Goal: Information Seeking & Learning: Find specific fact

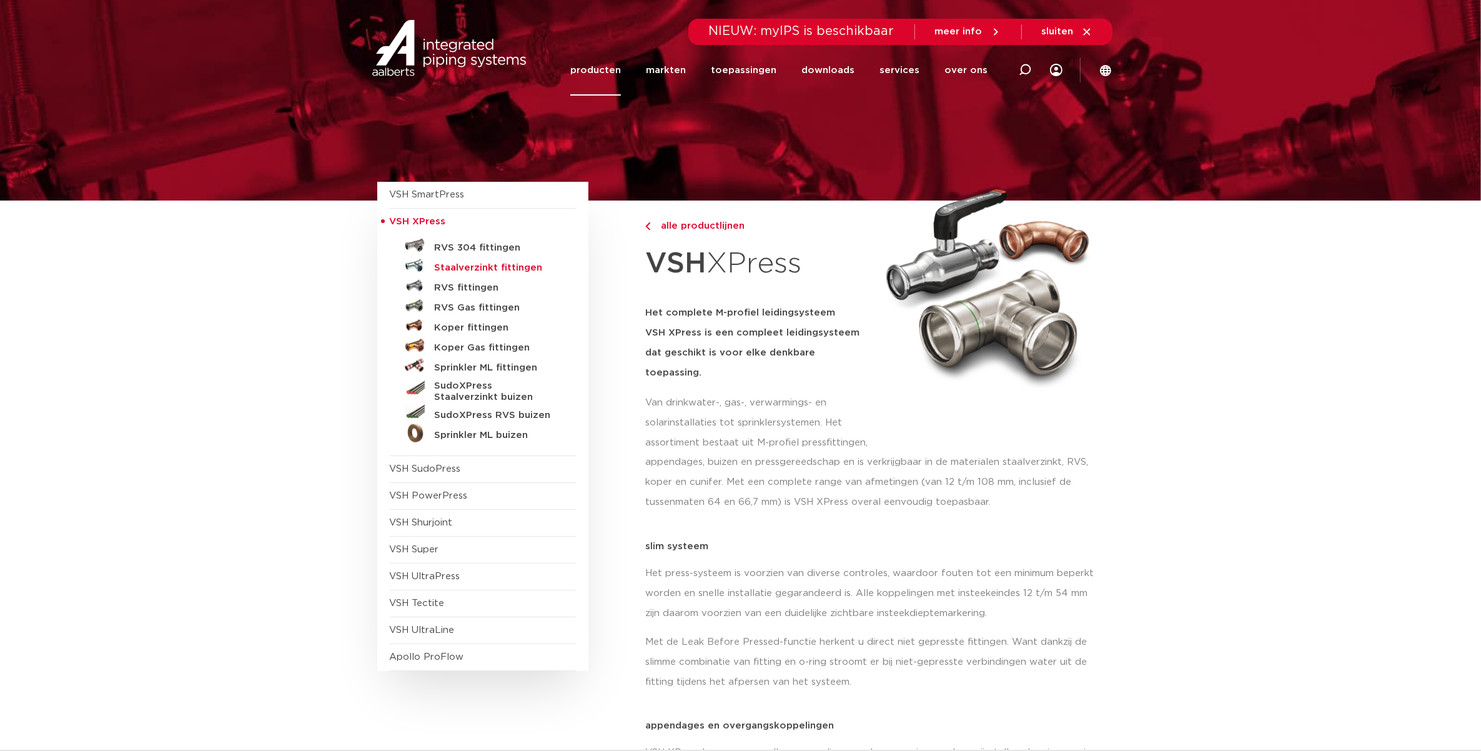
click at [495, 264] on h5 "Staalverzinkt fittingen" at bounding box center [497, 267] width 124 height 11
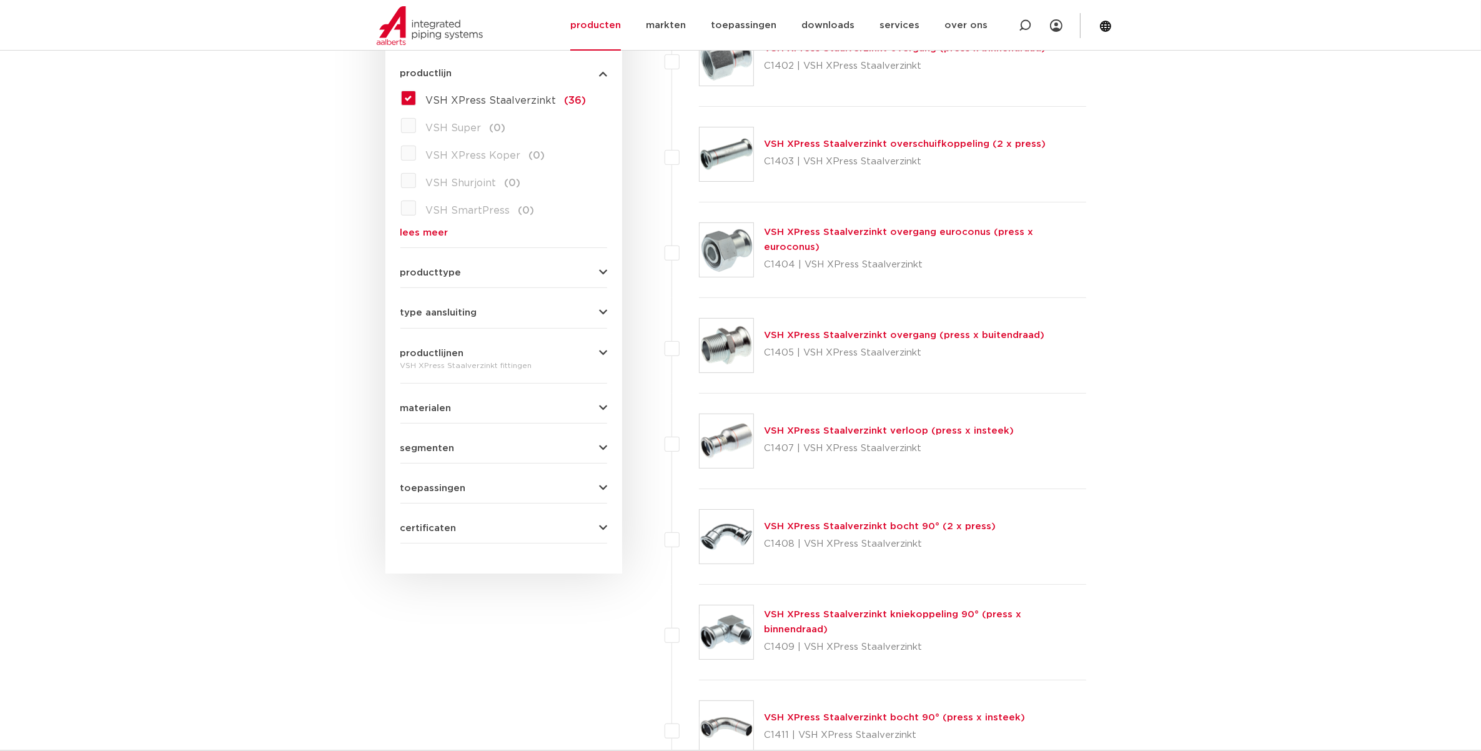
scroll to position [356, 0]
click at [428, 489] on span "toepassingen" at bounding box center [433, 486] width 66 height 9
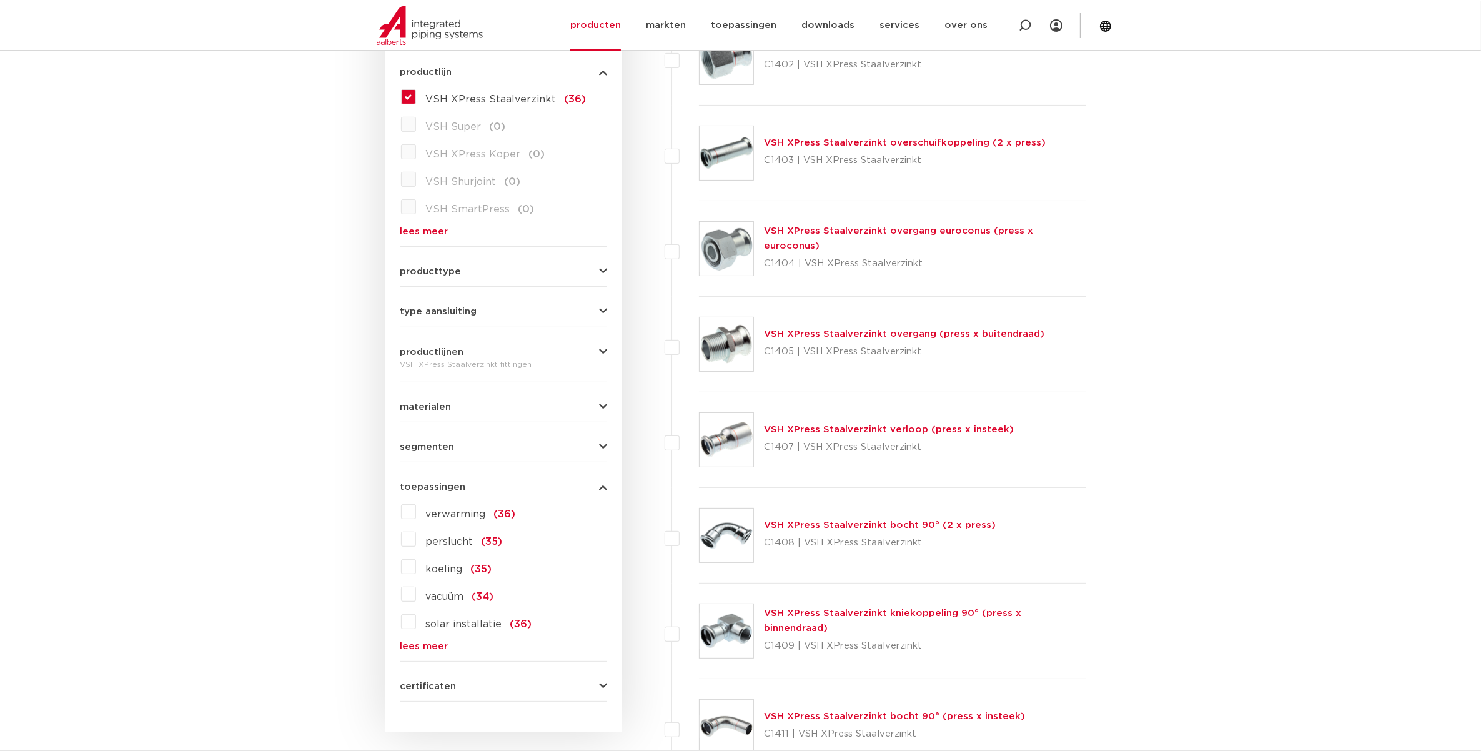
click at [416, 567] on label "koeling (35)" at bounding box center [454, 567] width 76 height 20
click at [0, 0] on input "koeling (35)" at bounding box center [0, 0] width 0 height 0
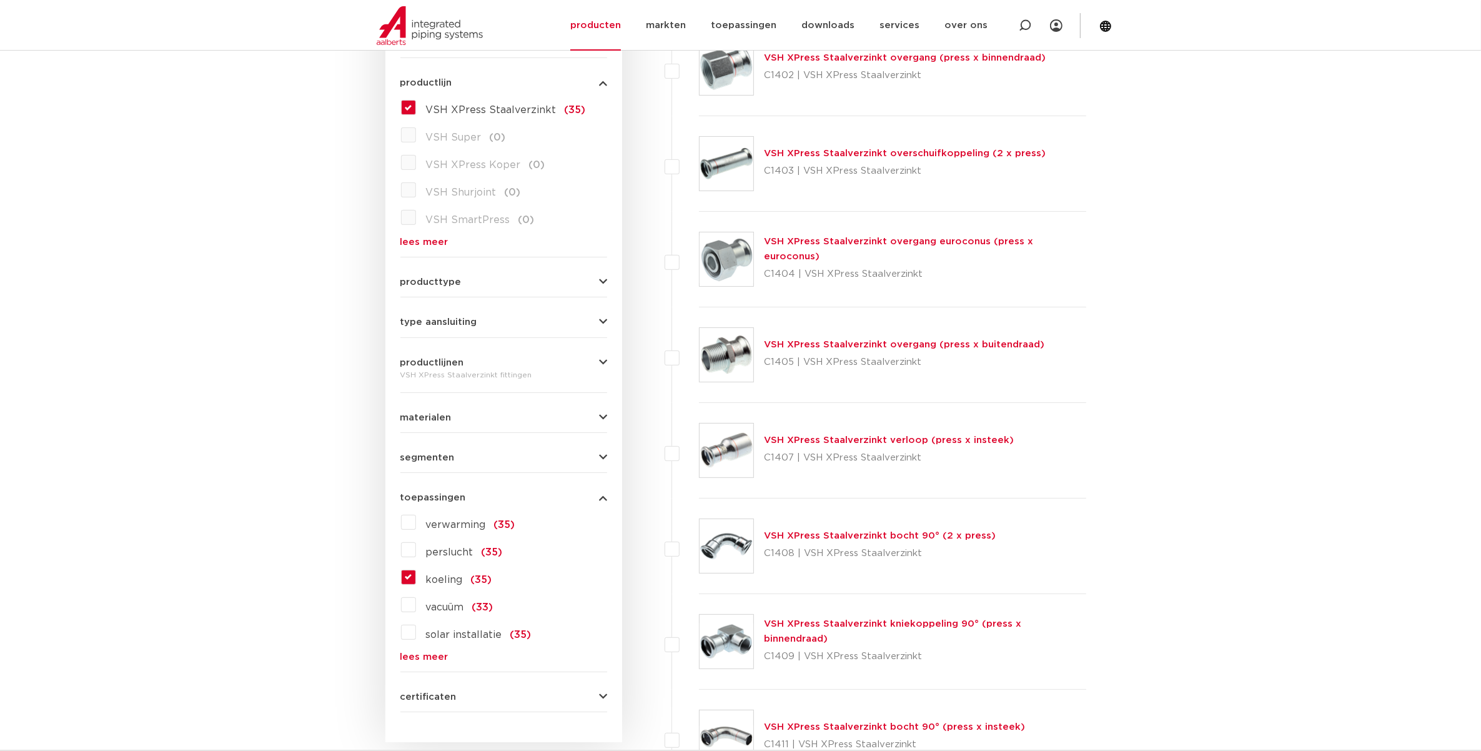
scroll to position [356, 0]
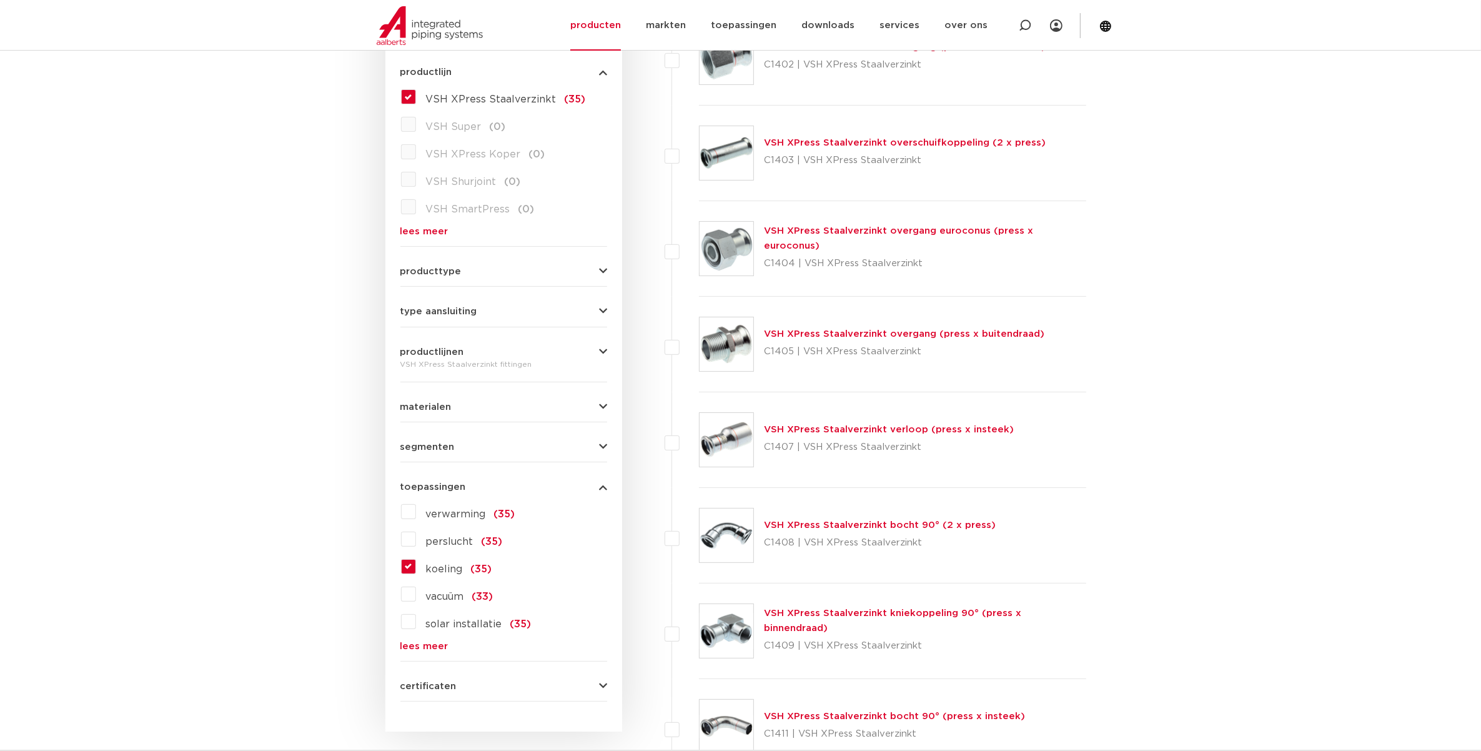
click at [819, 622] on link "VSH XPress Staalverzinkt kniekoppeling 90° (press x binnendraad)" at bounding box center [892, 621] width 257 height 24
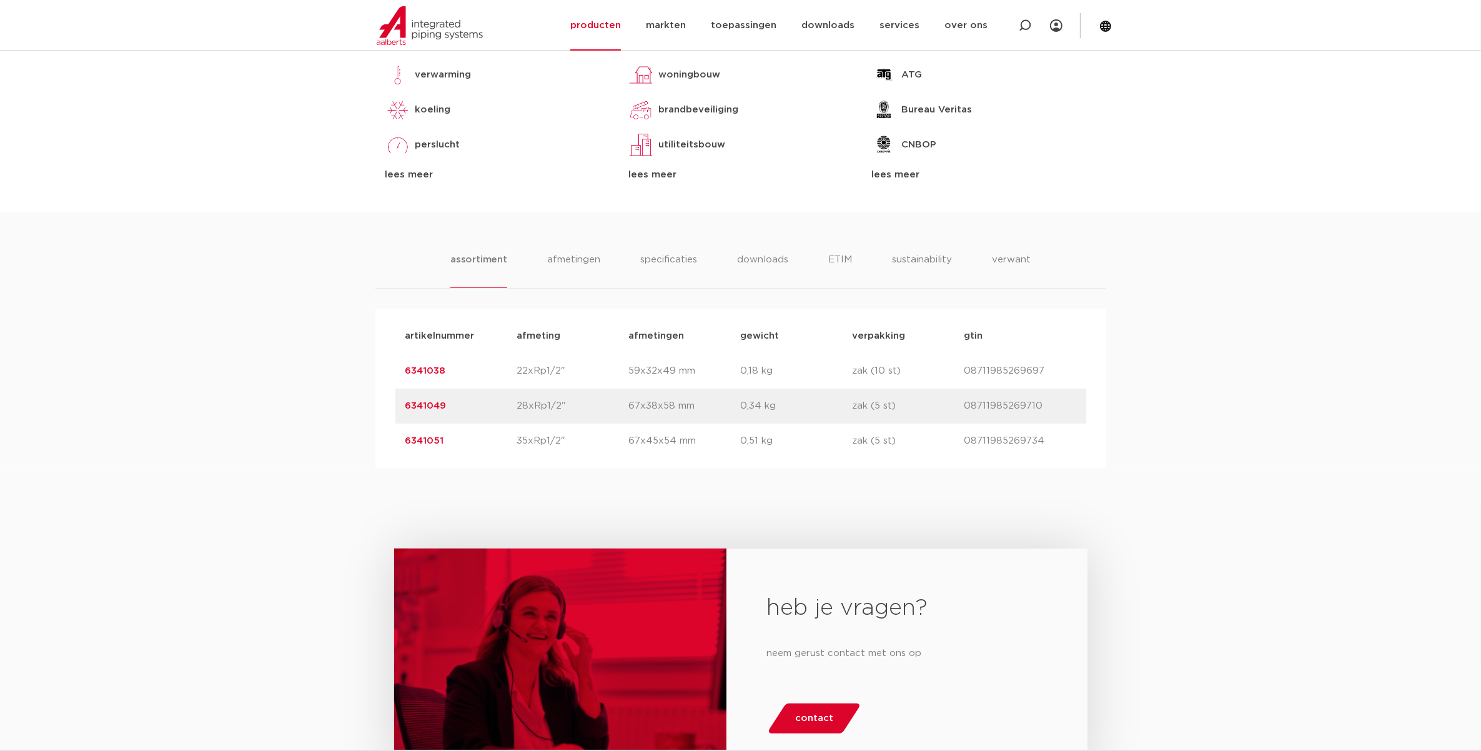
scroll to position [625, 0]
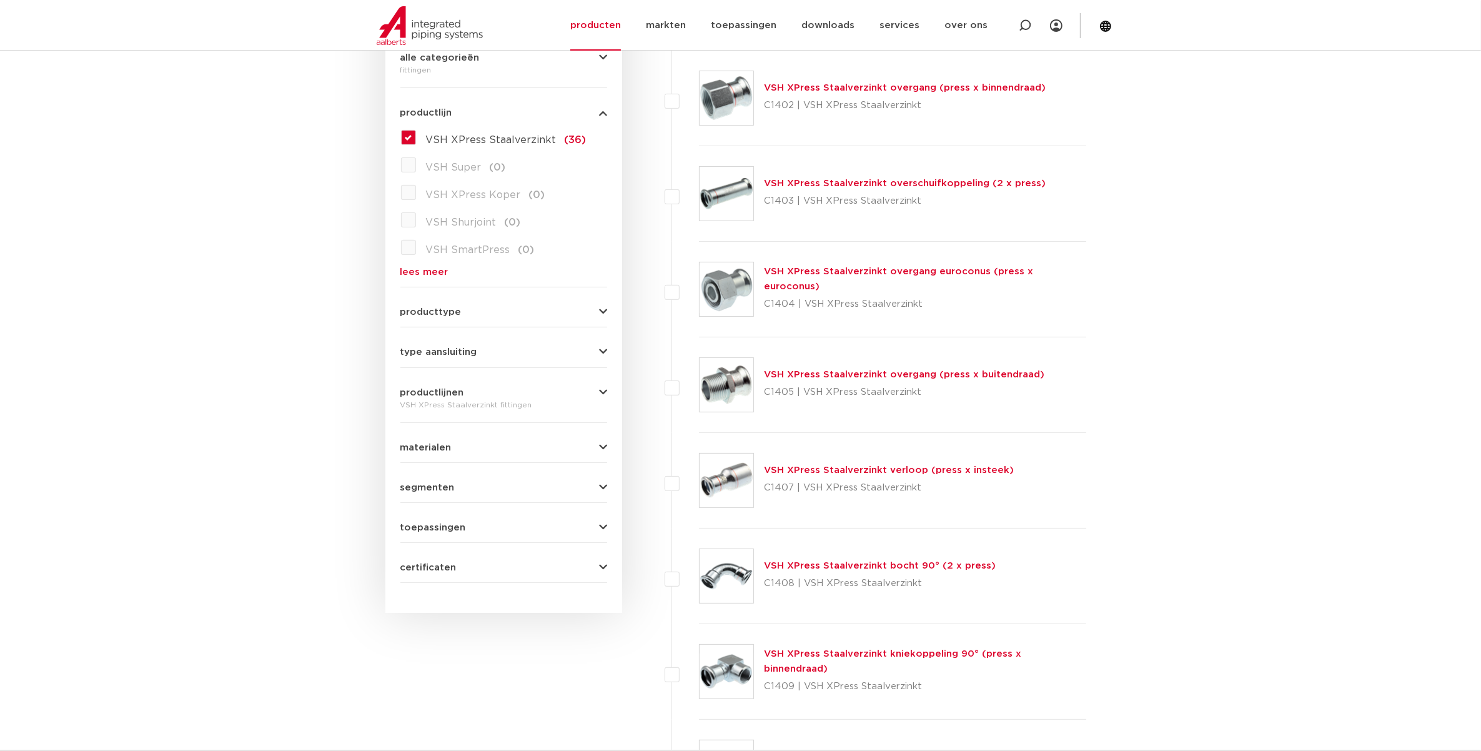
scroll to position [278, 0]
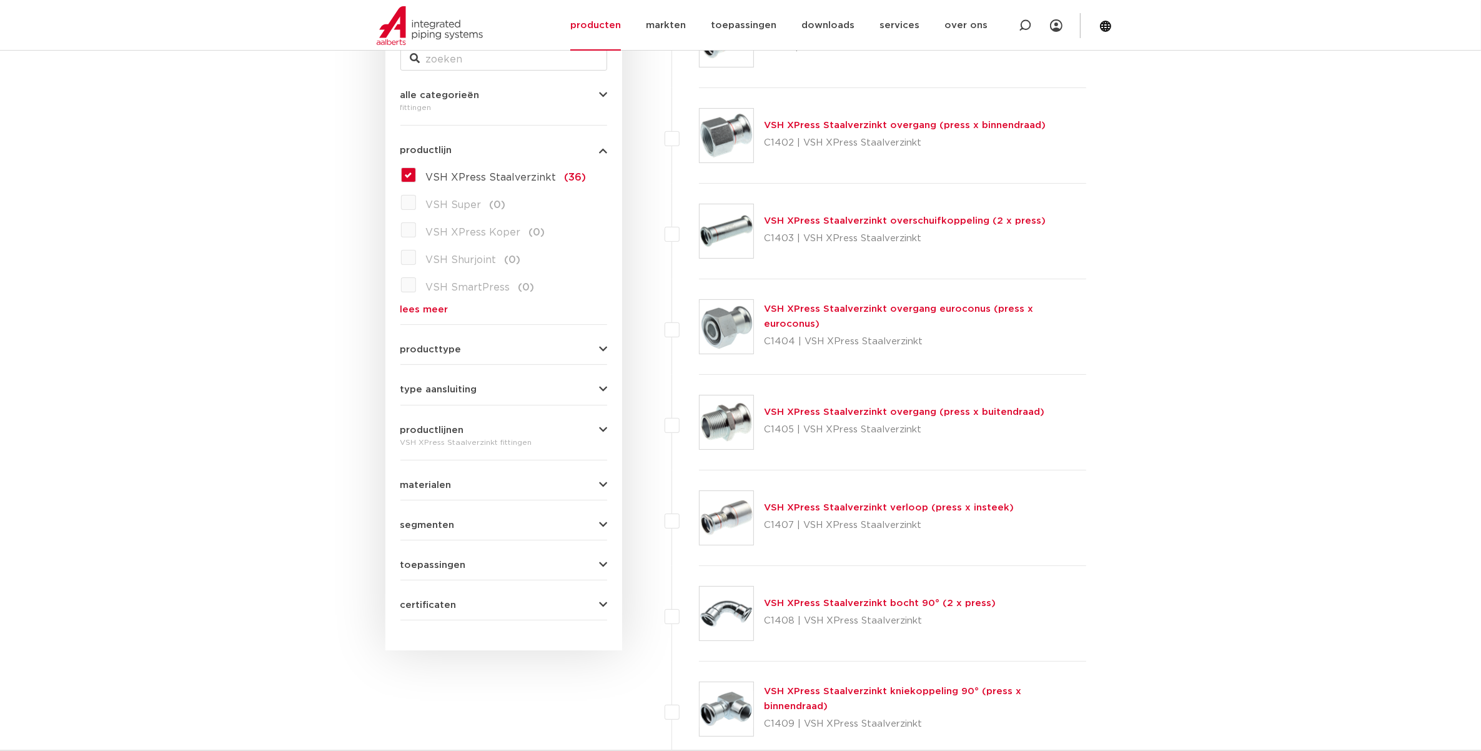
click at [808, 409] on link "VSH XPress Staalverzinkt overgang (press x buitendraad)" at bounding box center [904, 411] width 281 height 9
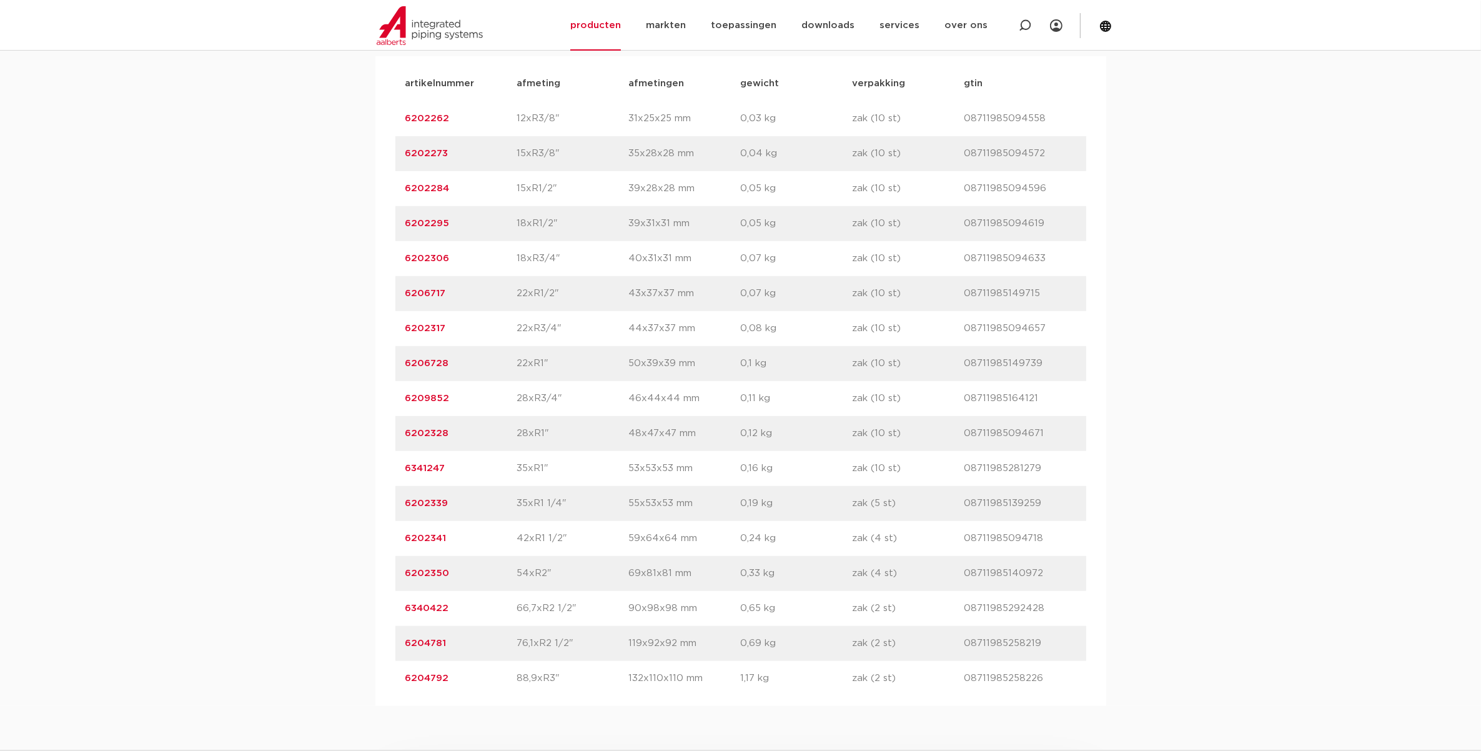
scroll to position [859, 0]
drag, startPoint x: 516, startPoint y: 644, endPoint x: 580, endPoint y: 644, distance: 63.7
click at [580, 644] on div "artikelnummer 6204781 afmeting 76,1xR2 1/2" afmetingen 119x92x92 mm gewicht 0,6…" at bounding box center [740, 644] width 691 height 35
click at [580, 644] on p "76,1xR2 1/2"" at bounding box center [573, 644] width 112 height 15
drag, startPoint x: 451, startPoint y: 644, endPoint x: 403, endPoint y: 648, distance: 48.3
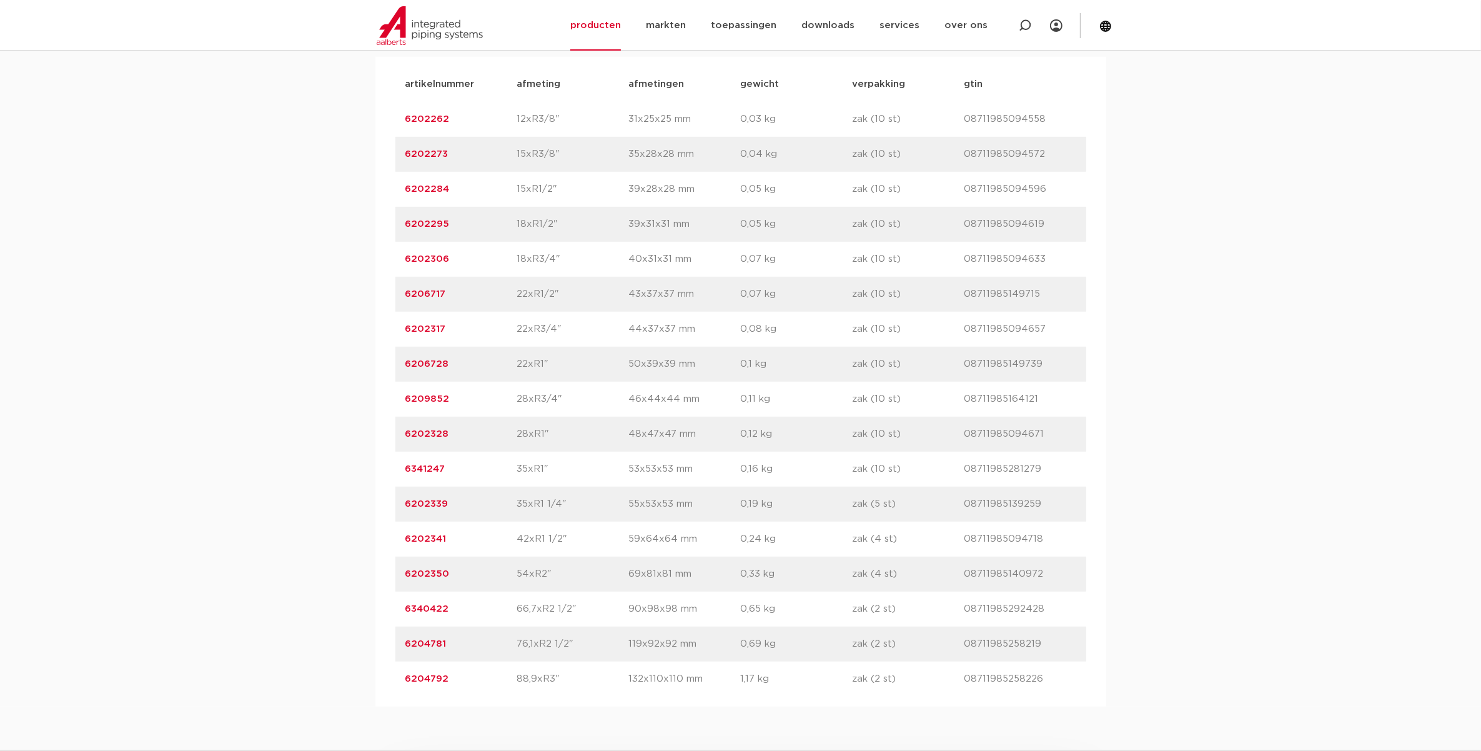
click at [403, 648] on div "artikelnummer 6204781 afmeting 76,1xR2 1/2" afmetingen 119x92x92 mm gewicht 0,6…" at bounding box center [740, 644] width 691 height 35
drag, startPoint x: 403, startPoint y: 648, endPoint x: 414, endPoint y: 648, distance: 10.6
copy link "6204781"
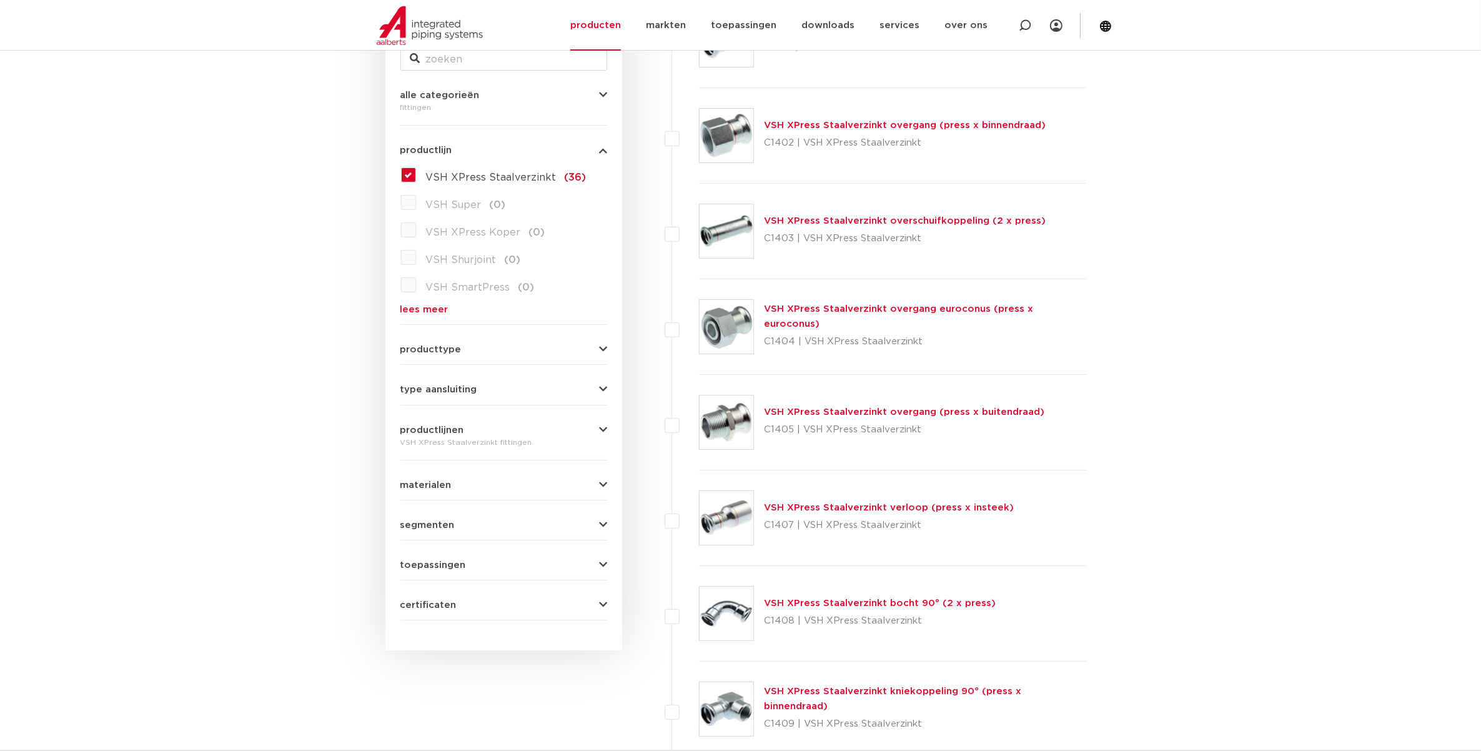
click at [831, 507] on link "VSH XPress Staalverzinkt verloop (press x insteek)" at bounding box center [889, 507] width 250 height 9
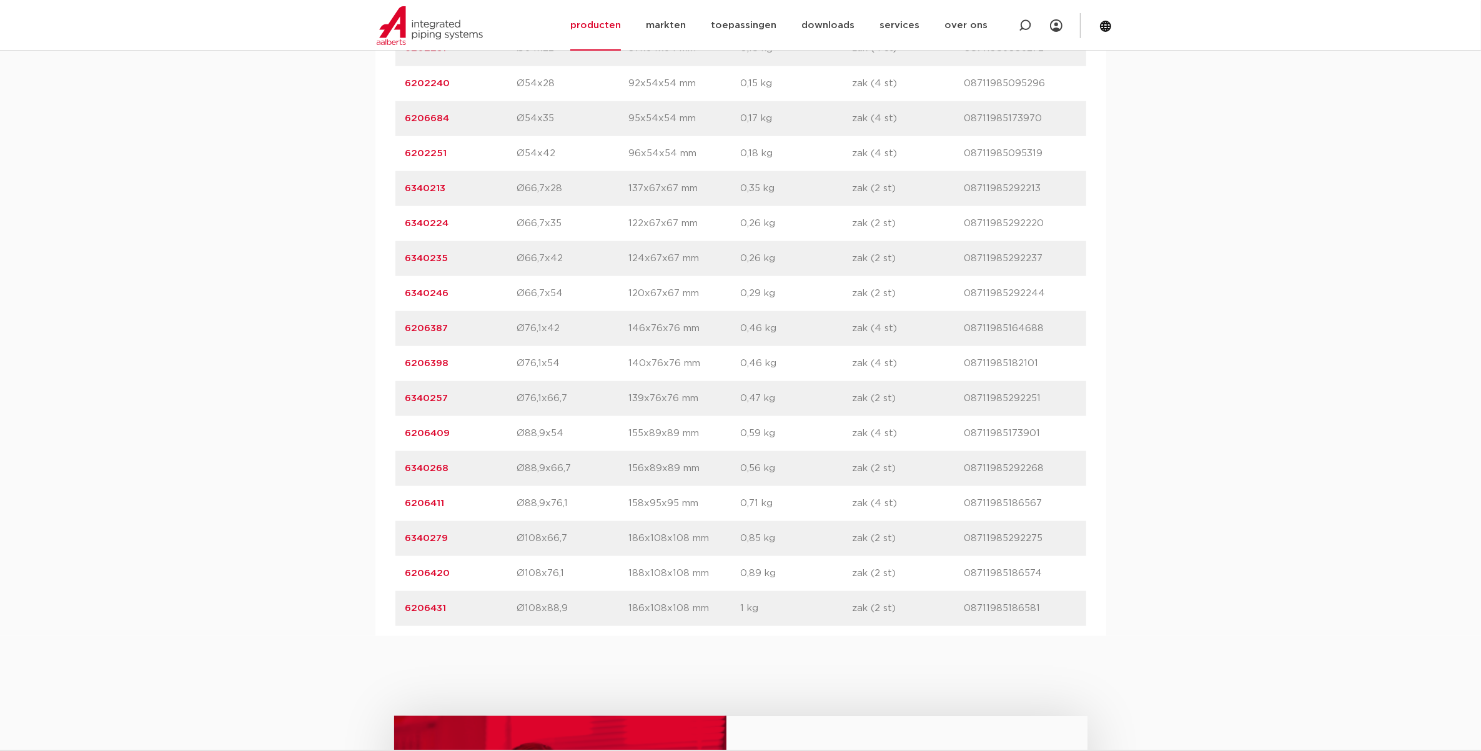
scroll to position [1484, 0]
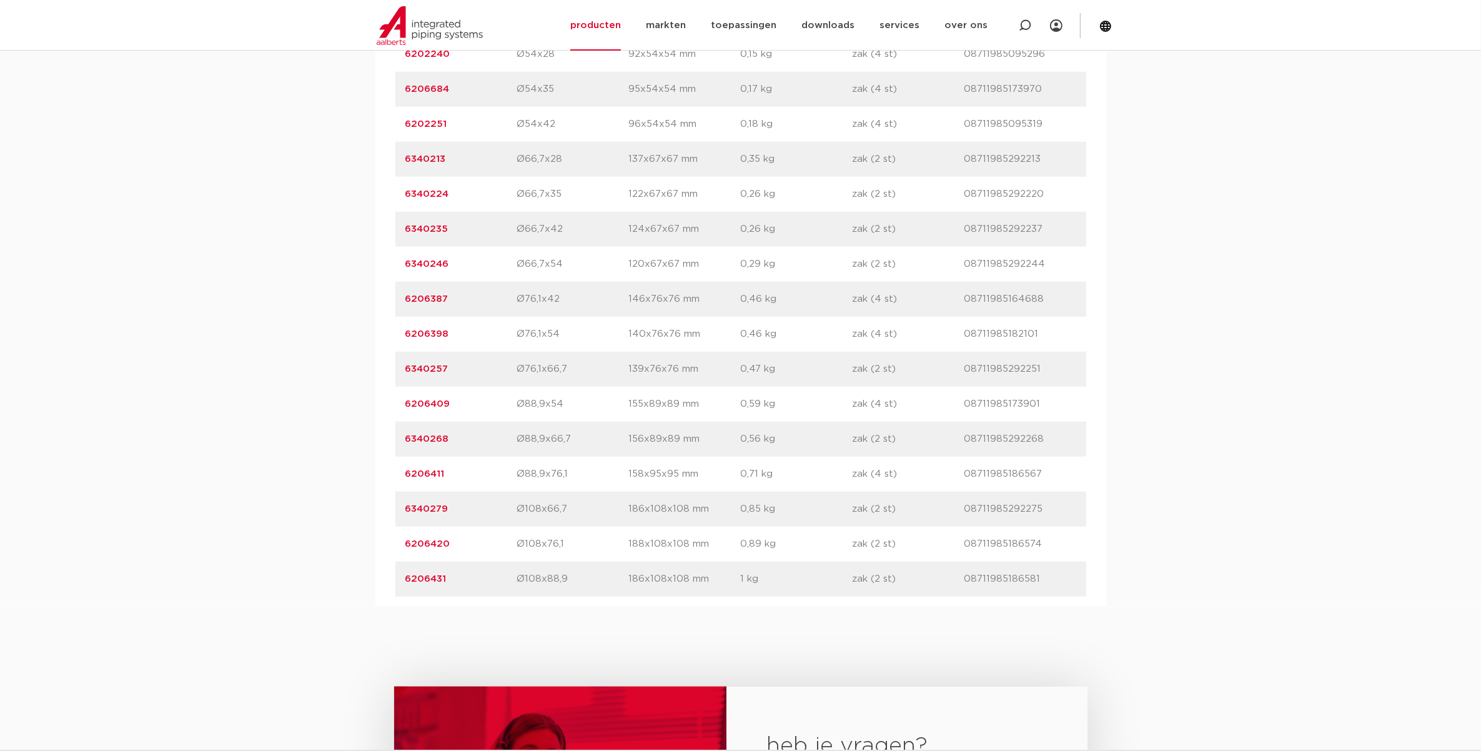
drag, startPoint x: 451, startPoint y: 299, endPoint x: 394, endPoint y: 298, distance: 57.5
click at [394, 298] on div "artikelnummer afmeting afmetingen gewicht verpakking gtin artikelnummer 6202119…" at bounding box center [741, 19] width 731 height 1175
drag, startPoint x: 394, startPoint y: 298, endPoint x: 414, endPoint y: 301, distance: 20.9
copy link "6206387"
drag, startPoint x: 538, startPoint y: 475, endPoint x: 572, endPoint y: 473, distance: 34.4
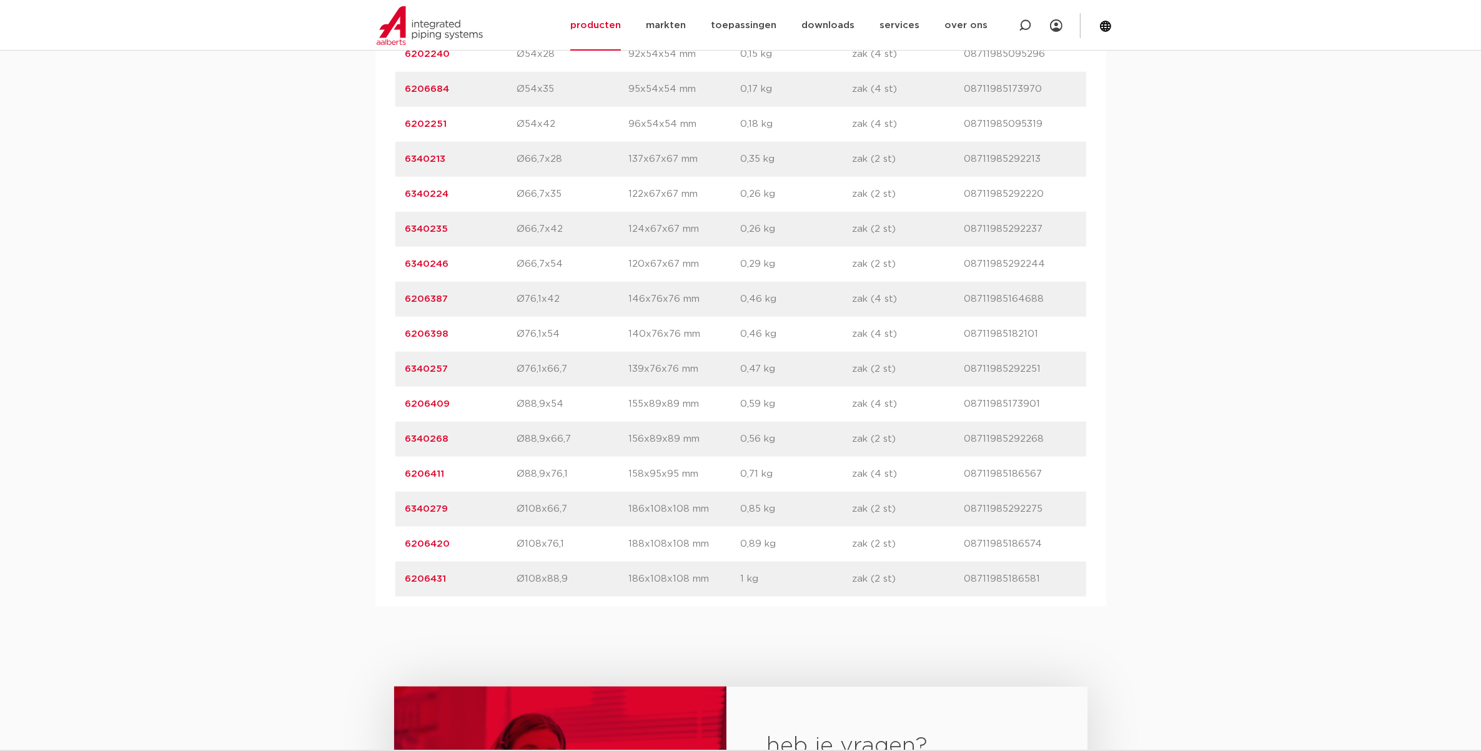
click at [572, 473] on p "Ø88,9x76,1" at bounding box center [573, 474] width 112 height 15
drag, startPoint x: 572, startPoint y: 473, endPoint x: 581, endPoint y: 440, distance: 33.6
click at [581, 440] on p "Ø88,9x66,7" at bounding box center [573, 439] width 112 height 15
drag, startPoint x: 581, startPoint y: 440, endPoint x: 575, endPoint y: 405, distance: 36.1
click at [575, 405] on p "Ø88,9x54" at bounding box center [573, 404] width 112 height 15
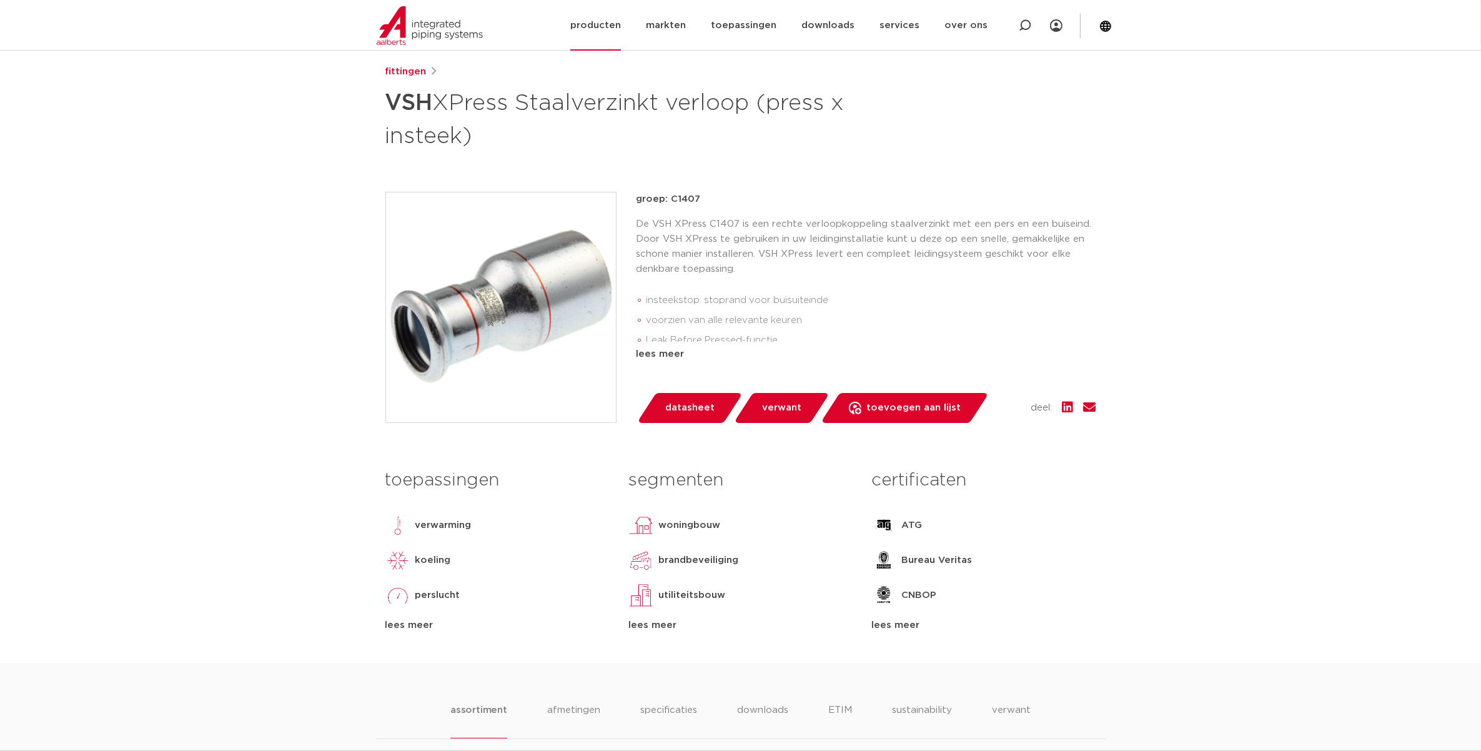
scroll to position [156, 0]
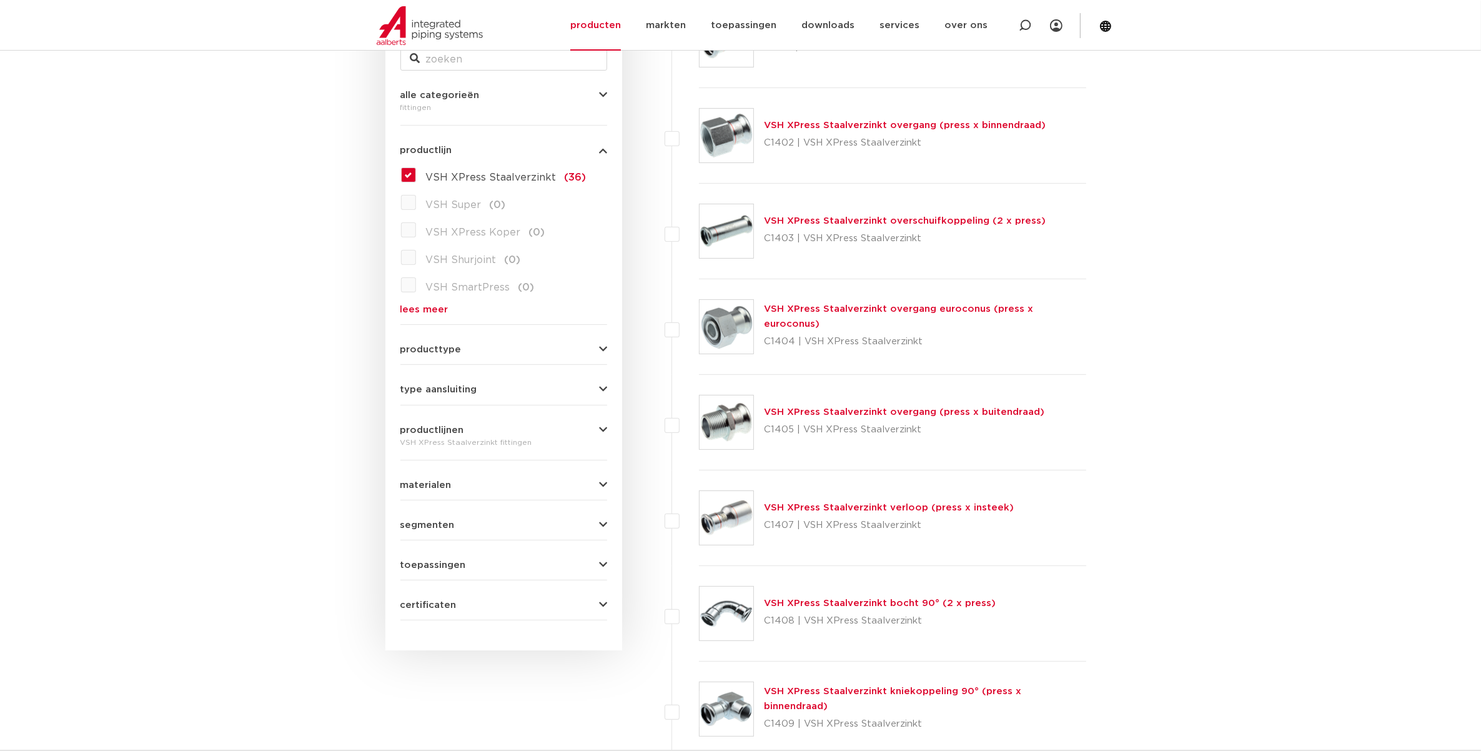
scroll to position [278, 0]
click at [838, 317] on link "VSH XPress Staalverzinkt overgang euroconus (press x euroconus)" at bounding box center [898, 316] width 269 height 24
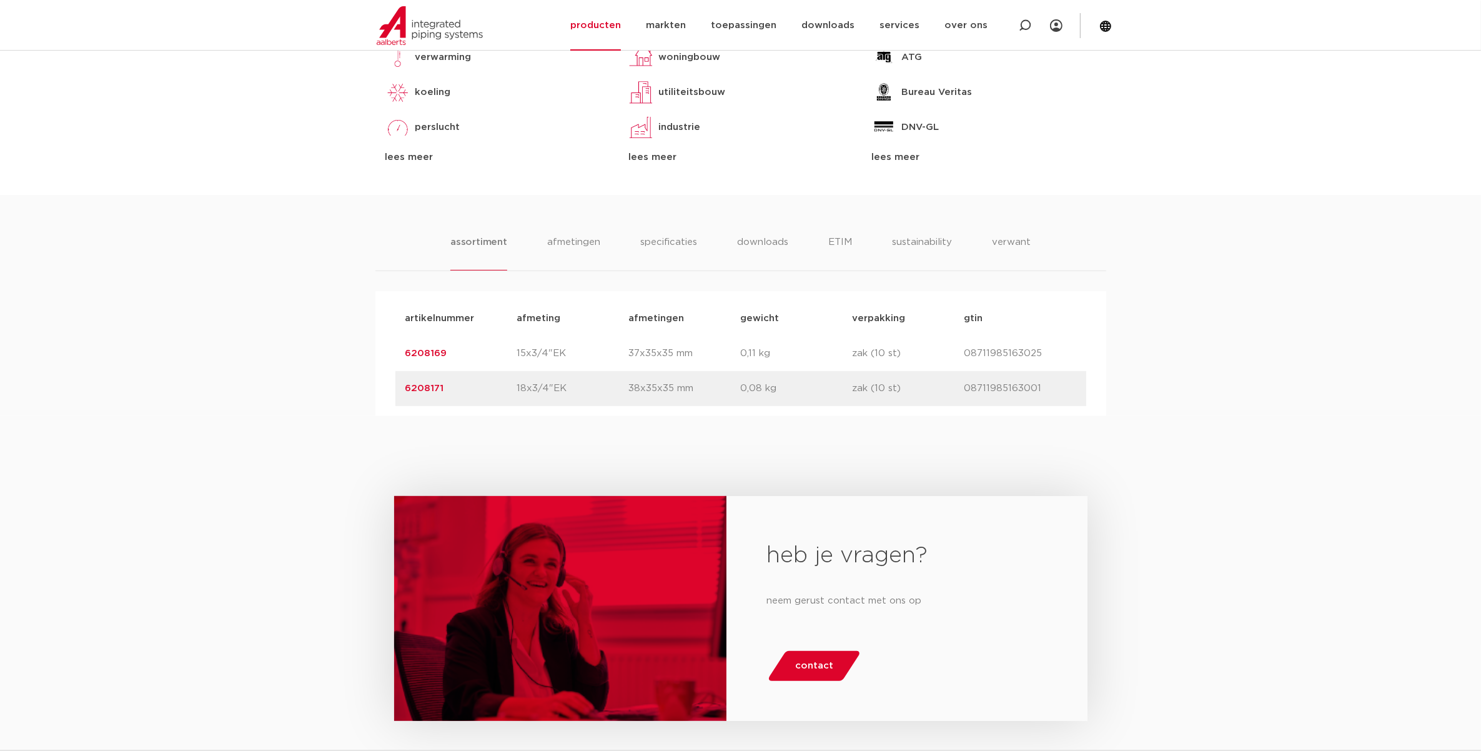
scroll to position [625, 0]
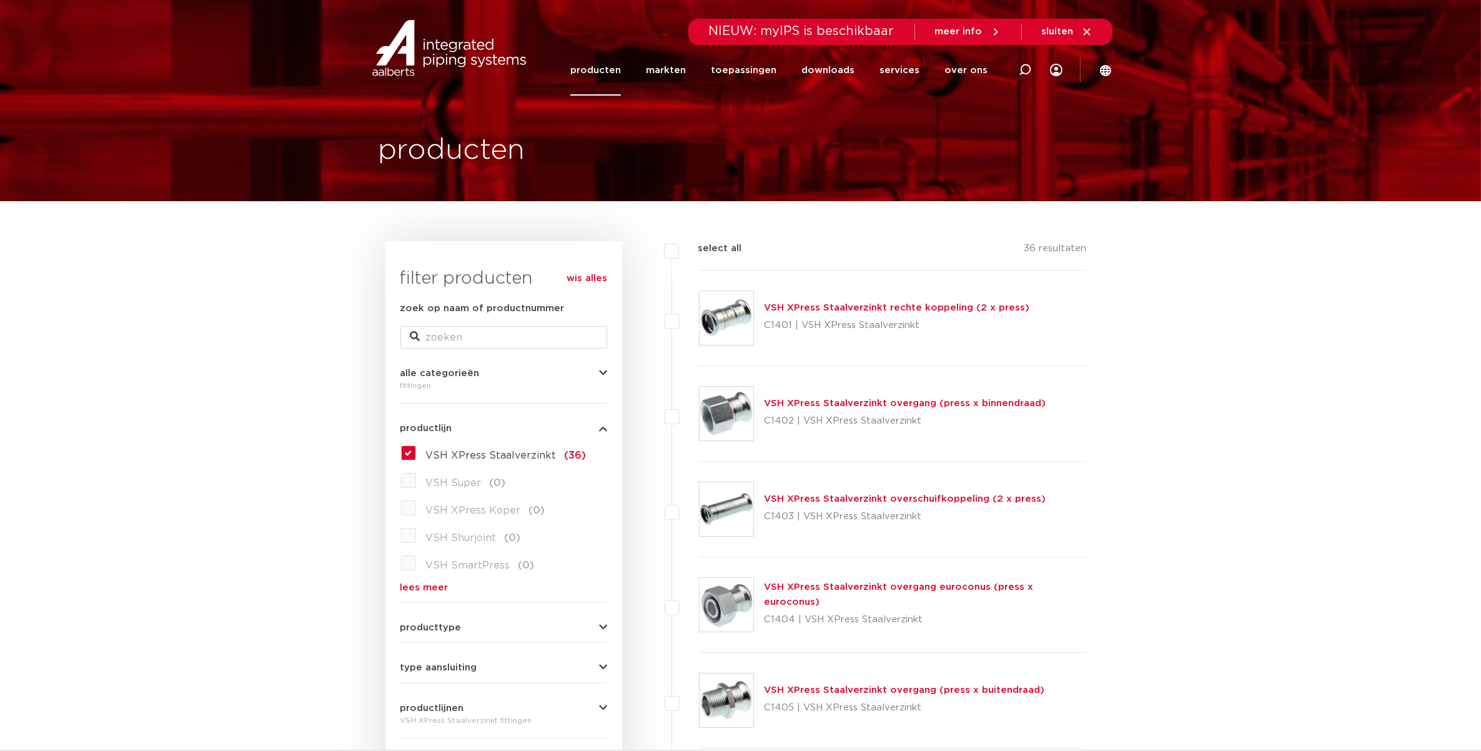
click at [875, 404] on link "VSH XPress Staalverzinkt overgang (press x binnendraad)" at bounding box center [905, 403] width 282 height 9
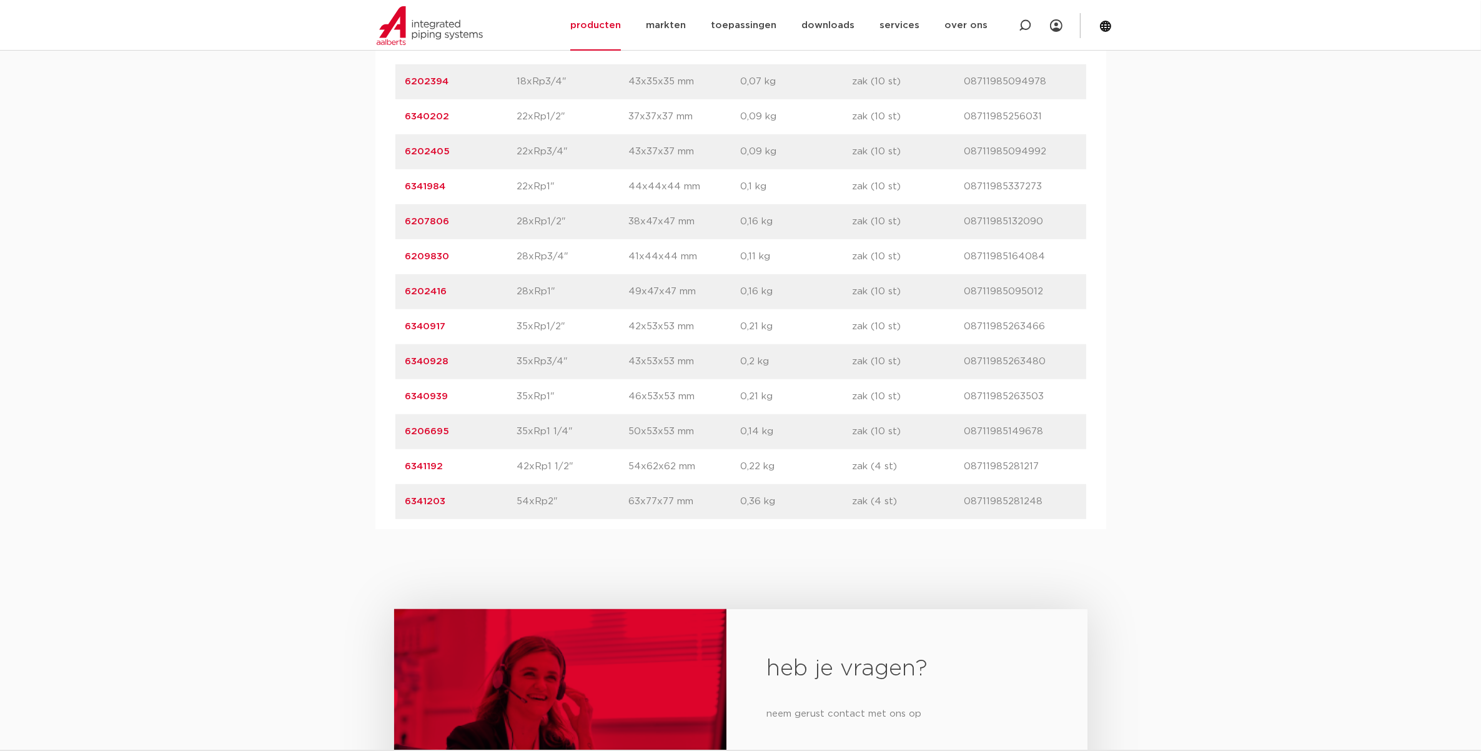
scroll to position [1015, 0]
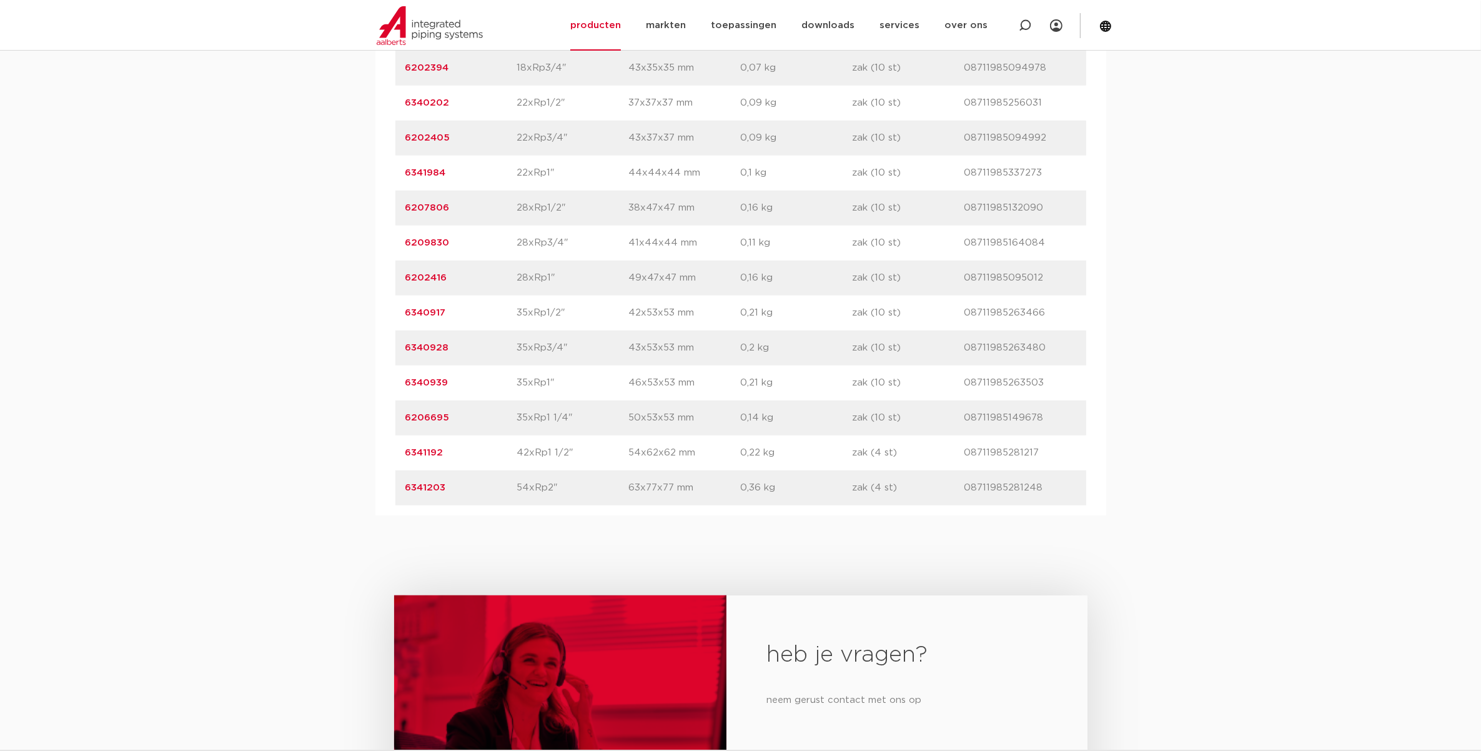
drag, startPoint x: 516, startPoint y: 487, endPoint x: 584, endPoint y: 485, distance: 68.1
click at [584, 485] on div "artikelnummer 6341203 afmeting 54xRp2" [GEOGRAPHIC_DATA] 63x77x77 mm gewicht 0,…" at bounding box center [740, 487] width 691 height 35
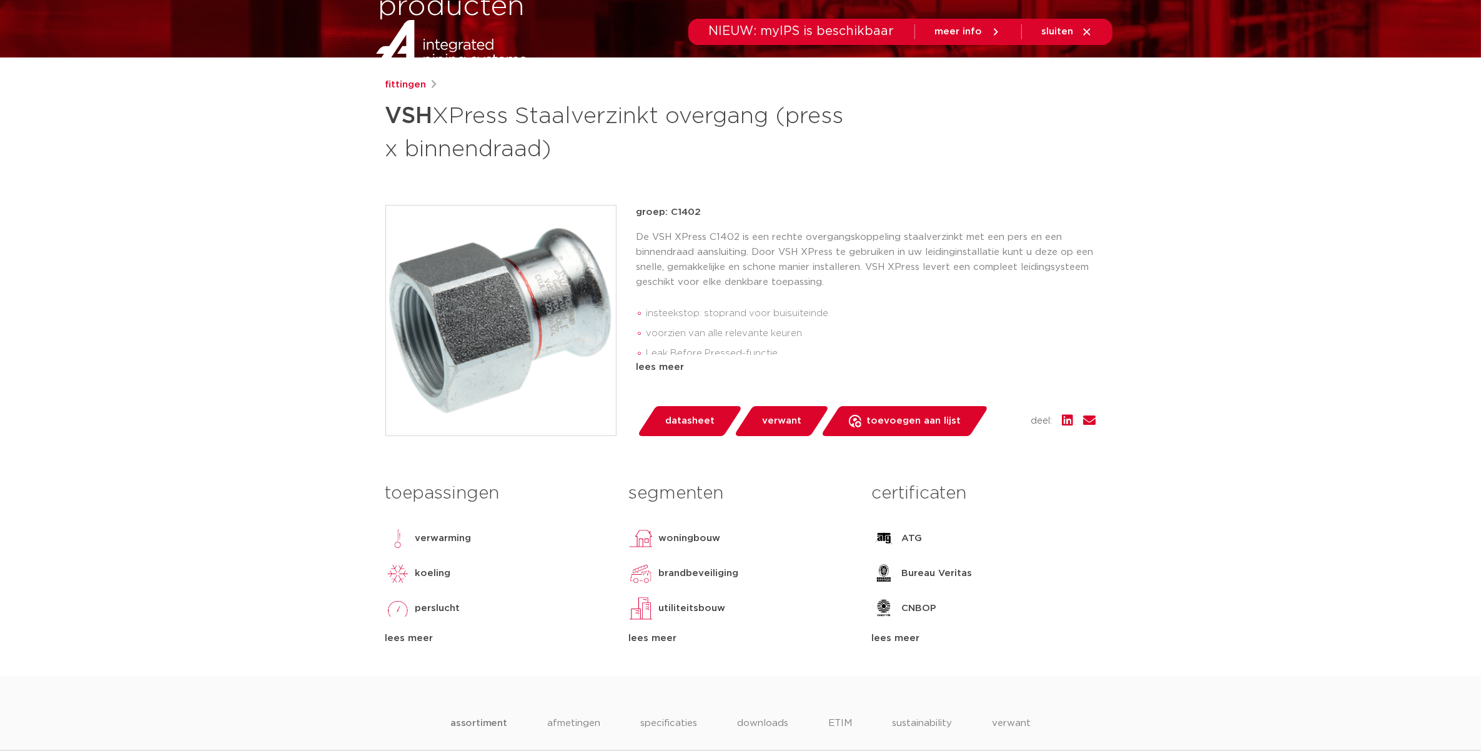
scroll to position [0, 0]
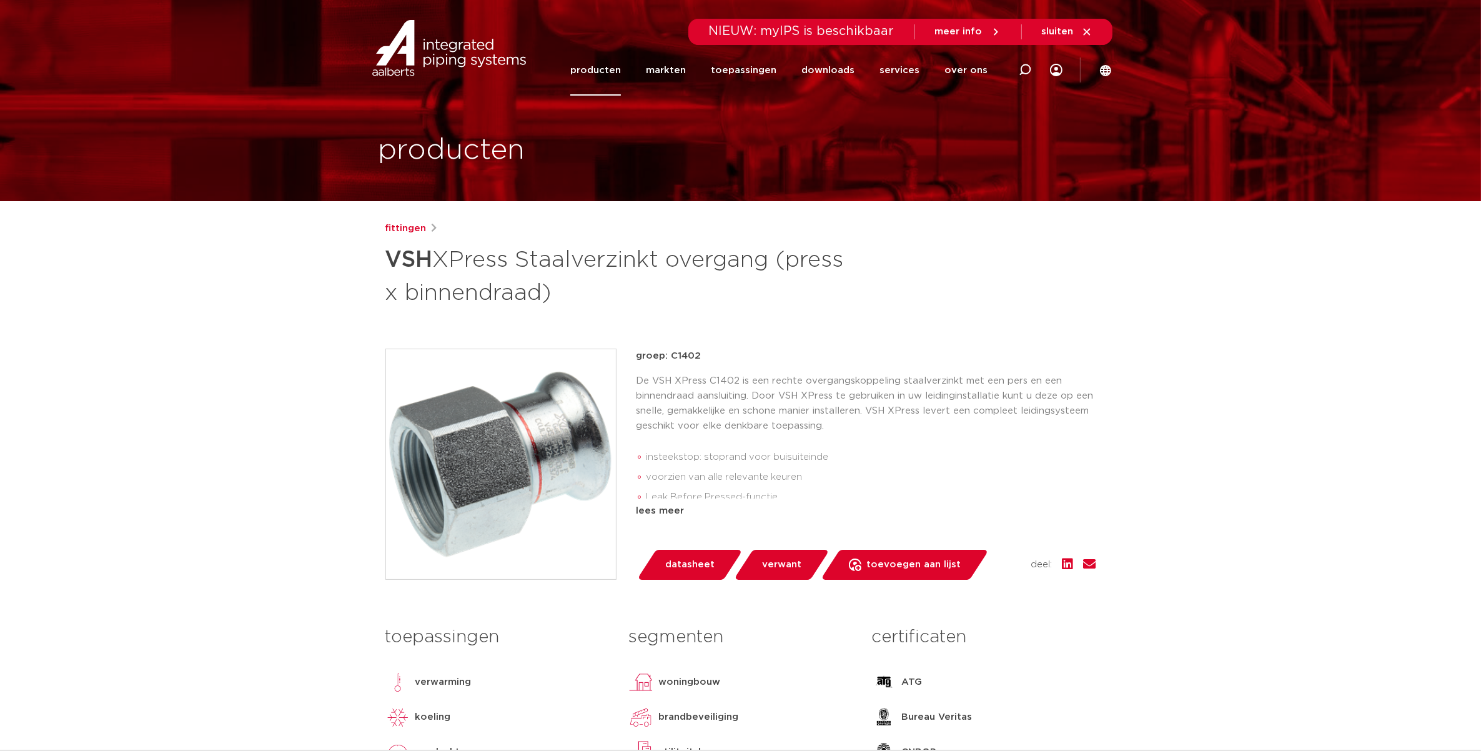
click at [410, 254] on strong "VSH" at bounding box center [409, 260] width 47 height 22
drag, startPoint x: 410, startPoint y: 254, endPoint x: 395, endPoint y: 229, distance: 29.7
click at [395, 229] on link "fittingen" at bounding box center [406, 228] width 41 height 15
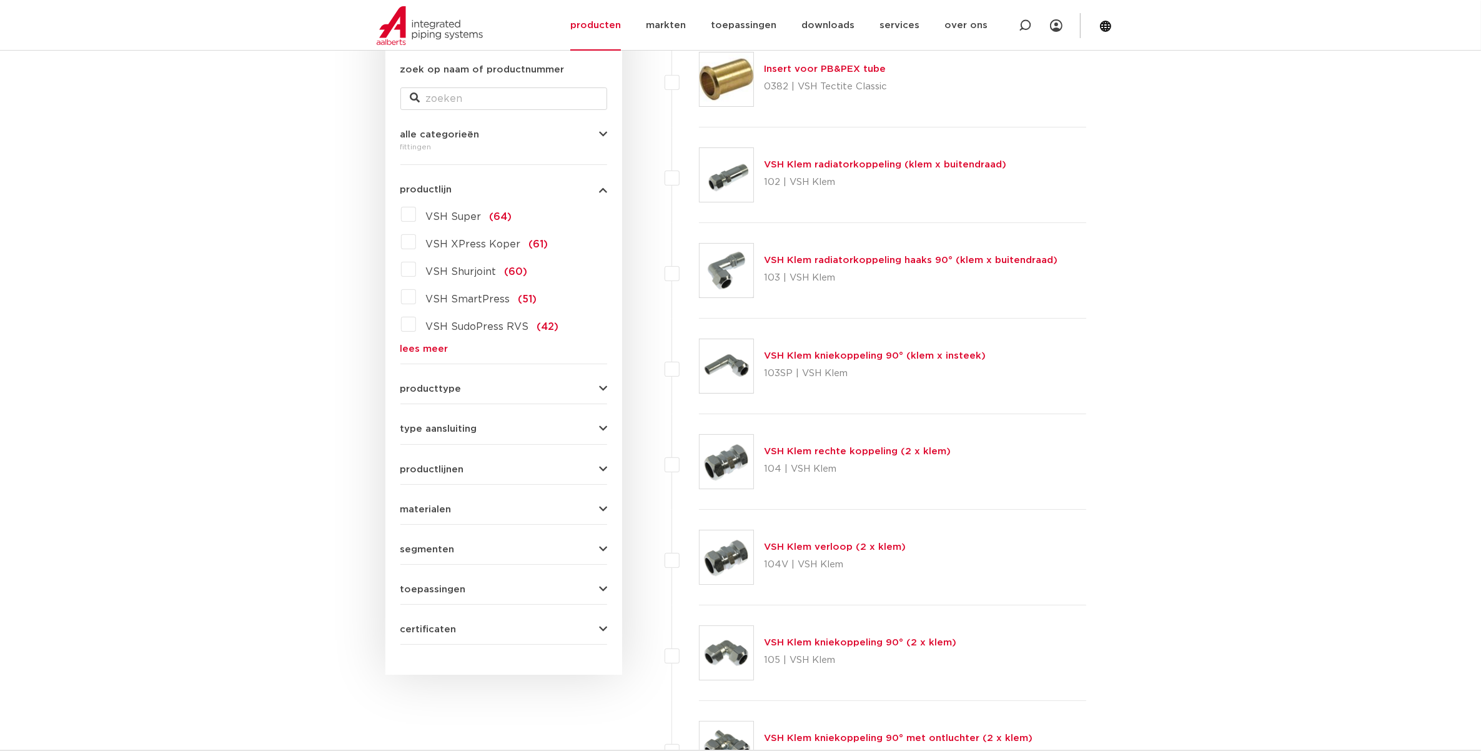
scroll to position [312, 0]
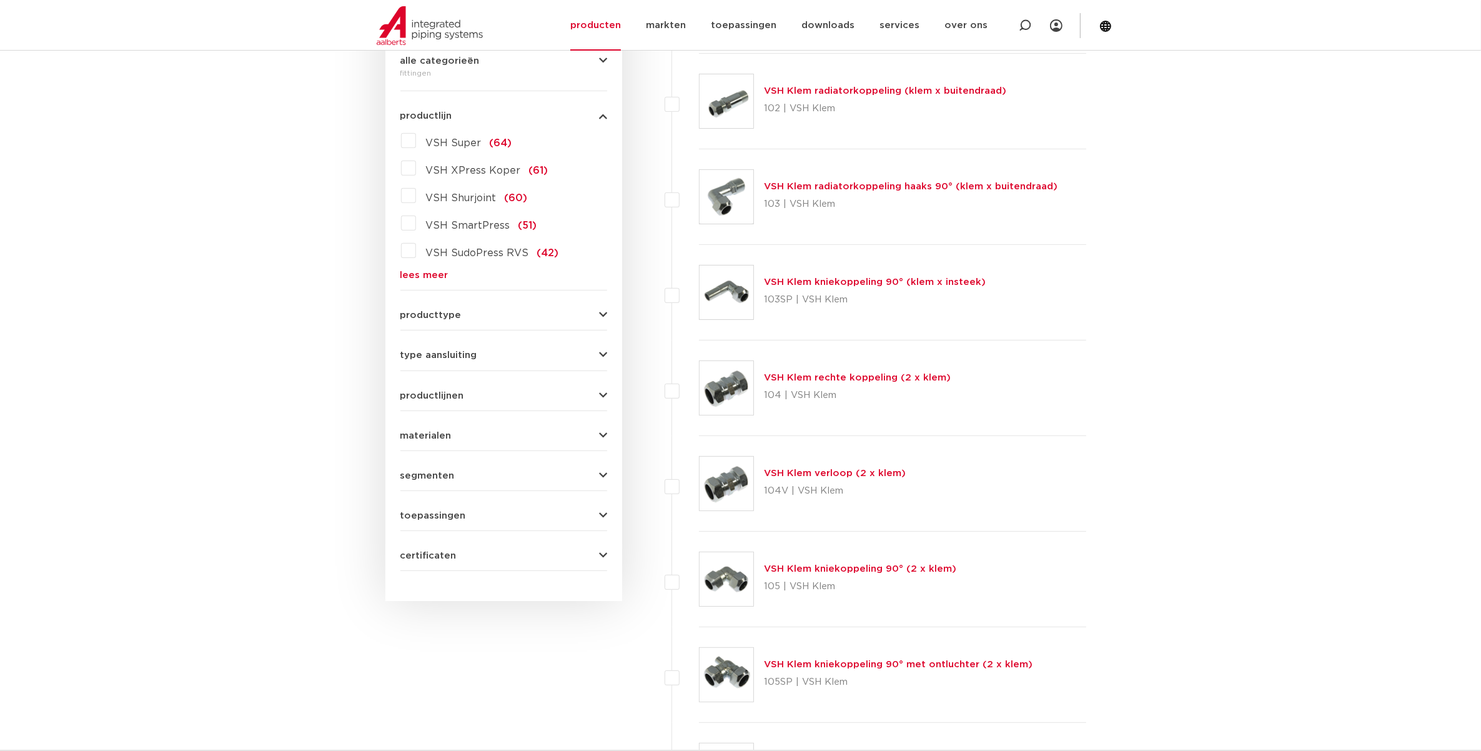
click at [422, 319] on span "producttype" at bounding box center [430, 315] width 61 height 9
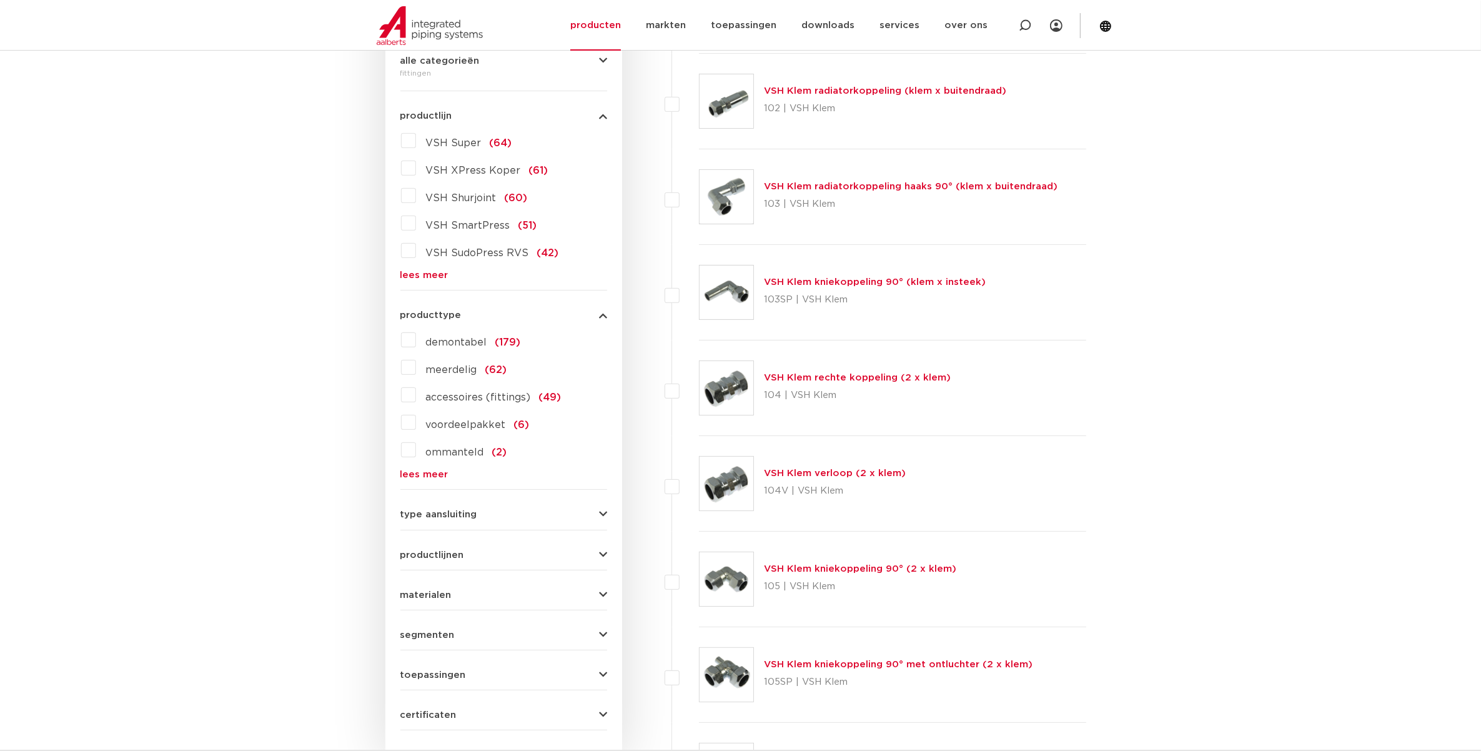
click at [417, 312] on span "producttype" at bounding box center [430, 315] width 61 height 9
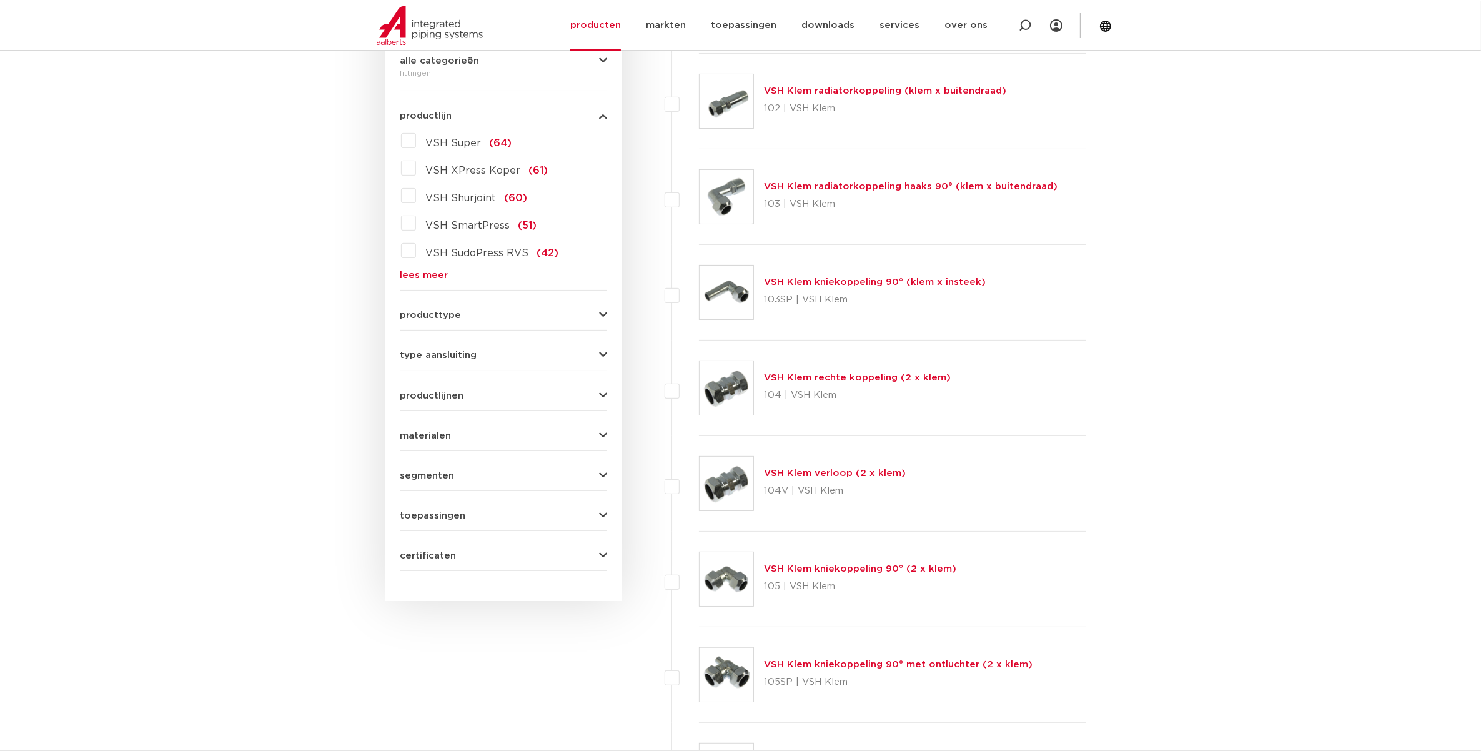
click at [442, 394] on span "productlijnen" at bounding box center [432, 395] width 64 height 9
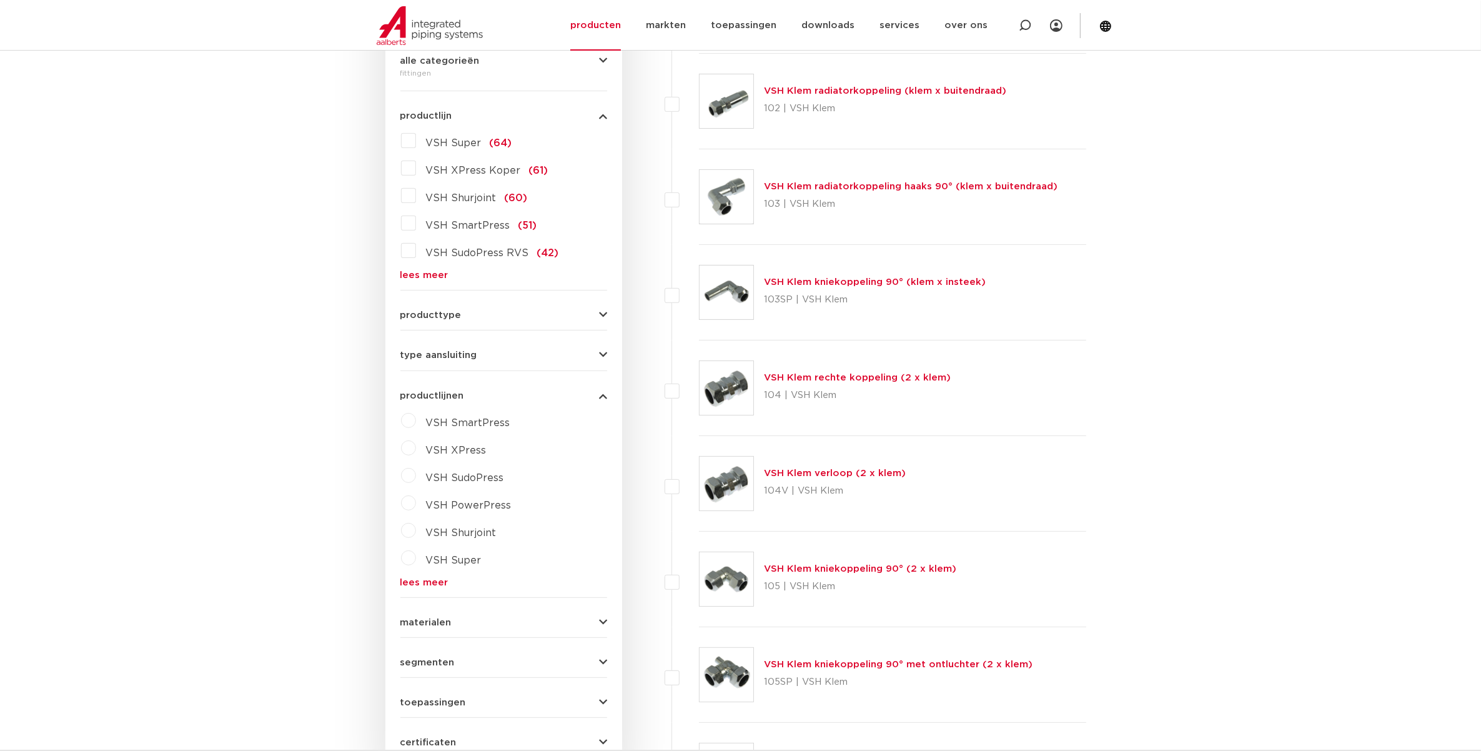
click at [416, 449] on label "VSH XPress" at bounding box center [451, 448] width 71 height 20
click at [501, 483] on select "maak een keuze VSH XPress RVS 304 fittingen VSH XPress Staalverzinkt fittingen …" at bounding box center [515, 479] width 178 height 28
select select "7530"
click at [426, 465] on select "maak een keuze VSH XPress RVS 304 fittingen VSH XPress Staalverzinkt fittingen …" at bounding box center [515, 479] width 178 height 28
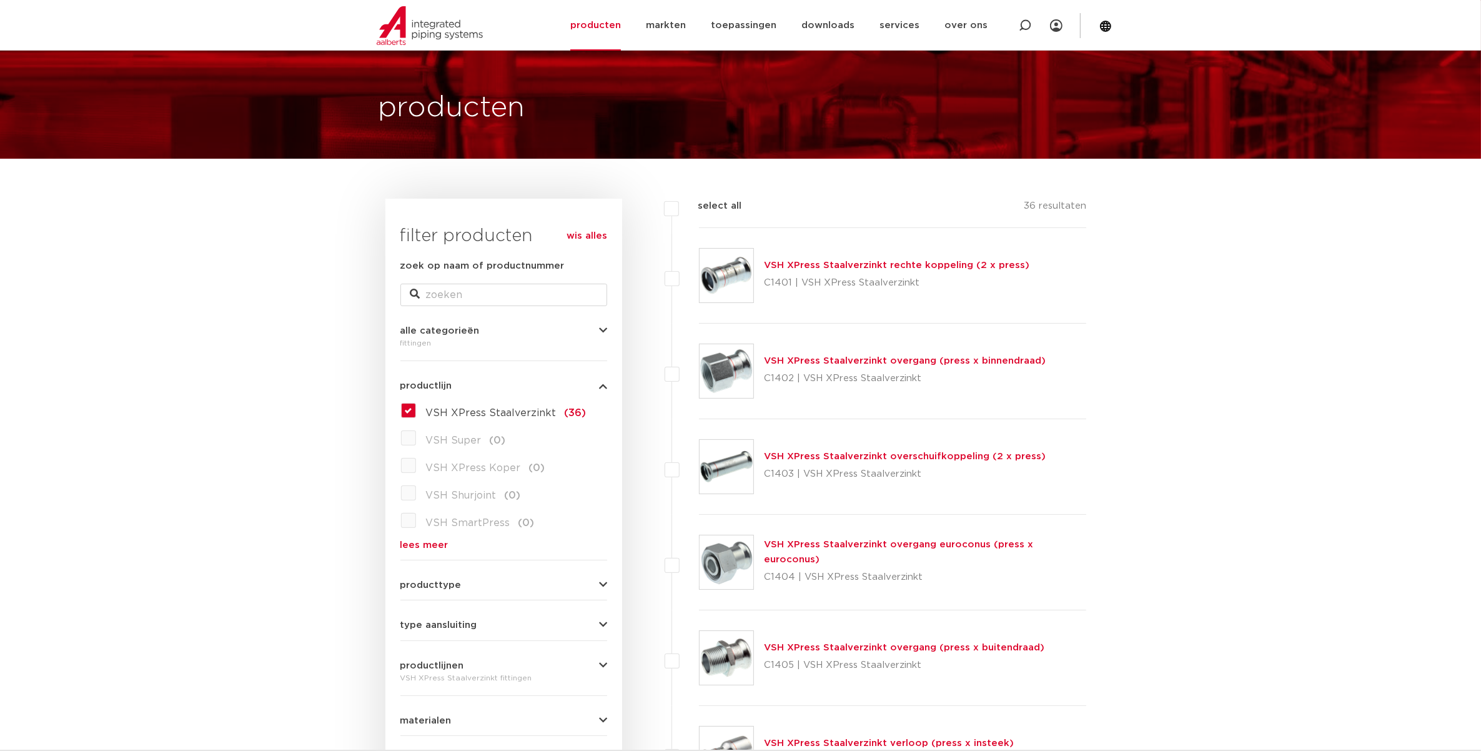
scroll to position [156, 0]
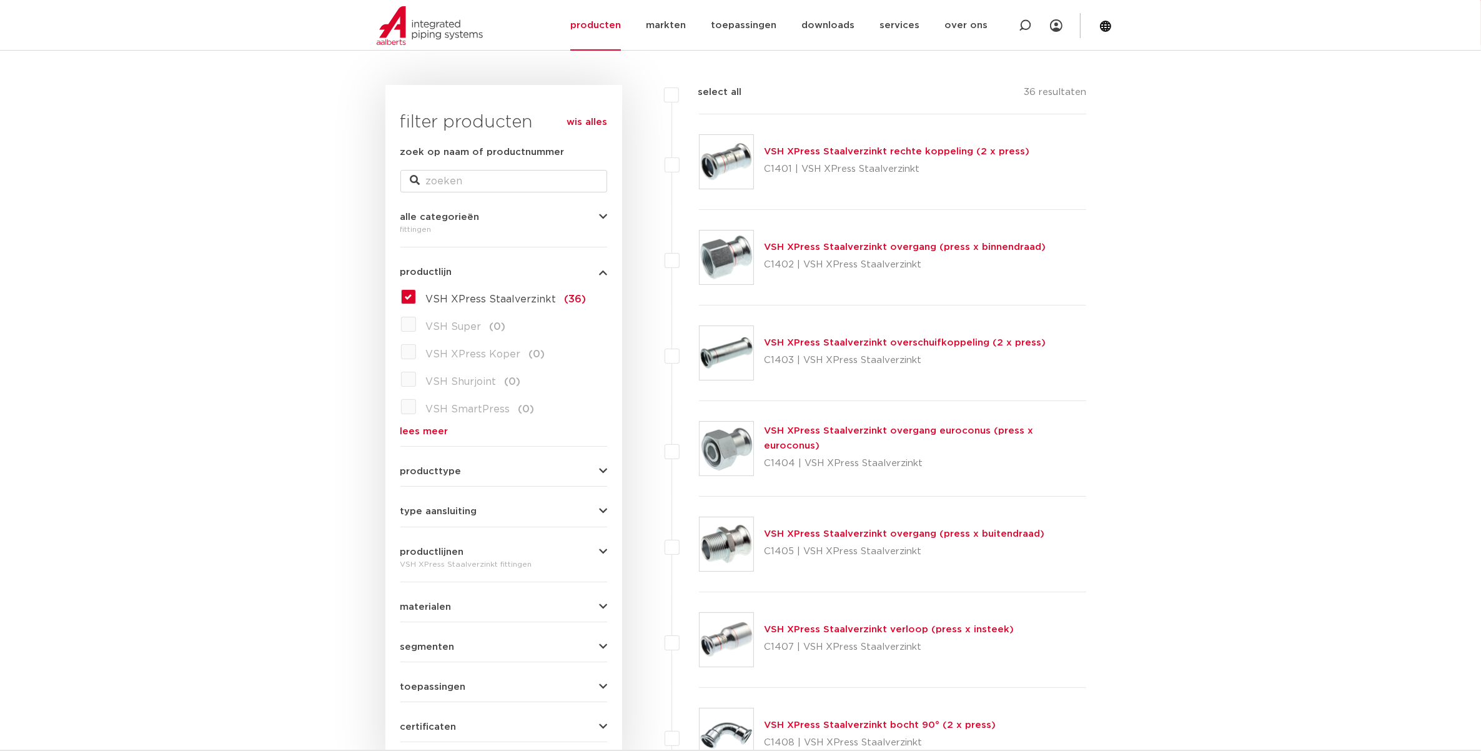
click at [822, 242] on link "VSH XPress Staalverzinkt overgang (press x binnendraad)" at bounding box center [905, 246] width 282 height 9
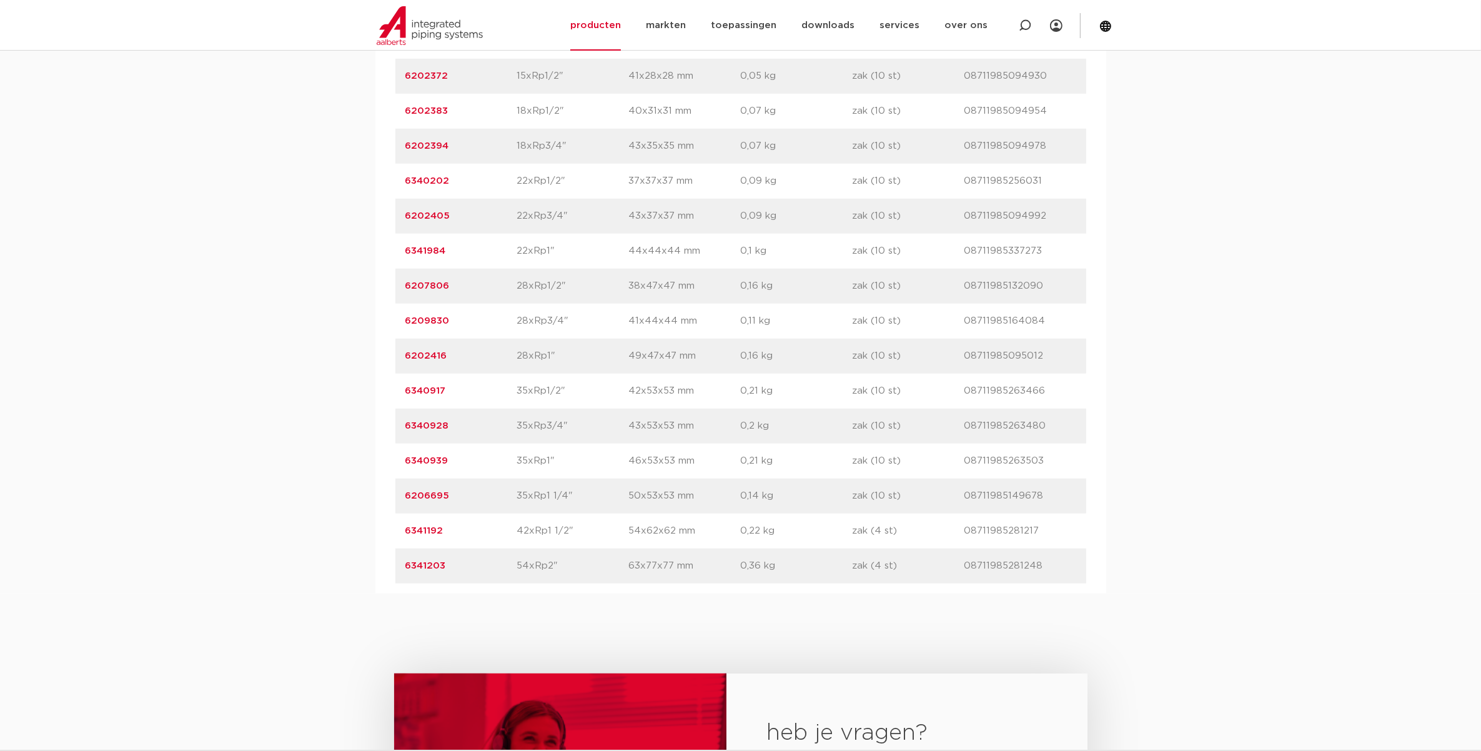
scroll to position [1015, 0]
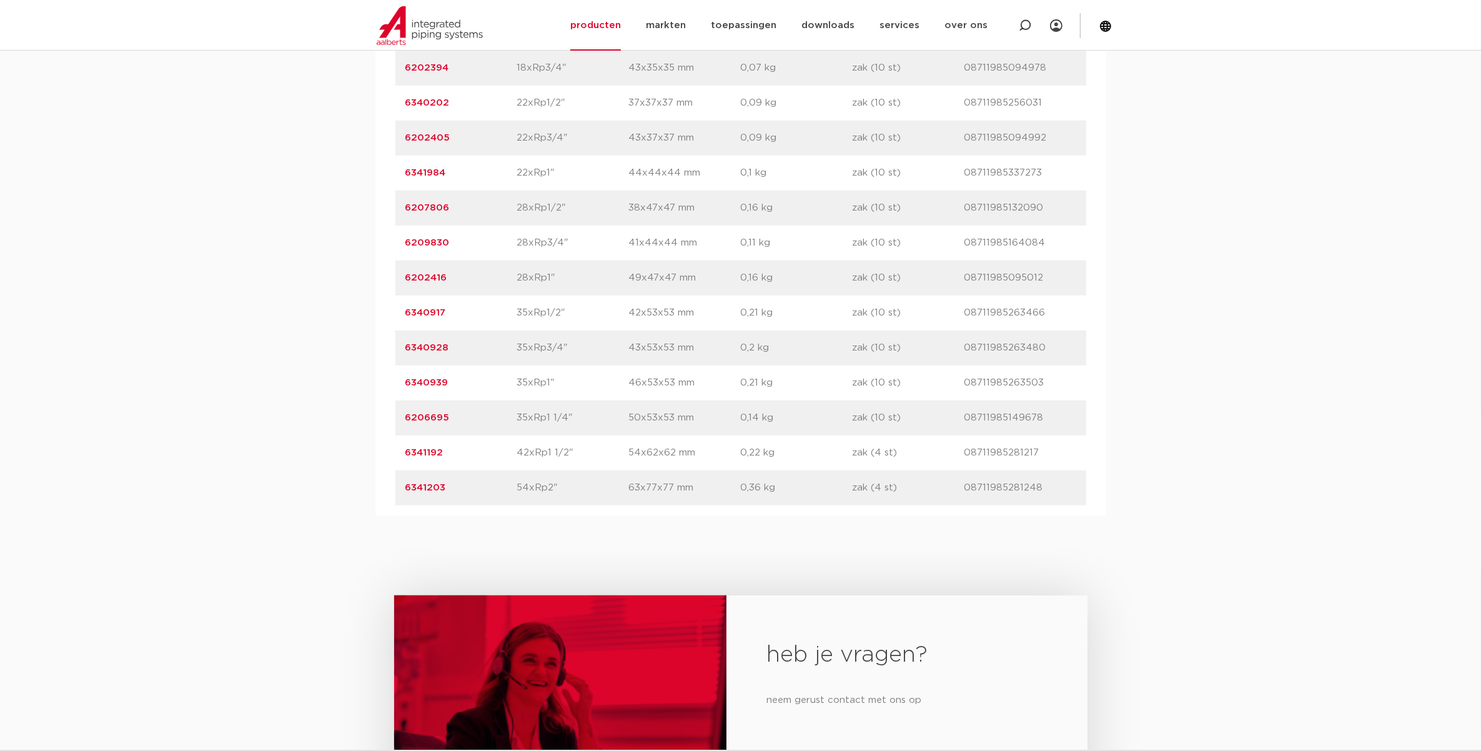
drag, startPoint x: 512, startPoint y: 484, endPoint x: 589, endPoint y: 488, distance: 76.9
click at [589, 488] on div "artikelnummer 6341203 afmeting 54xRp2" afmetingen 63x77x77 mm gewicht 0,36 kg v…" at bounding box center [740, 487] width 691 height 35
click at [589, 488] on p "54xRp2"" at bounding box center [573, 487] width 112 height 15
drag, startPoint x: 457, startPoint y: 492, endPoint x: 397, endPoint y: 490, distance: 60.0
click at [397, 490] on div "artikelnummer 6341203 afmeting 54xRp2" afmetingen 63x77x77 mm gewicht 0,36 kg v…" at bounding box center [740, 487] width 691 height 35
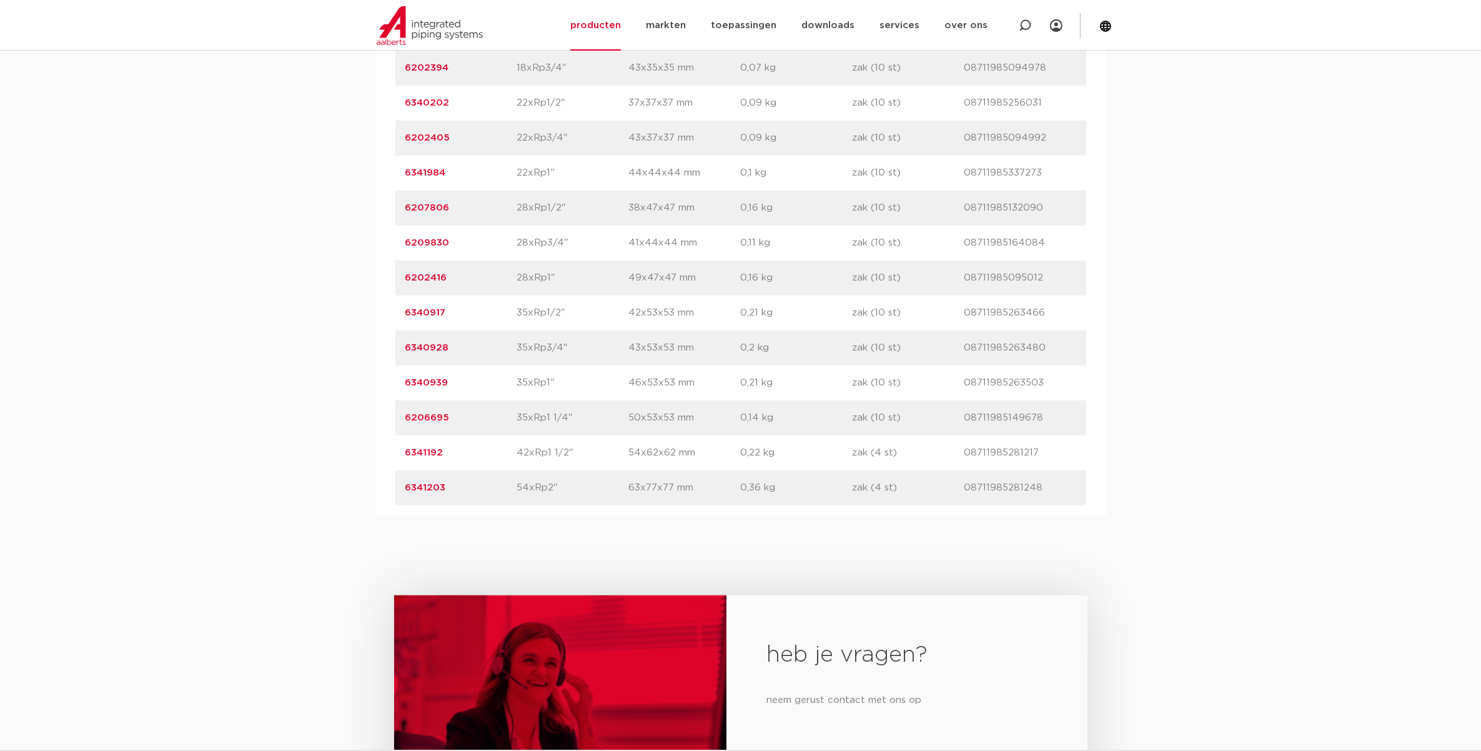
drag, startPoint x: 397, startPoint y: 490, endPoint x: 410, endPoint y: 489, distance: 12.6
copy link "6341203"
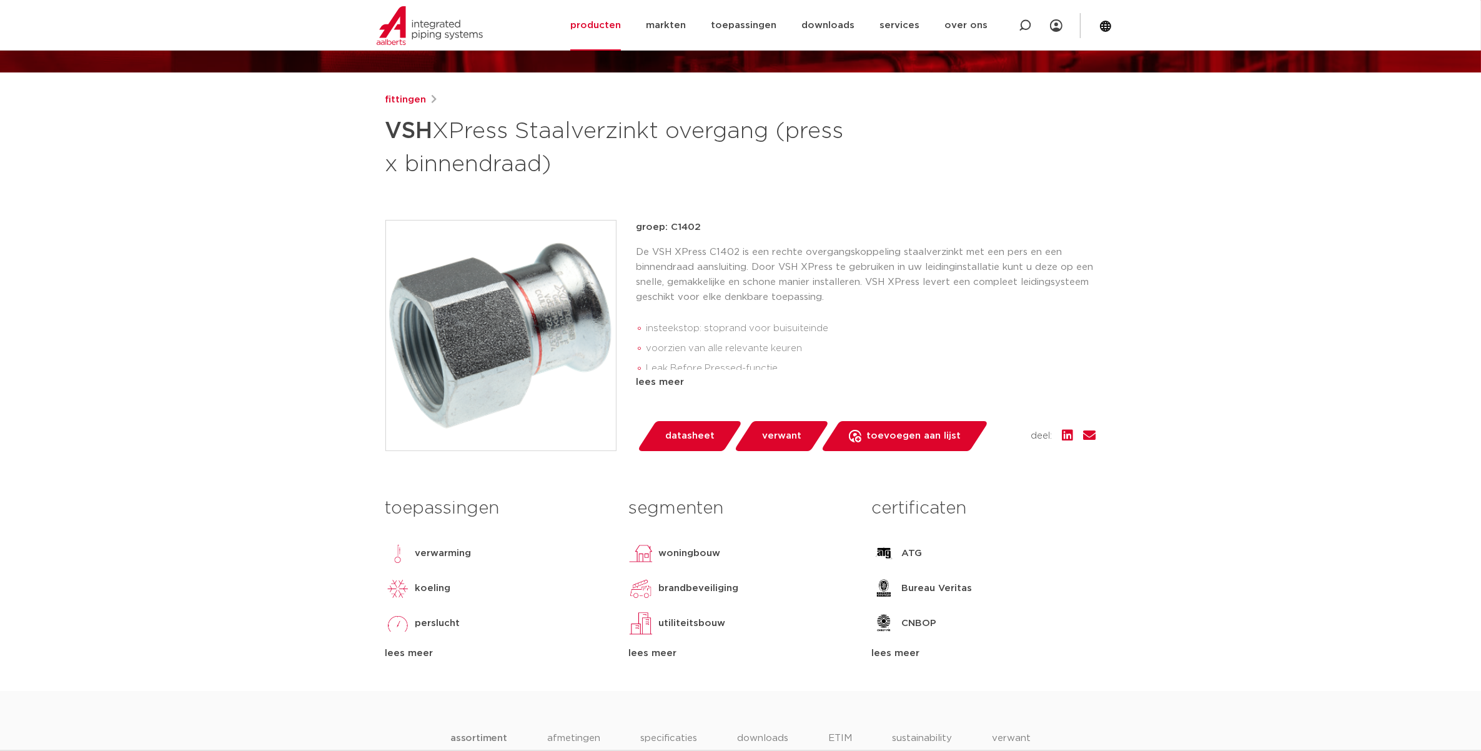
scroll to position [78, 0]
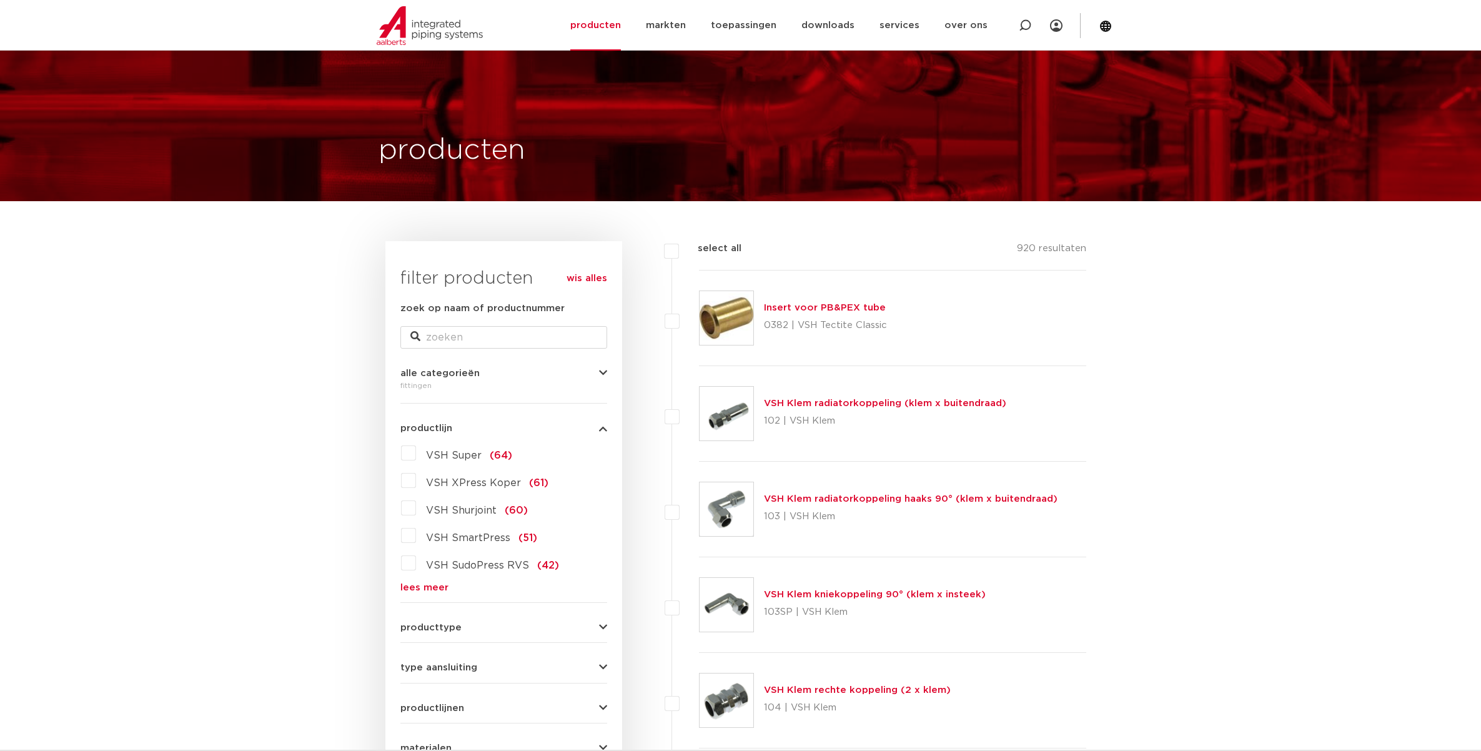
select select "7530"
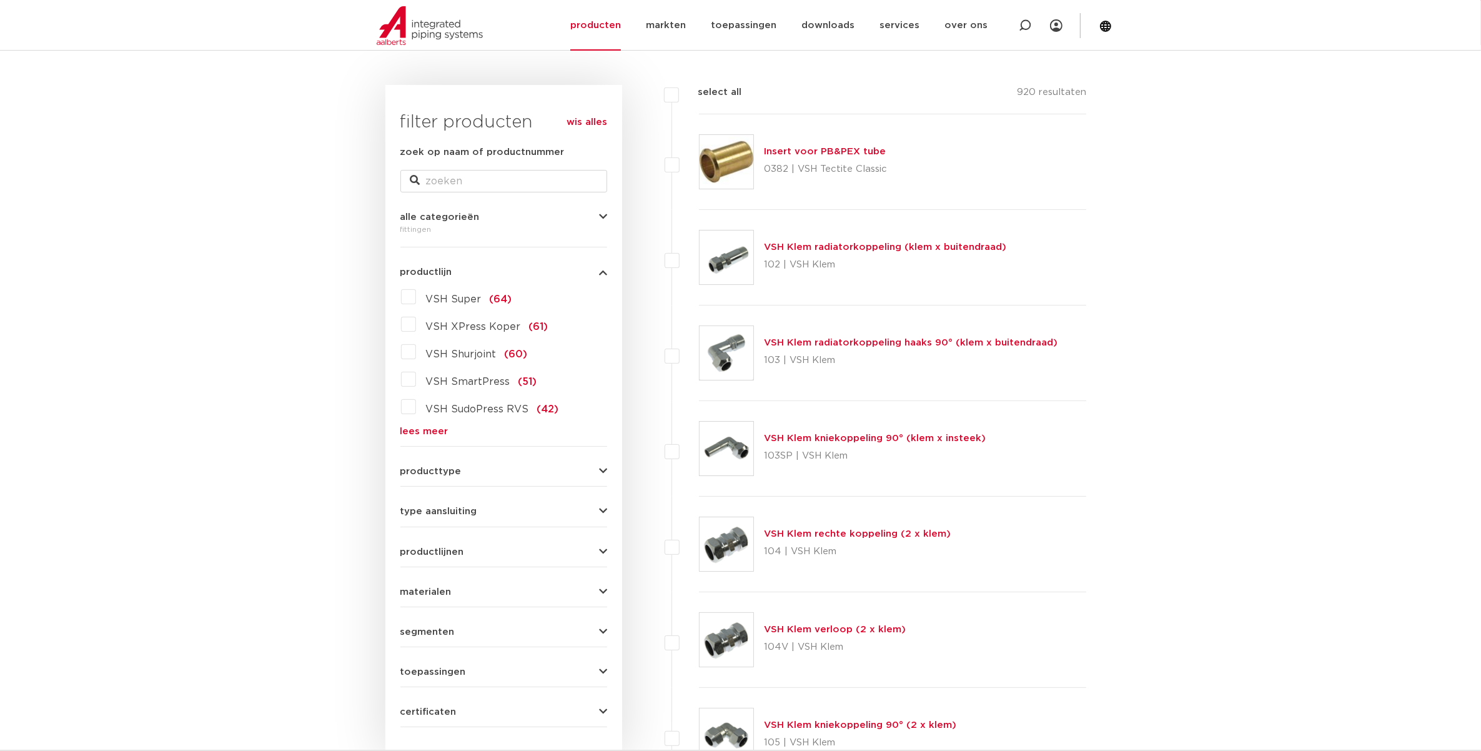
click at [435, 547] on span "productlijnen" at bounding box center [432, 551] width 64 height 9
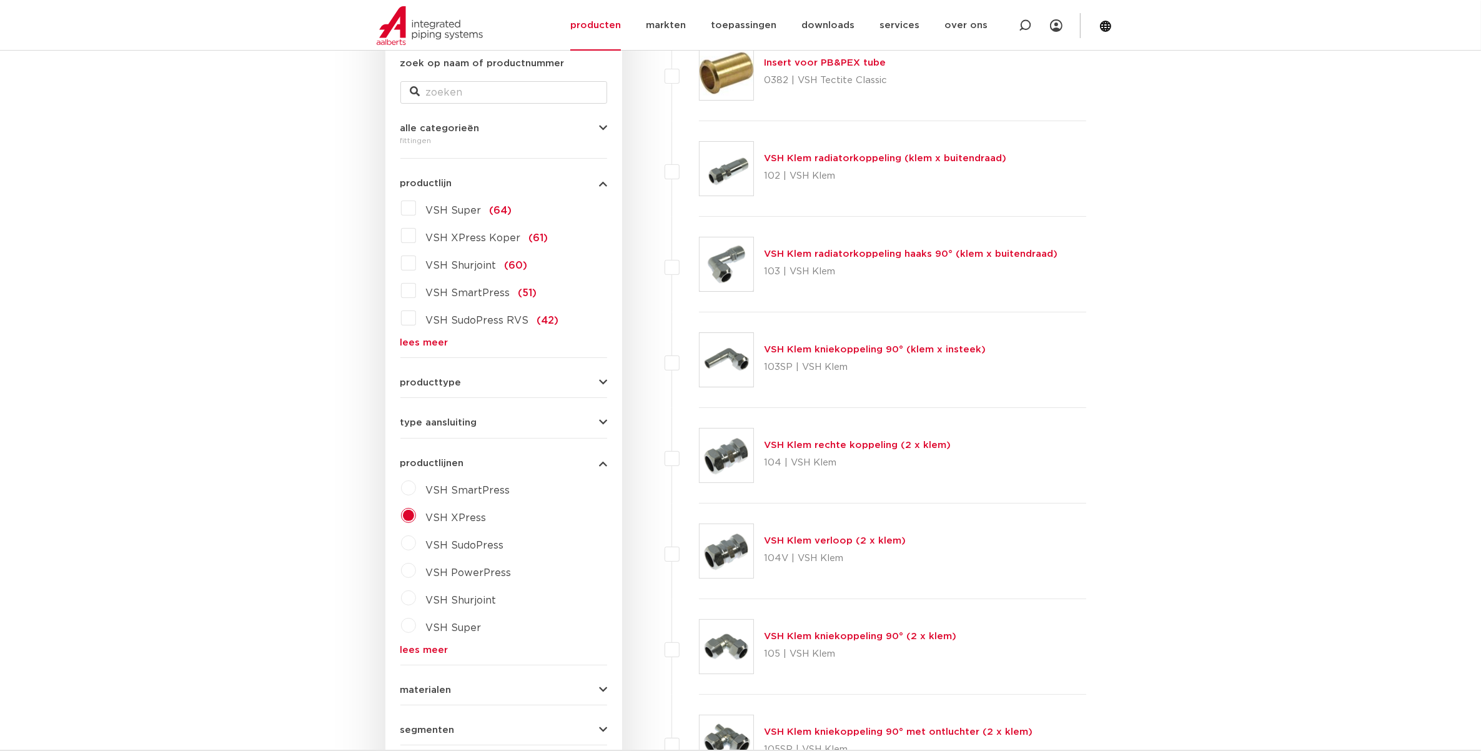
scroll to position [625, 0]
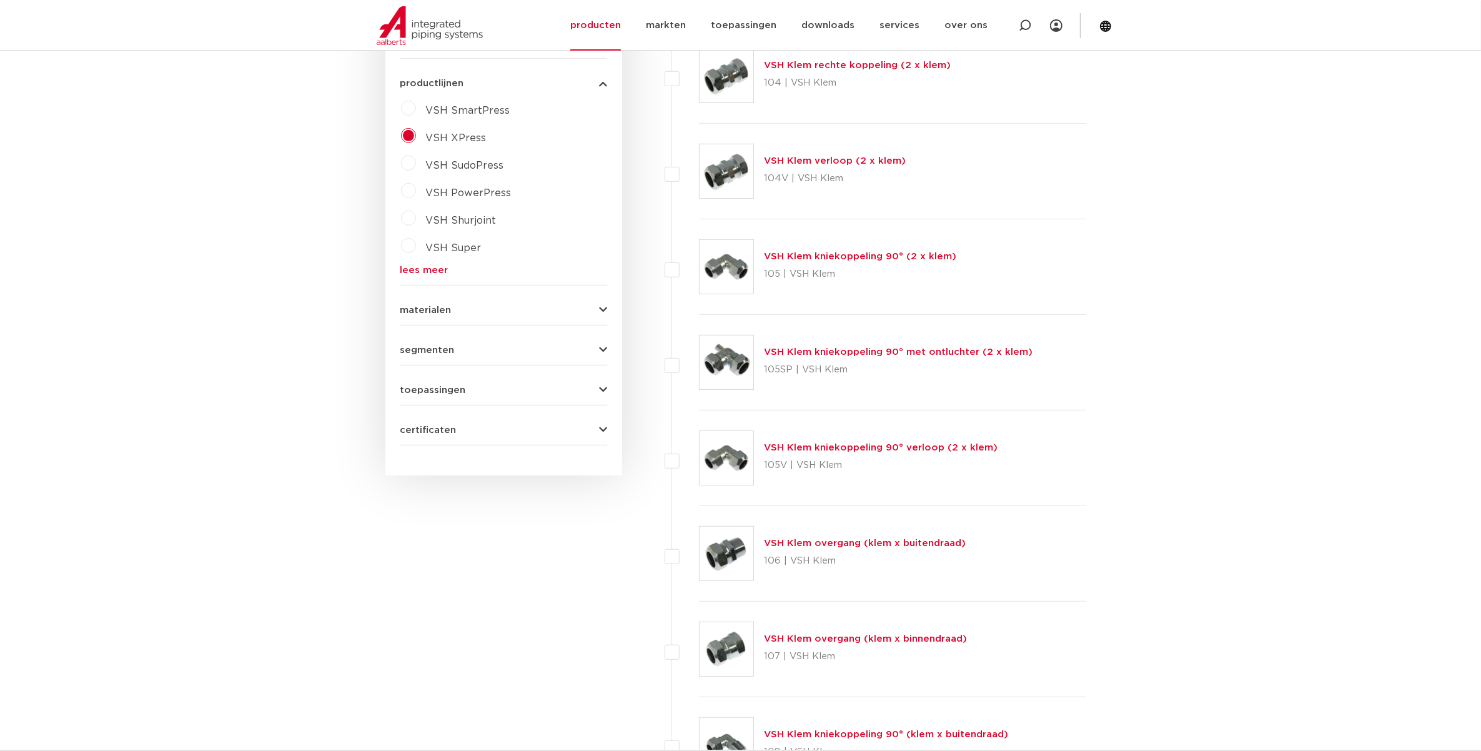
click at [876, 355] on link "VSH Klem kniekoppeling 90° met ontluchter (2 x klem)" at bounding box center [898, 351] width 269 height 9
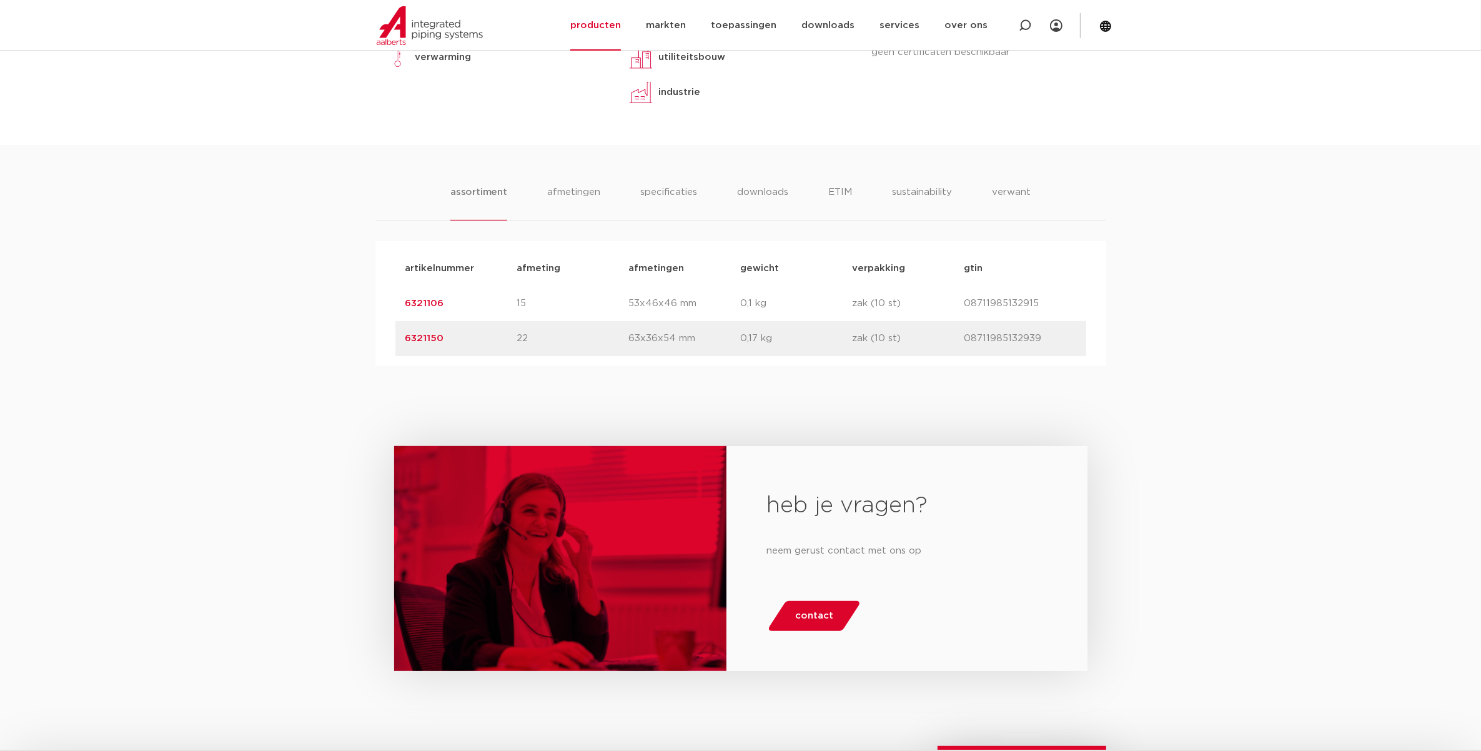
drag, startPoint x: 632, startPoint y: 339, endPoint x: 698, endPoint y: 337, distance: 66.2
click at [698, 337] on p "63x36x54 mm" at bounding box center [685, 338] width 112 height 15
click at [347, 384] on div "heb je vragen? neem gerust contact met ons op contact" at bounding box center [740, 568] width 1481 height 405
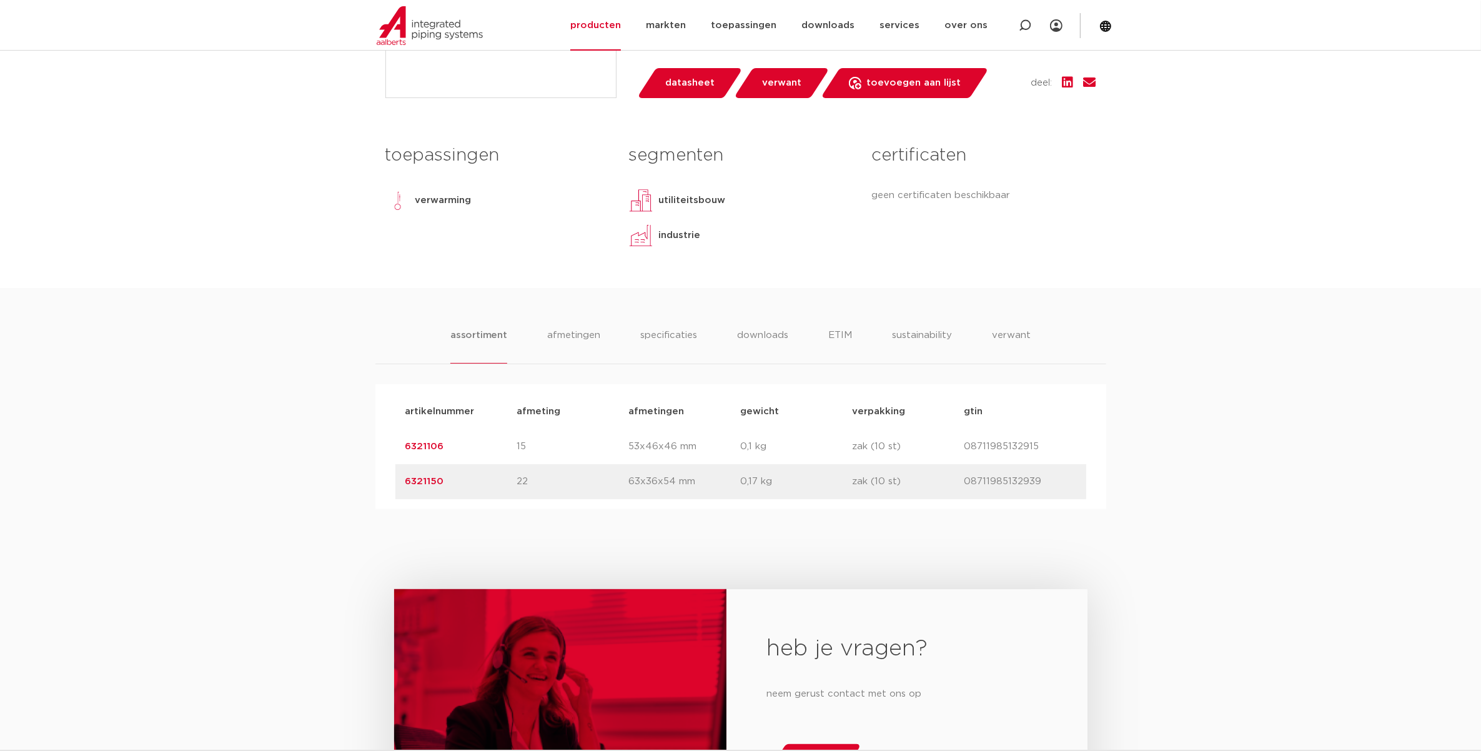
scroll to position [234, 0]
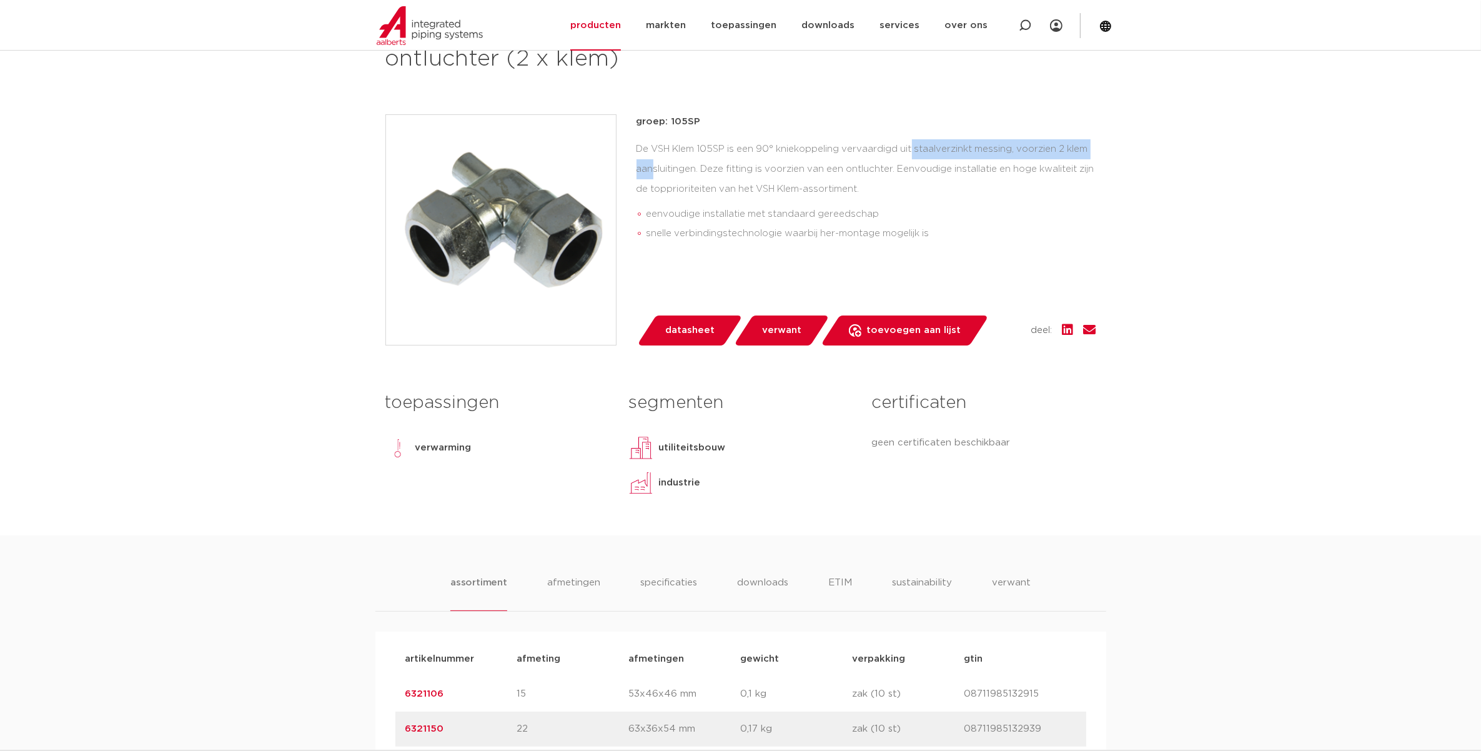
drag, startPoint x: 820, startPoint y: 154, endPoint x: 1017, endPoint y: 154, distance: 196.8
click at [1017, 154] on div "De VSH Klem 105SP is een 90° kniekoppeling vervaardigd uit staalverzinkt messin…" at bounding box center [867, 193] width 460 height 109
drag, startPoint x: 710, startPoint y: 167, endPoint x: 1010, endPoint y: 171, distance: 300.6
click at [1010, 171] on div "De VSH Klem 105SP is een 90° kniekoppeling vervaardigd uit staalverzinkt messin…" at bounding box center [867, 193] width 460 height 109
drag, startPoint x: 664, startPoint y: 191, endPoint x: 839, endPoint y: 191, distance: 174.9
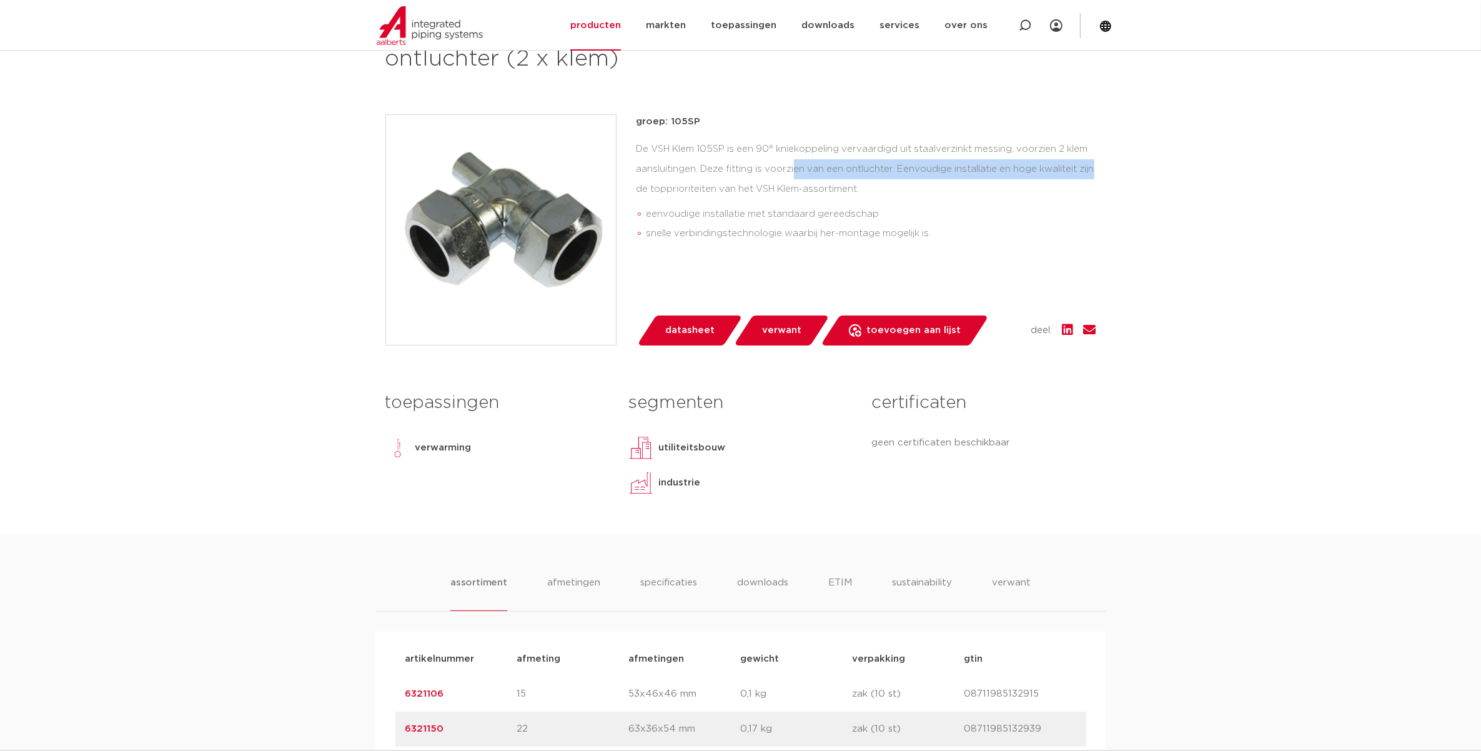
click at [832, 189] on div "De VSH Klem 105SP is een 90° kniekoppeling vervaardigd uit staalverzinkt messin…" at bounding box center [867, 193] width 460 height 109
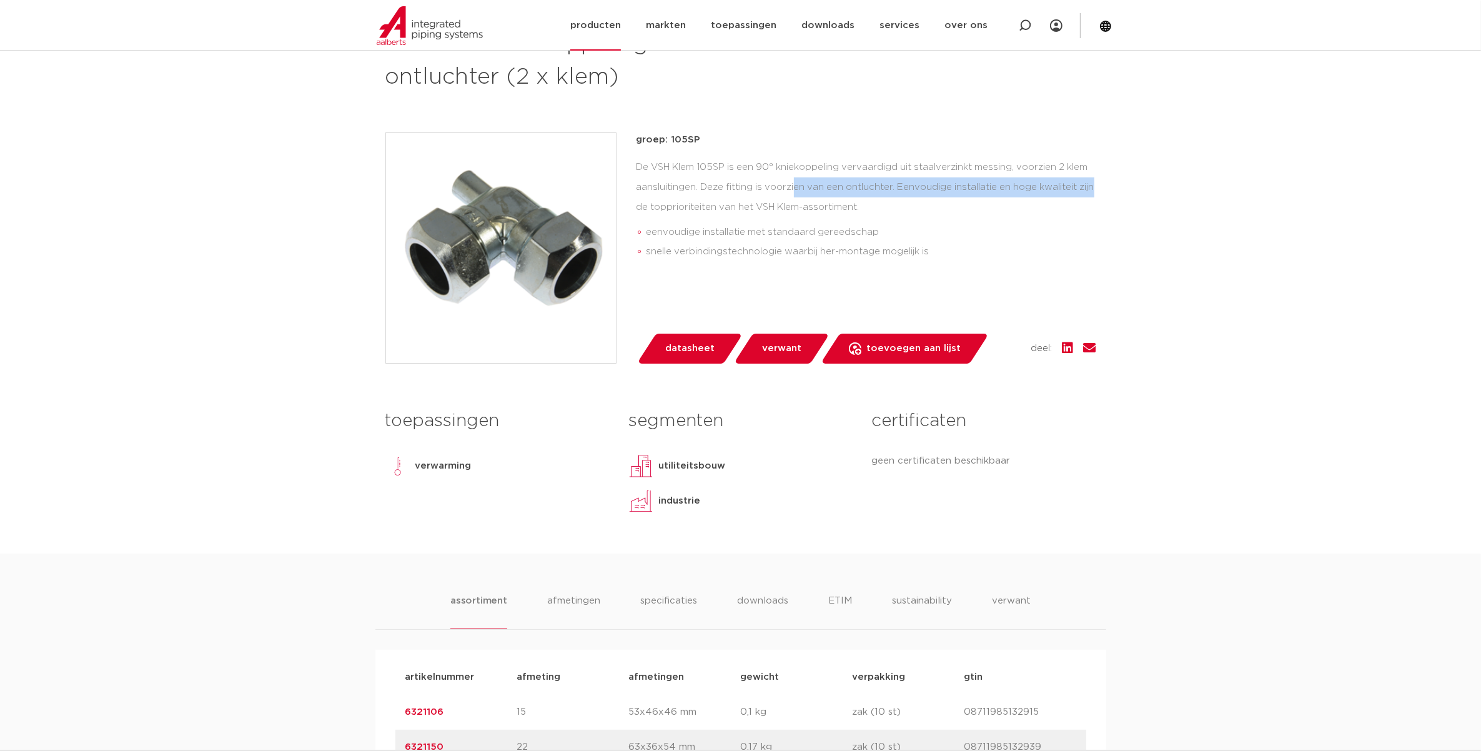
scroll to position [78, 0]
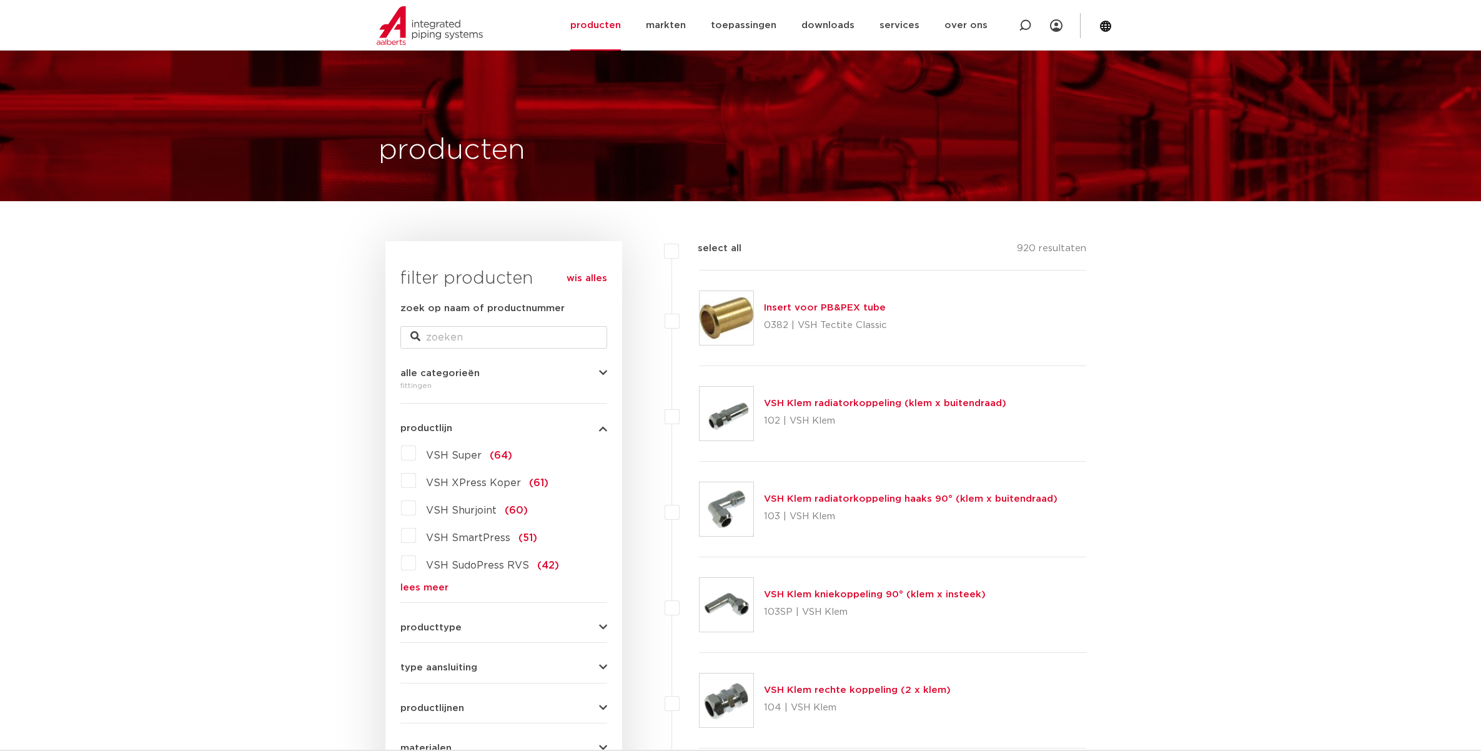
select select "7530"
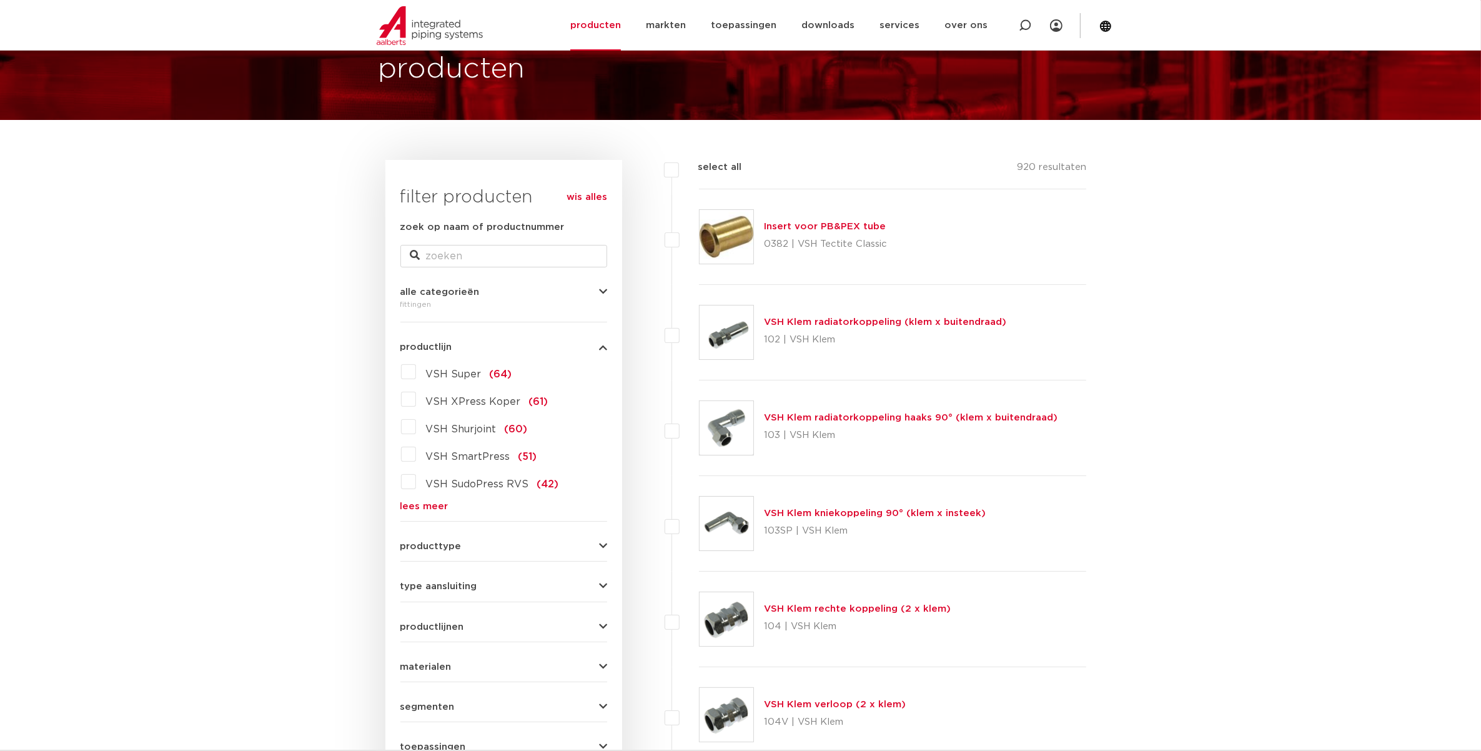
scroll to position [312, 0]
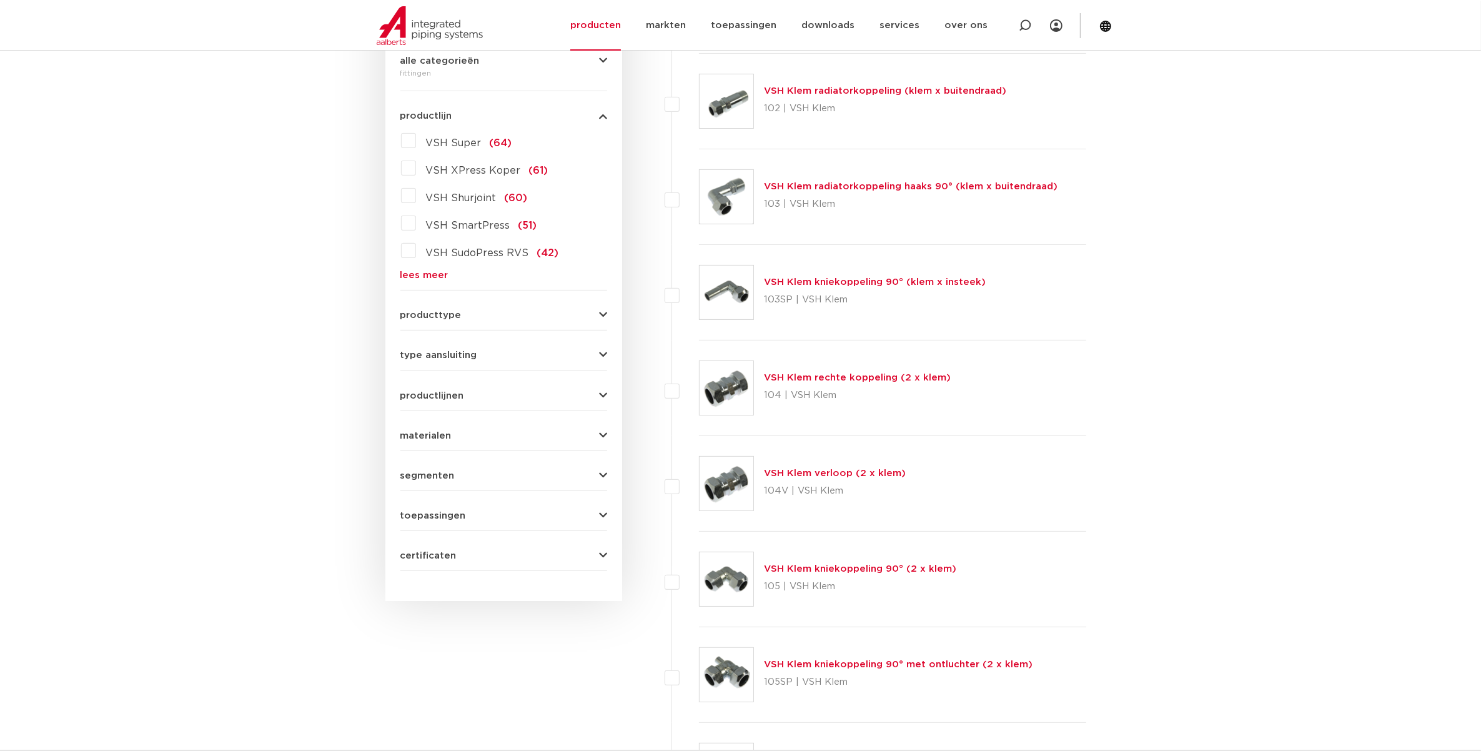
click at [441, 397] on span "productlijnen" at bounding box center [432, 395] width 64 height 9
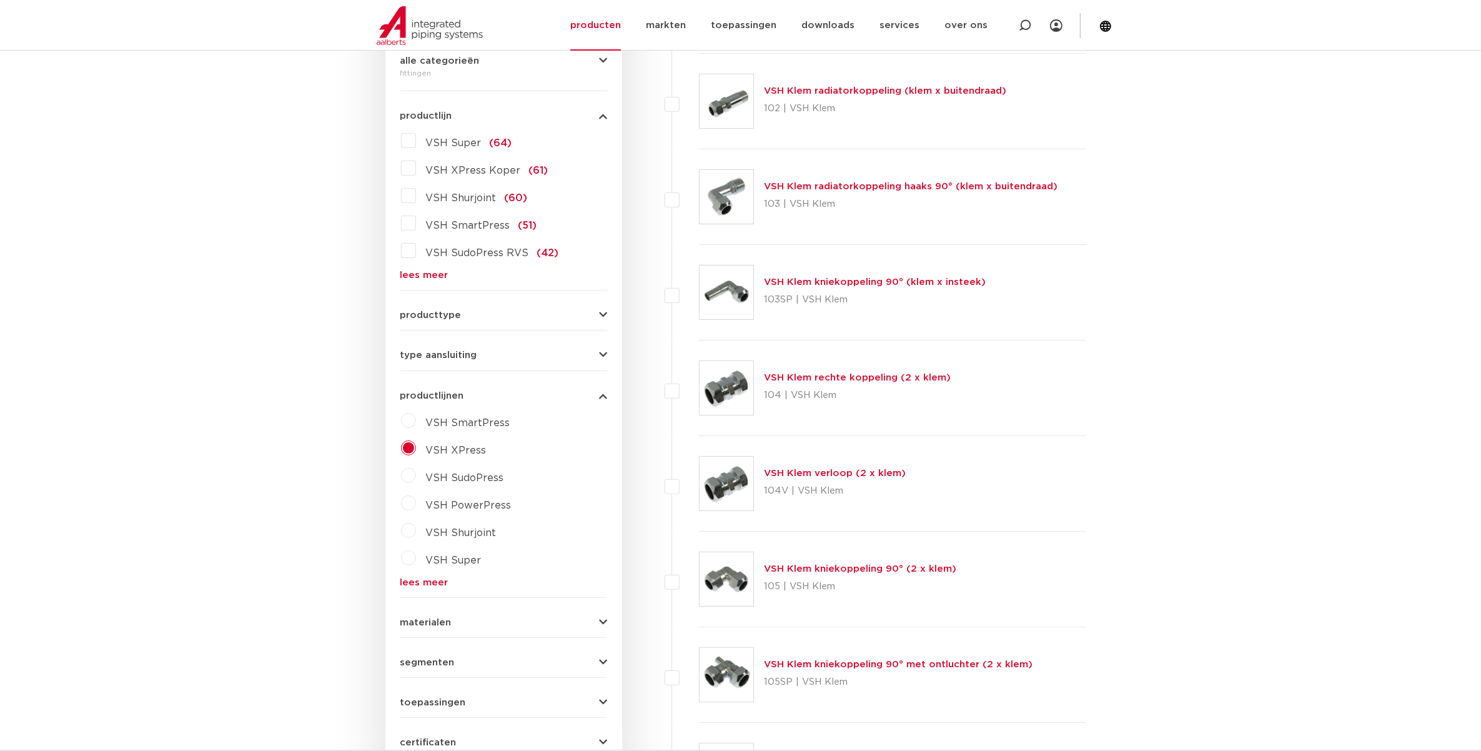
click at [429, 395] on span "productlijnen" at bounding box center [432, 395] width 64 height 9
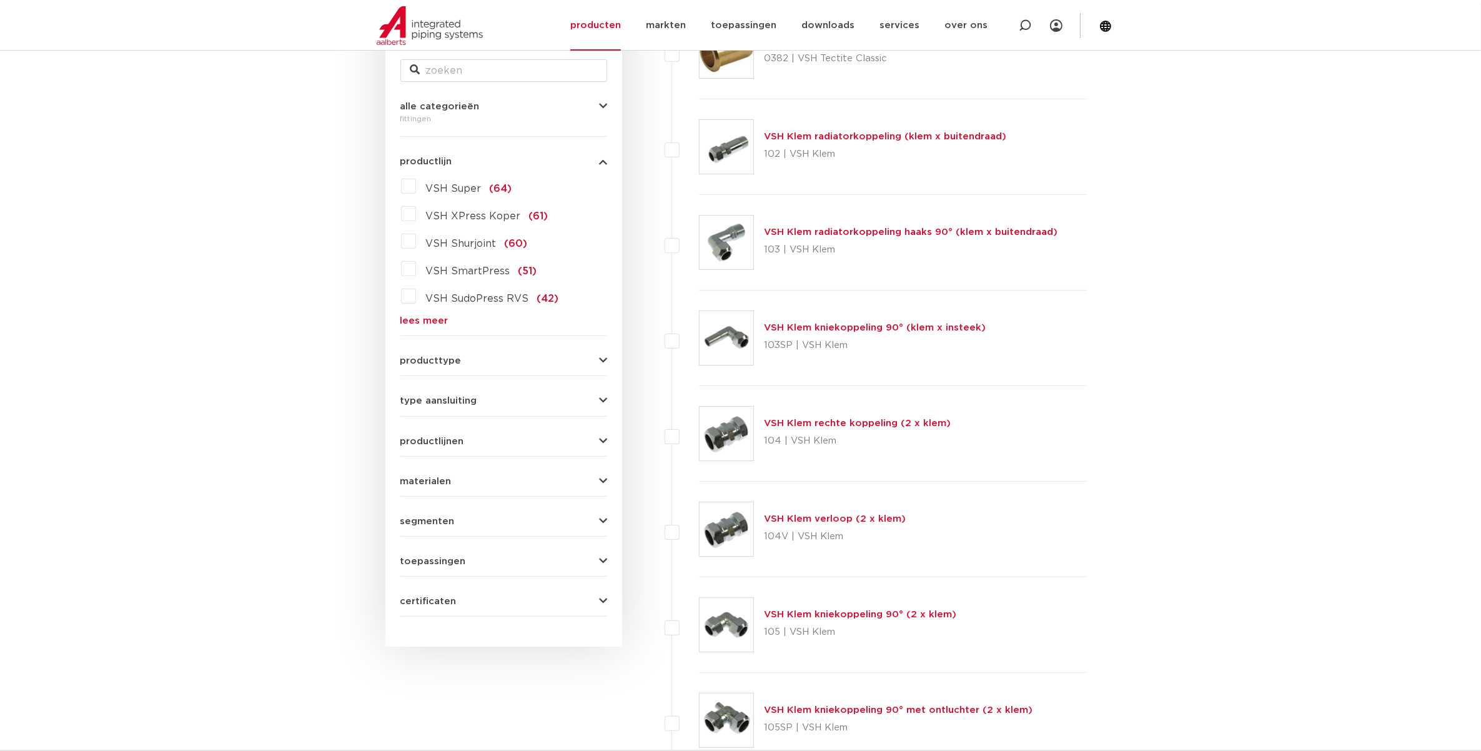
scroll to position [0, 0]
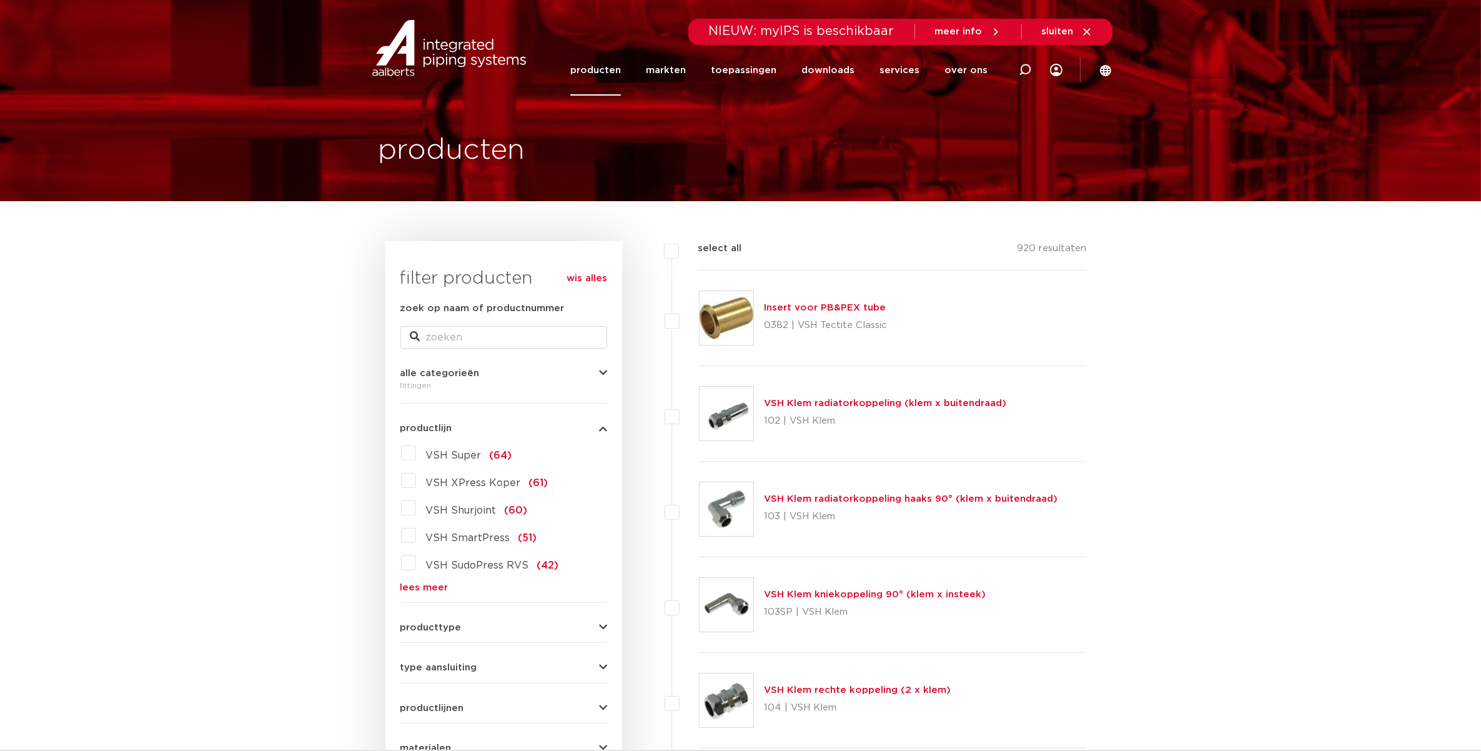
click at [595, 75] on link "producten" at bounding box center [595, 70] width 51 height 51
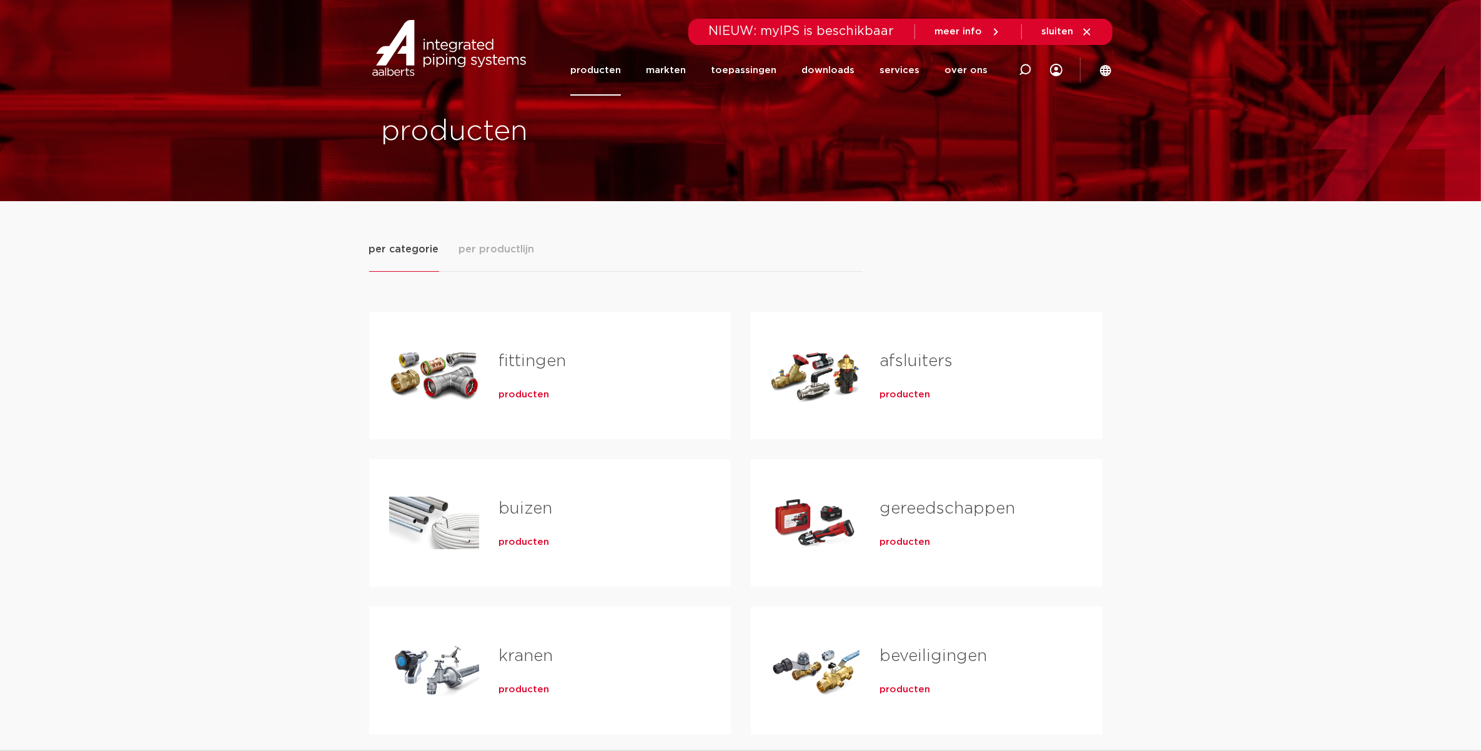
click at [538, 357] on link "fittingen" at bounding box center [532, 361] width 67 height 16
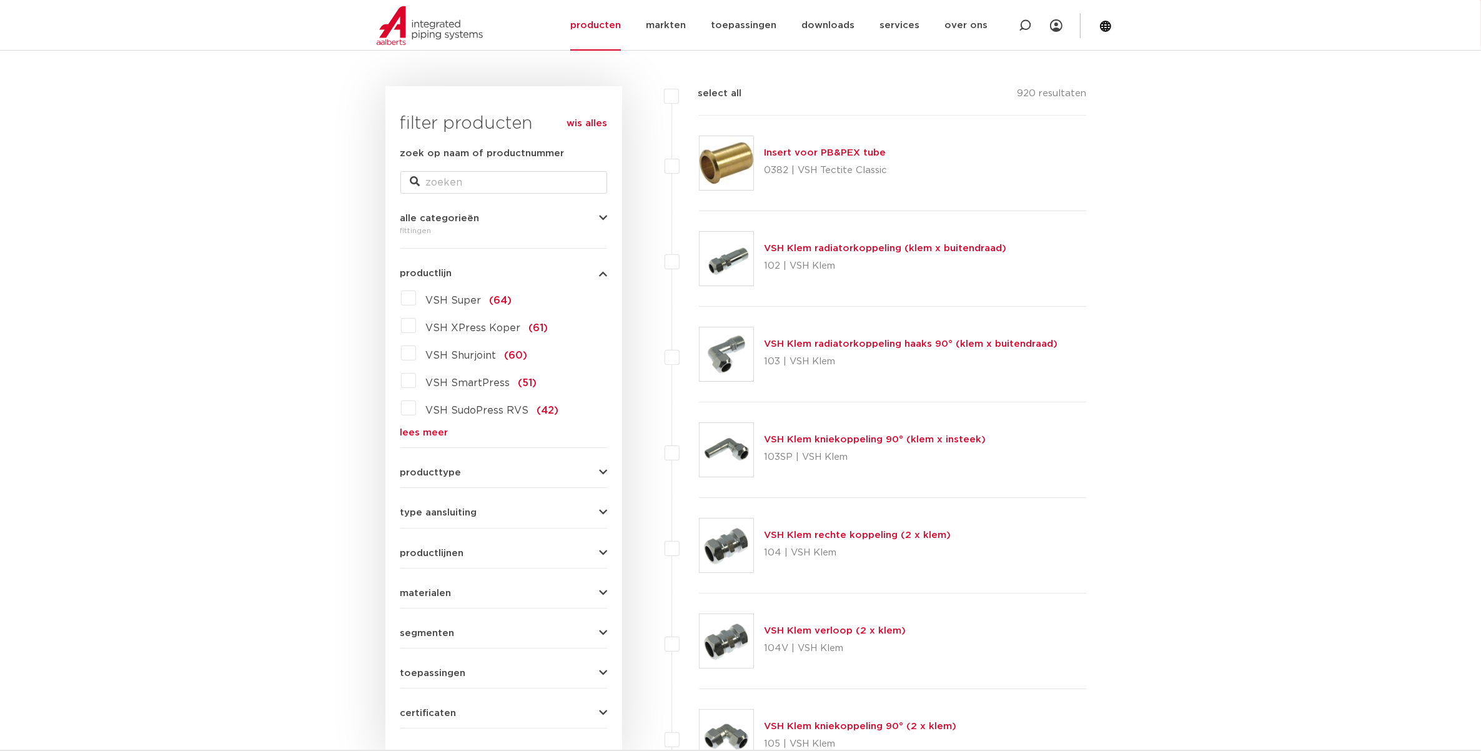
scroll to position [156, 0]
click at [419, 552] on span "productlijnen" at bounding box center [432, 551] width 64 height 9
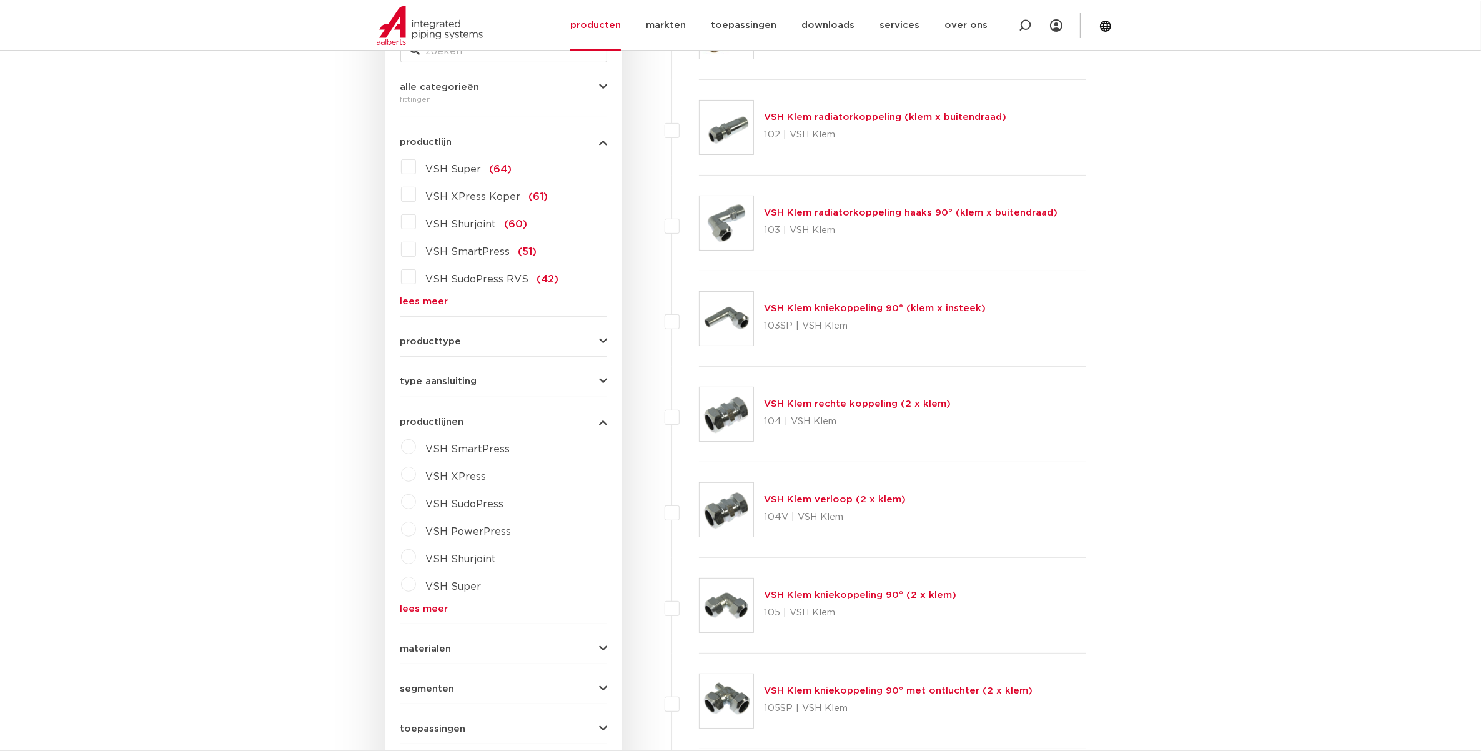
scroll to position [312, 0]
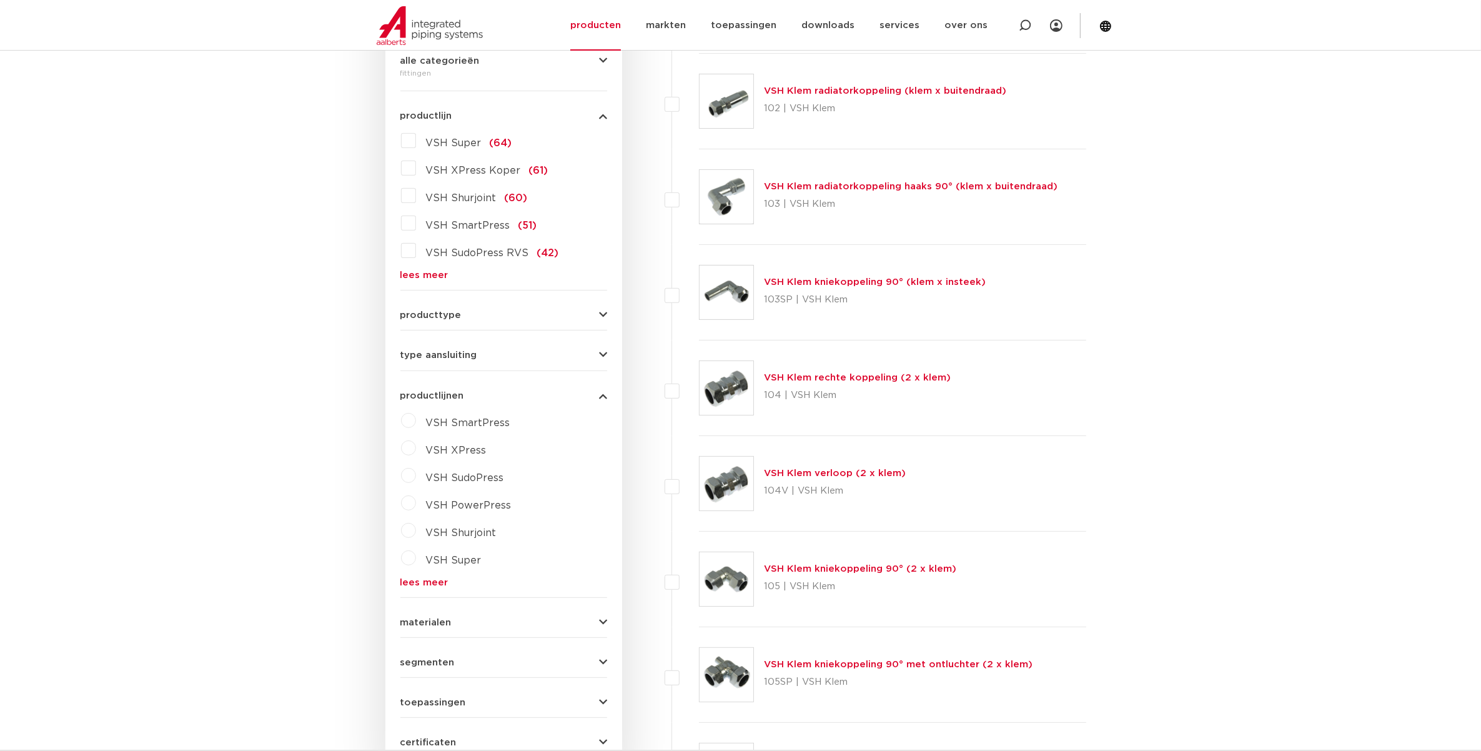
click at [416, 450] on label "VSH XPress" at bounding box center [451, 448] width 71 height 20
click at [482, 488] on select "maak een keuze VSH XPress RVS 304 fittingen VSH XPress Staalverzinkt fittingen …" at bounding box center [515, 479] width 178 height 28
select select "7530"
click at [426, 465] on select "maak een keuze VSH XPress RVS 304 fittingen VSH XPress Staalverzinkt fittingen …" at bounding box center [515, 479] width 178 height 28
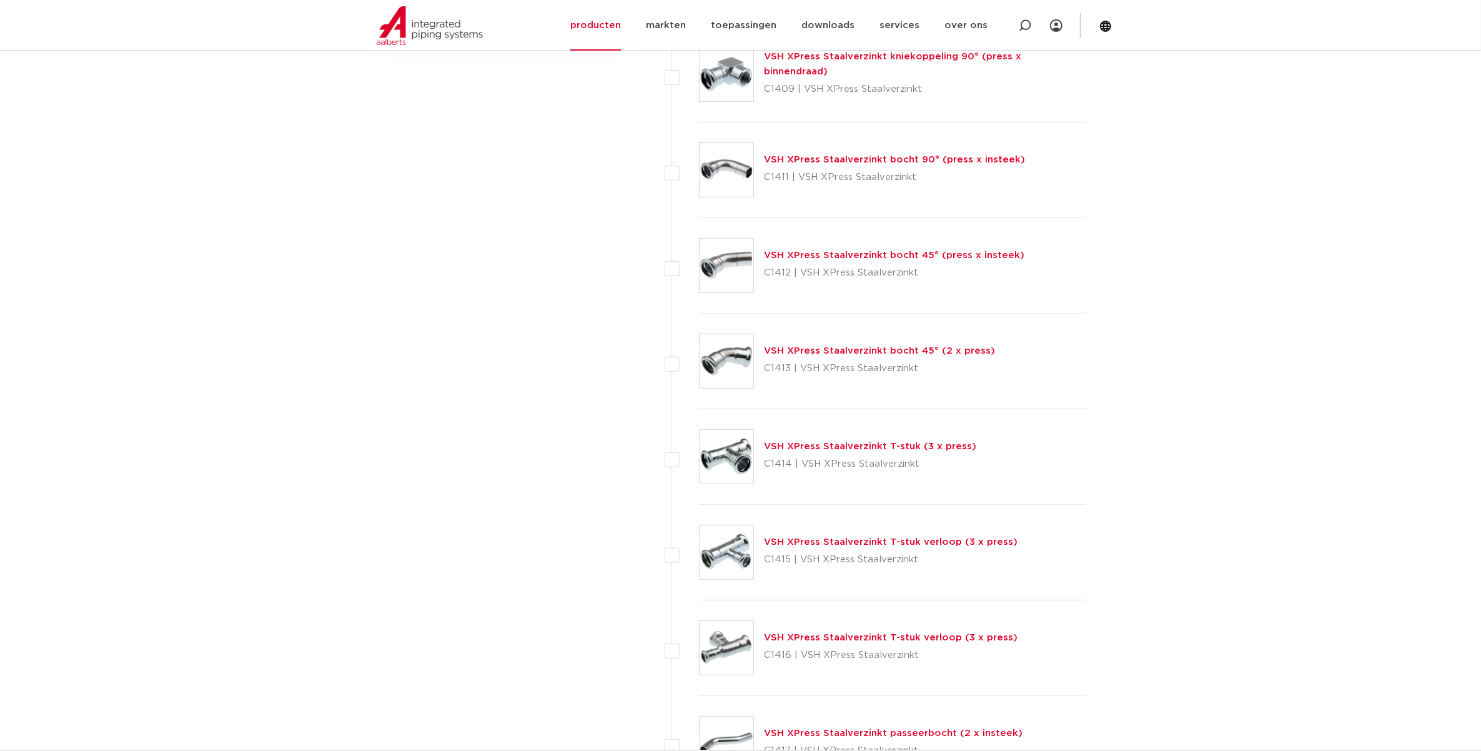
scroll to position [1015, 0]
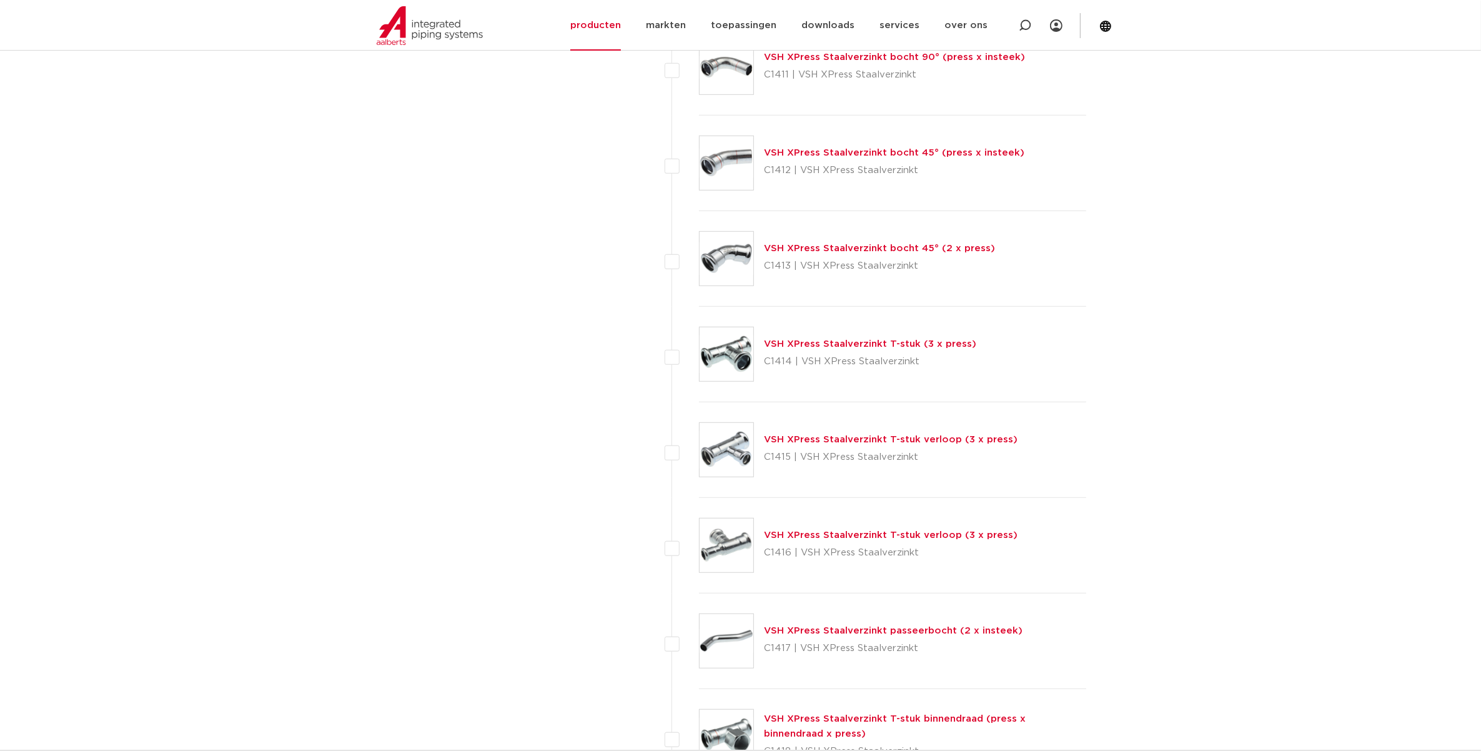
click at [817, 535] on link "VSH XPress Staalverzinkt T-stuk verloop (3 x press)" at bounding box center [891, 534] width 254 height 9
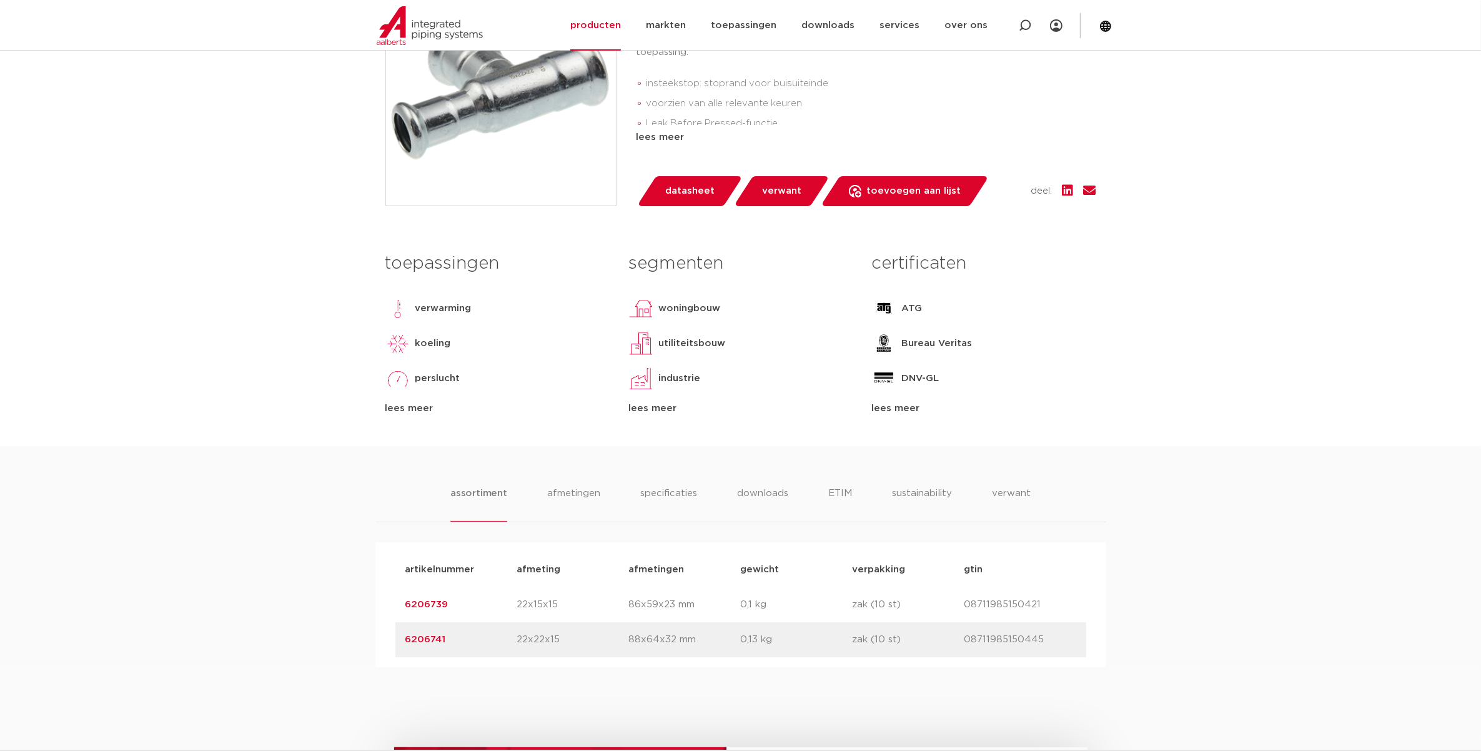
scroll to position [391, 0]
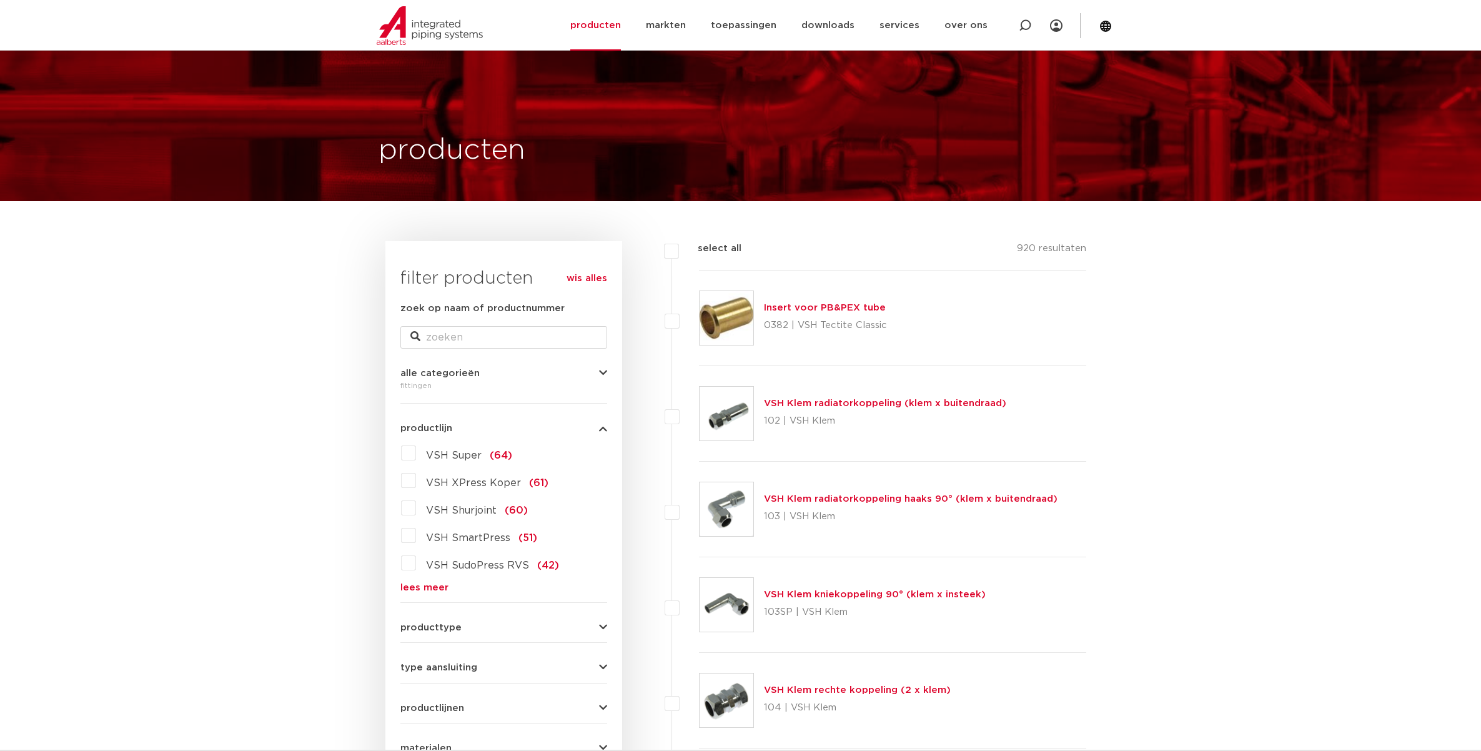
select select "7530"
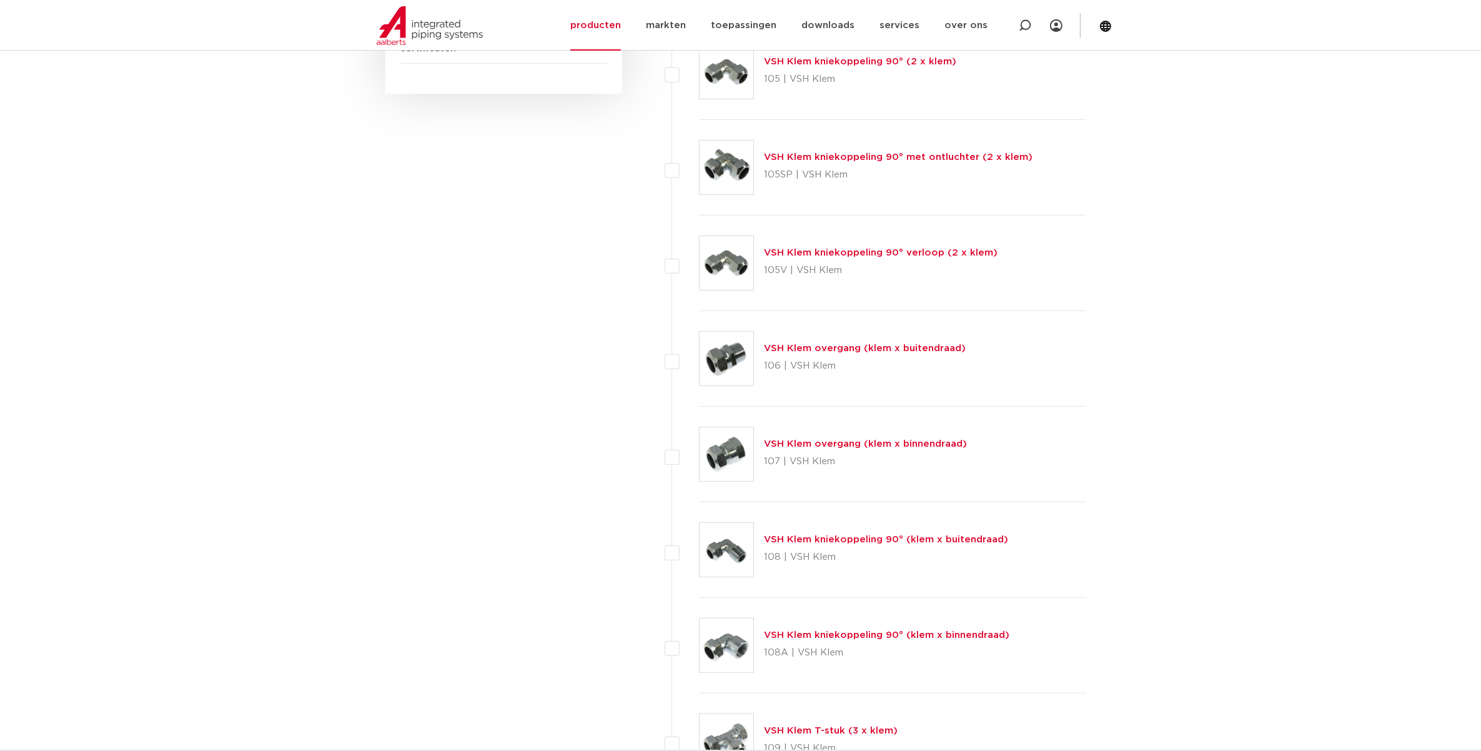
scroll to position [469, 0]
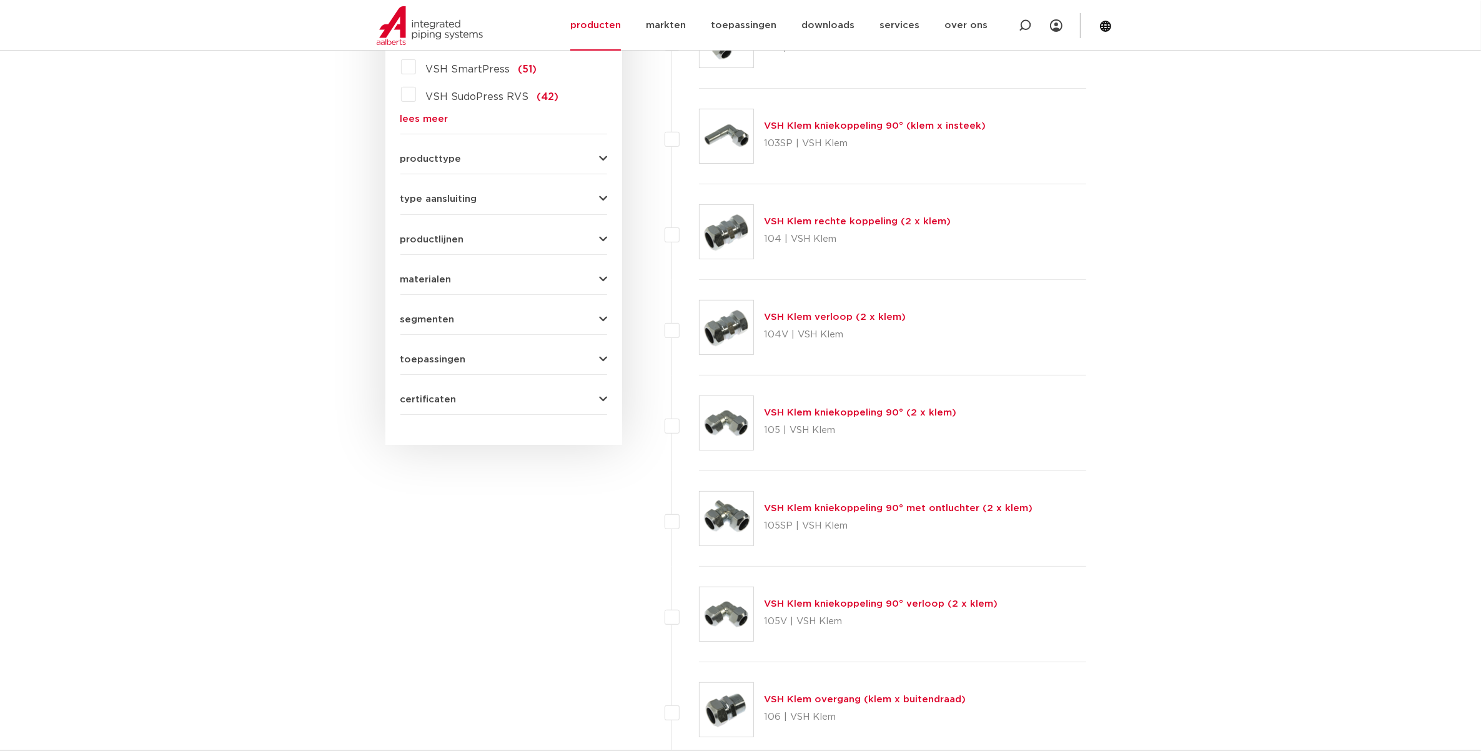
click at [448, 238] on span "productlijnen" at bounding box center [432, 239] width 64 height 9
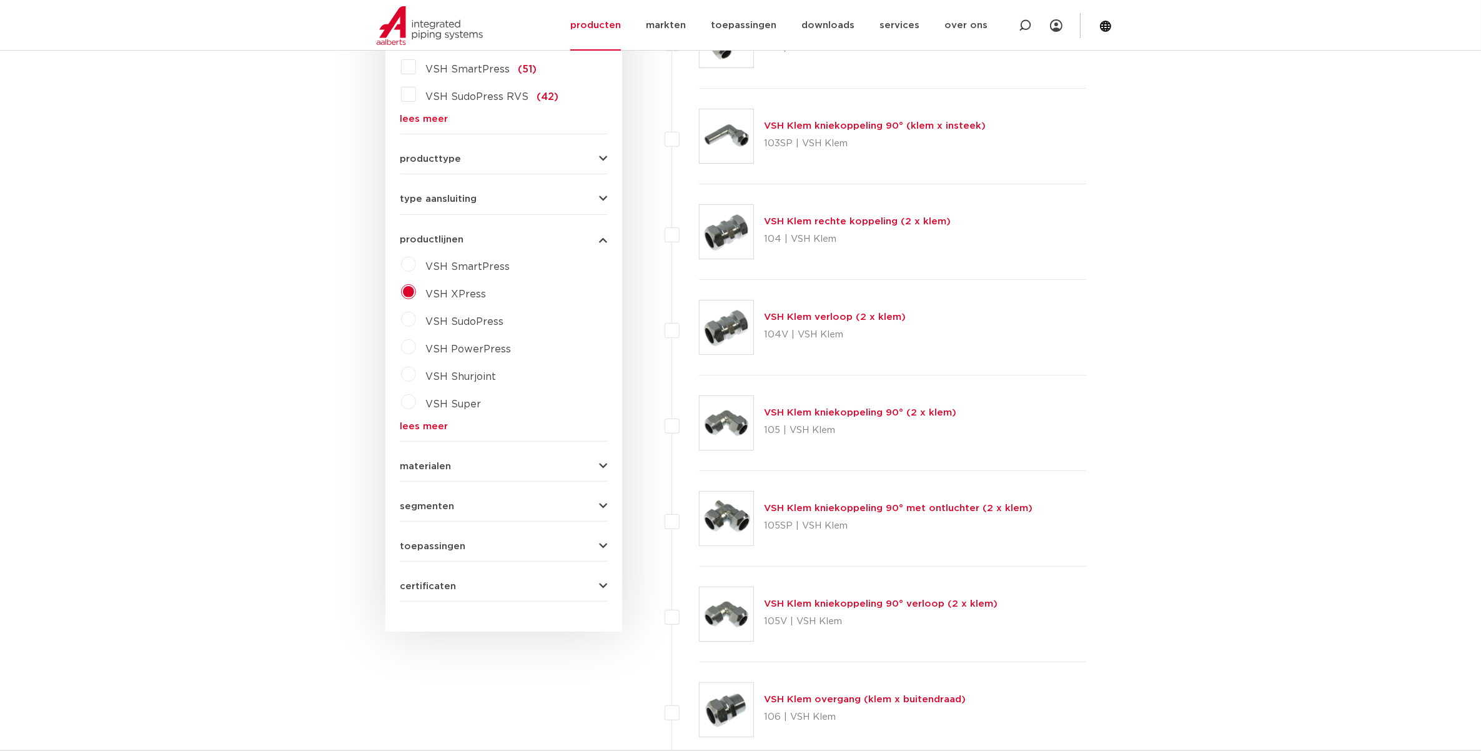
click at [455, 292] on span "VSH XPress" at bounding box center [456, 294] width 61 height 10
drag, startPoint x: 476, startPoint y: 328, endPoint x: 506, endPoint y: 332, distance: 30.3
click at [476, 328] on select "maak een keuze VSH XPress RVS 304 fittingen VSH XPress Staalverzinkt fittingen …" at bounding box center [515, 323] width 178 height 28
click at [426, 309] on select "maak een keuze VSH XPress RVS 304 fittingen VSH XPress Staalverzinkt fittingen …" at bounding box center [515, 323] width 178 height 28
click at [484, 326] on select "maak een keuze VSH XPress RVS 304 fittingen VSH XPress Staalverzinkt fittingen …" at bounding box center [515, 323] width 178 height 28
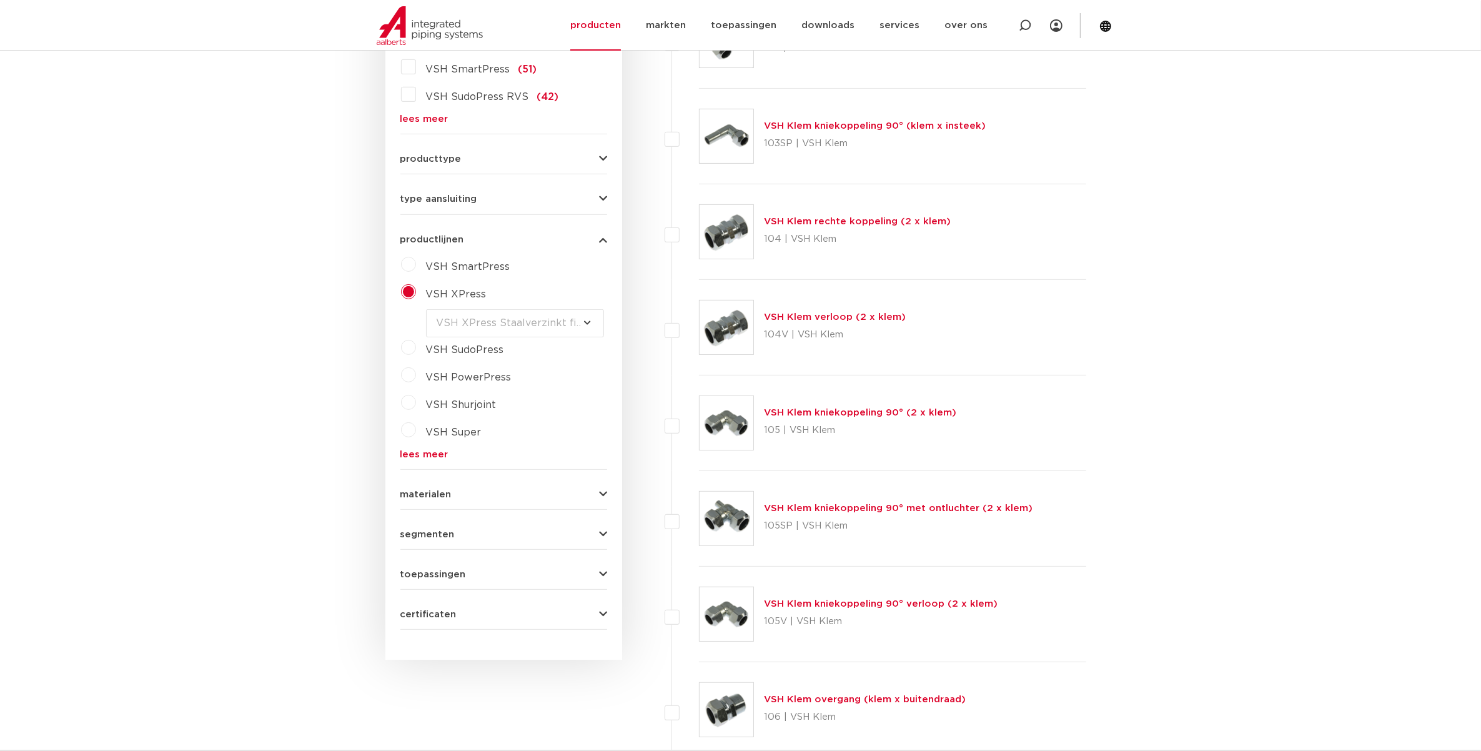
click at [426, 309] on select "maak een keuze VSH XPress RVS 304 fittingen VSH XPress Staalverzinkt fittingen …" at bounding box center [515, 323] width 178 height 28
click at [416, 269] on label "VSH SmartPress" at bounding box center [463, 264] width 94 height 20
click at [416, 322] on label "VSH XPress" at bounding box center [451, 320] width 71 height 20
click at [473, 322] on select "maak een keuze VSH XPress RVS 304 fittingen VSH XPress Staalverzinkt fittingen …" at bounding box center [515, 323] width 178 height 28
click at [426, 309] on select "maak een keuze VSH XPress RVS 304 fittingen VSH XPress Staalverzinkt fittingen …" at bounding box center [515, 323] width 178 height 28
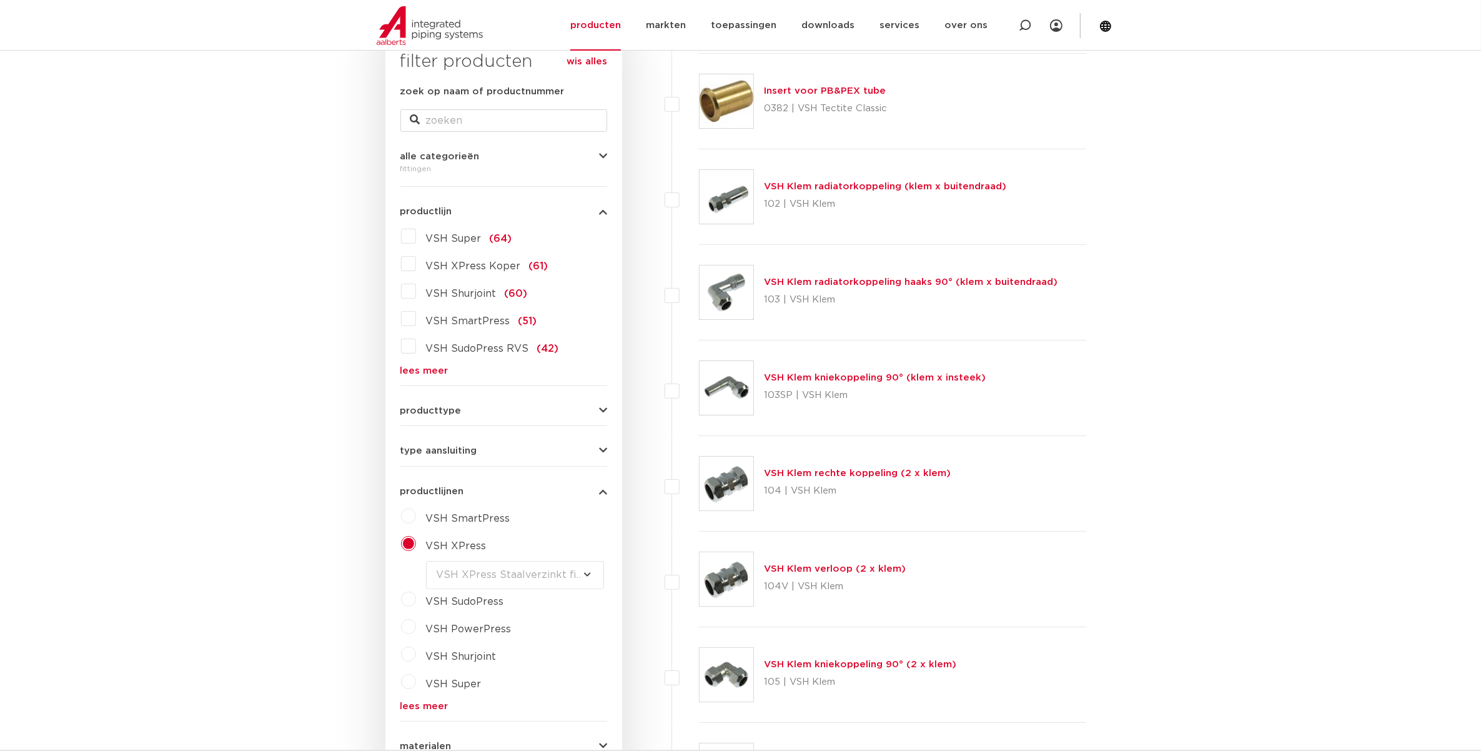
scroll to position [0, 0]
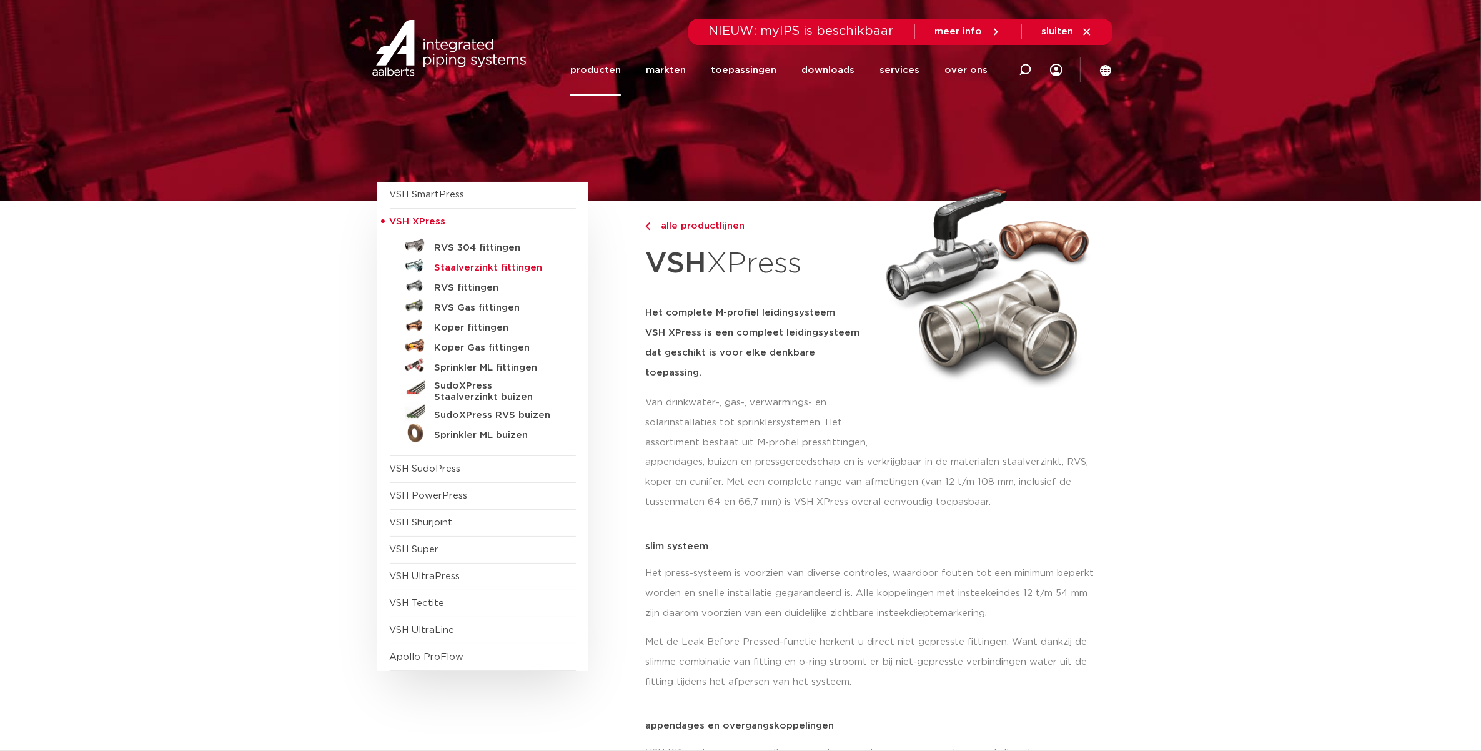
click at [494, 267] on h5 "Staalverzinkt fittingen" at bounding box center [497, 267] width 124 height 11
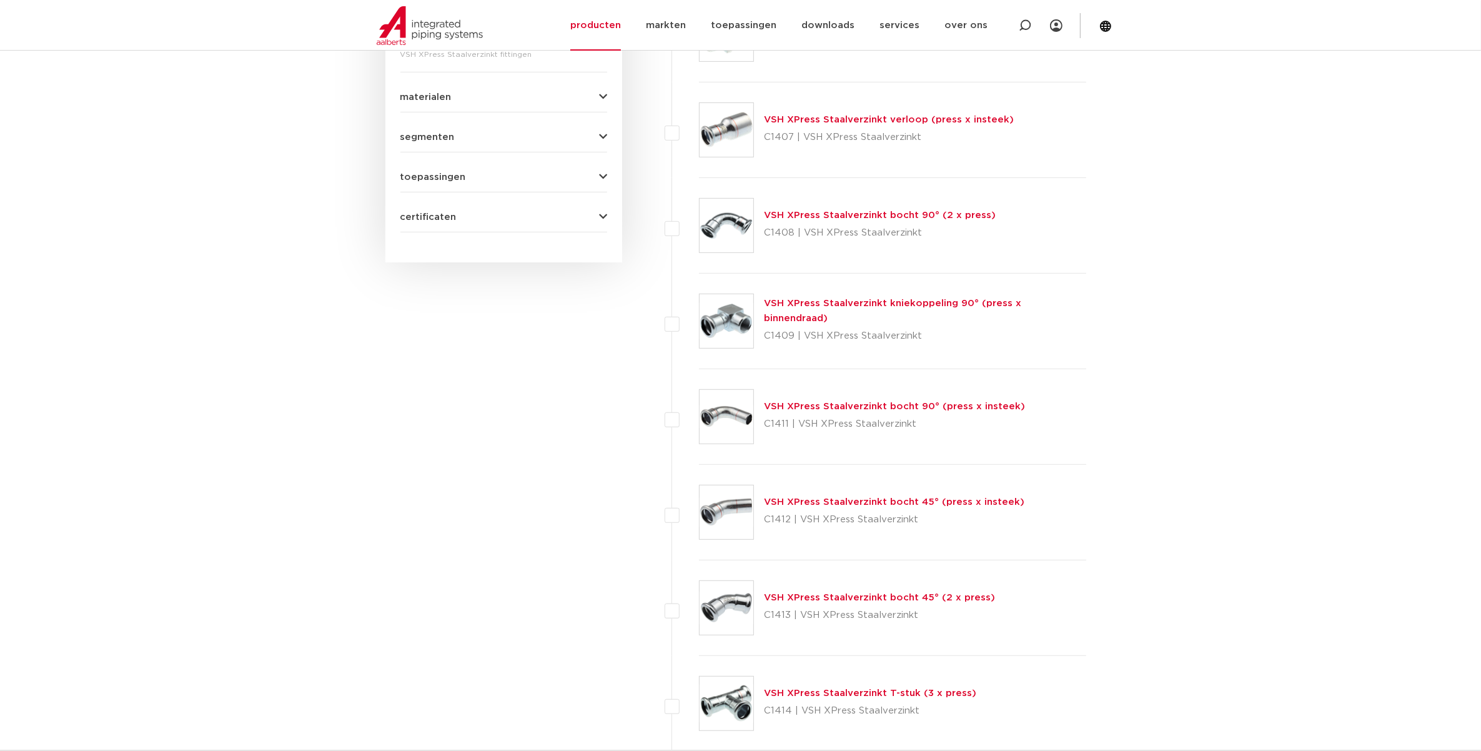
scroll to position [937, 0]
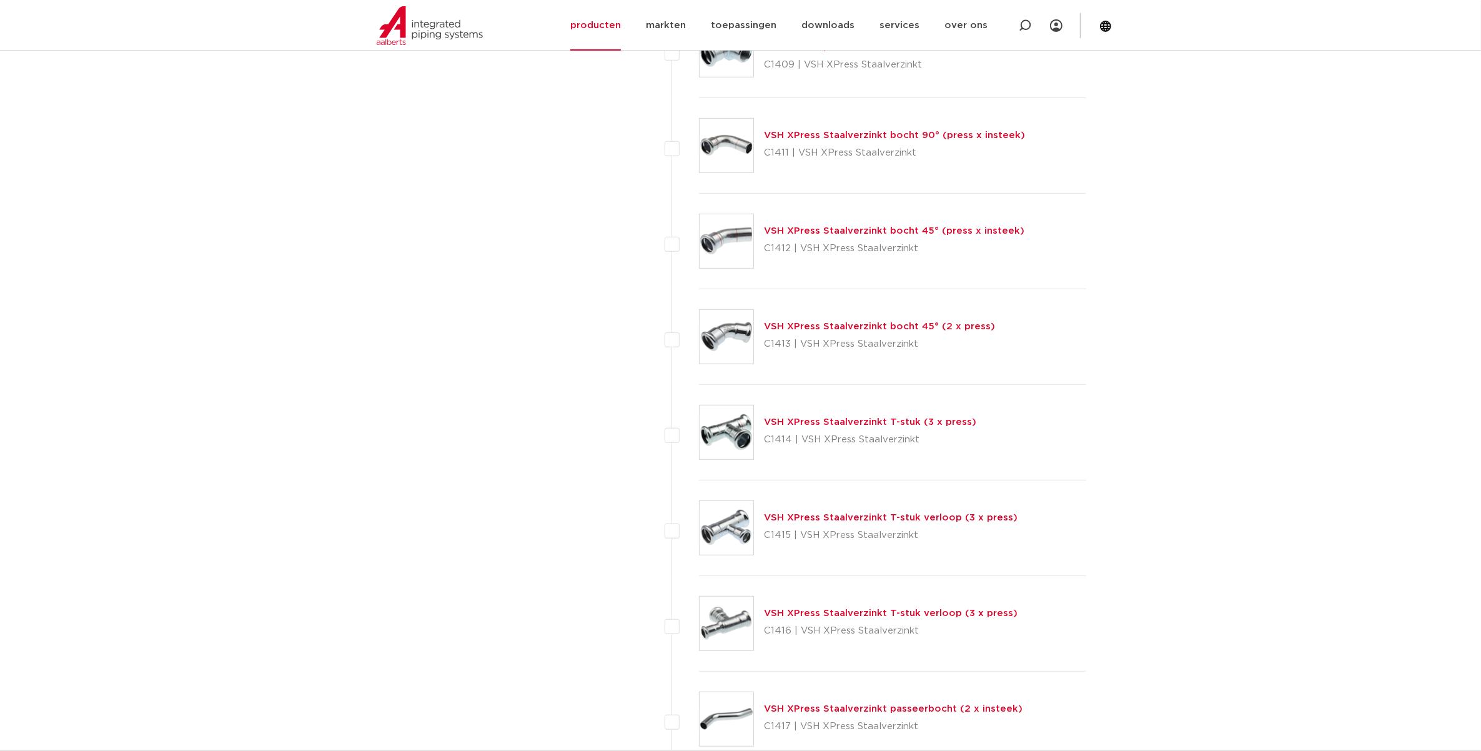
click at [818, 424] on link "VSH XPress Staalverzinkt T-stuk (3 x press)" at bounding box center [870, 421] width 212 height 9
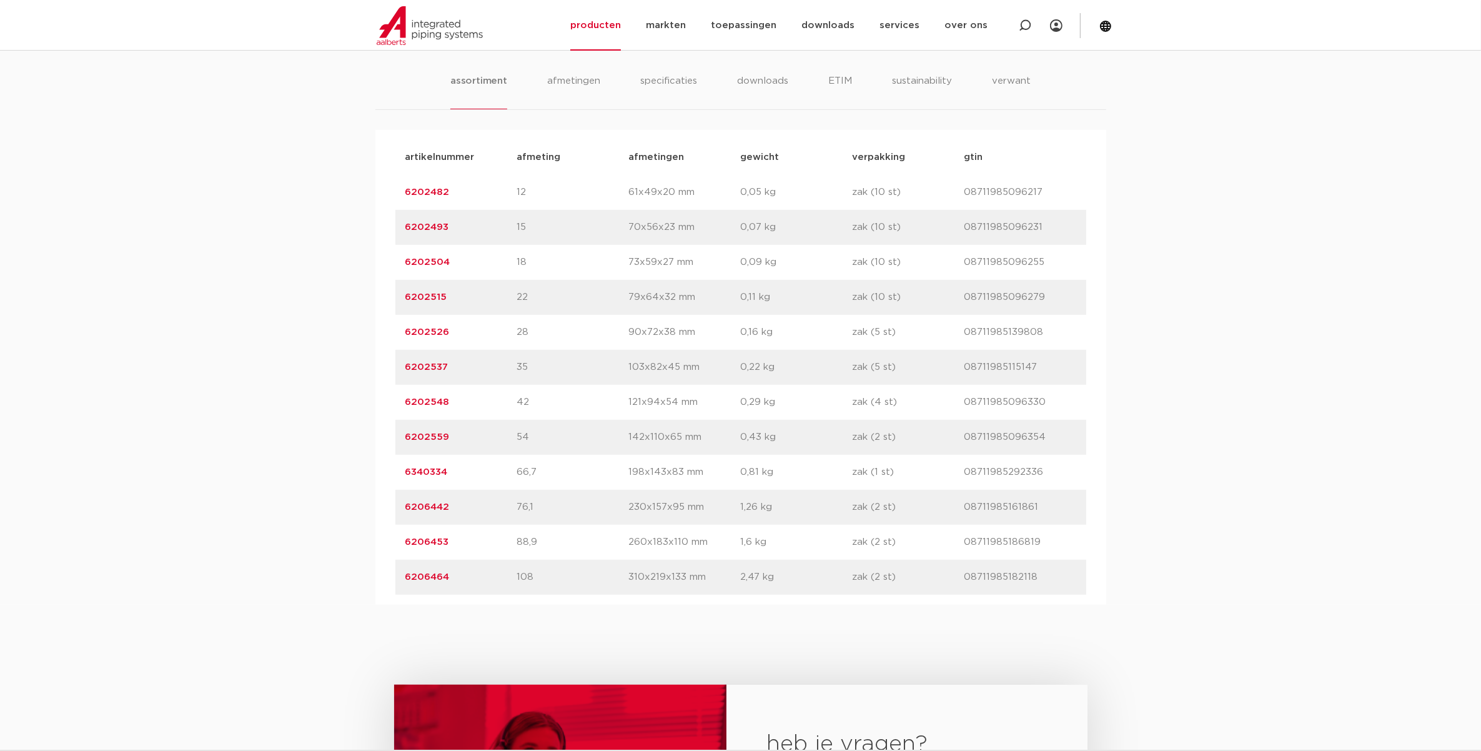
scroll to position [703, 0]
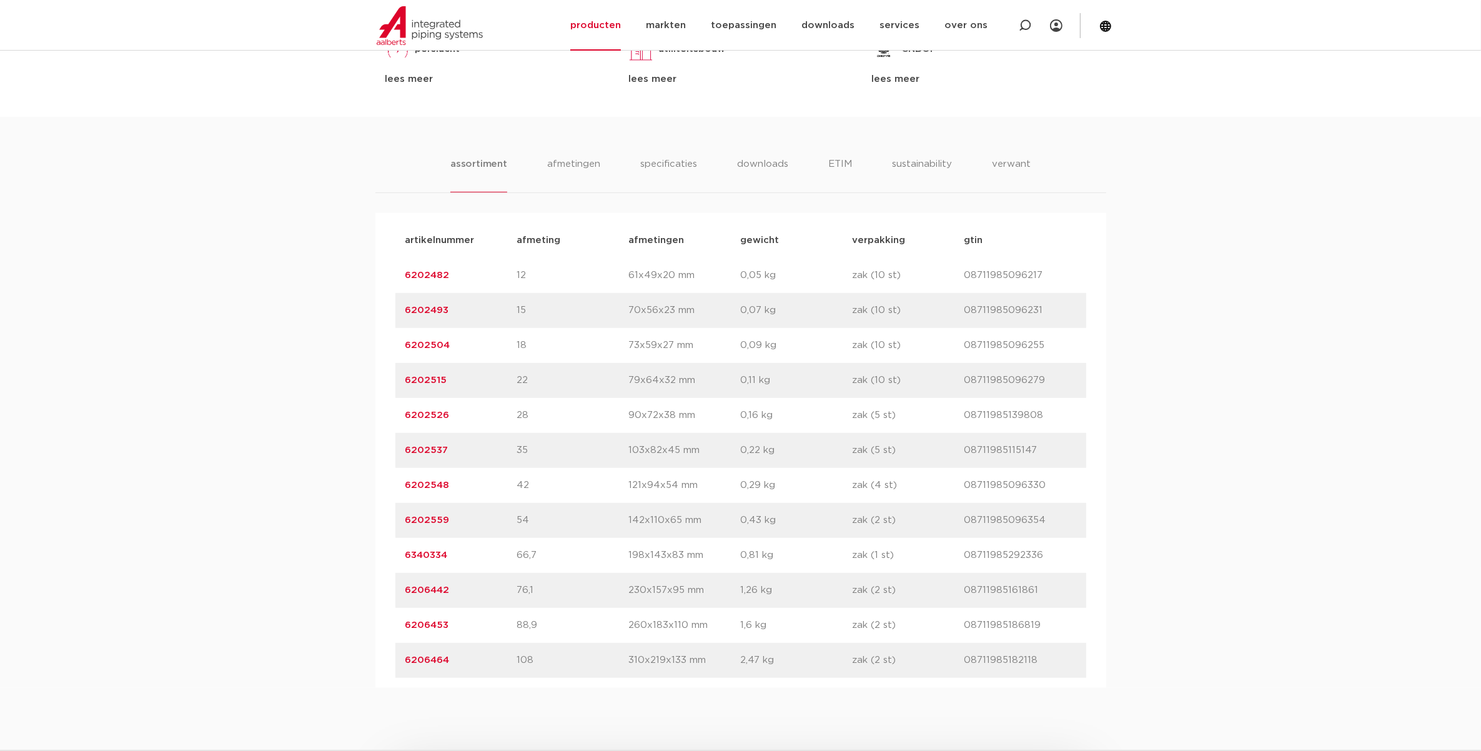
drag, startPoint x: 629, startPoint y: 414, endPoint x: 722, endPoint y: 412, distance: 92.5
click at [722, 412] on p "90x72x38 mm" at bounding box center [685, 415] width 112 height 15
click at [272, 428] on div "assortiment [GEOGRAPHIC_DATA] specificaties downloads ETIM sustainability verwa…" at bounding box center [740, 402] width 1481 height 571
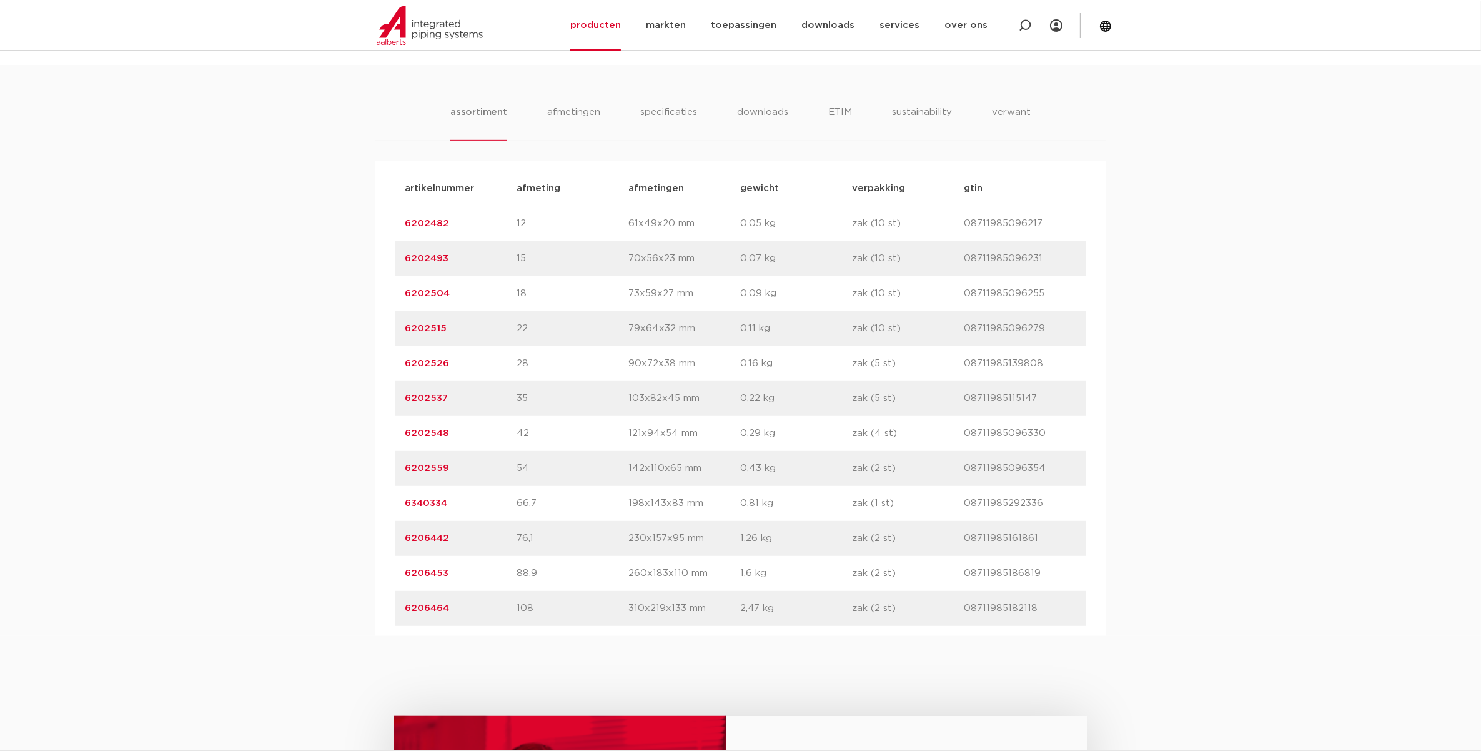
scroll to position [781, 0]
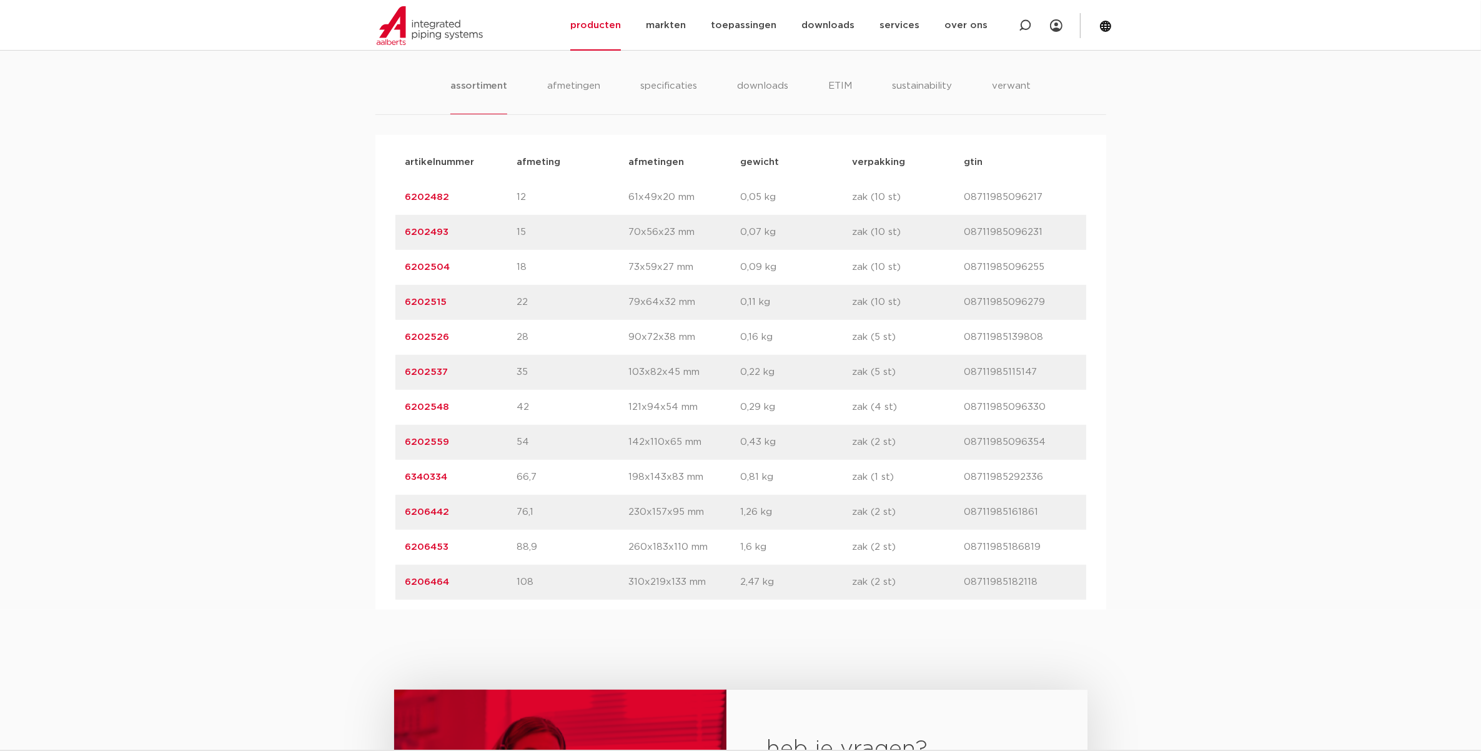
drag, startPoint x: 458, startPoint y: 547, endPoint x: 380, endPoint y: 545, distance: 78.1
click at [380, 545] on div "artikelnummer afmeting afmetingen gewicht verpakking gtin artikelnummer 6202482…" at bounding box center [741, 372] width 731 height 475
drag, startPoint x: 380, startPoint y: 545, endPoint x: 432, endPoint y: 552, distance: 52.9
copy link "6206453"
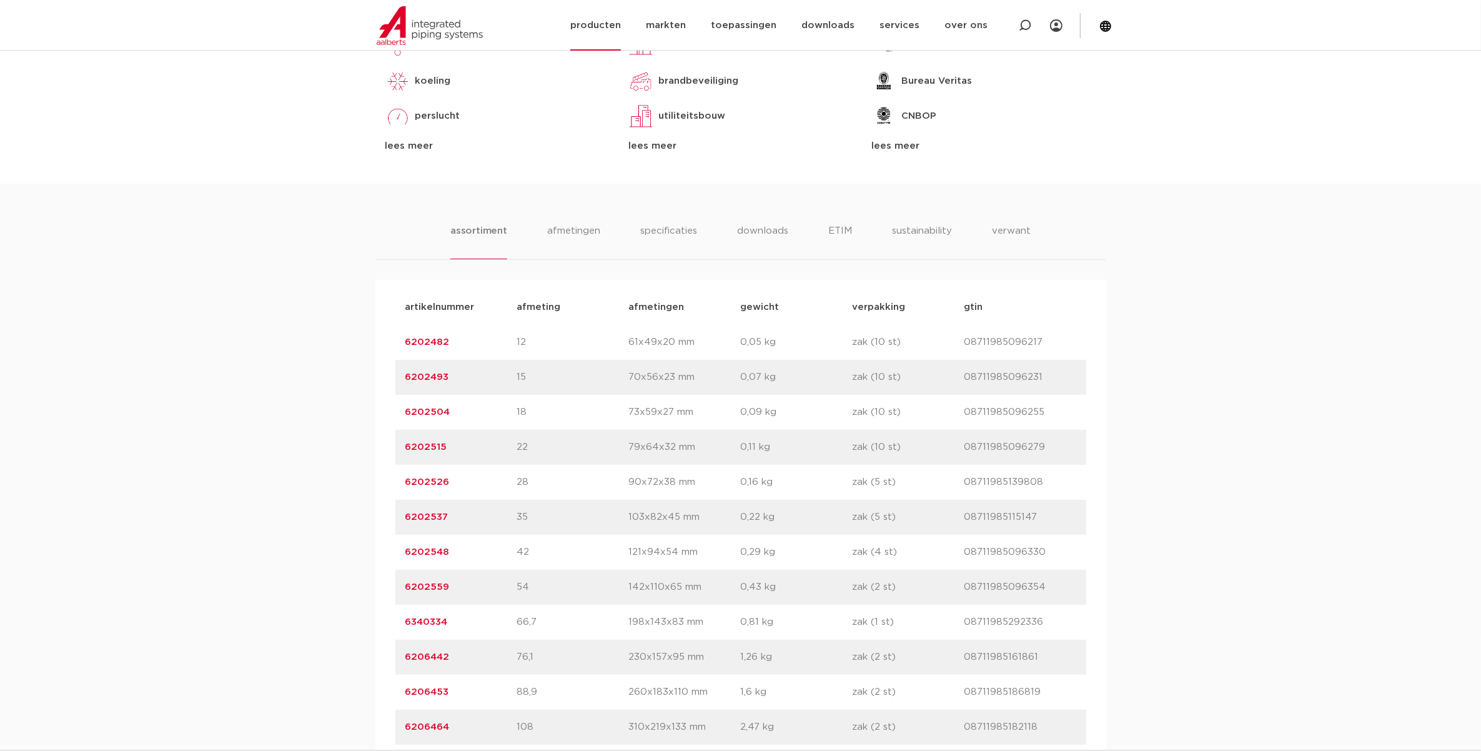
scroll to position [625, 0]
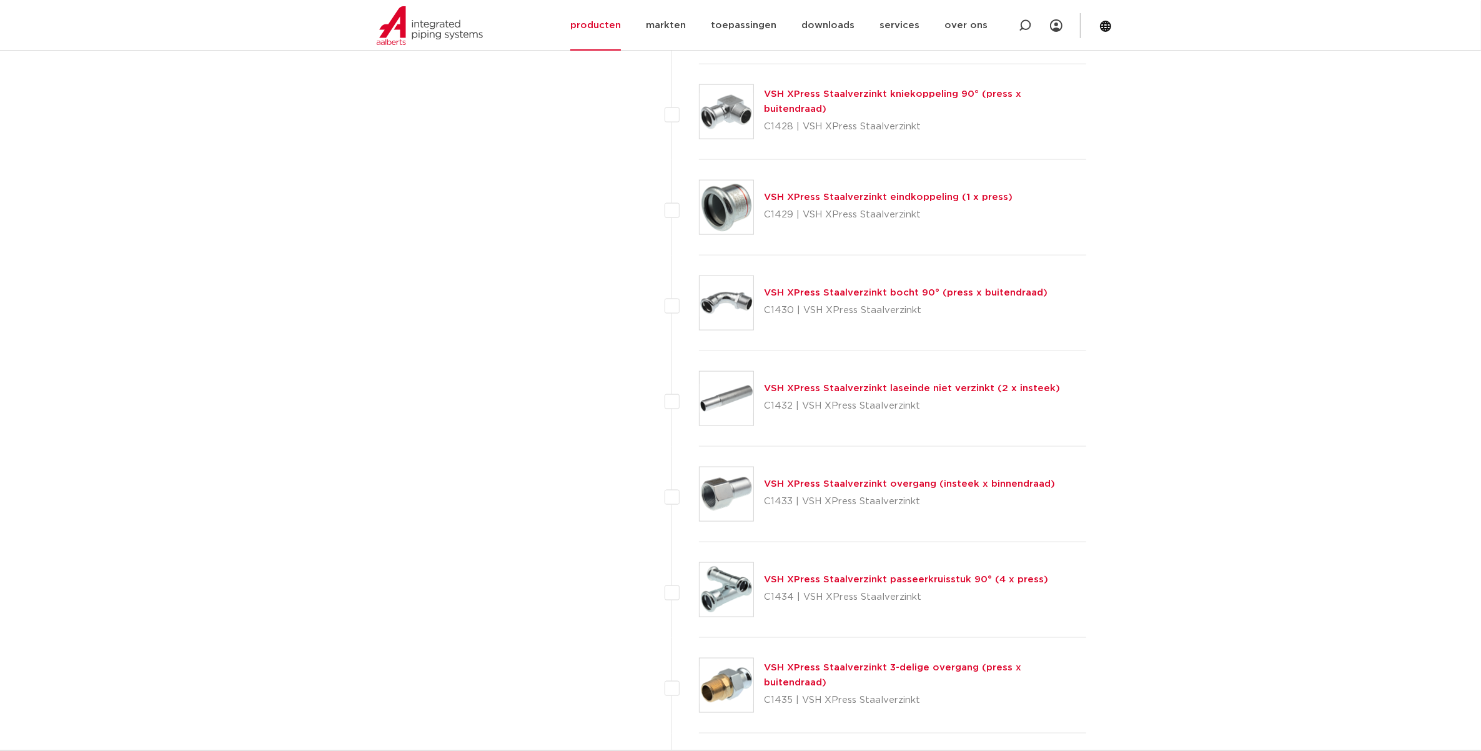
scroll to position [2031, 0]
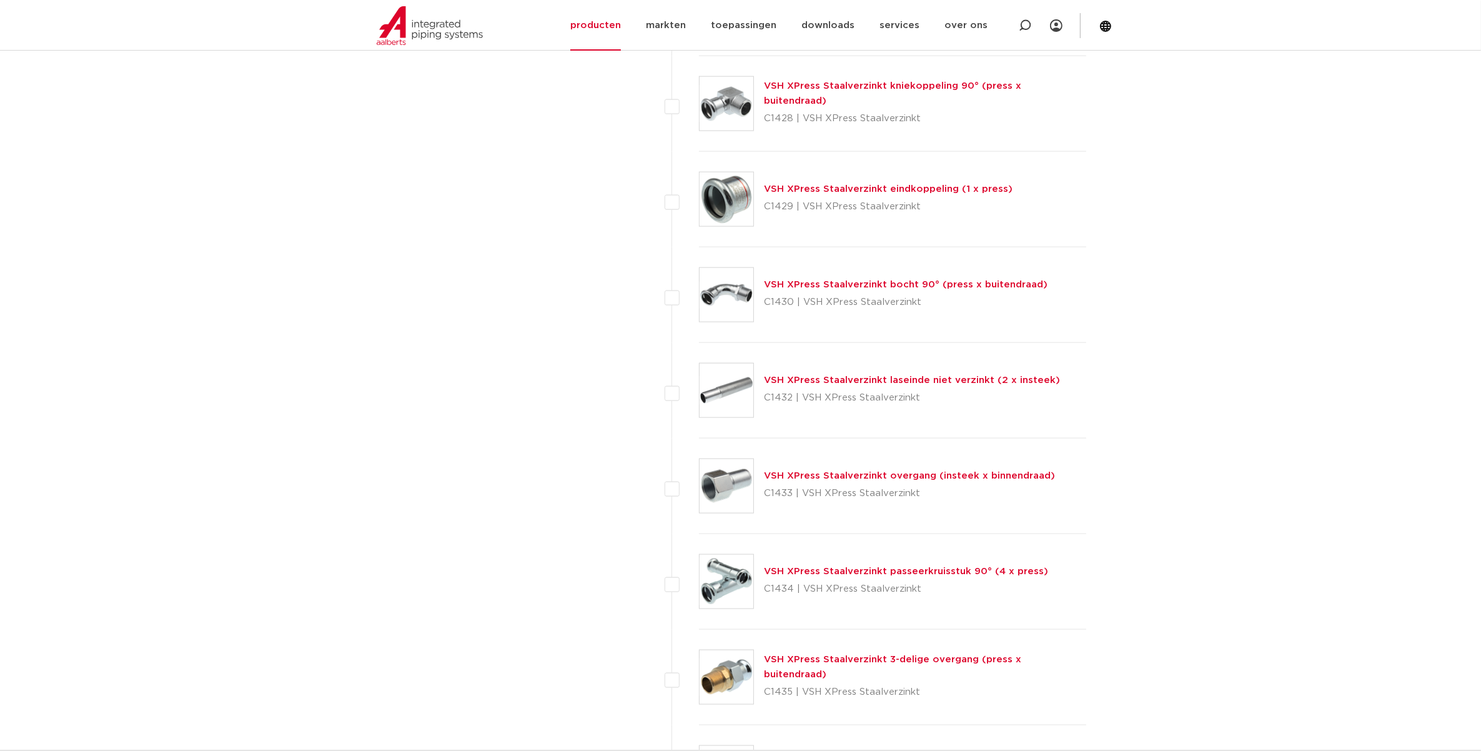
click at [920, 480] on link "VSH XPress Staalverzinkt overgang (insteek x binnendraad)" at bounding box center [909, 475] width 291 height 9
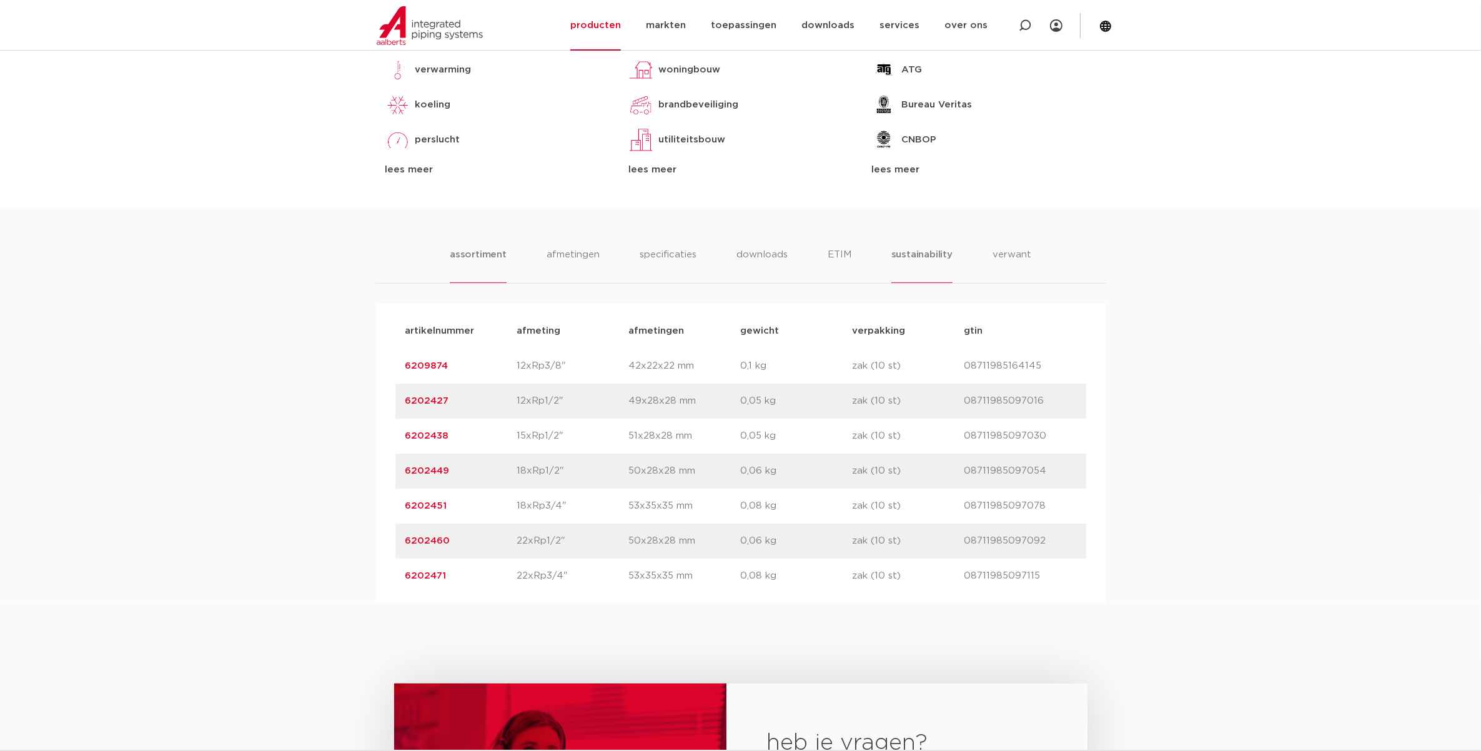
scroll to position [625, 0]
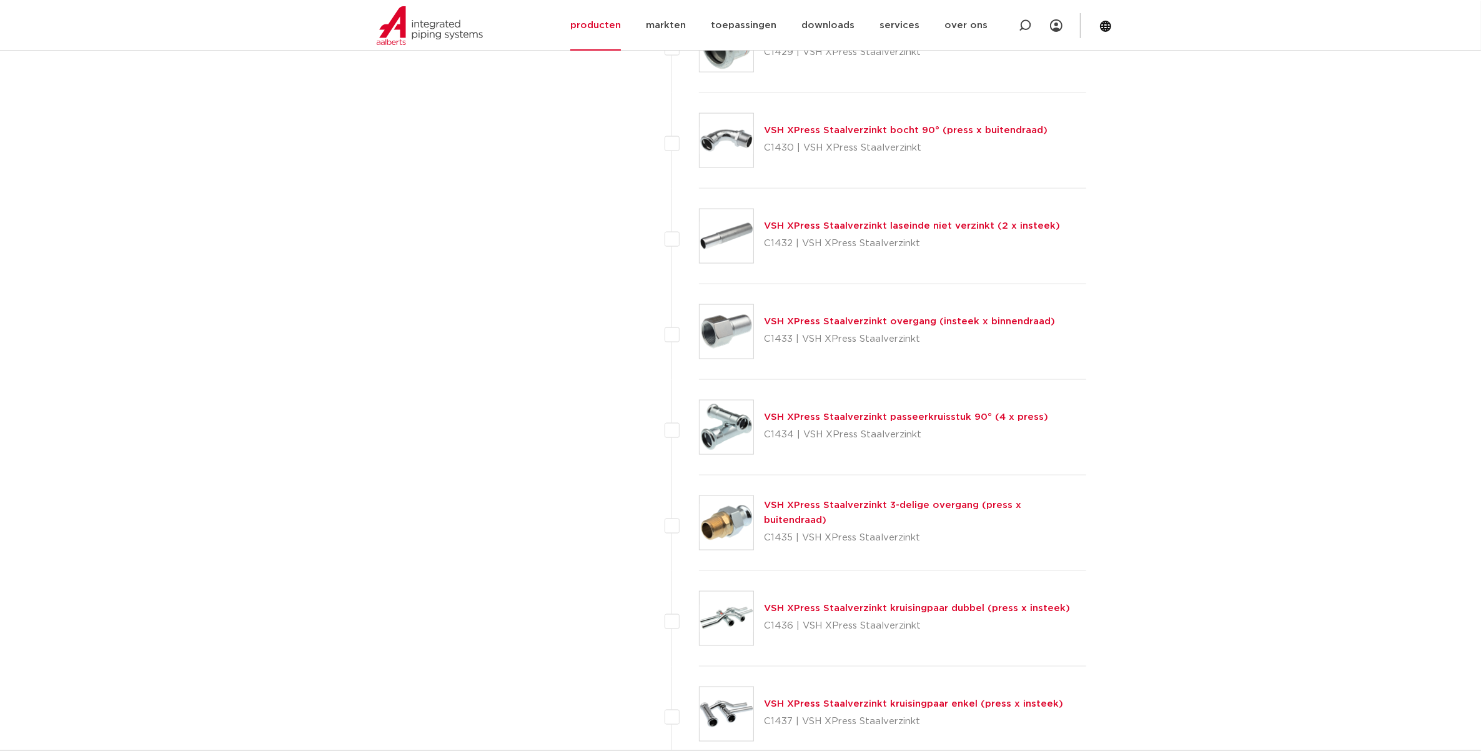
scroll to position [2187, 0]
click at [817, 512] on link "VSH XPress Staalverzinkt 3-delige overgang (press x buitendraad)" at bounding box center [892, 511] width 257 height 24
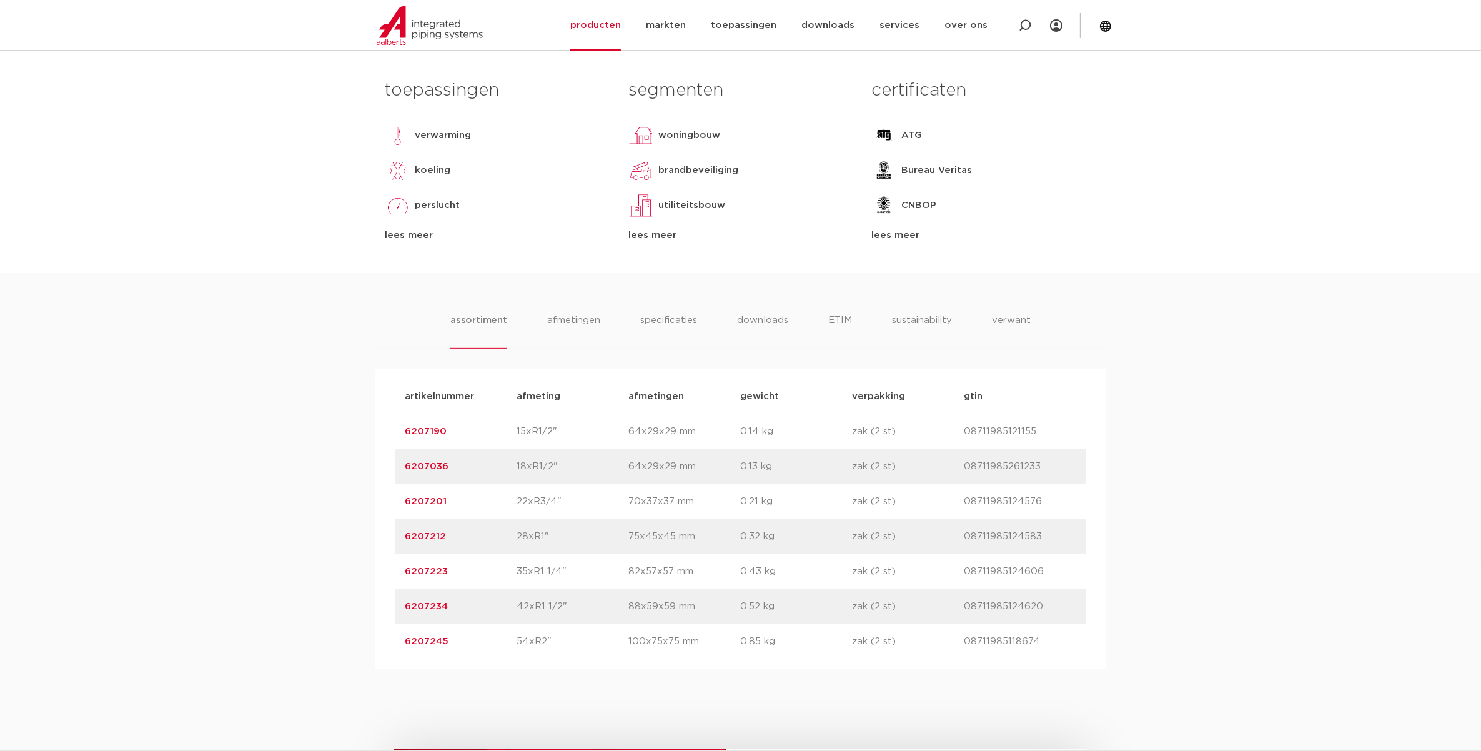
drag, startPoint x: 520, startPoint y: 609, endPoint x: 579, endPoint y: 609, distance: 58.7
click at [579, 609] on p "42xR1 1/2"" at bounding box center [573, 606] width 112 height 15
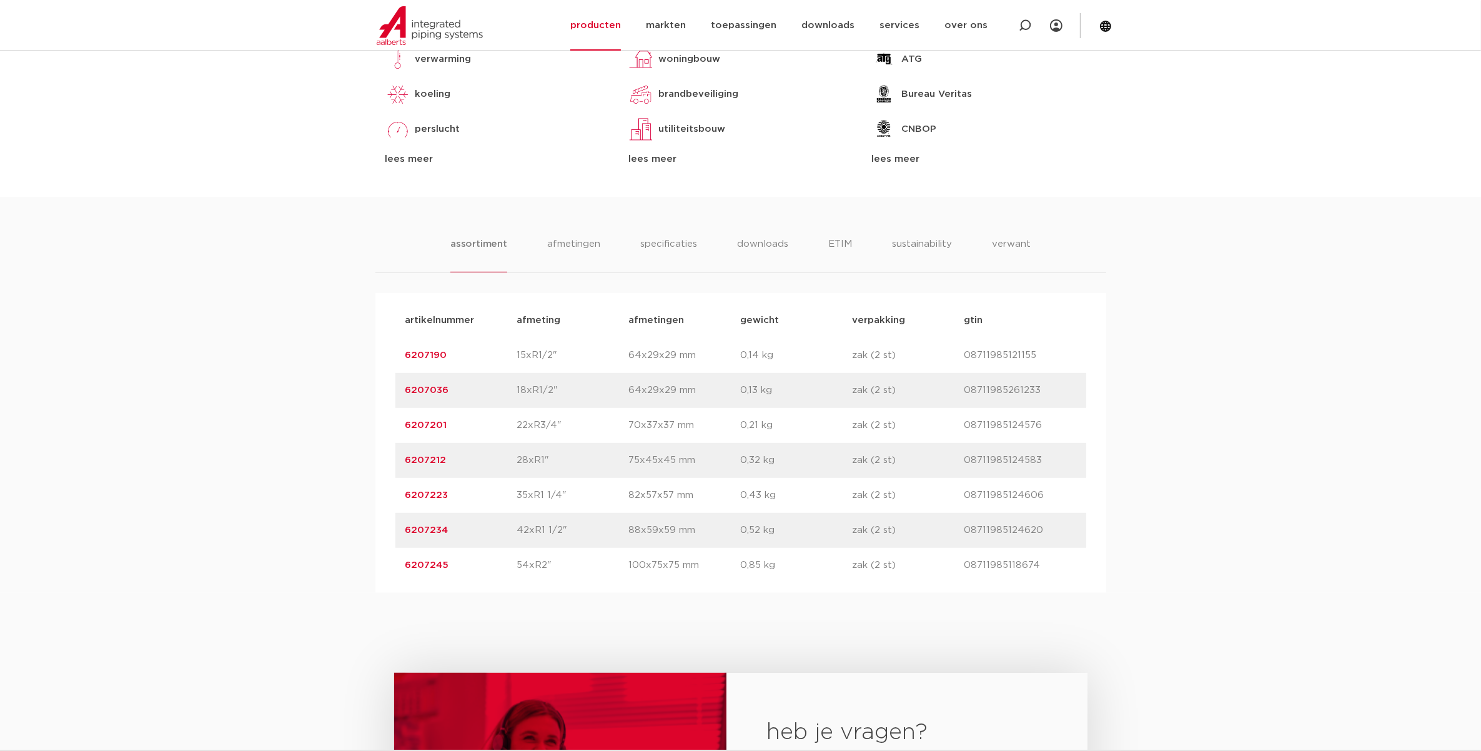
scroll to position [625, 0]
drag, startPoint x: 539, startPoint y: 566, endPoint x: 564, endPoint y: 569, distance: 25.8
click at [564, 569] on div "artikelnummer 6207245 afmeting 54xR2" afmetingen 100x75x75 mm gewicht 0,85 kg v…" at bounding box center [740, 563] width 691 height 35
click at [388, 575] on div "artikelnummer afmeting afmetingen gewicht verpakking gtin artikelnummer 6207190…" at bounding box center [741, 441] width 731 height 300
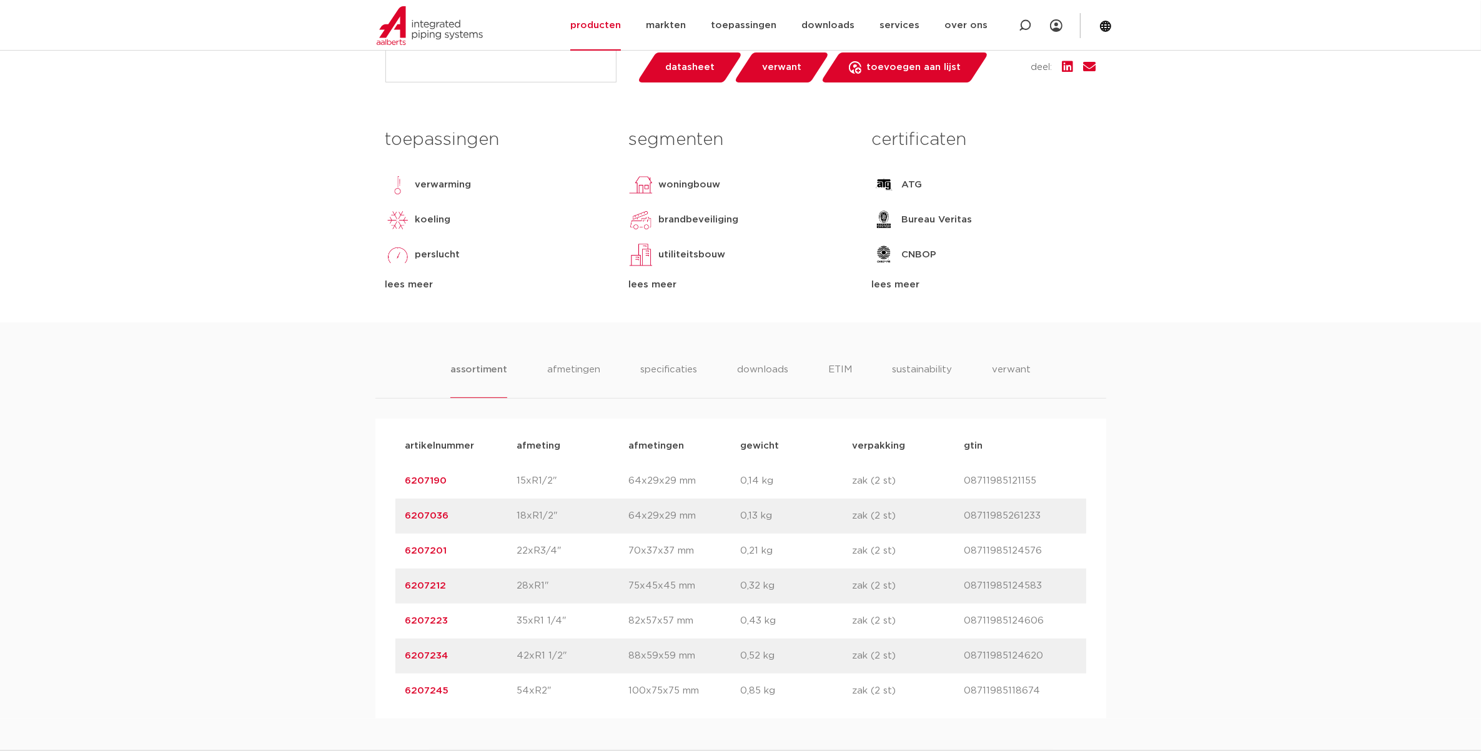
scroll to position [78, 0]
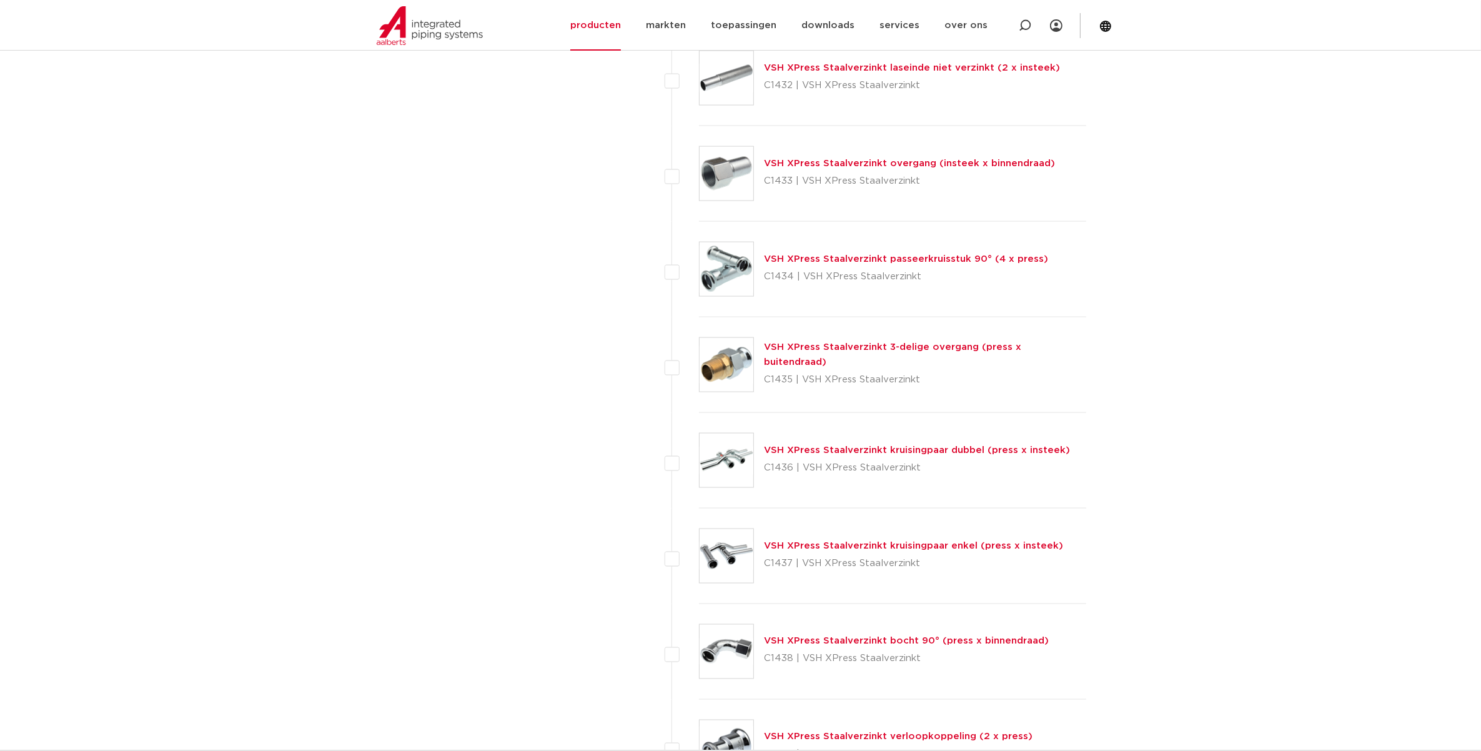
scroll to position [2577, 0]
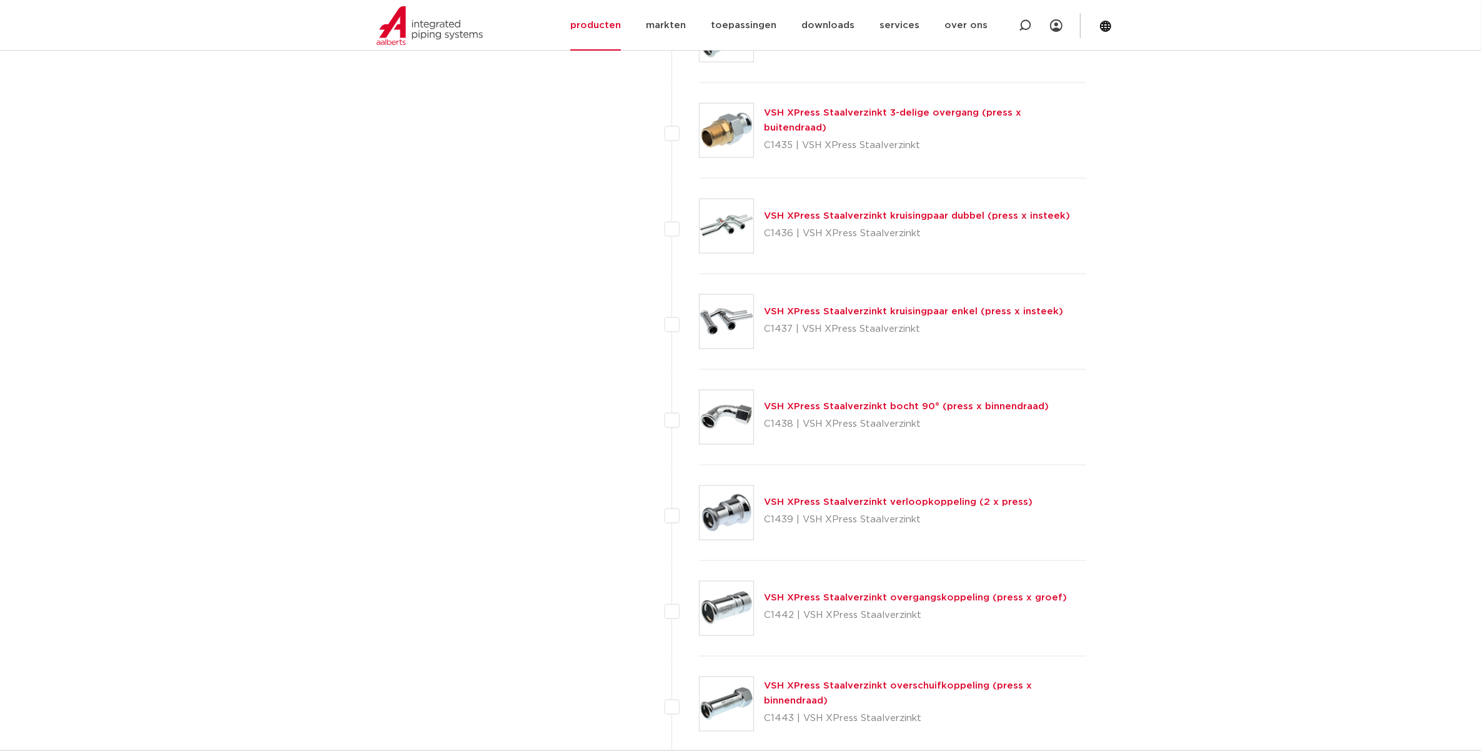
click at [857, 501] on link "VSH XPress Staalverzinkt verloopkoppeling (2 x press)" at bounding box center [898, 502] width 269 height 9
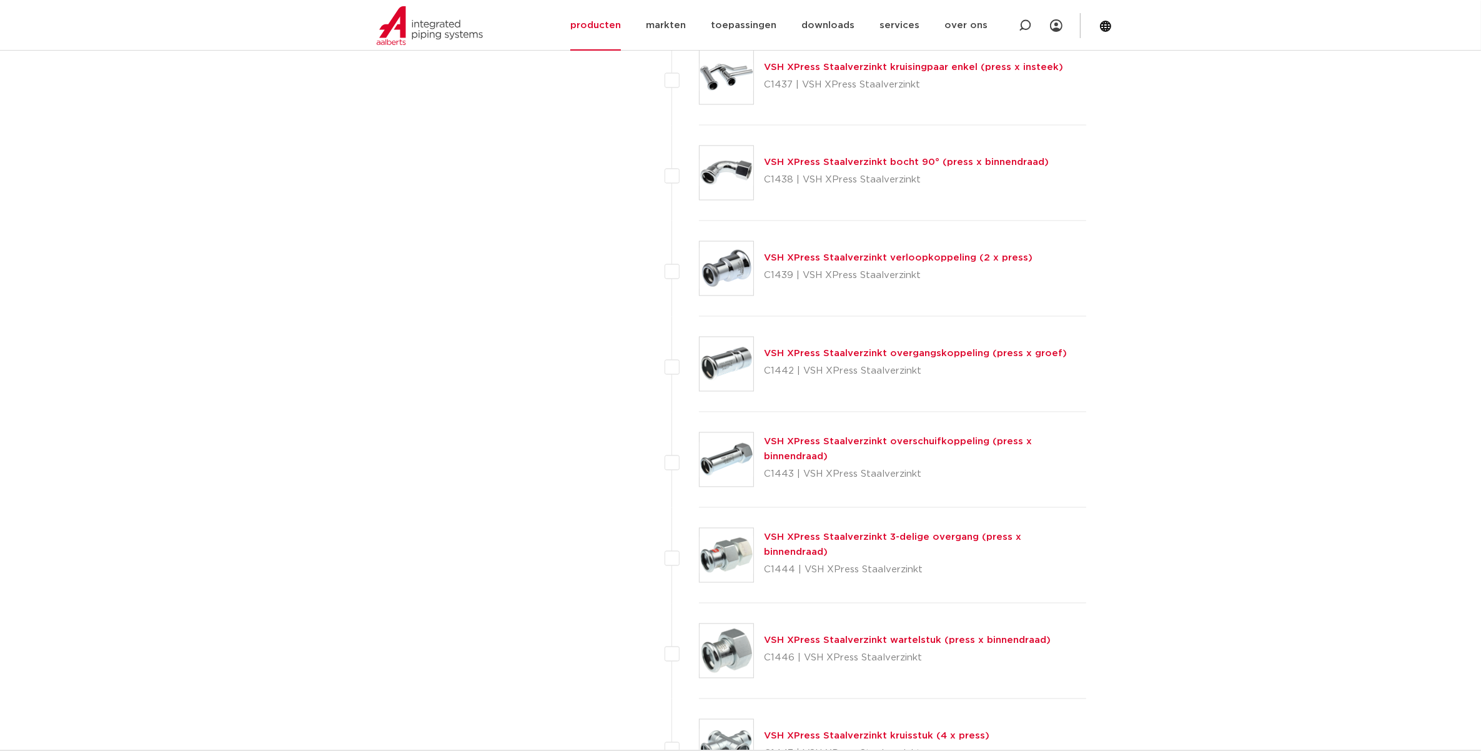
scroll to position [2890, 0]
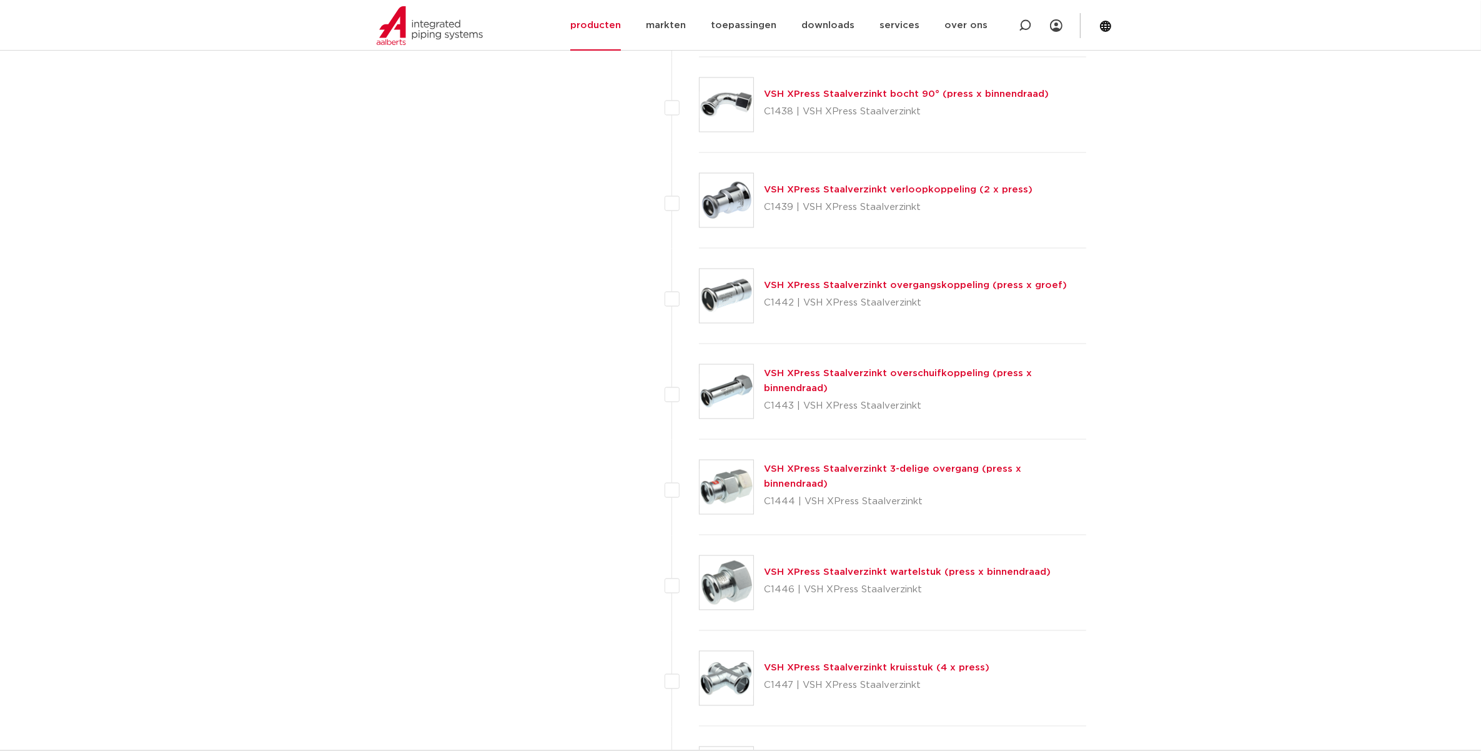
click at [838, 577] on link "VSH XPress Staalverzinkt wartelstuk (press x binnendraad)" at bounding box center [907, 572] width 287 height 9
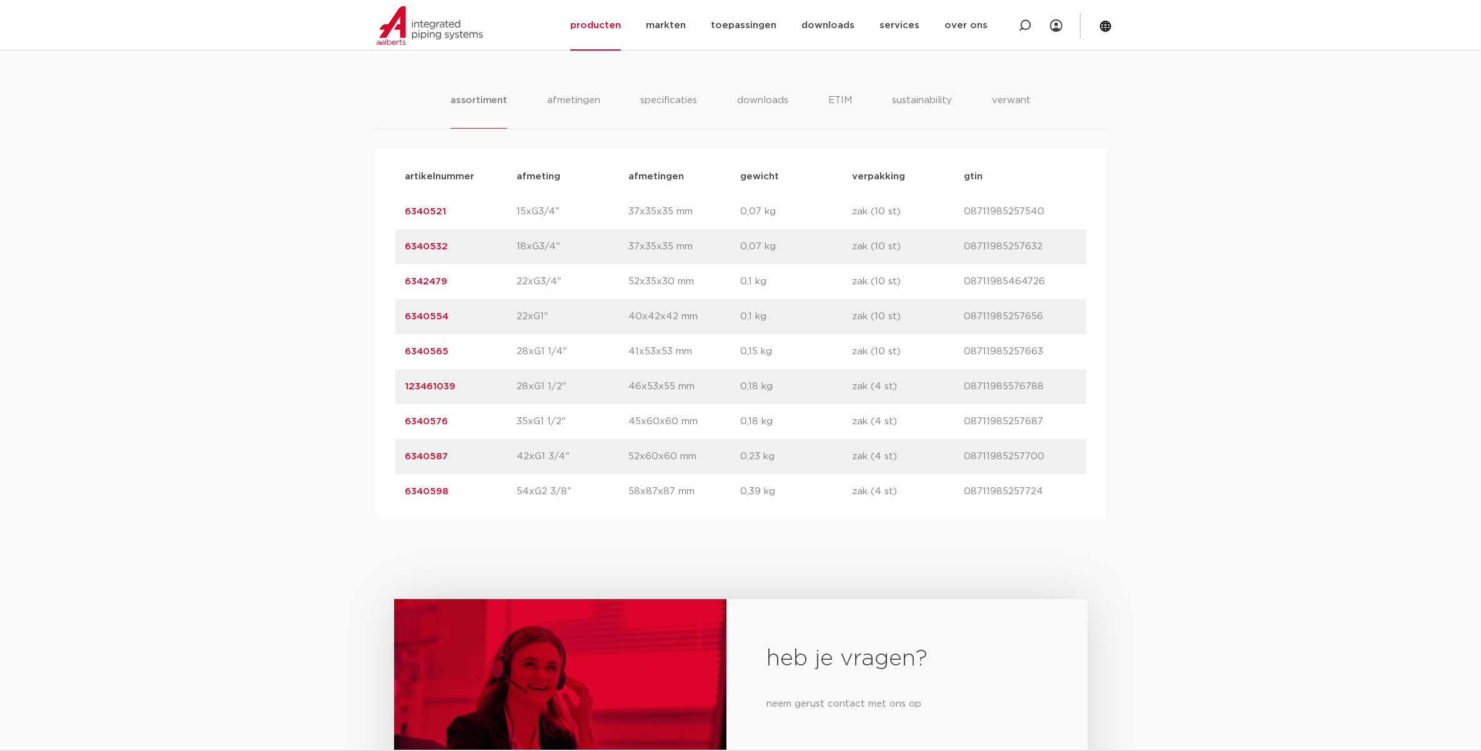
scroll to position [781, 0]
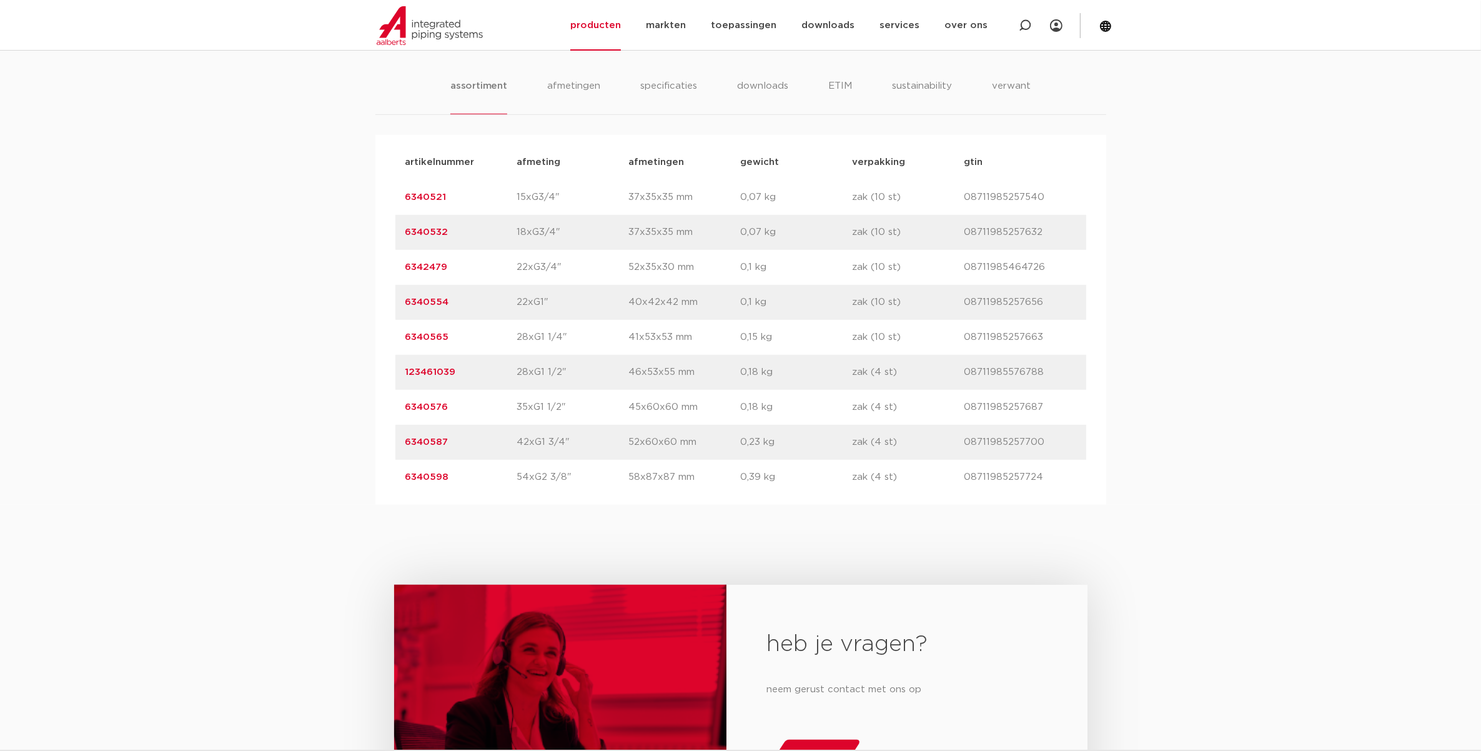
drag, startPoint x: 457, startPoint y: 474, endPoint x: 349, endPoint y: 479, distance: 108.2
click at [349, 479] on div "assortiment afmetingen specificaties downloads ETIM sustainability verwant asso…" at bounding box center [740, 272] width 1481 height 466
drag, startPoint x: 349, startPoint y: 479, endPoint x: 286, endPoint y: 477, distance: 62.5
click at [286, 477] on div "assortiment afmetingen specificaties downloads ETIM sustainability verwant asso…" at bounding box center [740, 272] width 1481 height 466
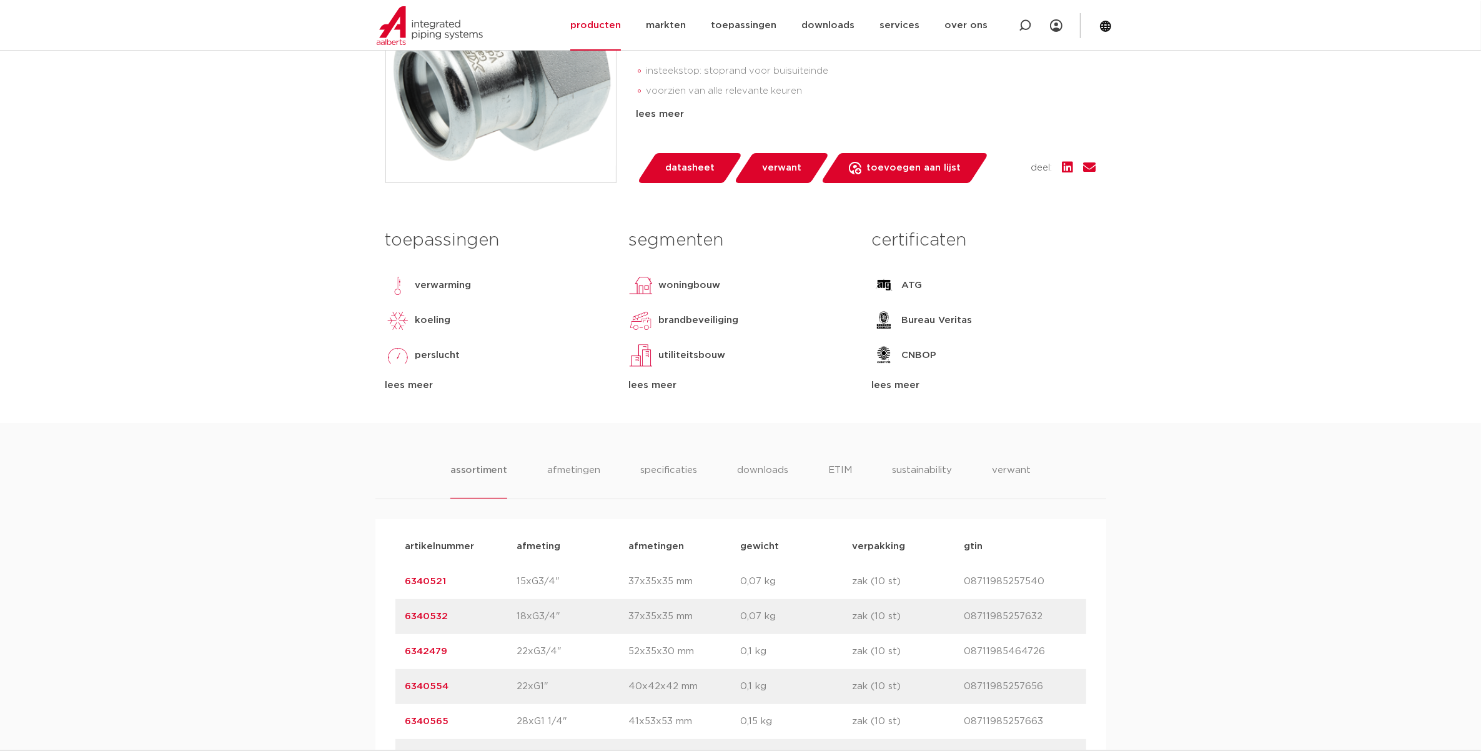
scroll to position [78, 0]
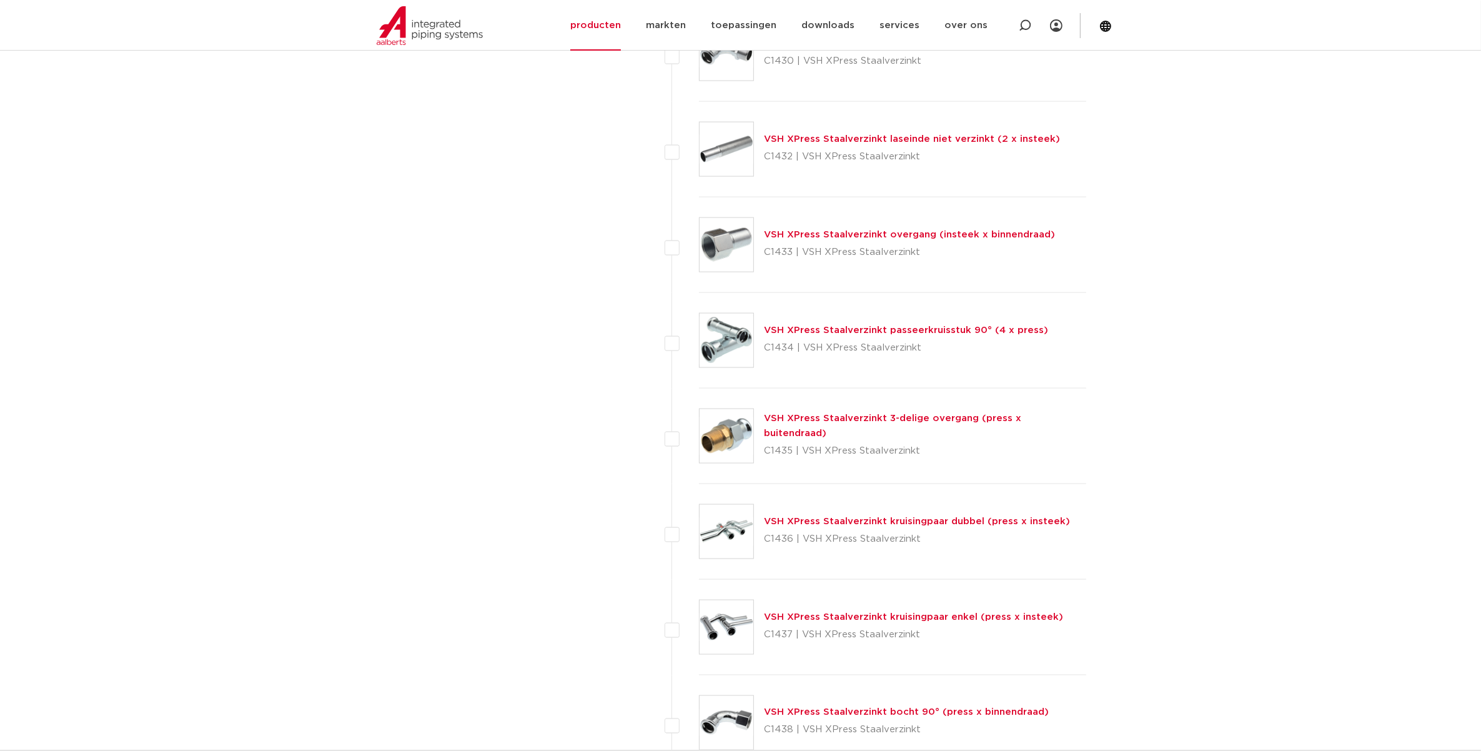
scroll to position [2265, 0]
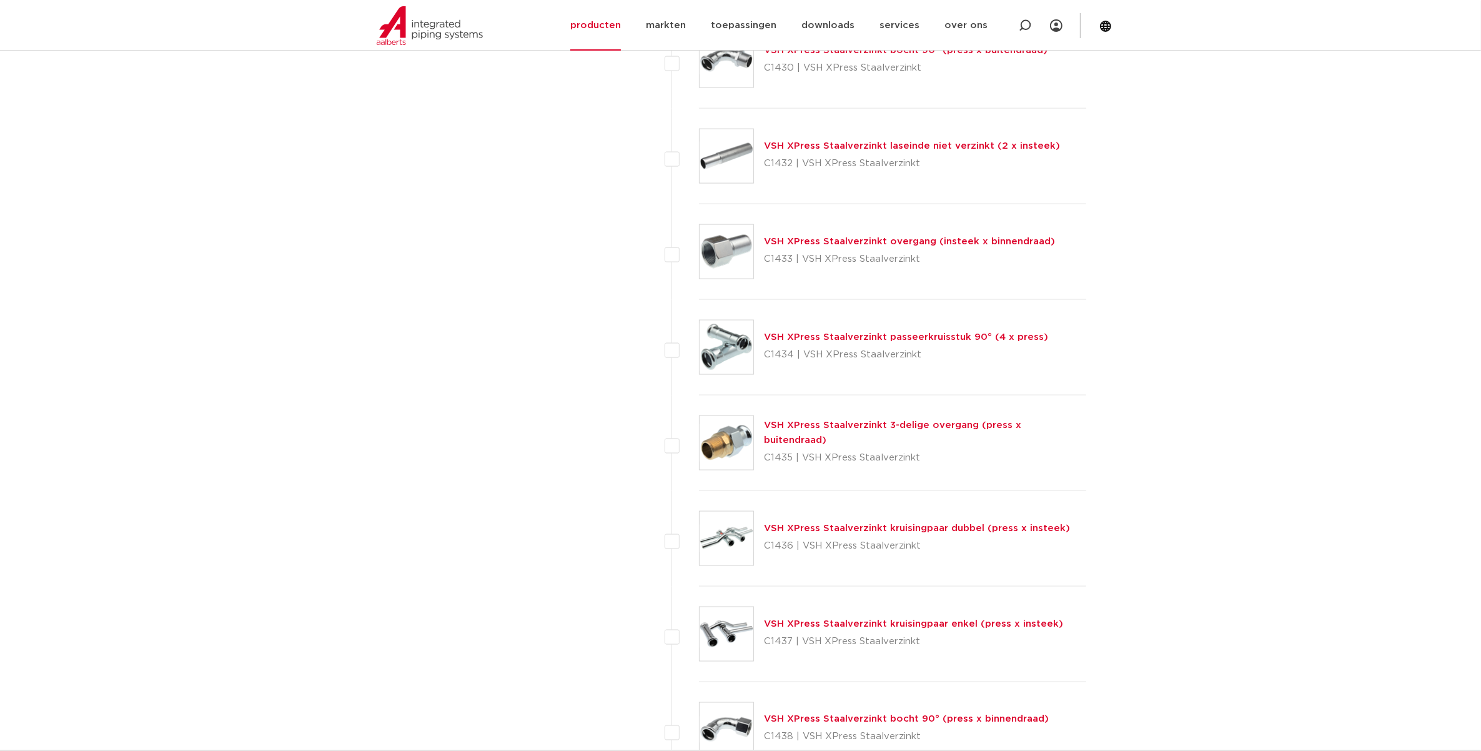
click at [841, 236] on div "VSH XPress Staalverzinkt overgang (insteek x binnendraad) C1433 | VSH XPress St…" at bounding box center [893, 252] width 388 height 96
click at [812, 246] on link "VSH XPress Staalverzinkt overgang (insteek x binnendraad)" at bounding box center [909, 241] width 291 height 9
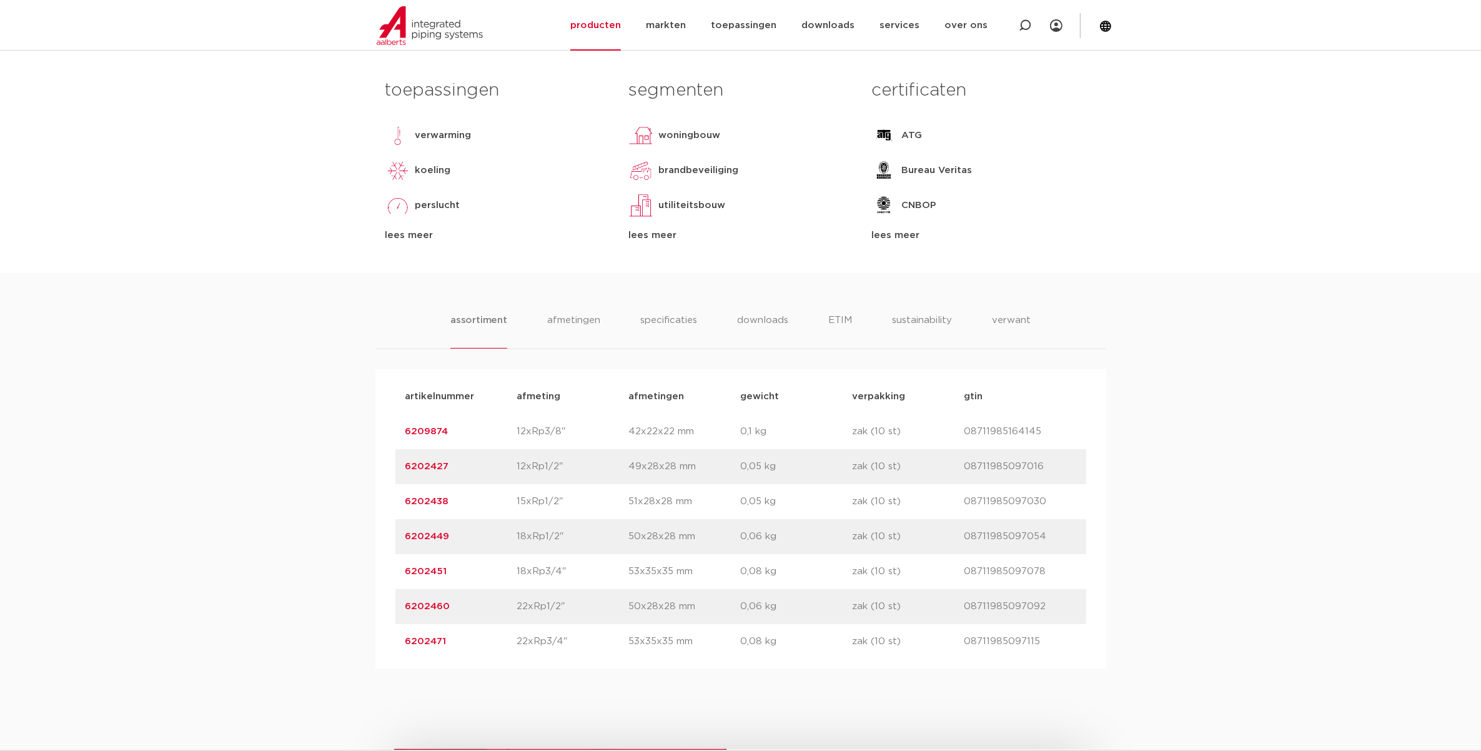
drag, startPoint x: 519, startPoint y: 645, endPoint x: 569, endPoint y: 642, distance: 50.7
click at [569, 642] on p "22xRp3/4"" at bounding box center [573, 641] width 112 height 15
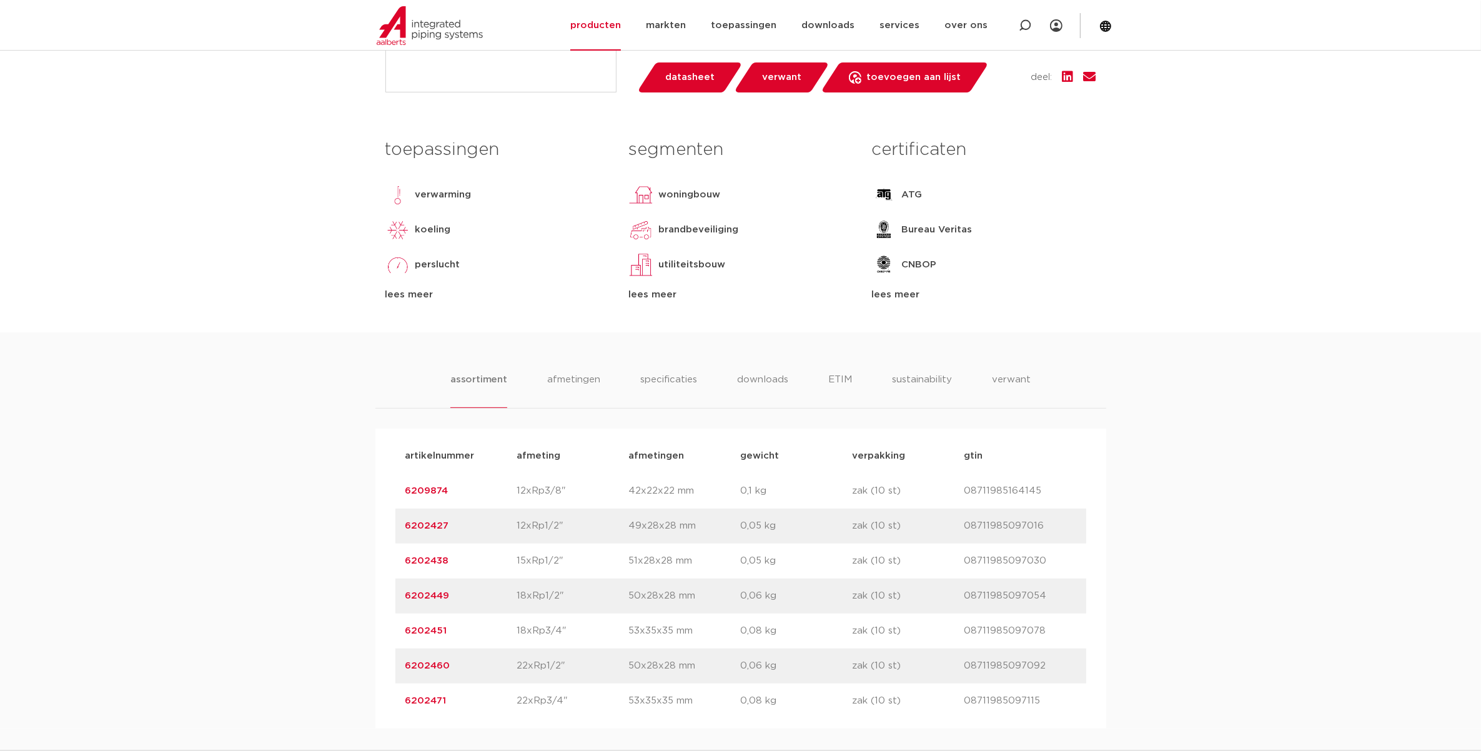
scroll to position [78, 0]
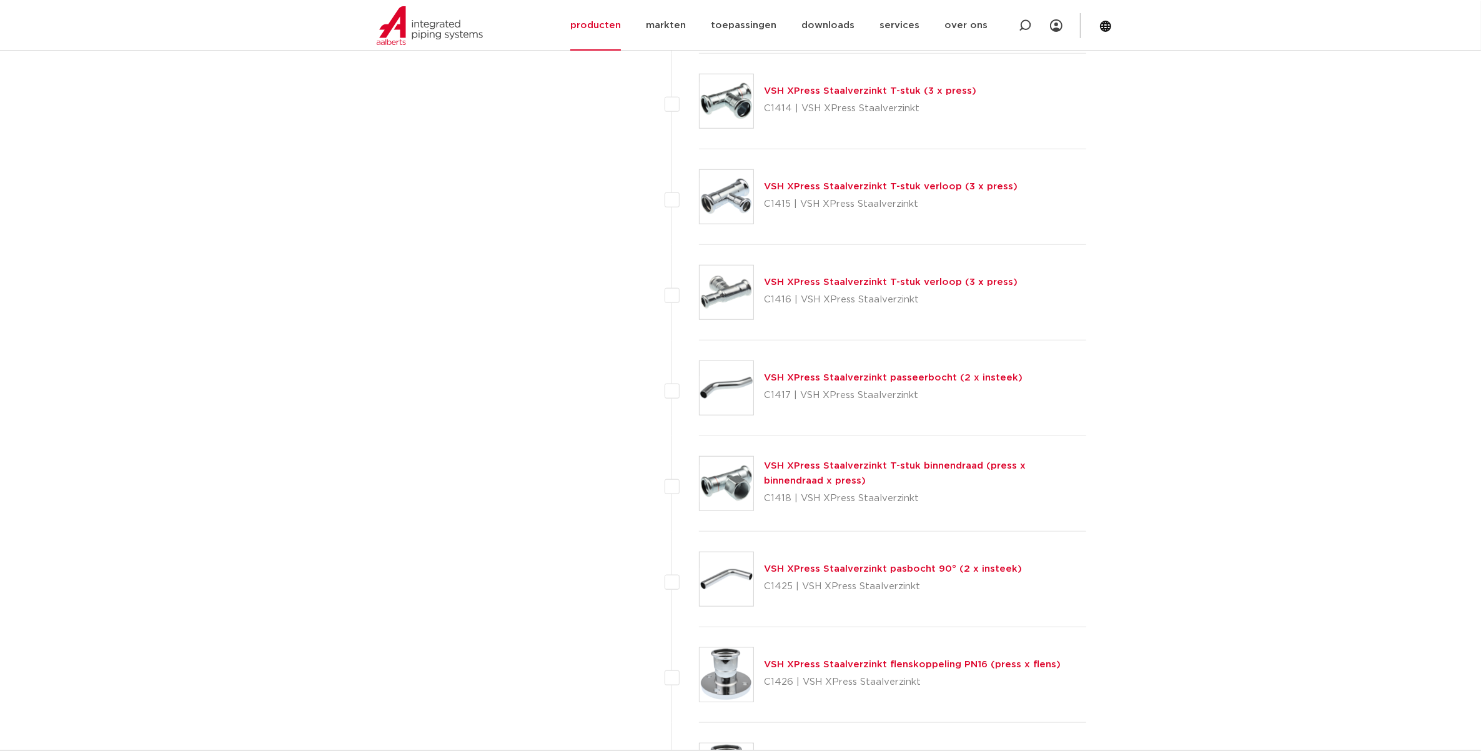
scroll to position [1172, 0]
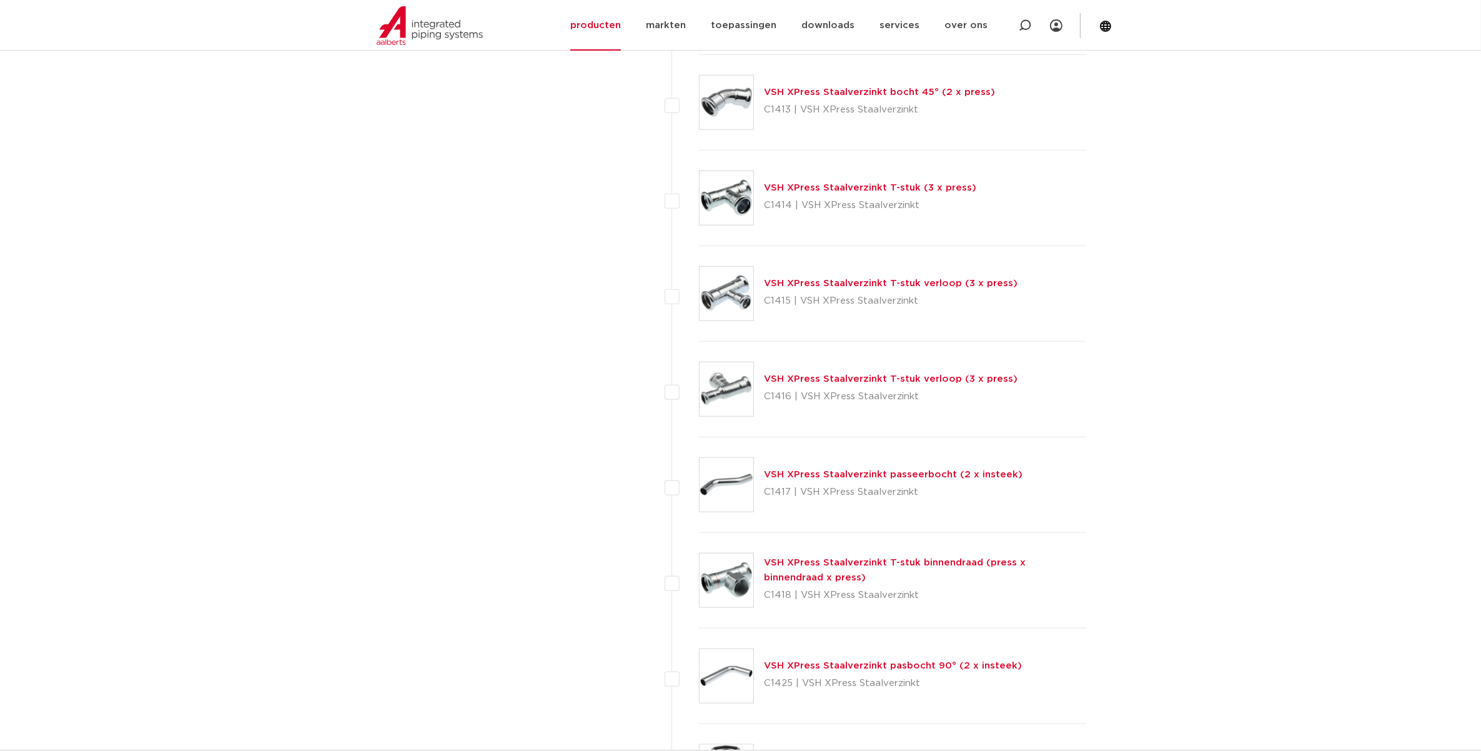
click at [923, 378] on link "VSH XPress Staalverzinkt T-stuk verloop (3 x press)" at bounding box center [891, 378] width 254 height 9
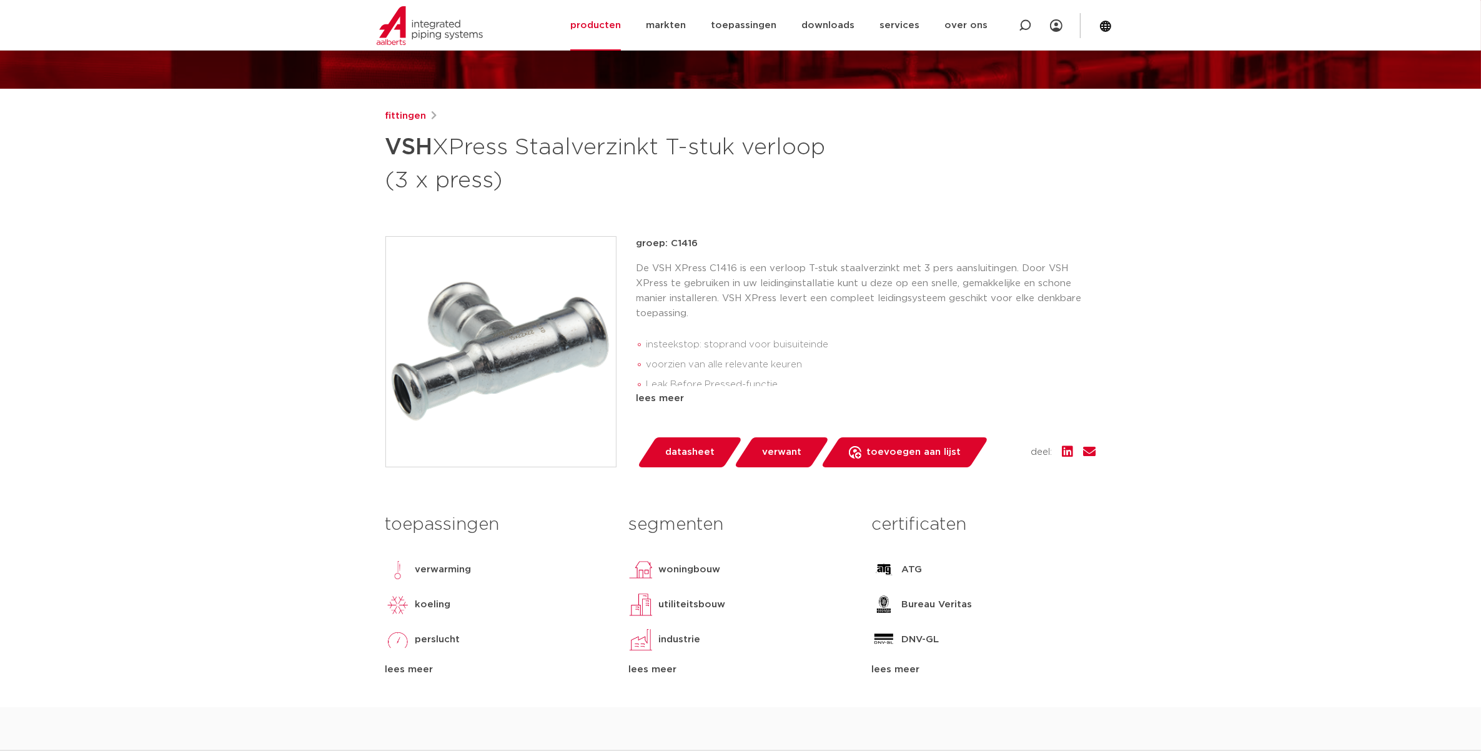
scroll to position [78, 0]
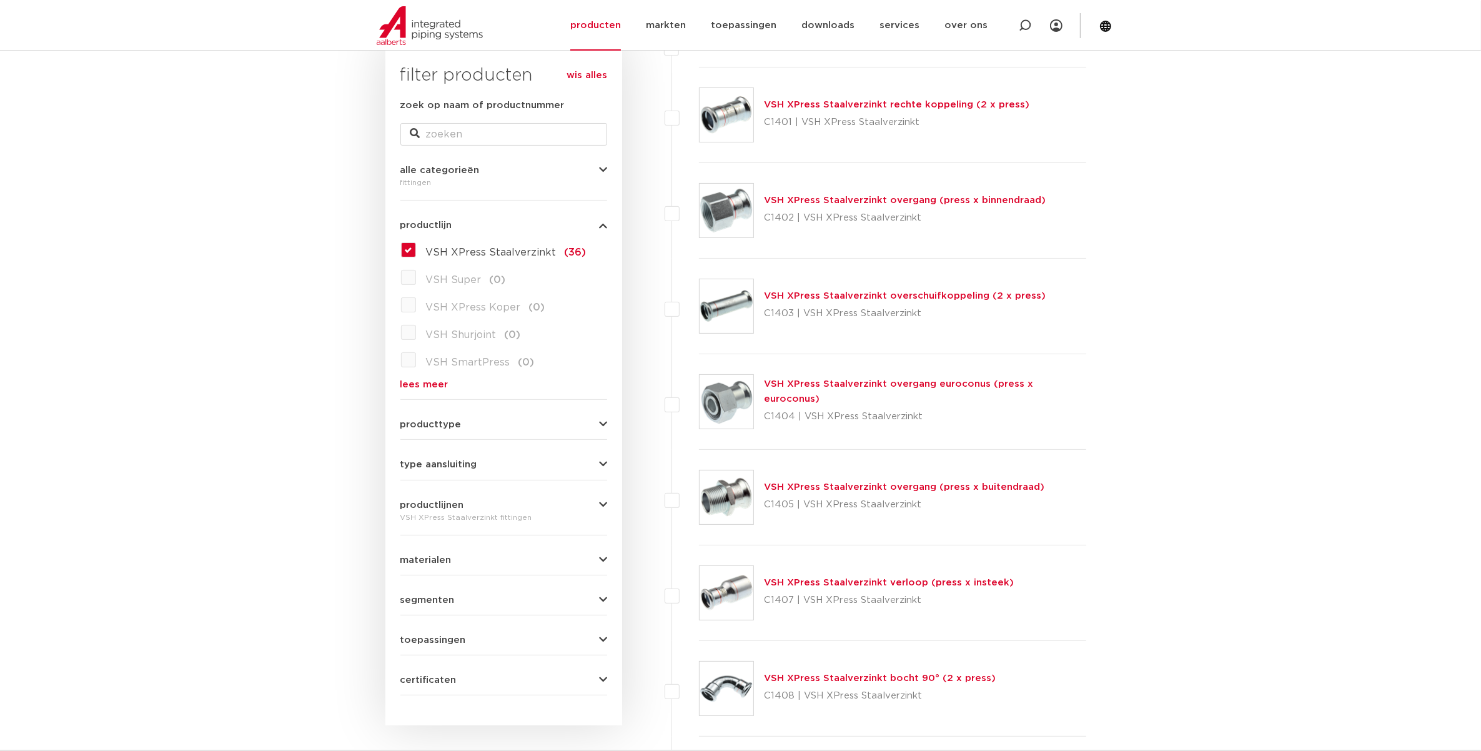
scroll to position [156, 0]
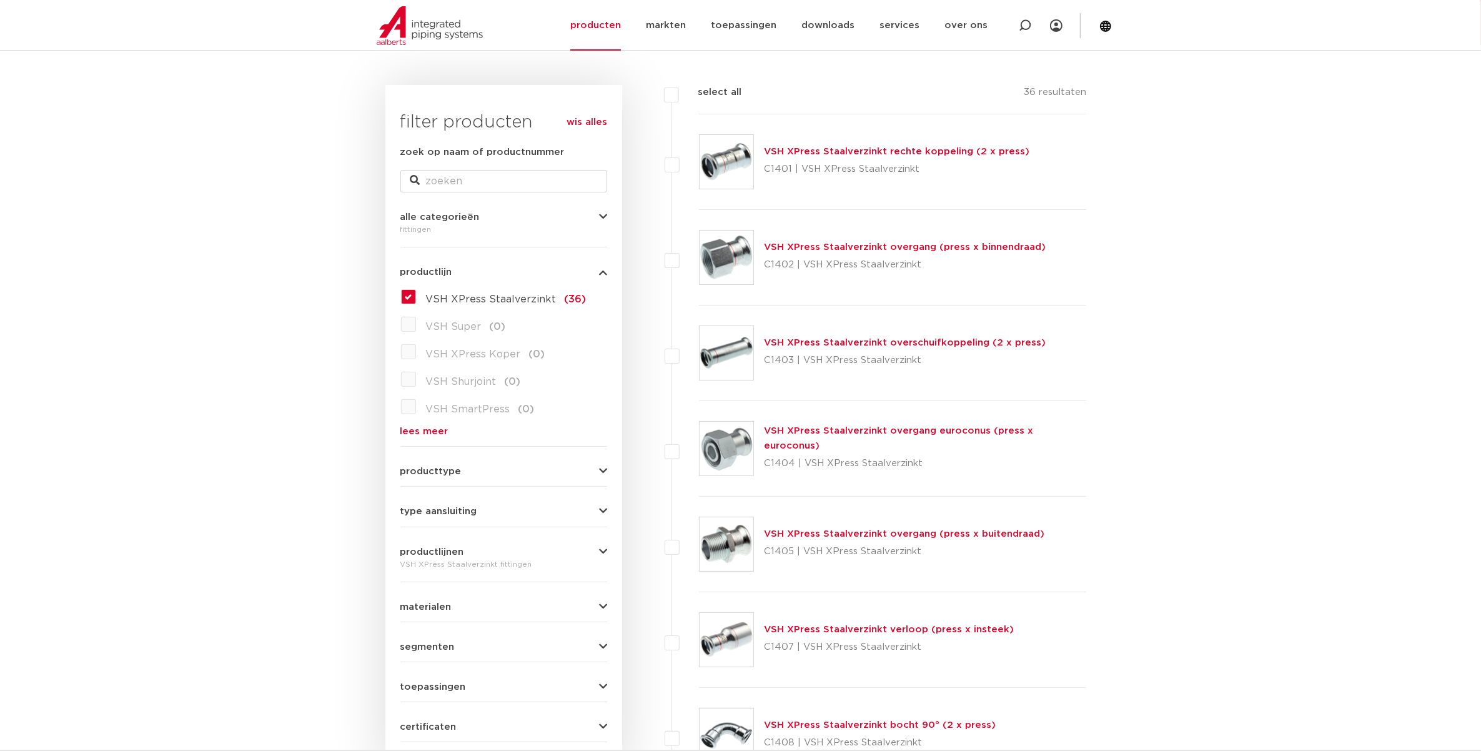
click at [861, 437] on link "VSH XPress Staalverzinkt overgang euroconus (press x euroconus)" at bounding box center [898, 438] width 269 height 24
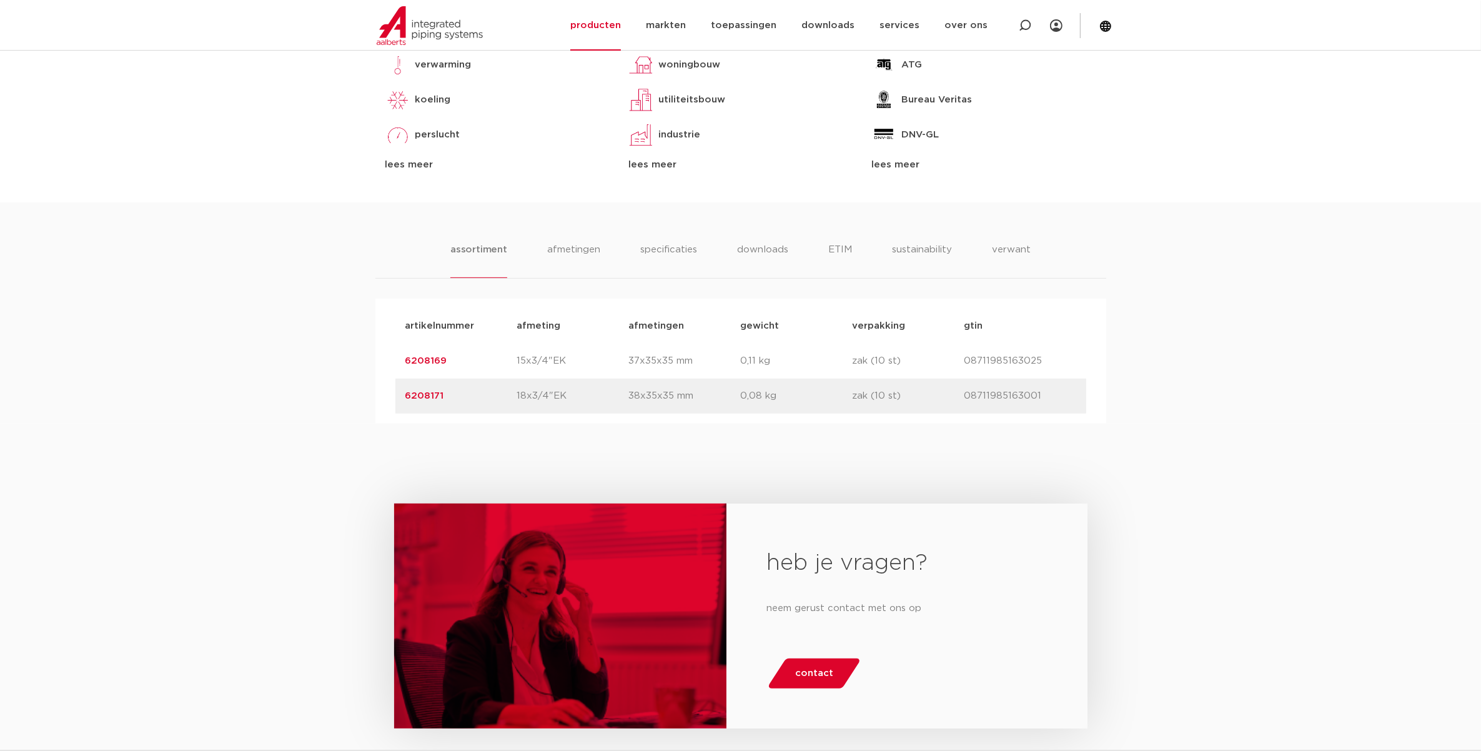
scroll to position [625, 0]
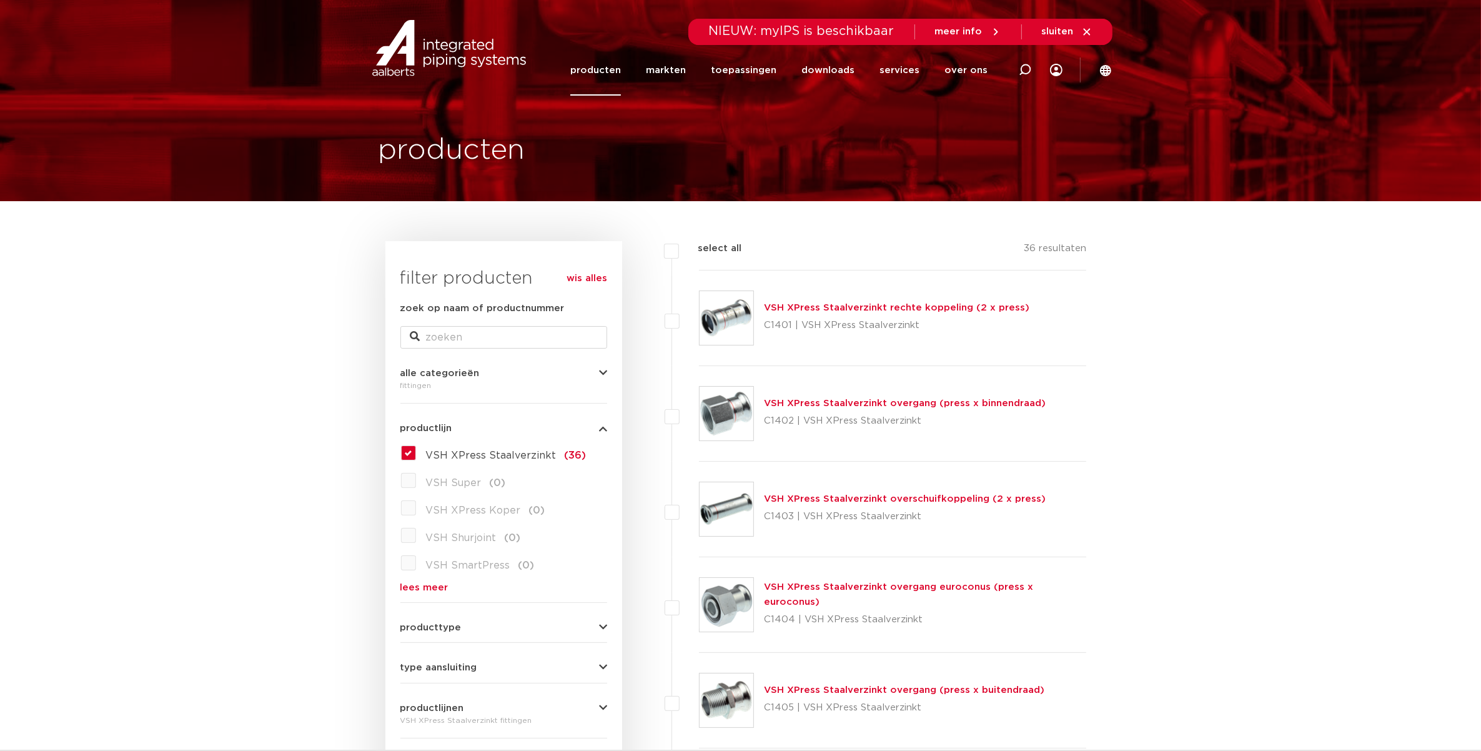
click at [845, 399] on link "VSH XPress Staalverzinkt overgang (press x binnendraad)" at bounding box center [905, 403] width 282 height 9
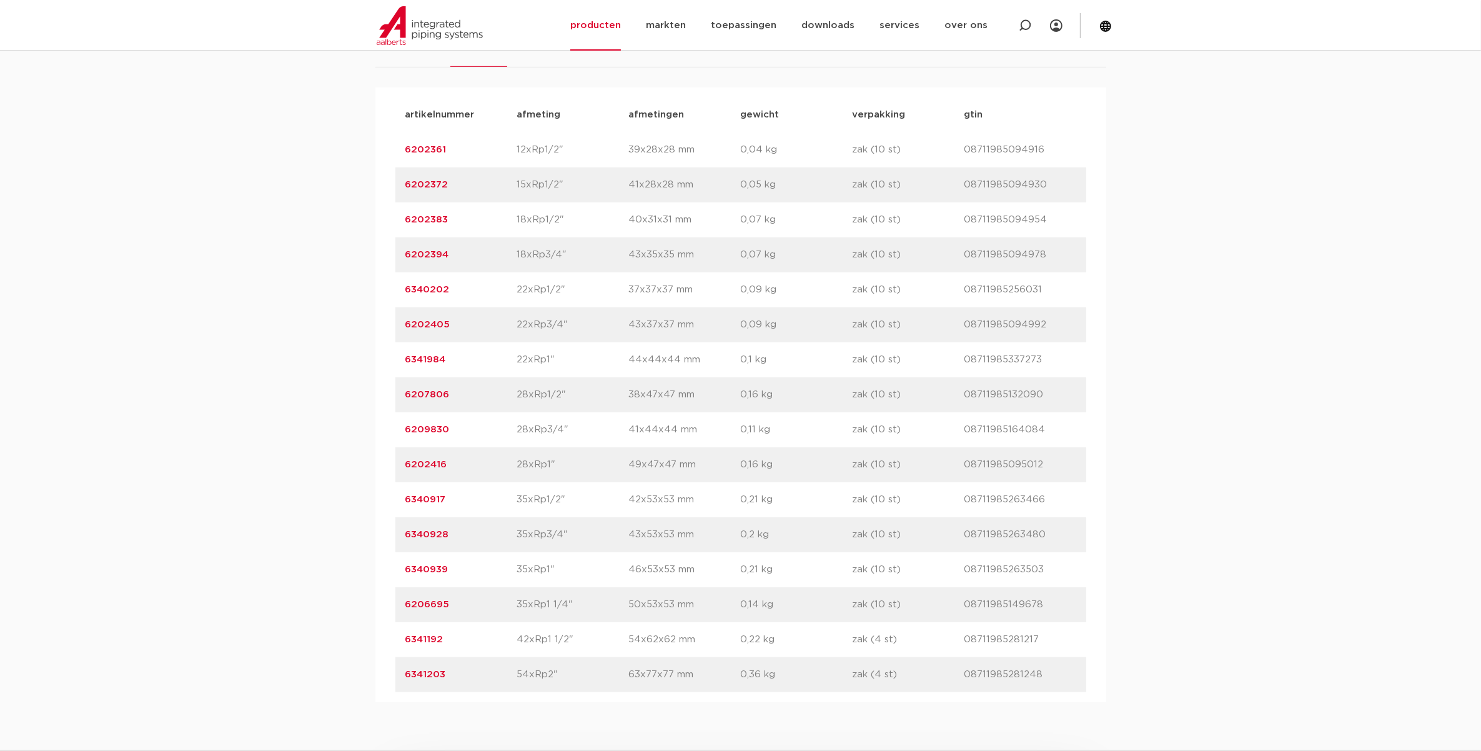
scroll to position [859, 0]
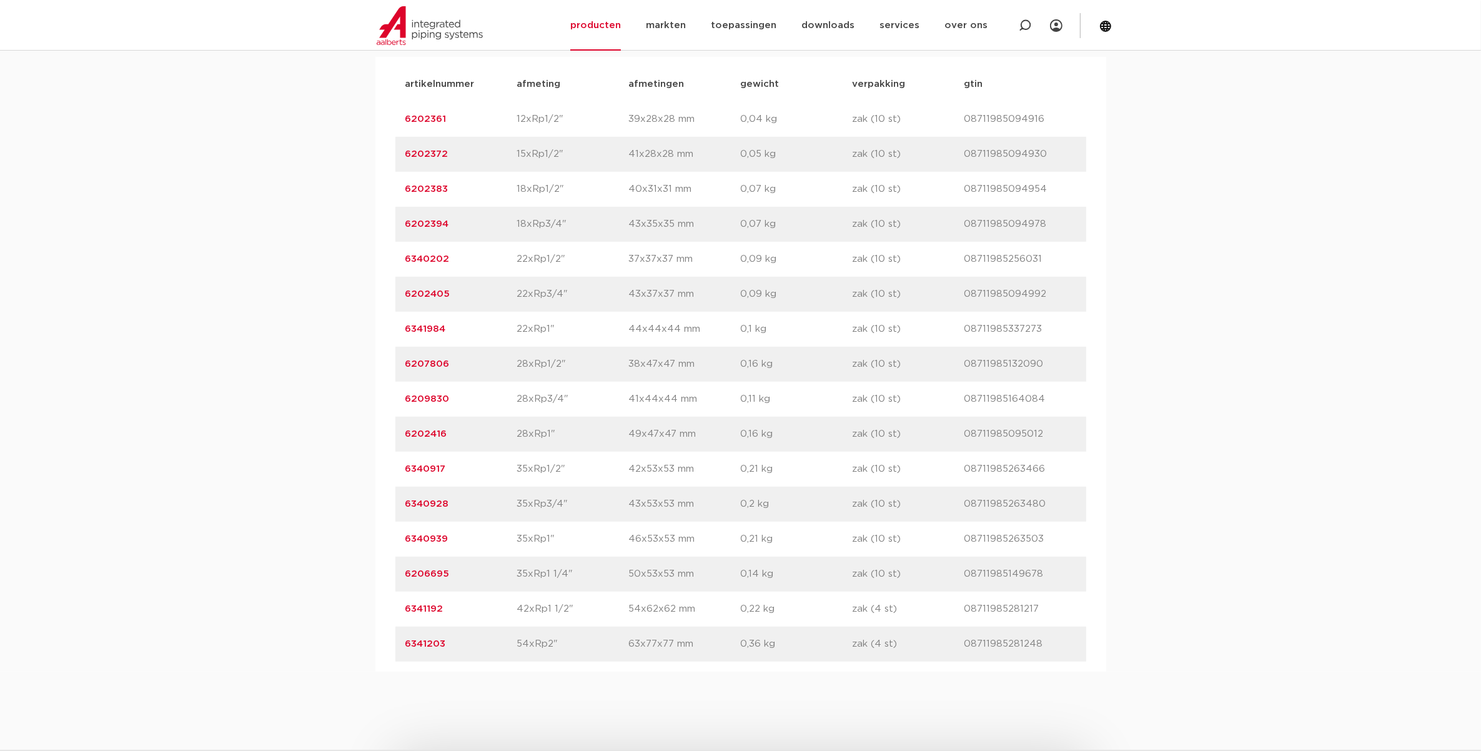
drag, startPoint x: 515, startPoint y: 607, endPoint x: 589, endPoint y: 613, distance: 73.9
click at [589, 613] on div "artikelnummer 6341192 afmeting 42xRp1 1/2" afmetingen 54x62x62 mm gewicht 0,22 …" at bounding box center [740, 609] width 691 height 35
drag, startPoint x: 589, startPoint y: 613, endPoint x: 585, endPoint y: 650, distance: 37.7
click at [585, 650] on p "54xRp2"" at bounding box center [573, 644] width 112 height 15
click at [287, 627] on div "assortiment afmetingen specificaties downloads ETIM sustainability verwant asso…" at bounding box center [740, 316] width 1481 height 711
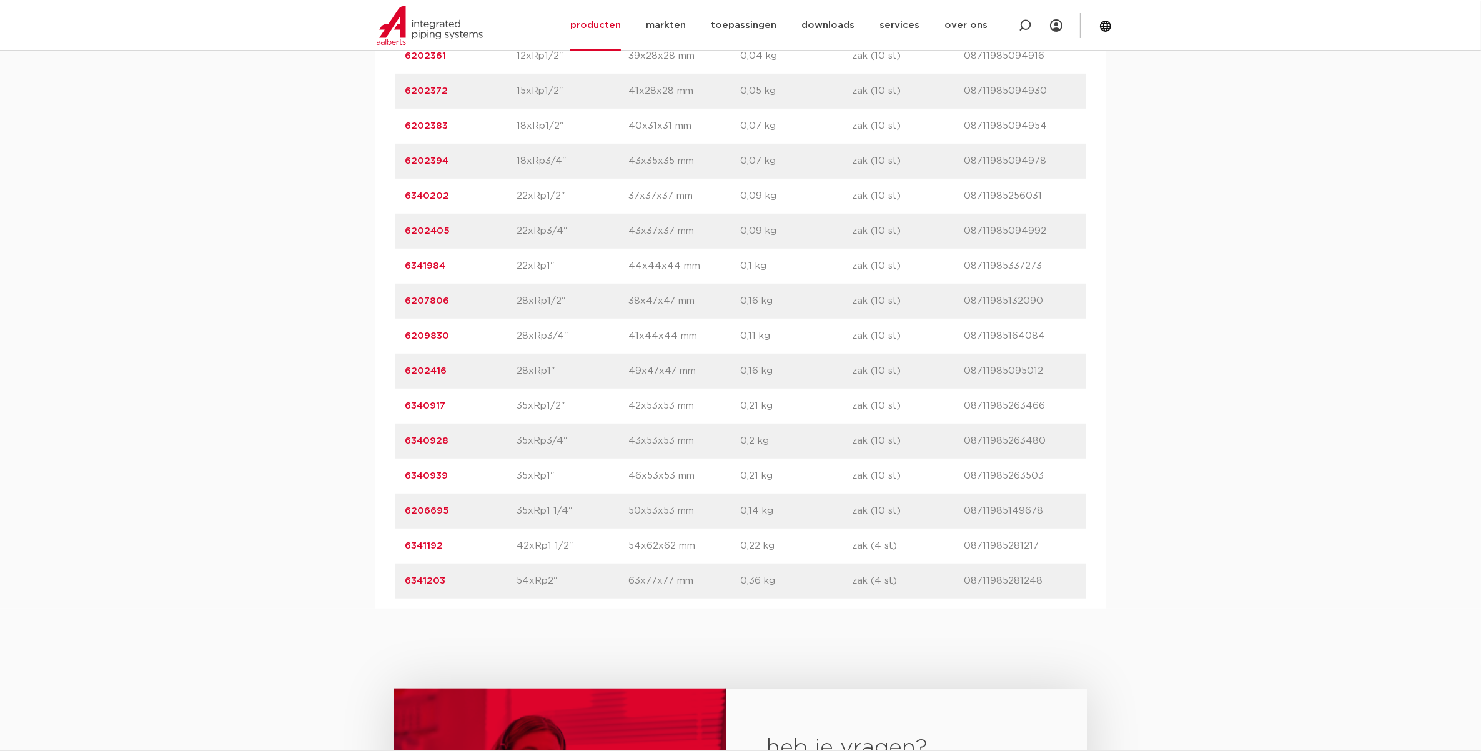
scroll to position [703, 0]
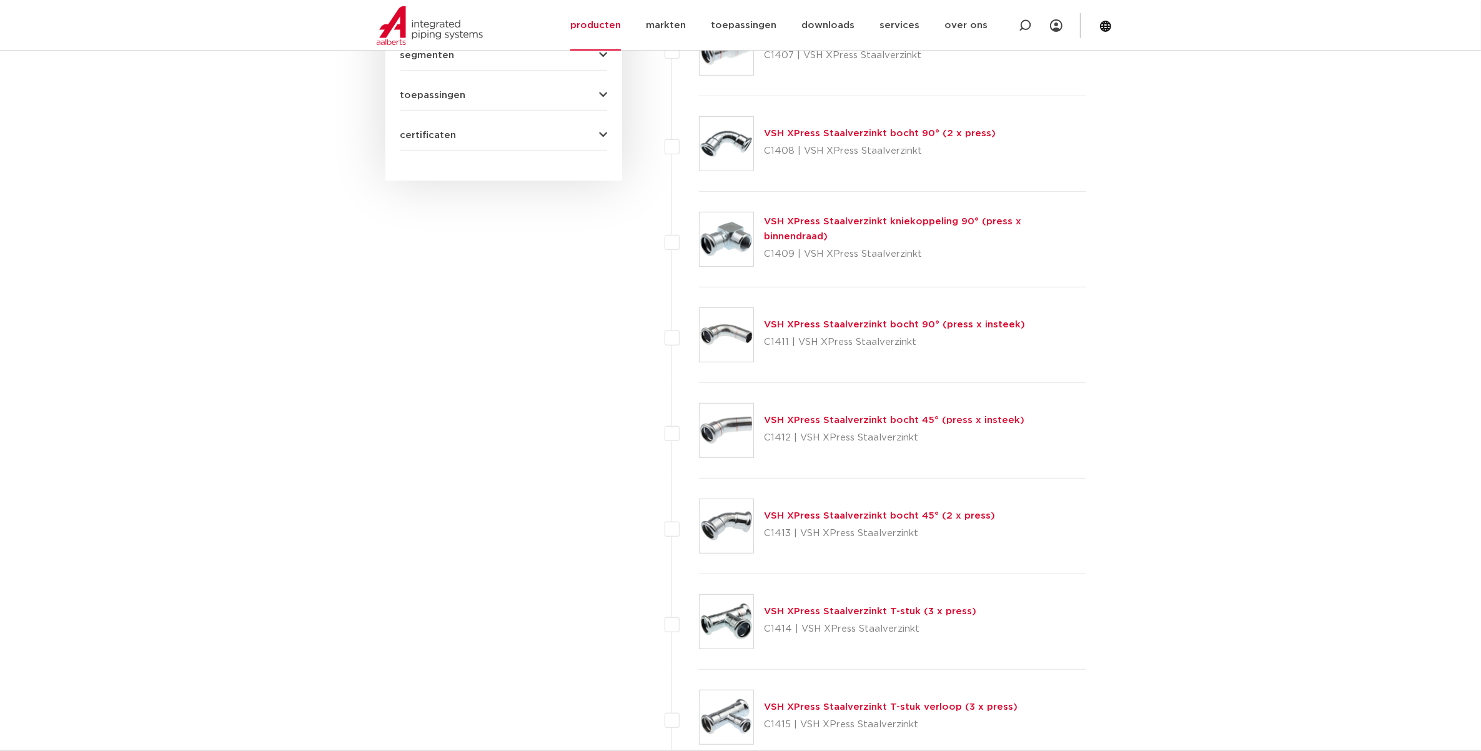
scroll to position [1093, 0]
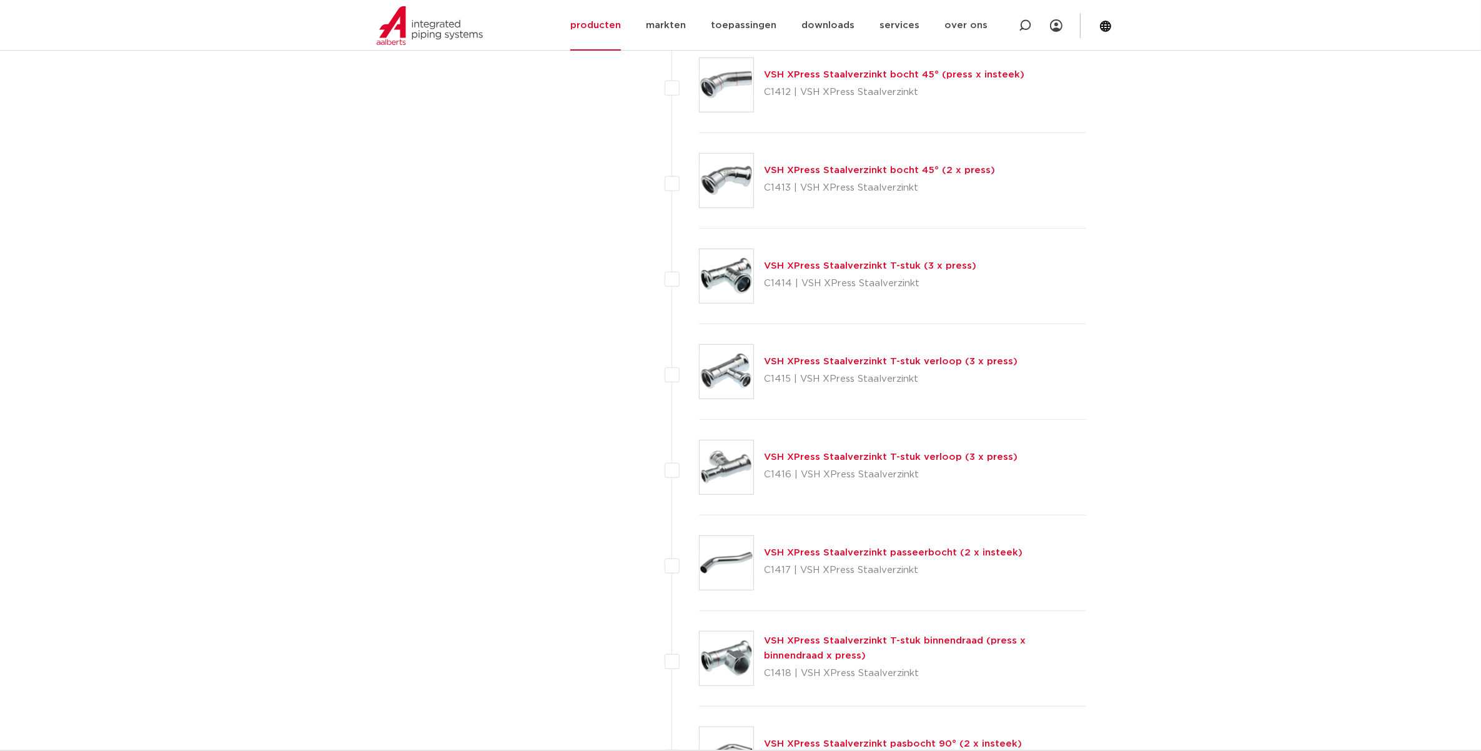
click at [809, 640] on link "VSH XPress Staalverzinkt T-stuk binnendraad (press x binnendraad x press)" at bounding box center [895, 648] width 262 height 24
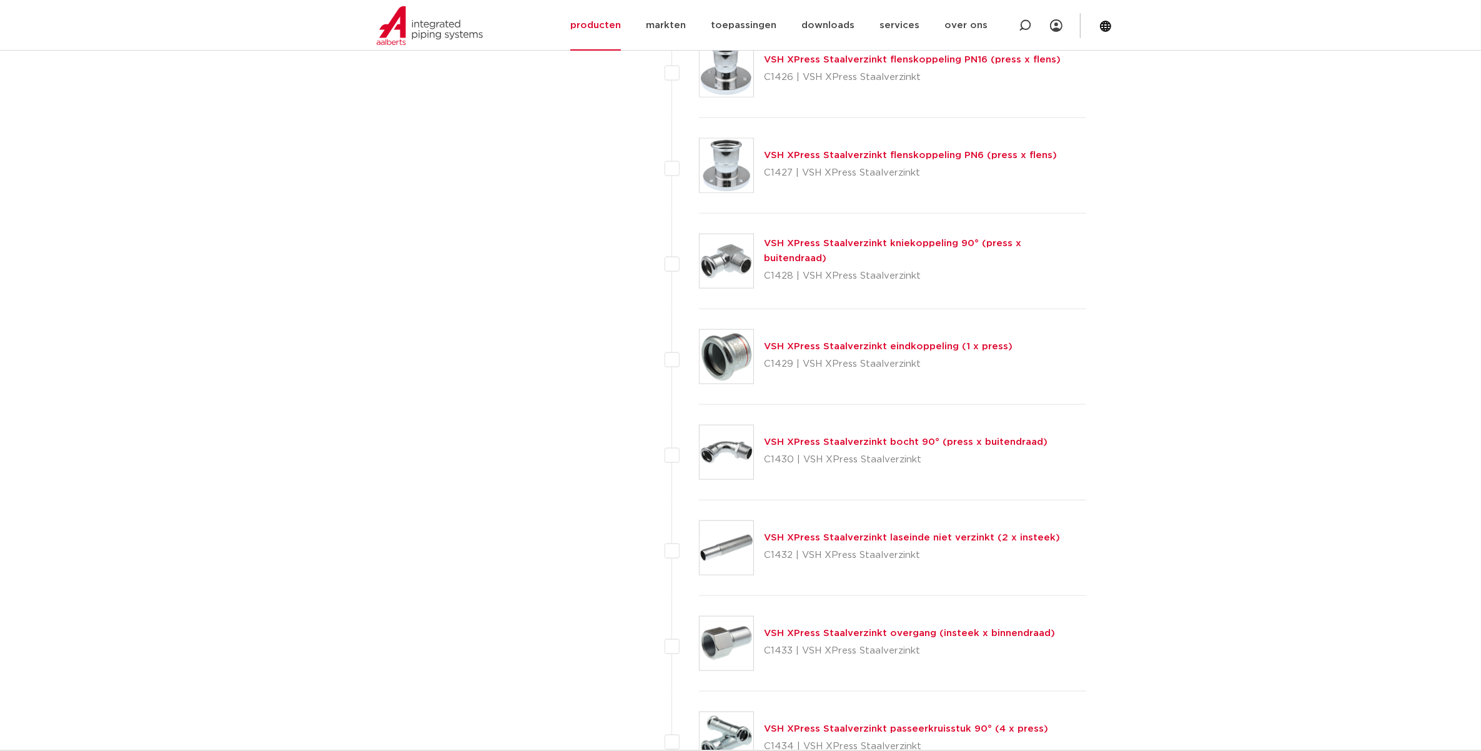
scroll to position [1874, 0]
click at [900, 541] on link "VSH XPress Staalverzinkt laseinde niet verzinkt (2 x insteek)" at bounding box center [912, 536] width 296 height 9
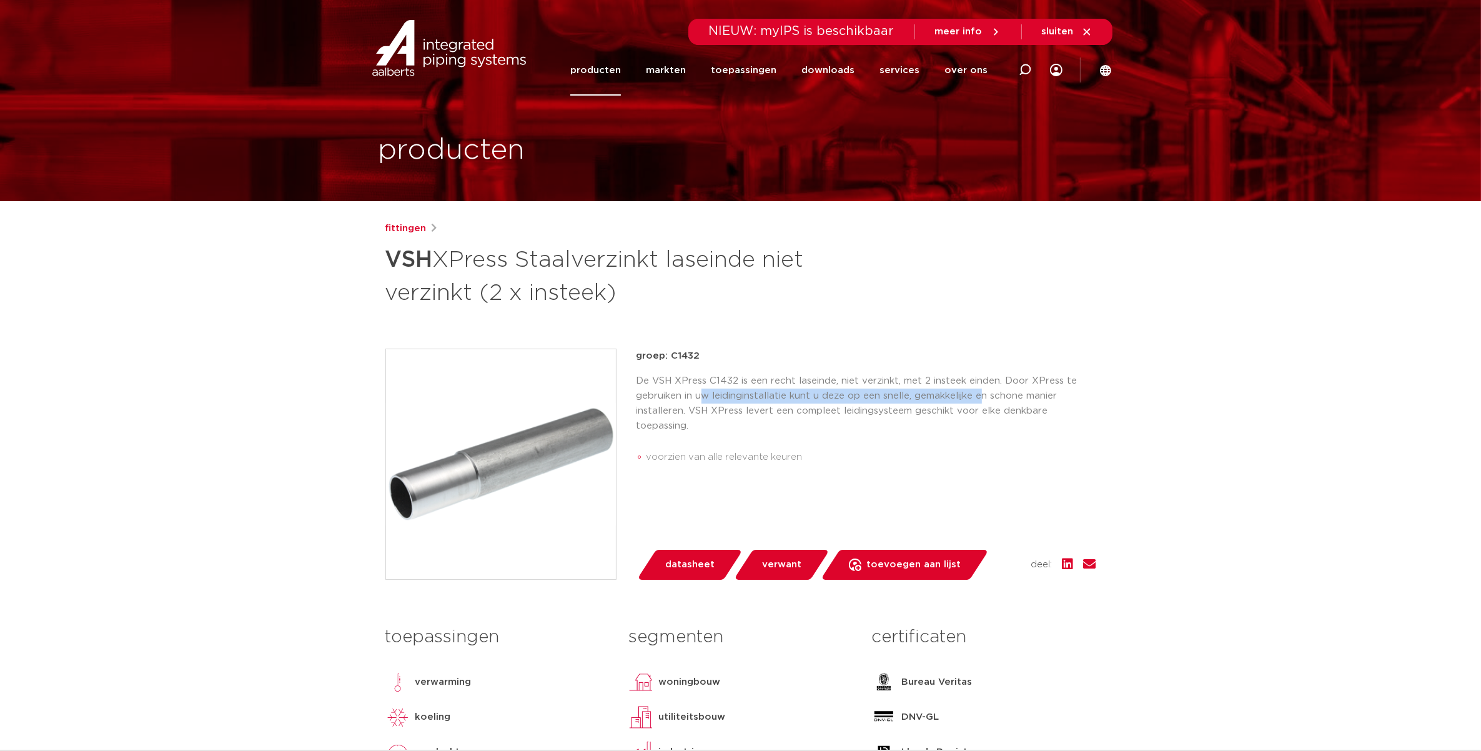
drag, startPoint x: 706, startPoint y: 394, endPoint x: 985, endPoint y: 397, distance: 279.3
click at [985, 397] on p "De VSH XPress C1432 is een recht laseinde, niet verzinkt, met 2 insteek einden.…" at bounding box center [867, 404] width 460 height 60
drag, startPoint x: 710, startPoint y: 414, endPoint x: 888, endPoint y: 414, distance: 178.7
click at [888, 414] on p "De VSH XPress C1432 is een recht laseinde, niet verzinkt, met 2 insteek einden.…" at bounding box center [867, 404] width 460 height 60
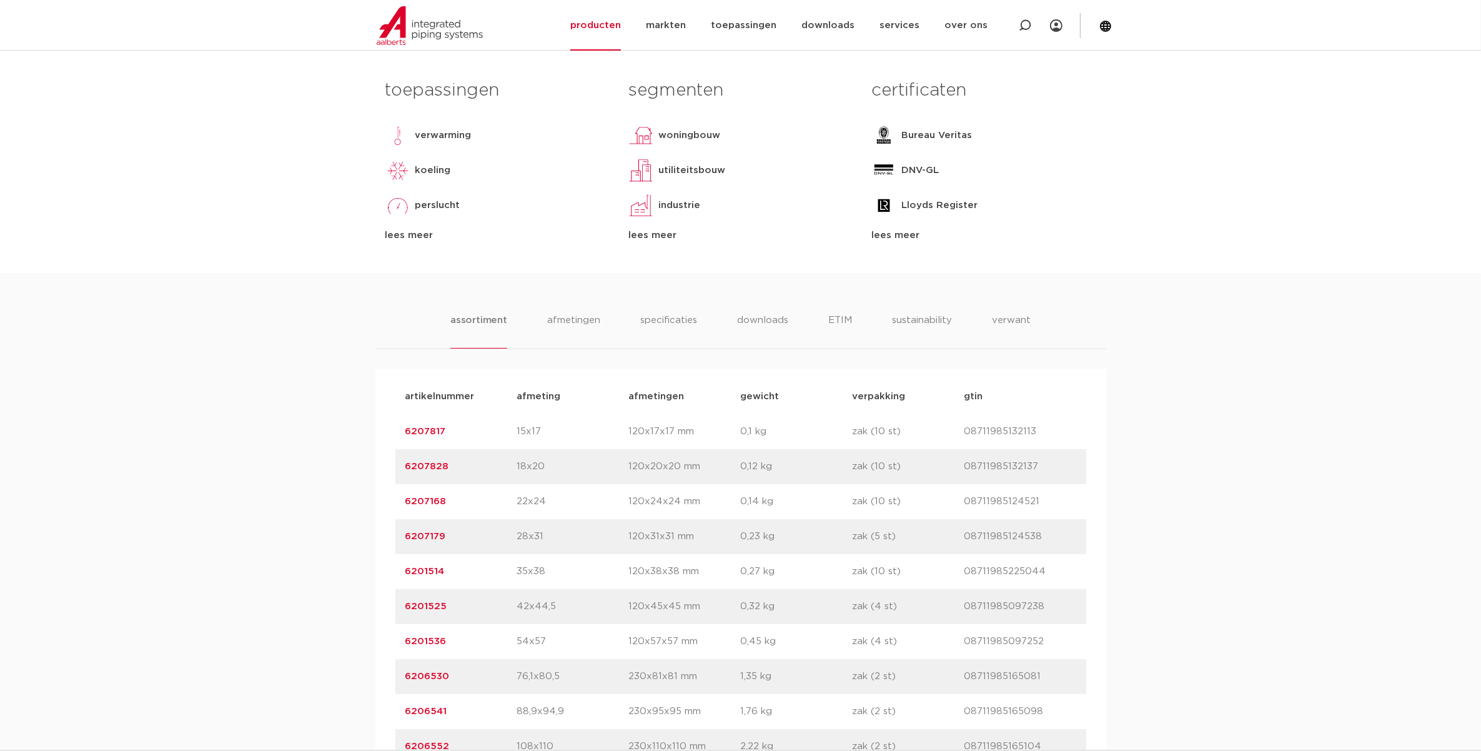
scroll to position [781, 0]
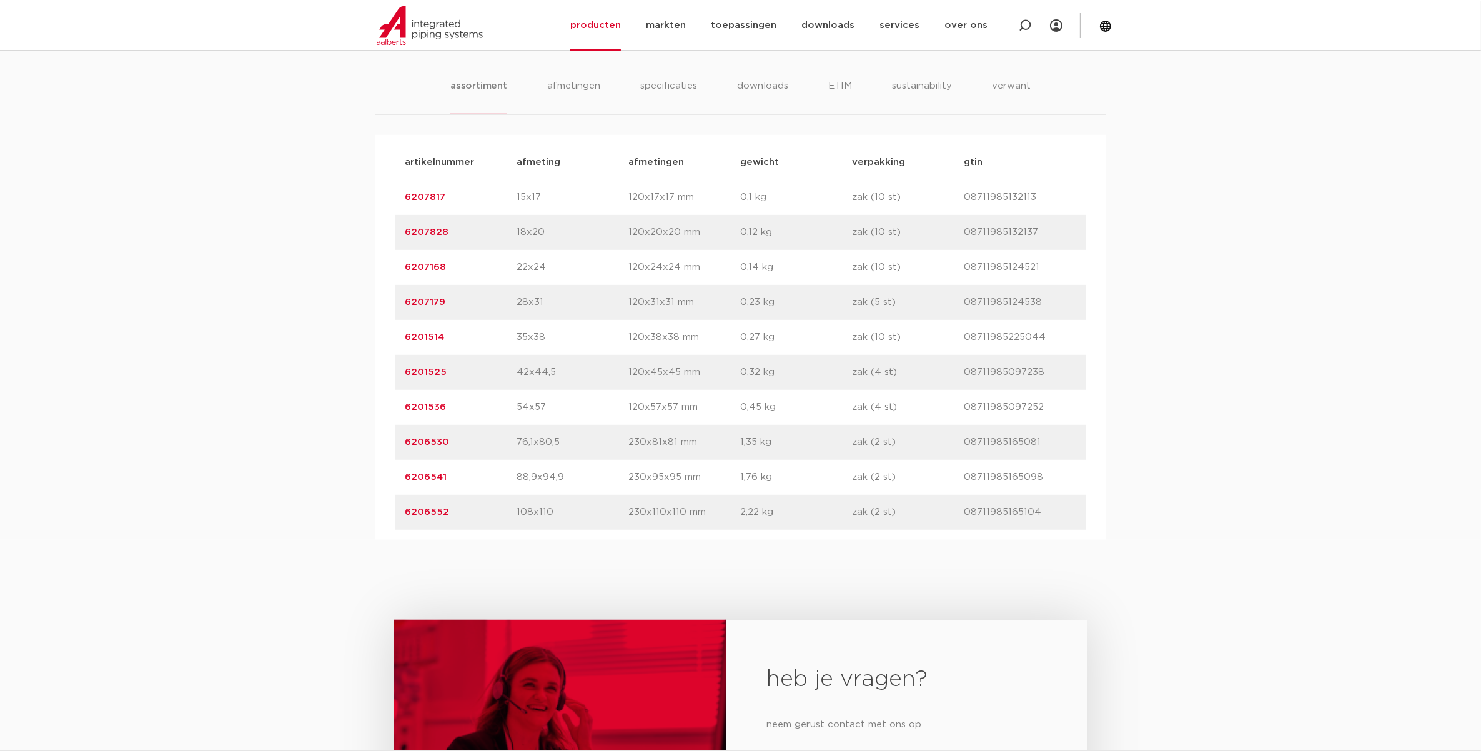
drag, startPoint x: 516, startPoint y: 481, endPoint x: 589, endPoint y: 479, distance: 73.1
click at [589, 479] on div "artikelnummer 6206541 afmeting 88,9x94,9 afmetingen 230x95x95 mm gewicht 1,76 k…" at bounding box center [740, 477] width 691 height 35
drag, startPoint x: 589, startPoint y: 479, endPoint x: 574, endPoint y: 445, distance: 36.6
click at [574, 445] on p "76,1x80,5" at bounding box center [573, 442] width 112 height 15
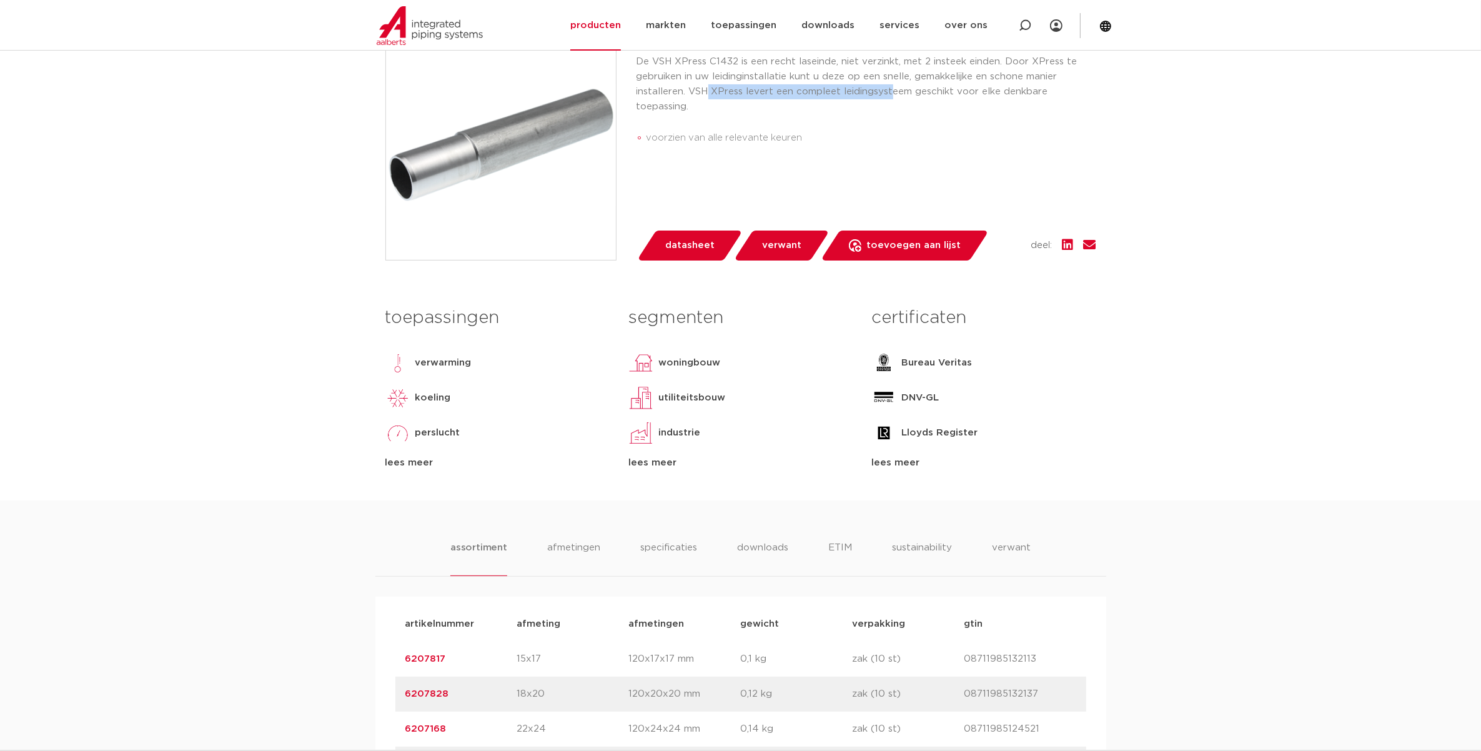
scroll to position [156, 0]
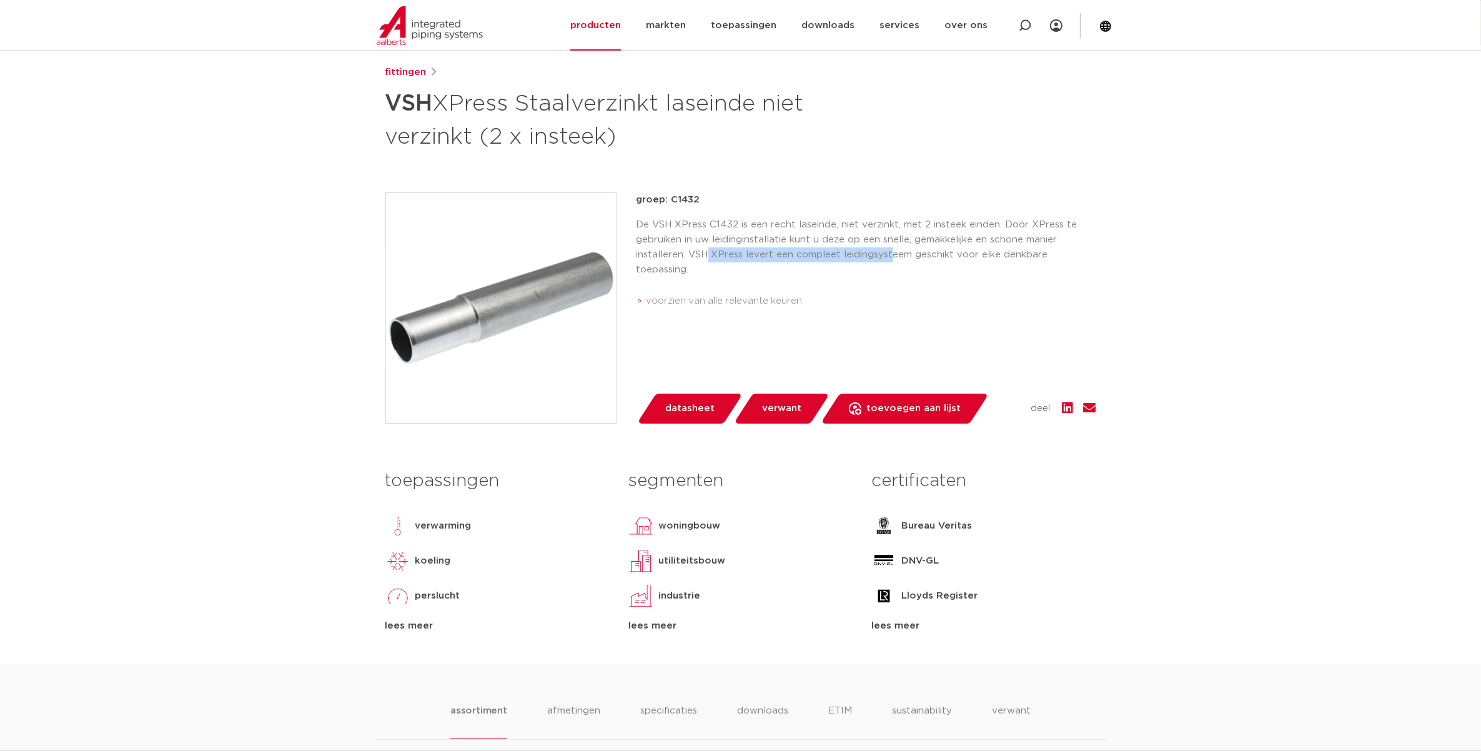
click at [460, 335] on img at bounding box center [501, 308] width 230 height 230
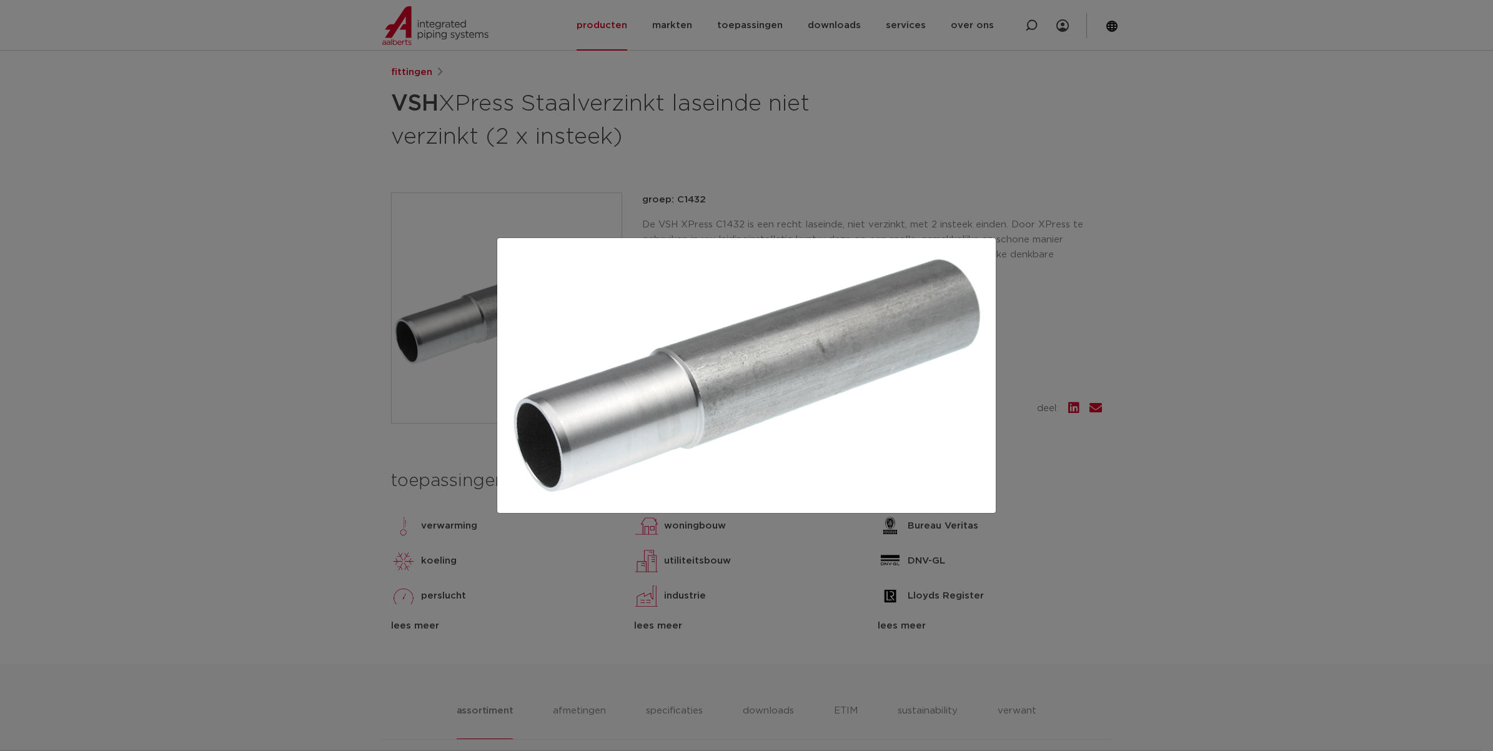
click at [1253, 314] on div at bounding box center [746, 375] width 1493 height 751
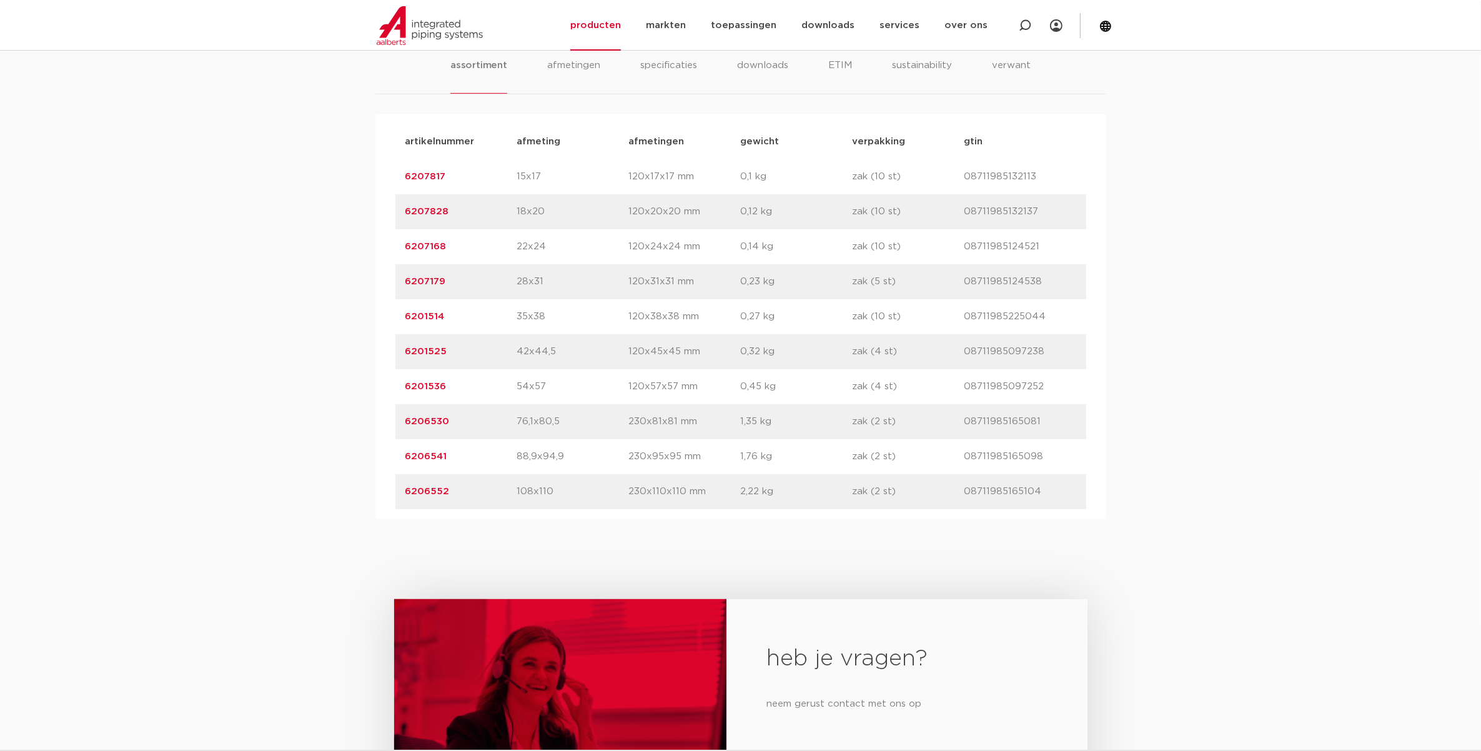
scroll to position [859, 0]
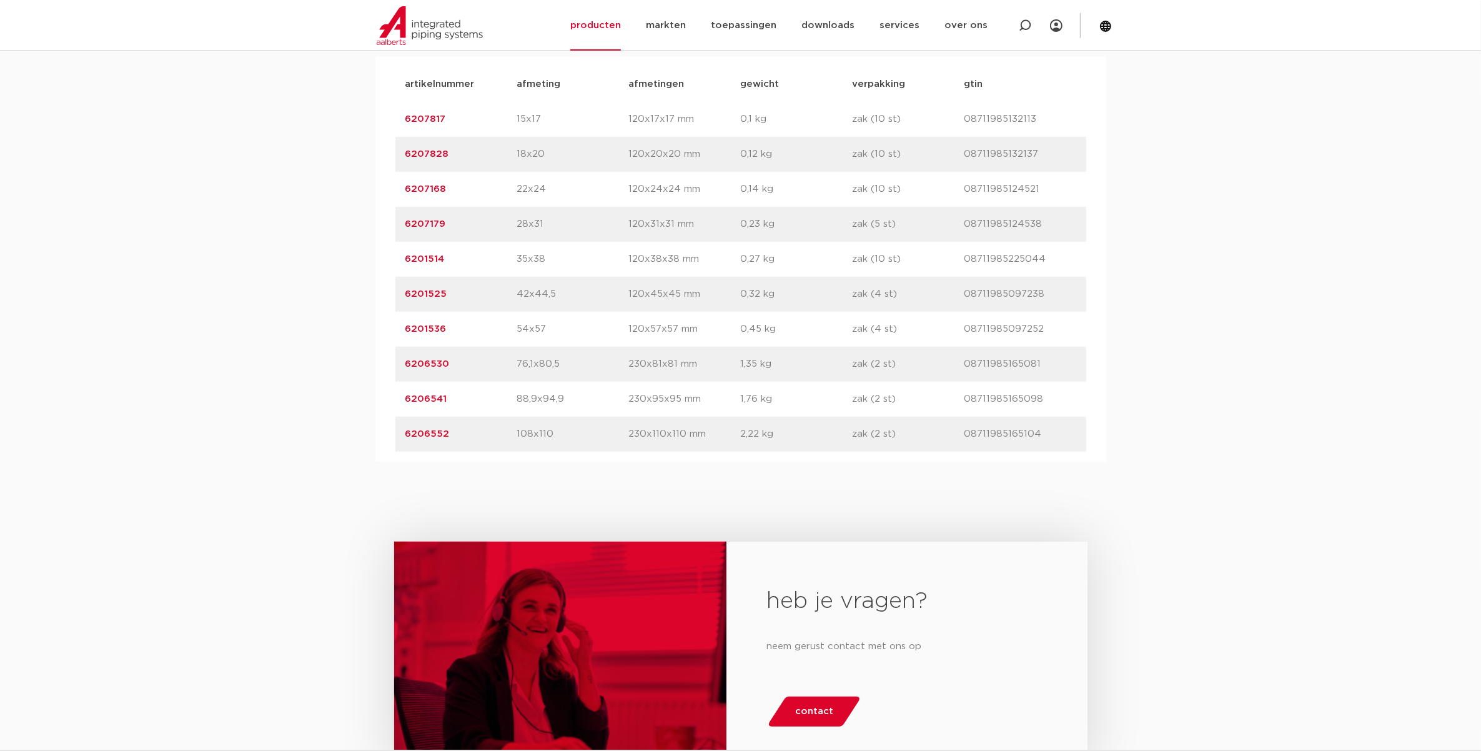
drag, startPoint x: 529, startPoint y: 400, endPoint x: 688, endPoint y: 397, distance: 159.3
click at [688, 397] on div "artikelnummer 6206541 afmeting 88,9x94,9 afmetingen 230x95x95 mm gewicht 1,76 k…" at bounding box center [740, 399] width 691 height 35
drag, startPoint x: 404, startPoint y: 400, endPoint x: 470, endPoint y: 410, distance: 67.7
click at [470, 410] on div "artikelnummer 6206541 afmeting 88,9x94,9 afmetingen 230x95x95 mm gewicht 1,76 k…" at bounding box center [740, 399] width 691 height 35
drag, startPoint x: 470, startPoint y: 410, endPoint x: 419, endPoint y: 377, distance: 61.3
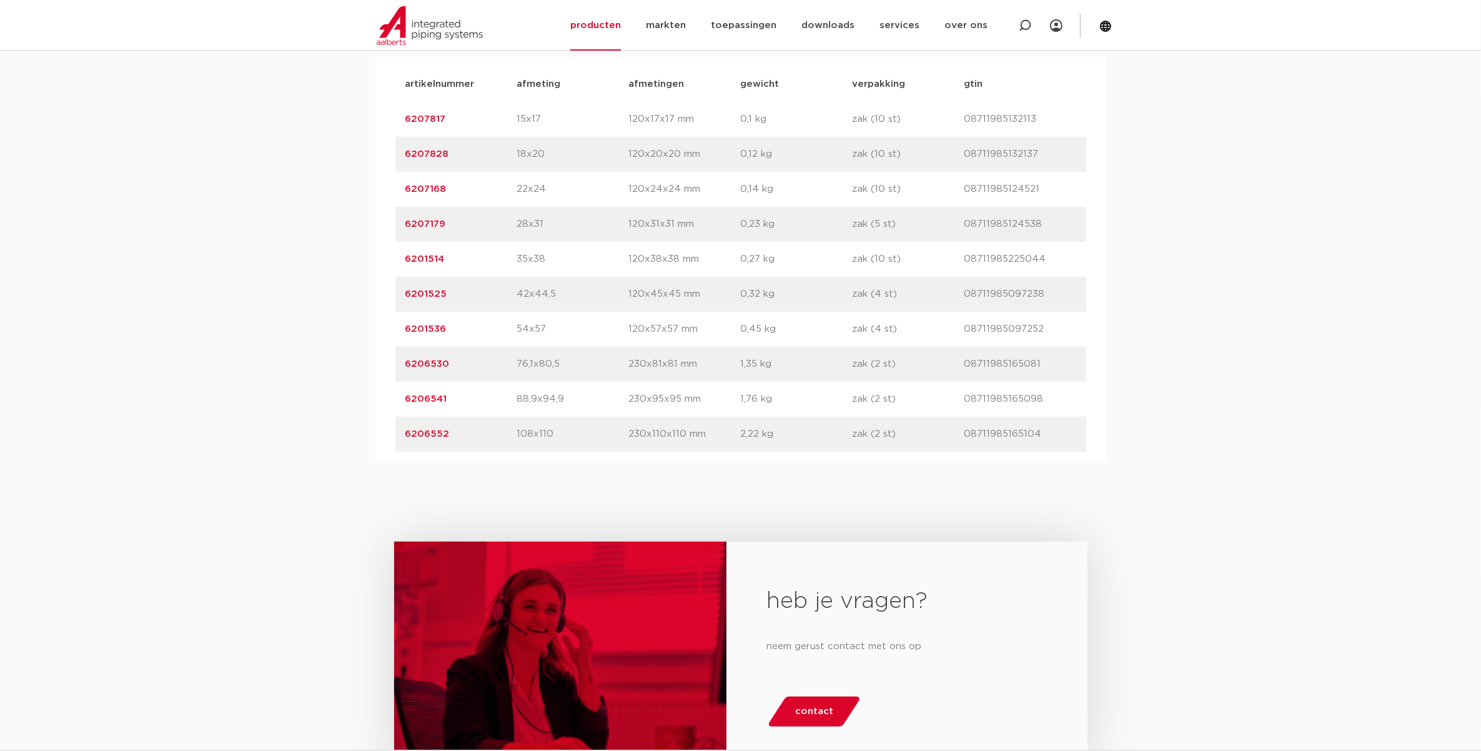
drag, startPoint x: 419, startPoint y: 377, endPoint x: 400, endPoint y: 404, distance: 33.3
click at [400, 404] on div "artikelnummer 6206541 afmeting 88,9x94,9 afmetingen 230x95x95 mm gewicht 1,76 k…" at bounding box center [740, 399] width 691 height 35
drag, startPoint x: 401, startPoint y: 400, endPoint x: 458, endPoint y: 405, distance: 57.0
click at [458, 405] on div "artikelnummer 6206541 afmeting 88,9x94,9 afmetingen 230x95x95 mm gewicht 1,76 k…" at bounding box center [740, 399] width 691 height 35
drag, startPoint x: 458, startPoint y: 405, endPoint x: 435, endPoint y: 402, distance: 23.3
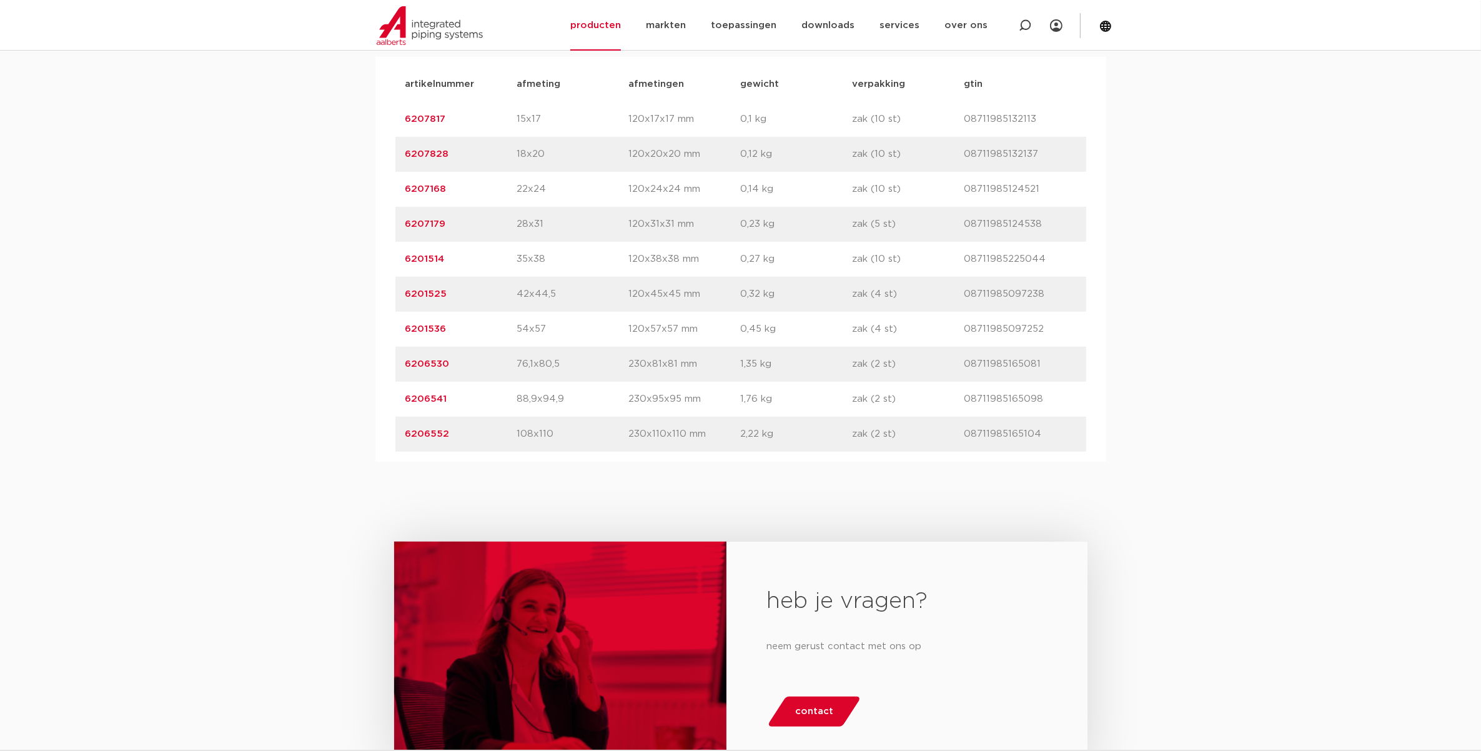
copy link "6206541"
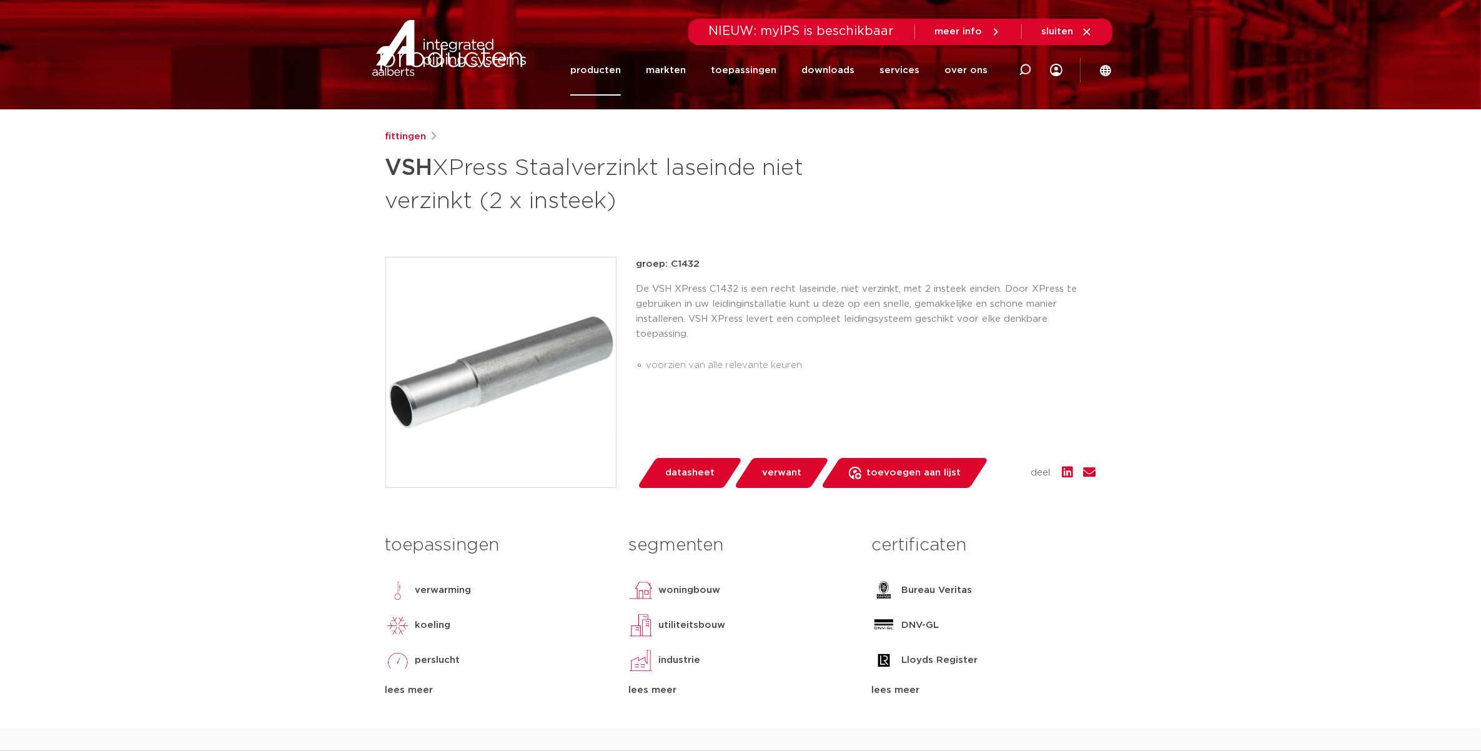
scroll to position [0, 0]
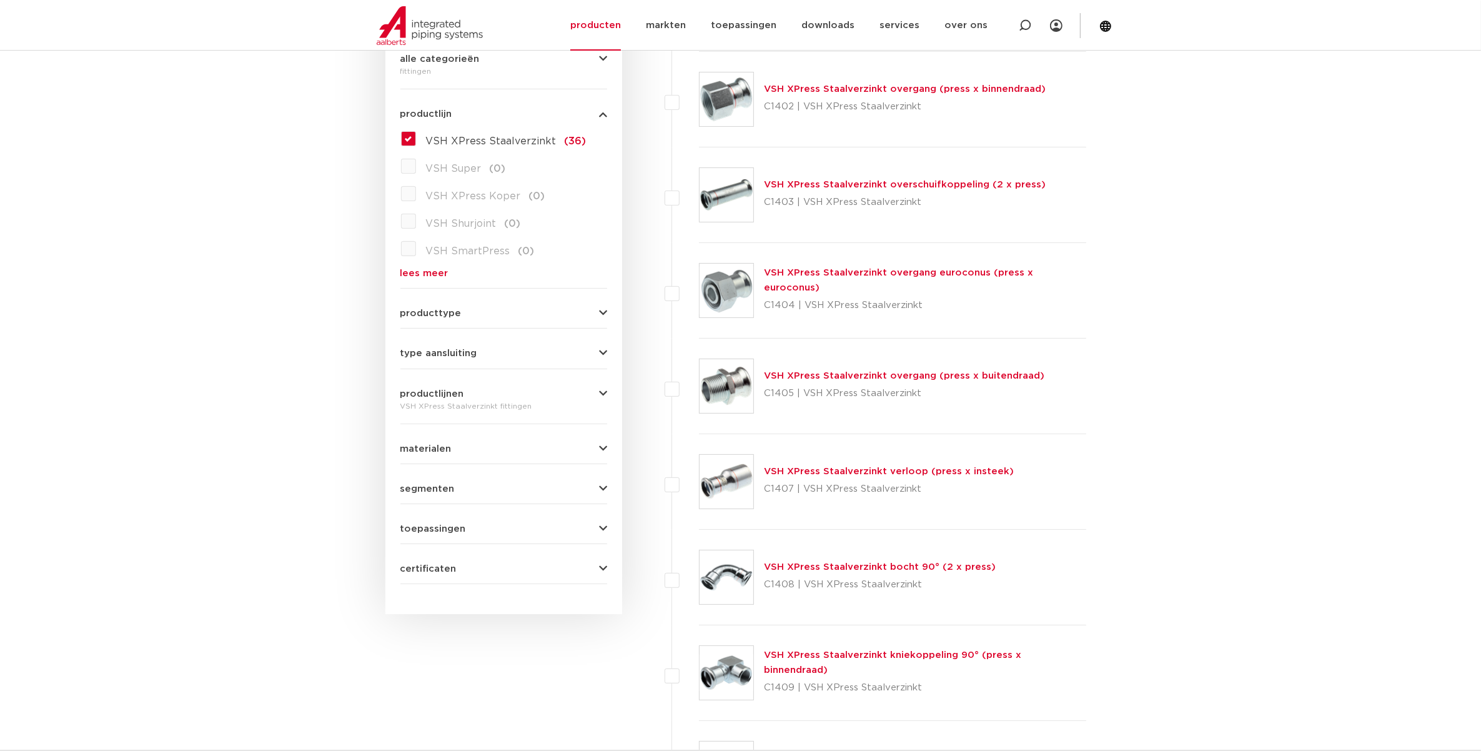
scroll to position [156, 0]
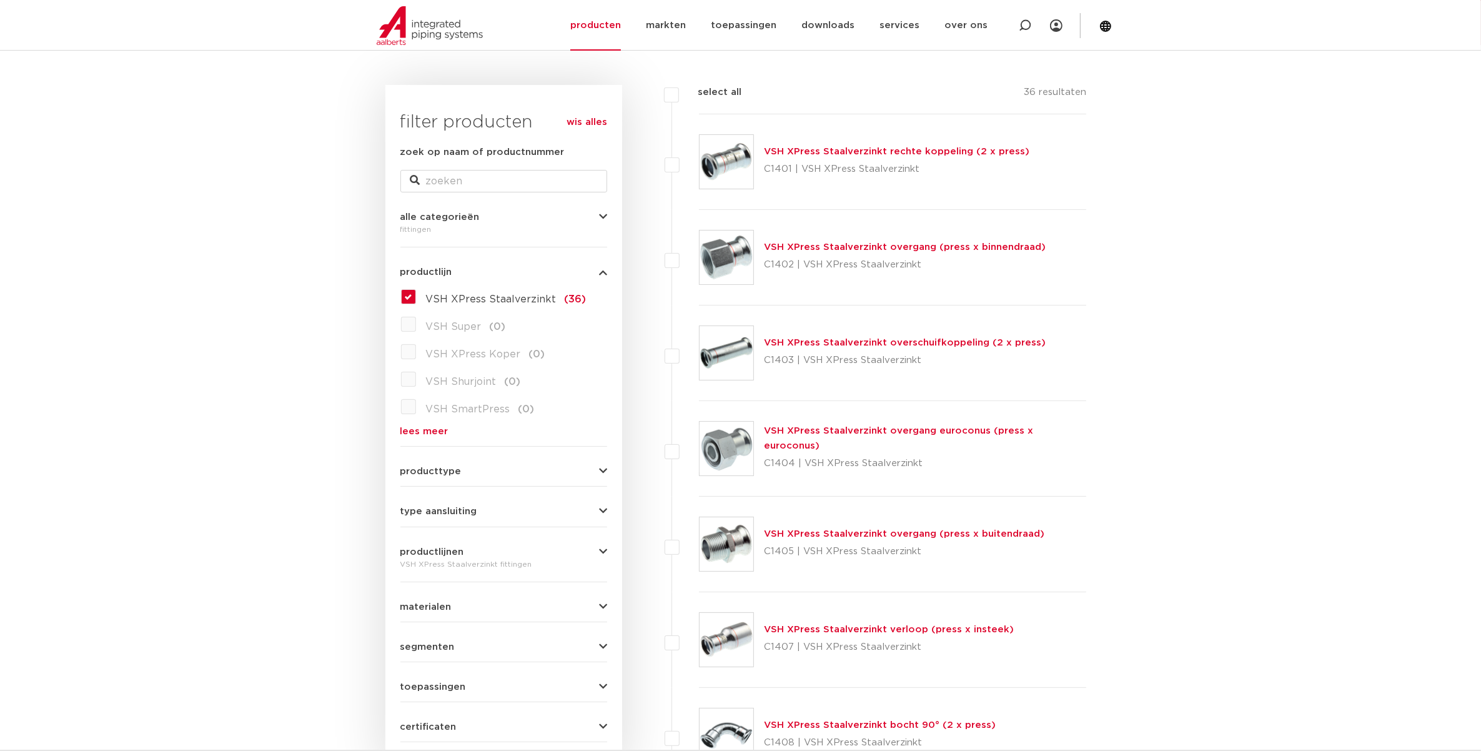
click at [820, 248] on link "VSH XPress Staalverzinkt overgang (press x binnendraad)" at bounding box center [905, 246] width 282 height 9
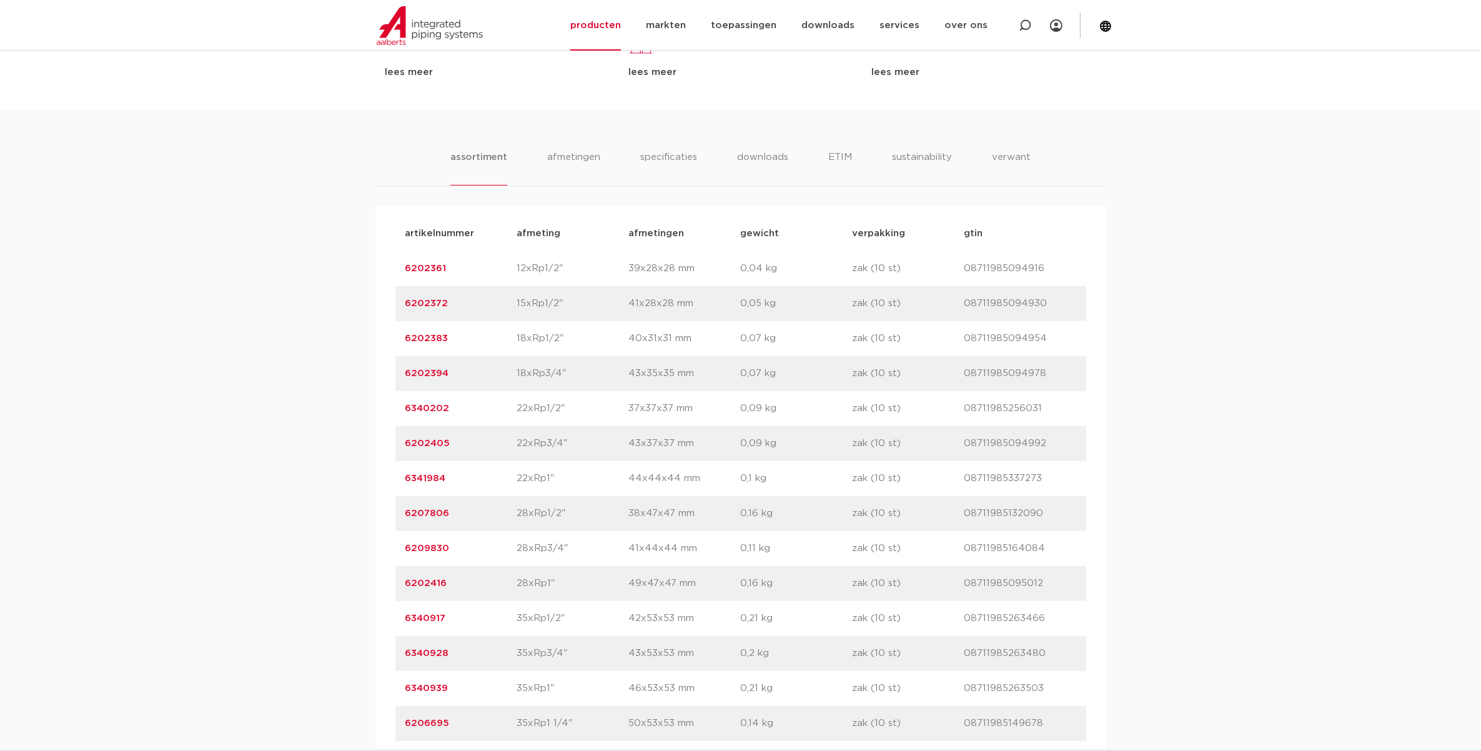
scroll to position [937, 0]
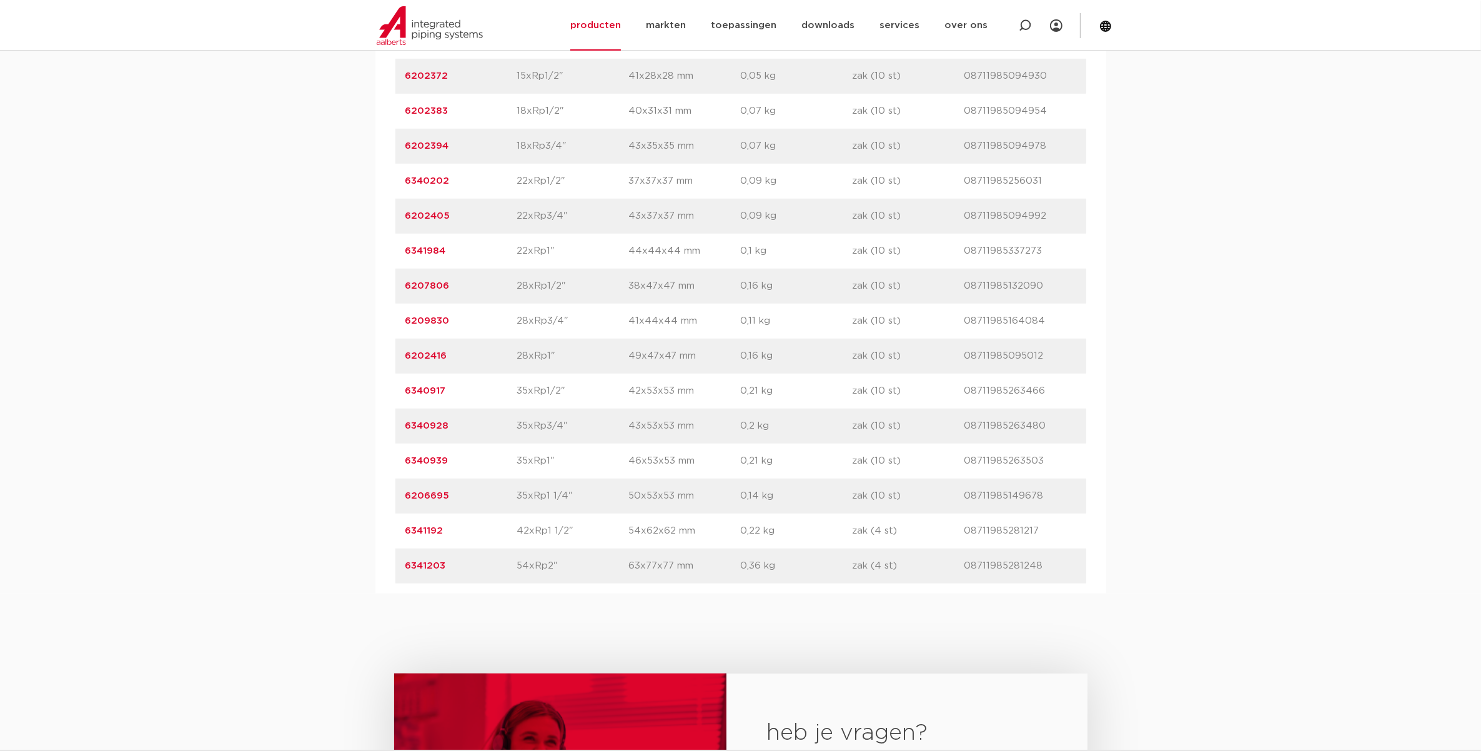
drag, startPoint x: 512, startPoint y: 569, endPoint x: 575, endPoint y: 569, distance: 63.1
click at [575, 569] on div "artikelnummer 6341203 afmeting 54xRp2" afmetingen 63x77x77 mm gewicht 0,36 kg v…" at bounding box center [740, 566] width 691 height 35
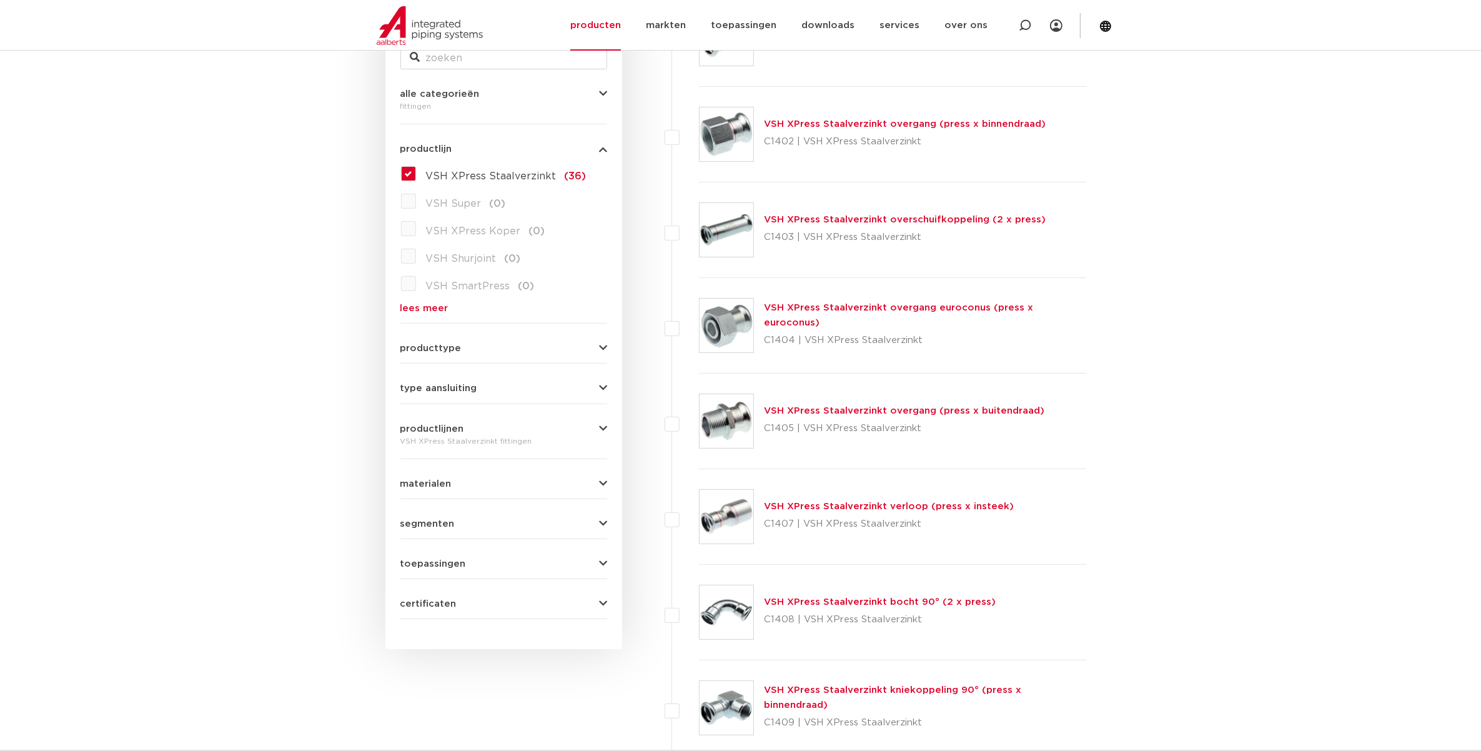
scroll to position [312, 0]
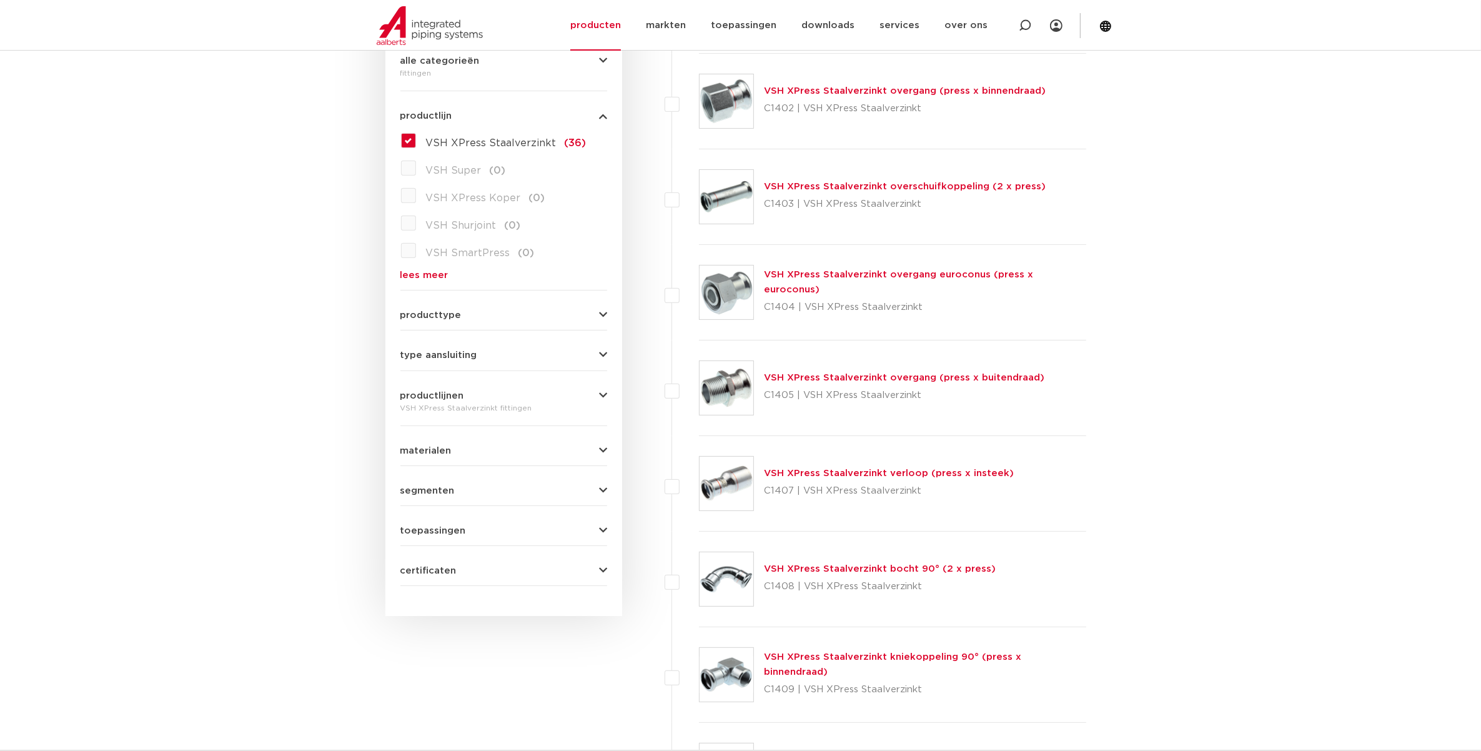
click at [818, 475] on link "VSH XPress Staalverzinkt verloop (press x insteek)" at bounding box center [889, 473] width 250 height 9
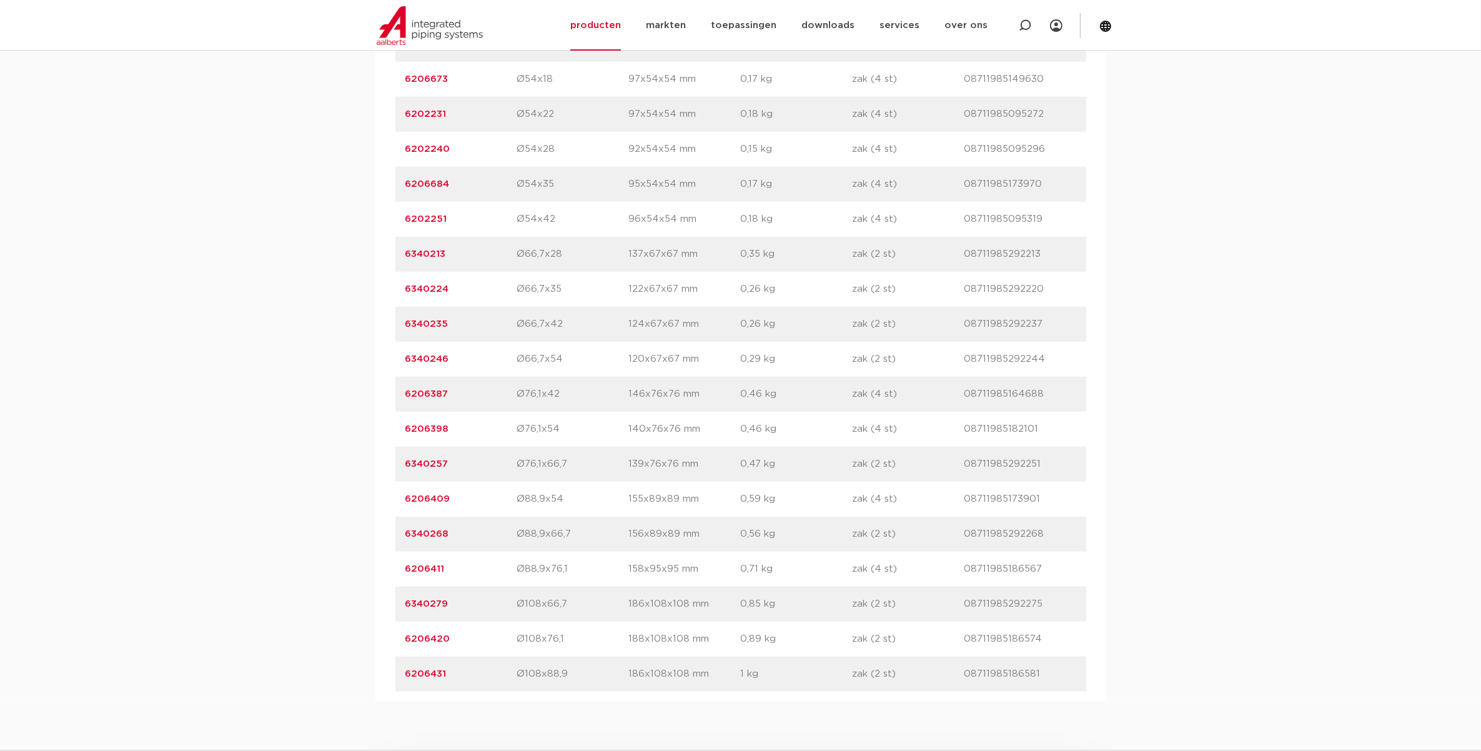
scroll to position [1406, 0]
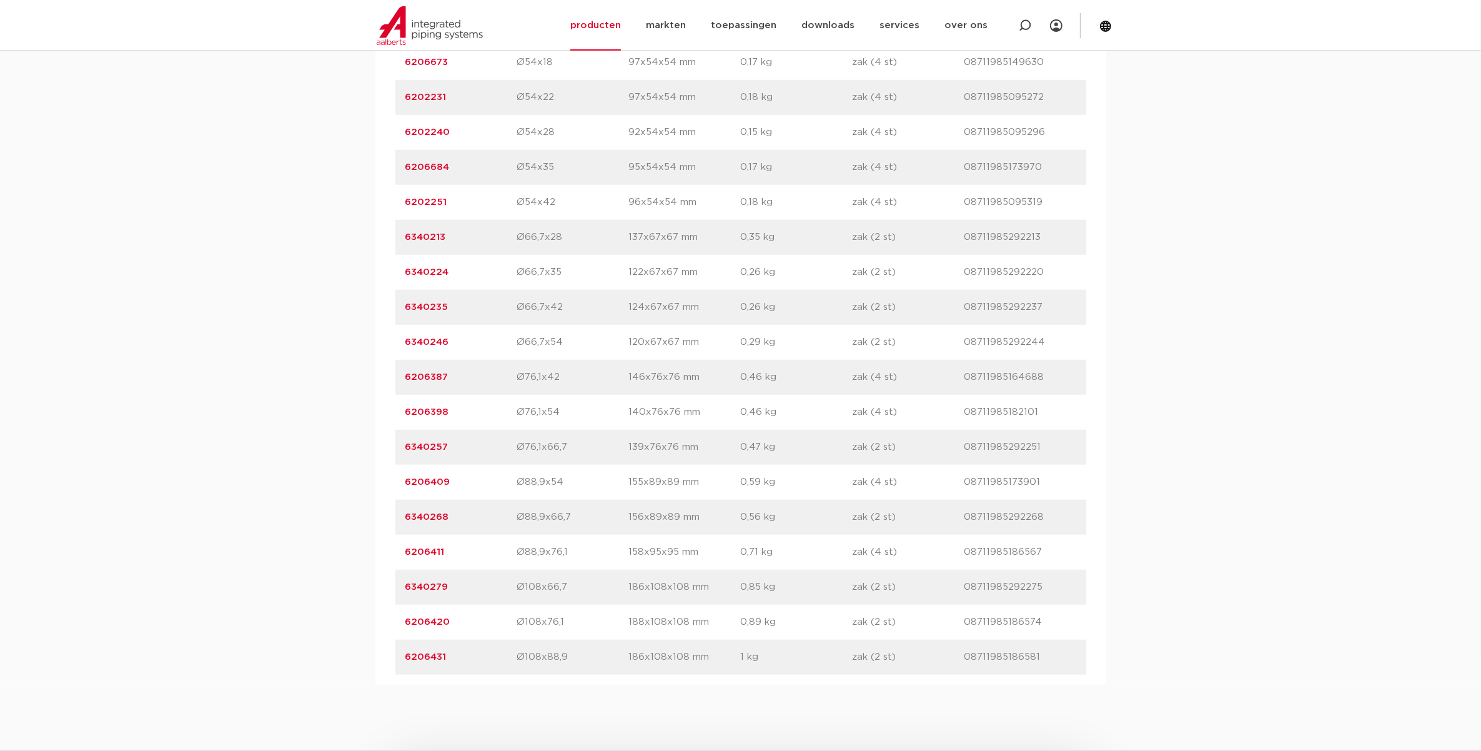
drag, startPoint x: 466, startPoint y: 484, endPoint x: 400, endPoint y: 480, distance: 65.7
click at [400, 480] on div "artikelnummer 6206409 afmeting Ø88,9x54 afmetingen 155x89x89 mm gewicht 0,59 kg…" at bounding box center [740, 482] width 691 height 35
drag, startPoint x: 400, startPoint y: 480, endPoint x: 411, endPoint y: 482, distance: 10.8
copy link "6206409"
click at [325, 462] on div "assortiment afmetingen specificaties downloads ETIM sustainability verwant asso…" at bounding box center [740, 49] width 1481 height 1271
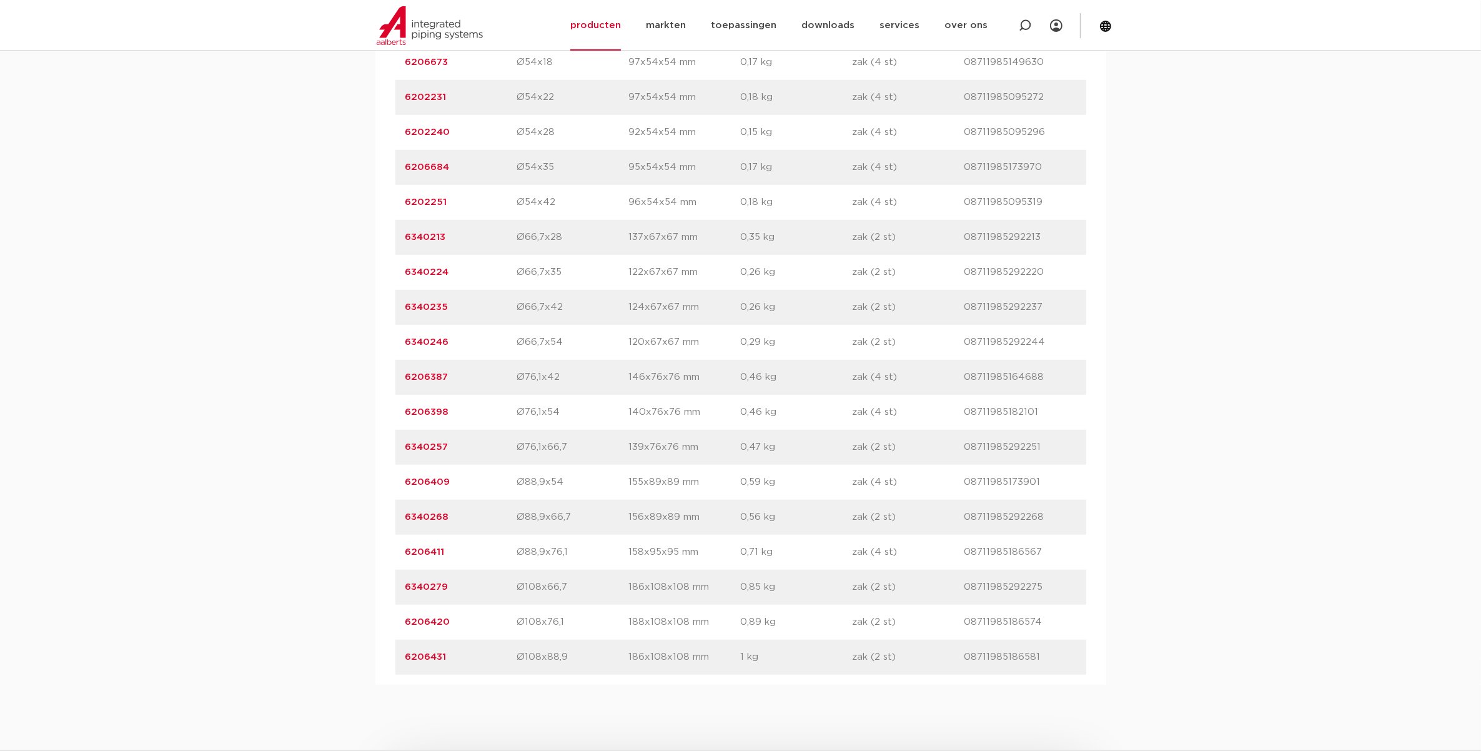
drag, startPoint x: 456, startPoint y: 453, endPoint x: 376, endPoint y: 447, distance: 80.8
click at [376, 447] on div "artikelnummer afmeting afmetingen gewicht verpakking gtin artikelnummer 6202119…" at bounding box center [741, 97] width 731 height 1175
drag, startPoint x: 376, startPoint y: 447, endPoint x: 414, endPoint y: 450, distance: 38.9
copy link "6340257"
drag, startPoint x: 477, startPoint y: 419, endPoint x: 355, endPoint y: 410, distance: 122.2
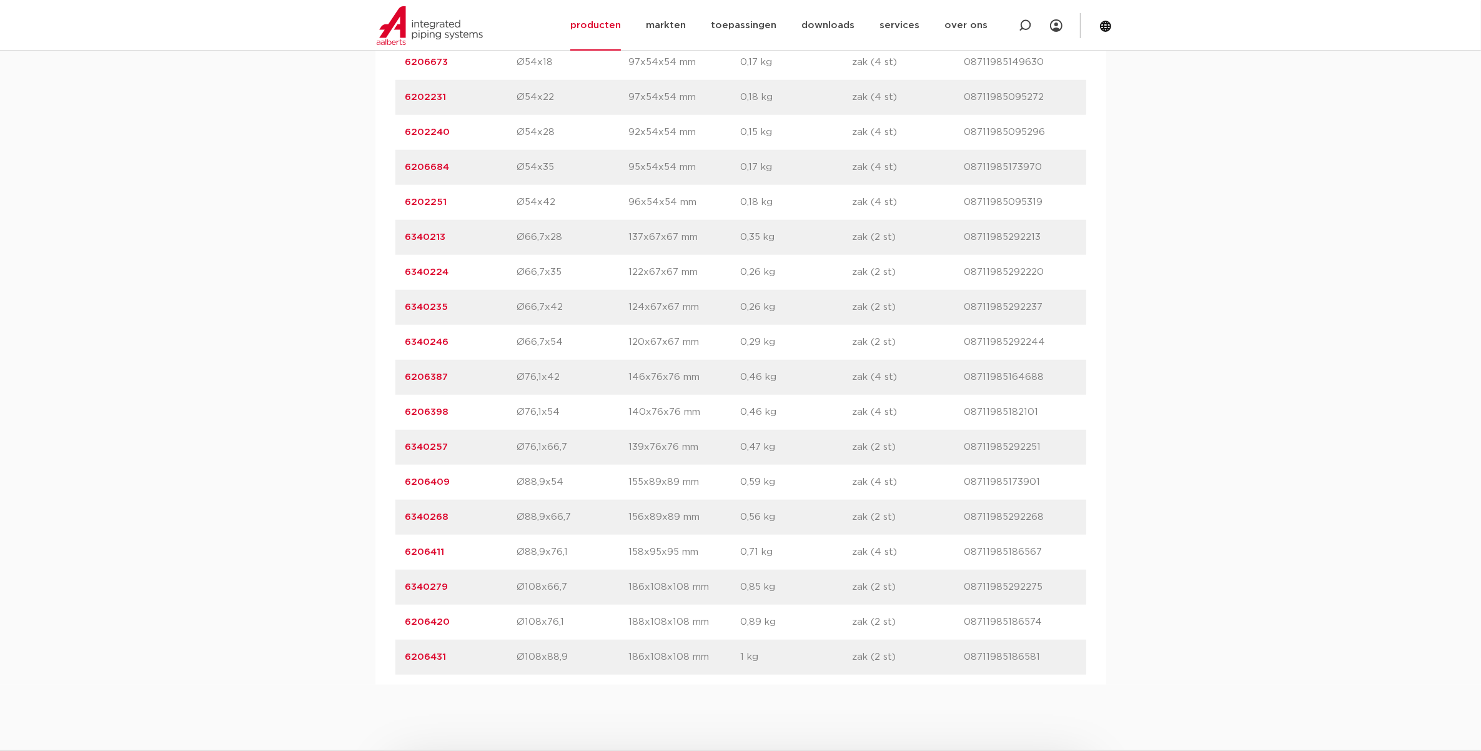
click at [355, 410] on div "assortiment afmetingen specificaties downloads ETIM sustainability verwant asso…" at bounding box center [740, 49] width 1481 height 1271
drag, startPoint x: 355, startPoint y: 410, endPoint x: 420, endPoint y: 416, distance: 65.9
copy link "6206398"
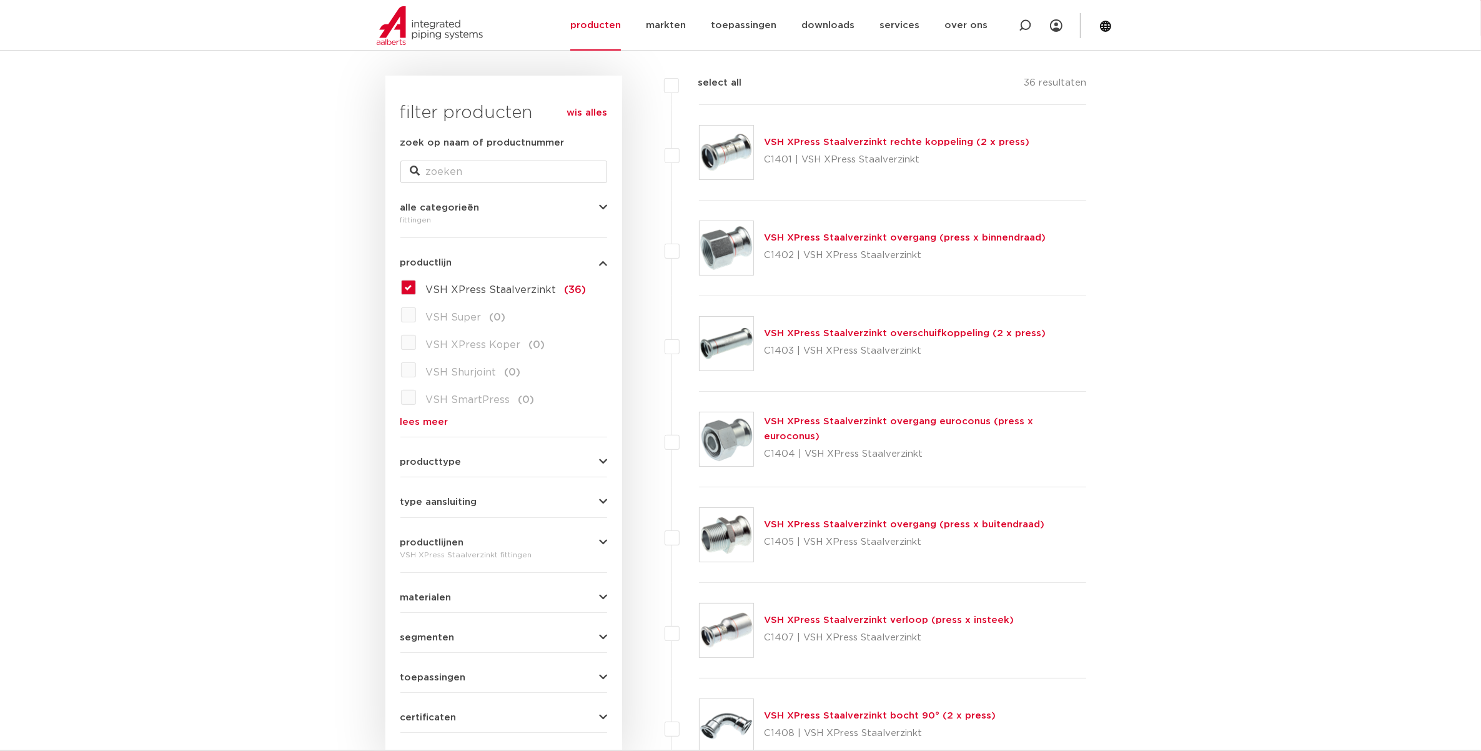
scroll to position [156, 0]
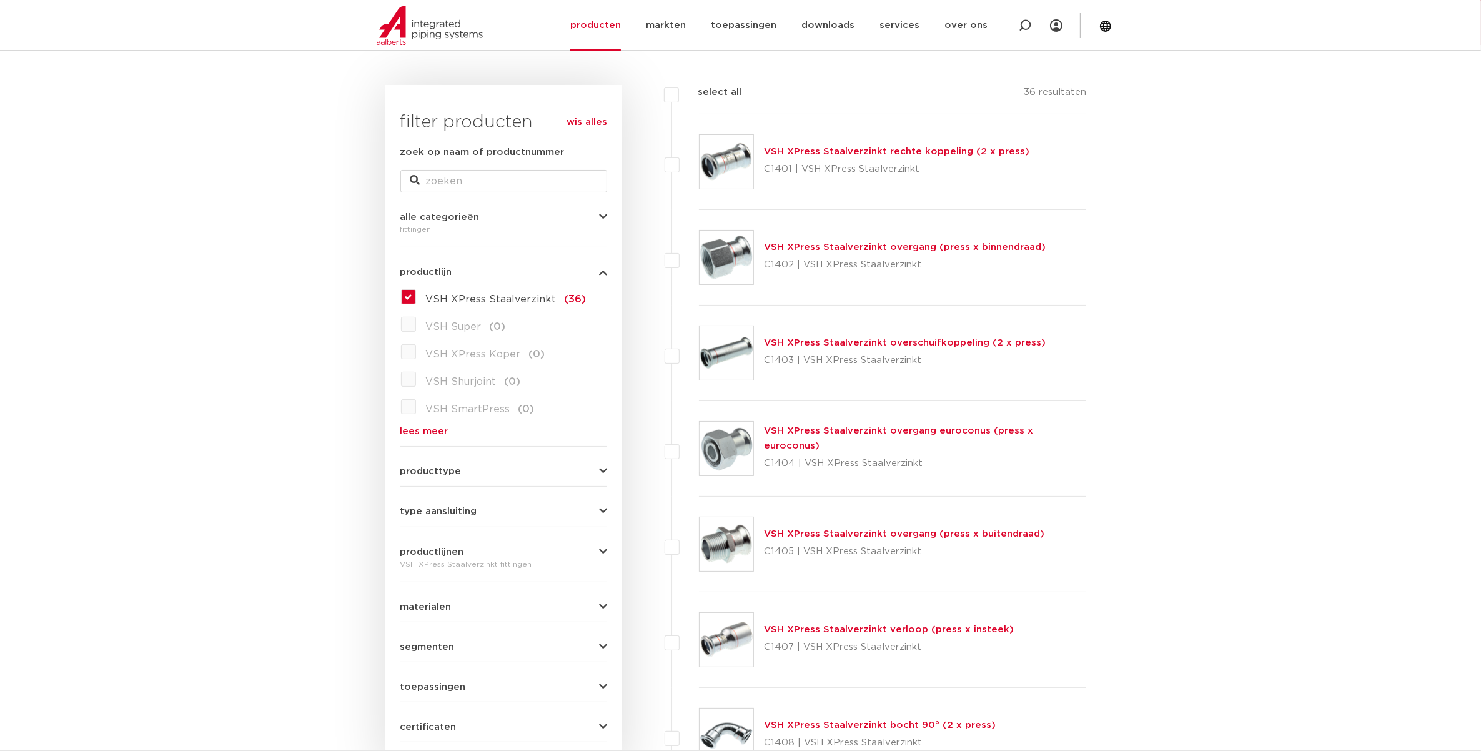
click at [856, 244] on link "VSH XPress Staalverzinkt overgang (press x binnendraad)" at bounding box center [905, 246] width 282 height 9
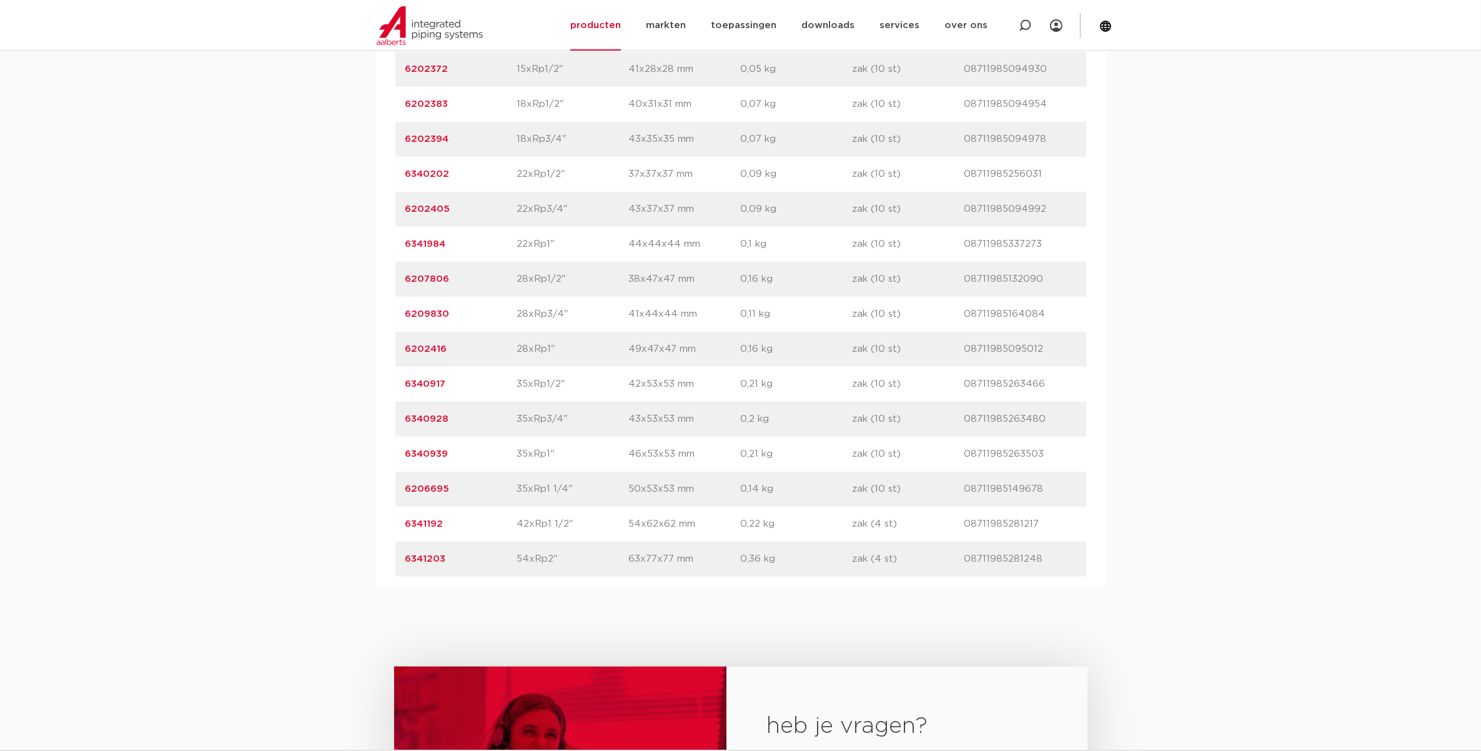
drag, startPoint x: 454, startPoint y: 560, endPoint x: 367, endPoint y: 558, distance: 86.2
click at [367, 558] on div "assortiment afmetingen specificaties downloads ETIM sustainability verwant asso…" at bounding box center [740, 231] width 1481 height 711
drag, startPoint x: 367, startPoint y: 558, endPoint x: 420, endPoint y: 560, distance: 53.1
copy link "6341203"
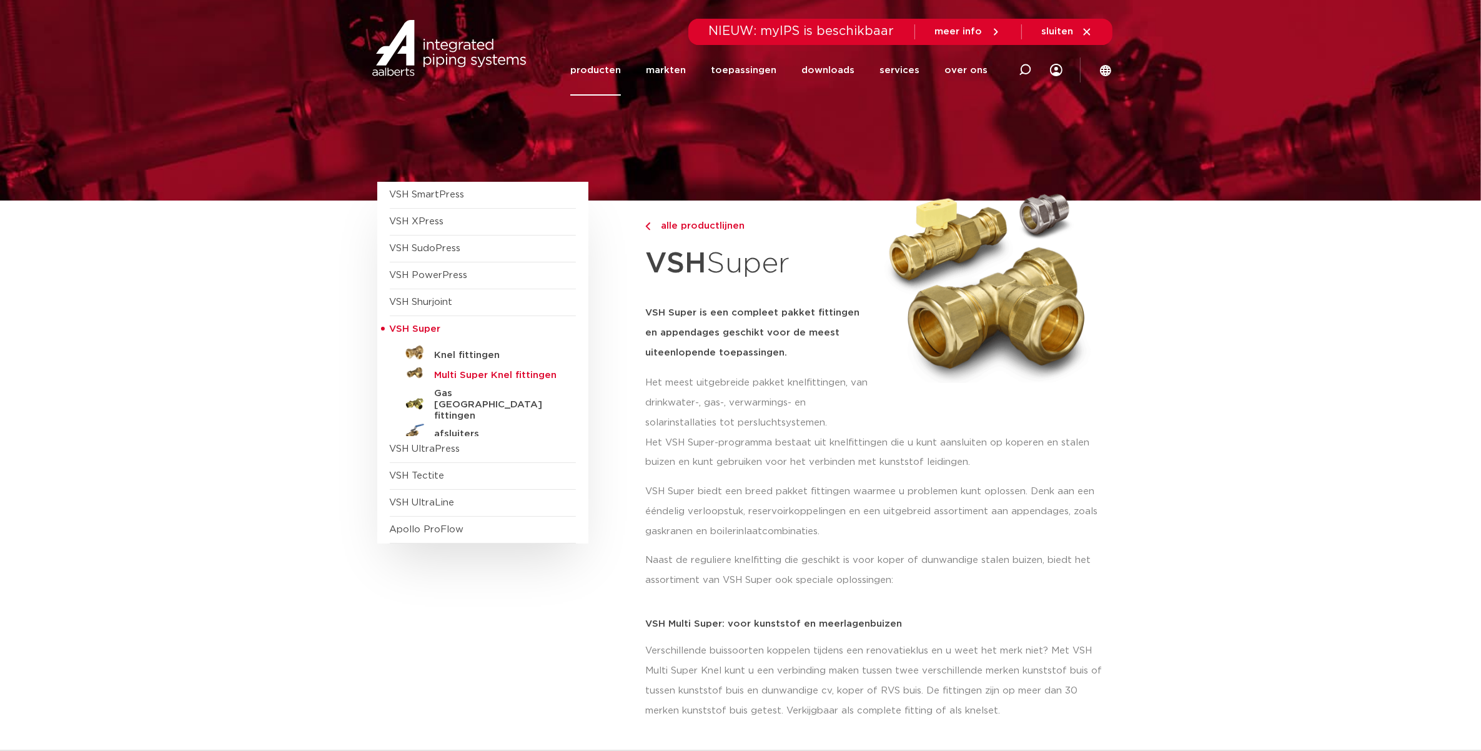
click at [450, 375] on h5 "Multi Super Knel fittingen" at bounding box center [497, 375] width 124 height 11
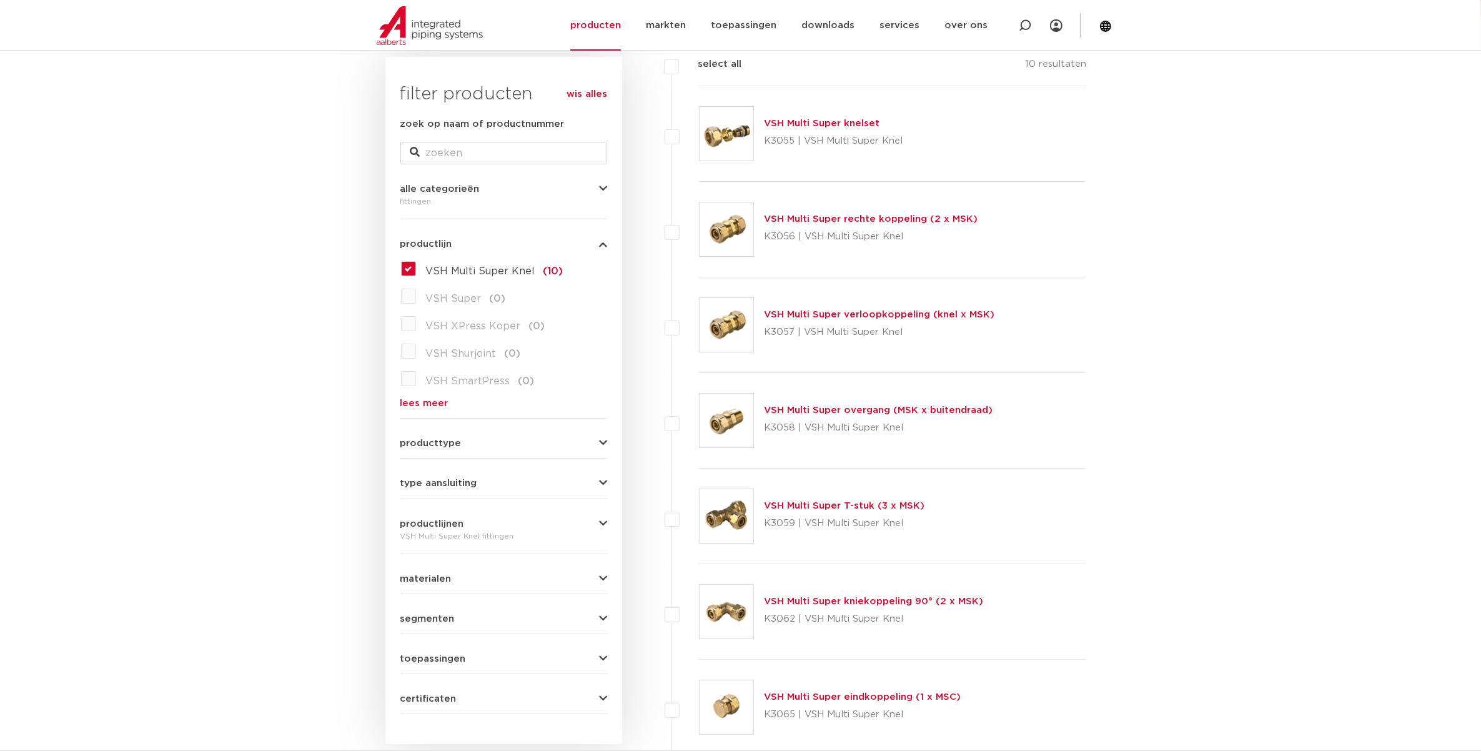
scroll to position [78, 0]
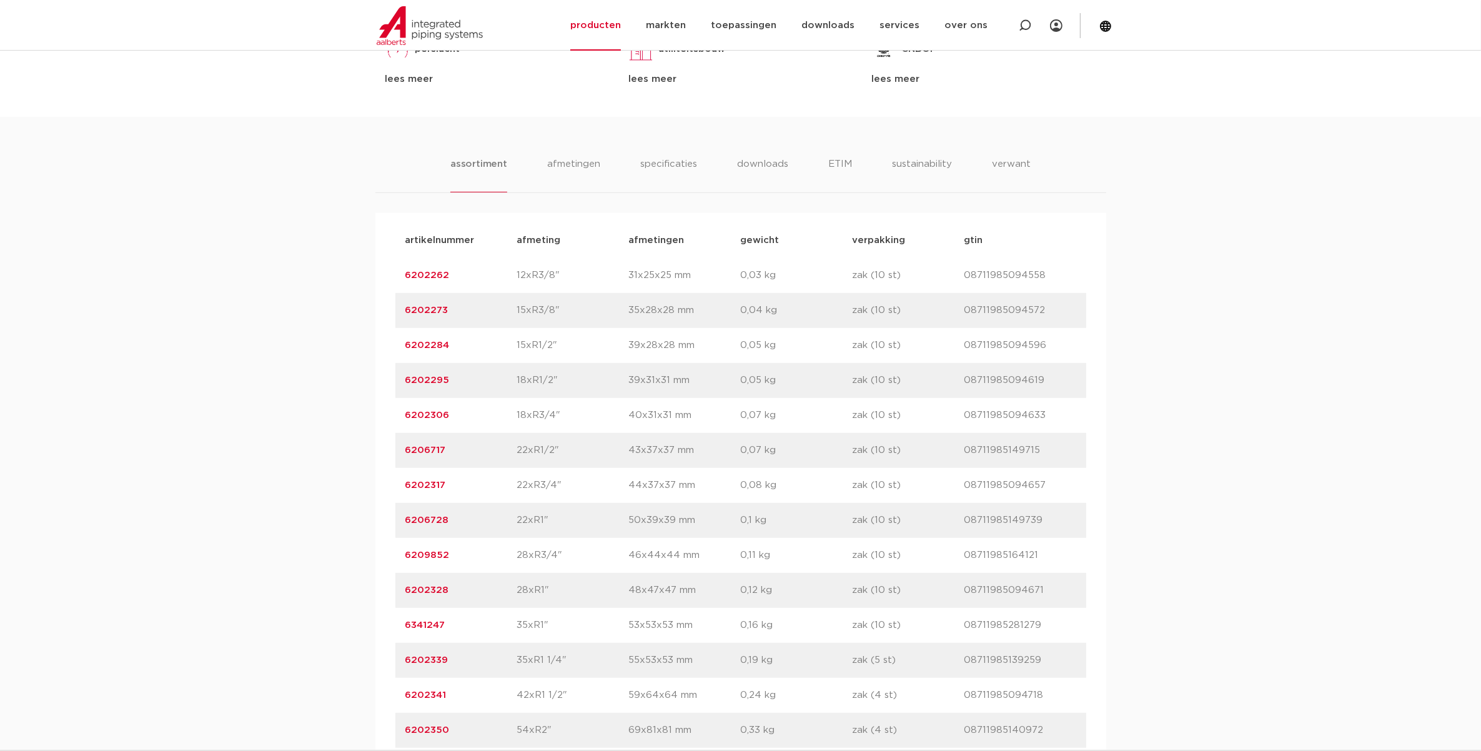
scroll to position [859, 0]
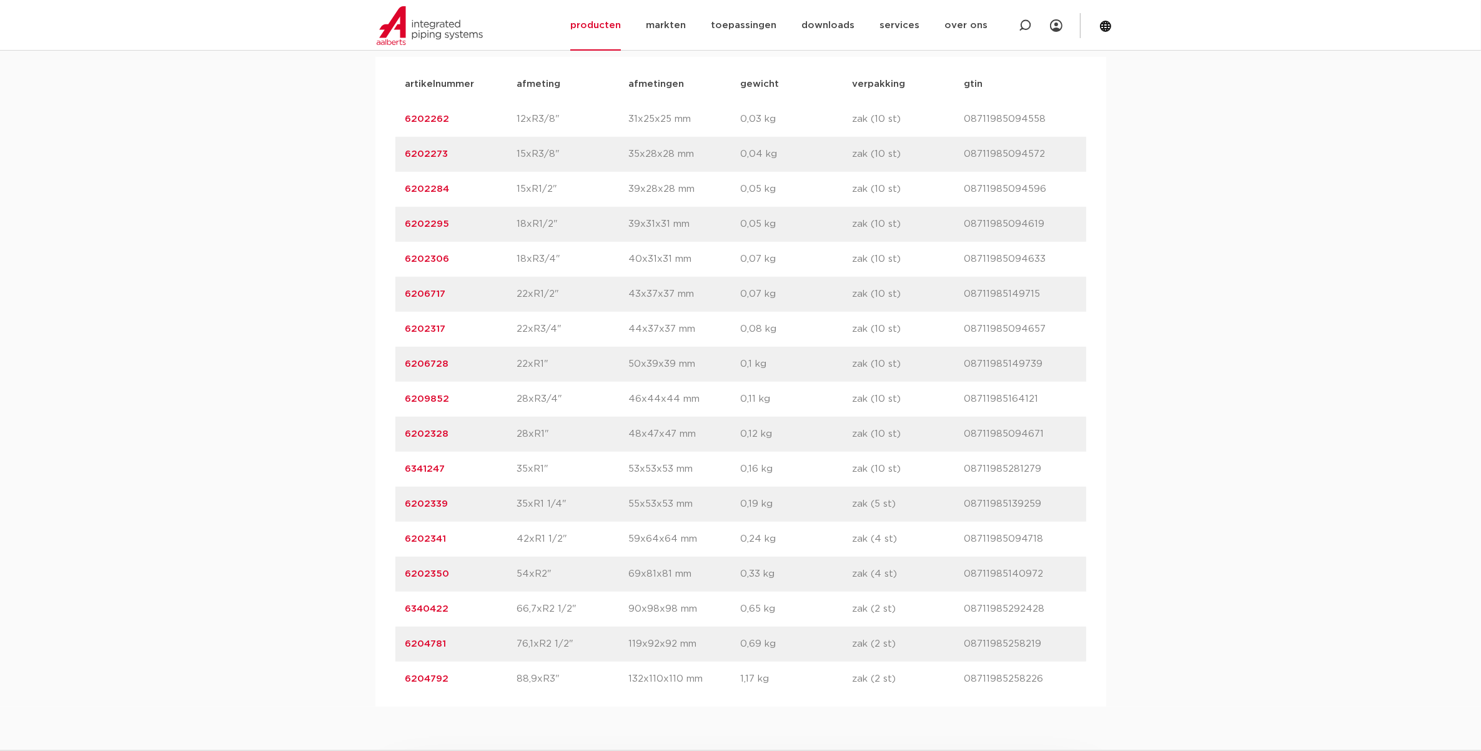
click at [582, 642] on p "76,1xR2 1/2"" at bounding box center [573, 644] width 112 height 15
drag, startPoint x: 582, startPoint y: 642, endPoint x: 579, endPoint y: 677, distance: 35.1
click at [579, 677] on p "88,9xR3"" at bounding box center [573, 679] width 112 height 15
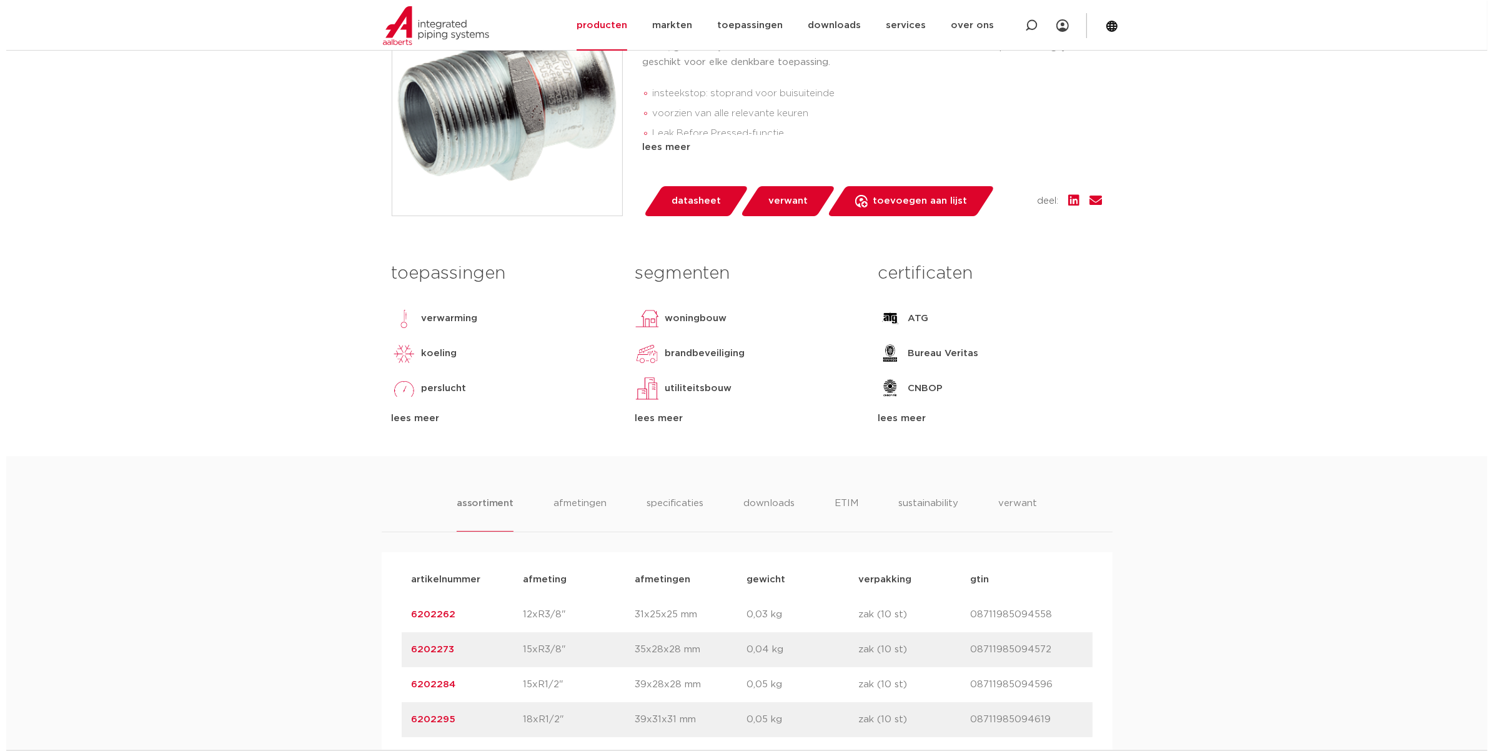
scroll to position [156, 0]
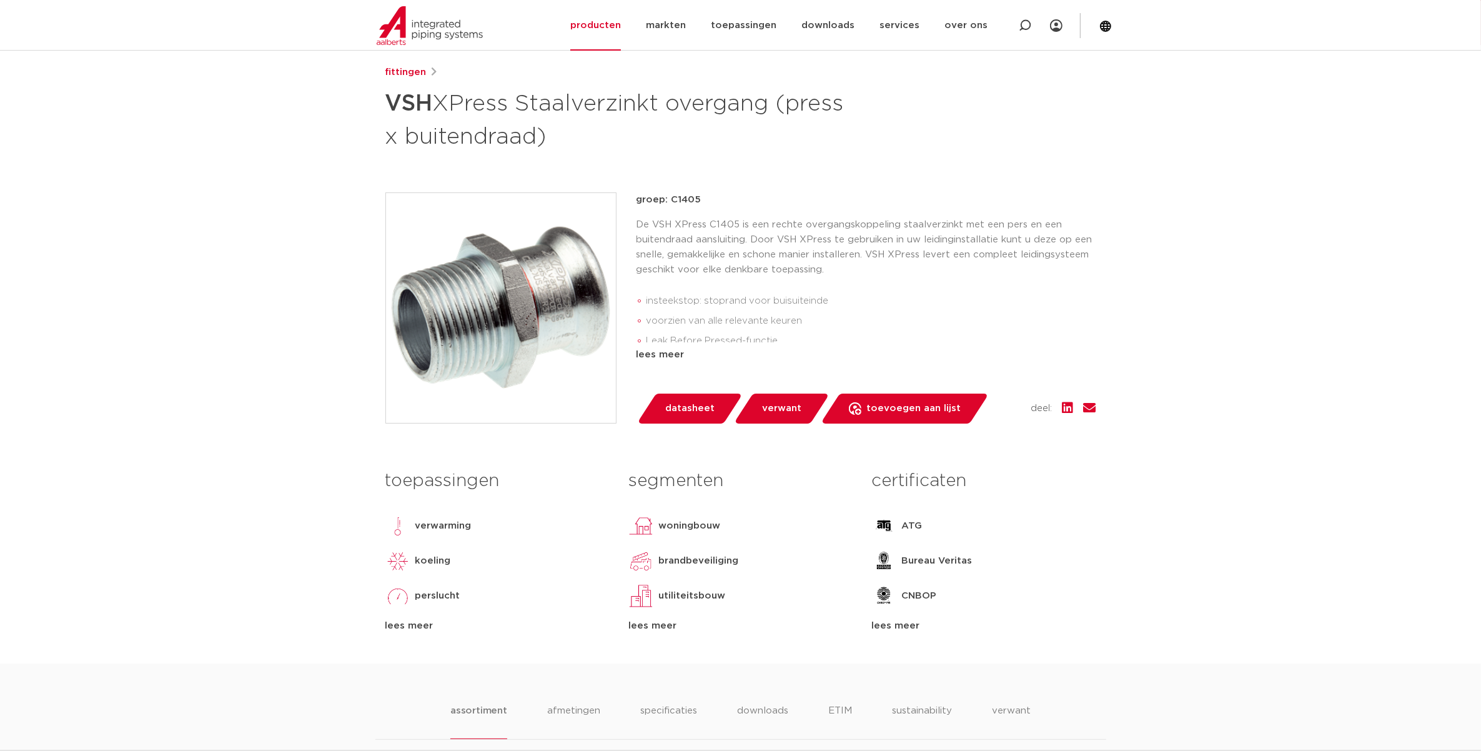
click at [500, 353] on img at bounding box center [501, 308] width 230 height 230
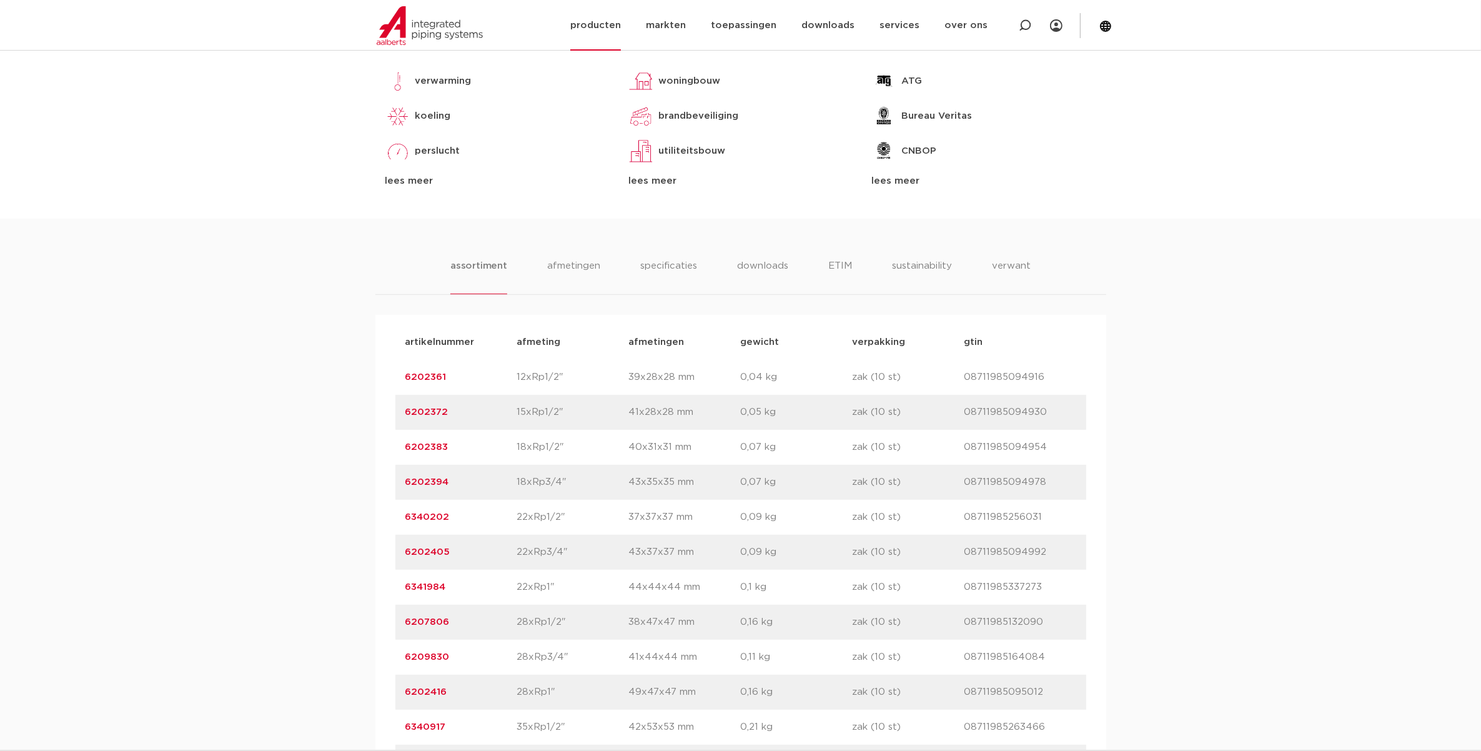
scroll to position [544, 0]
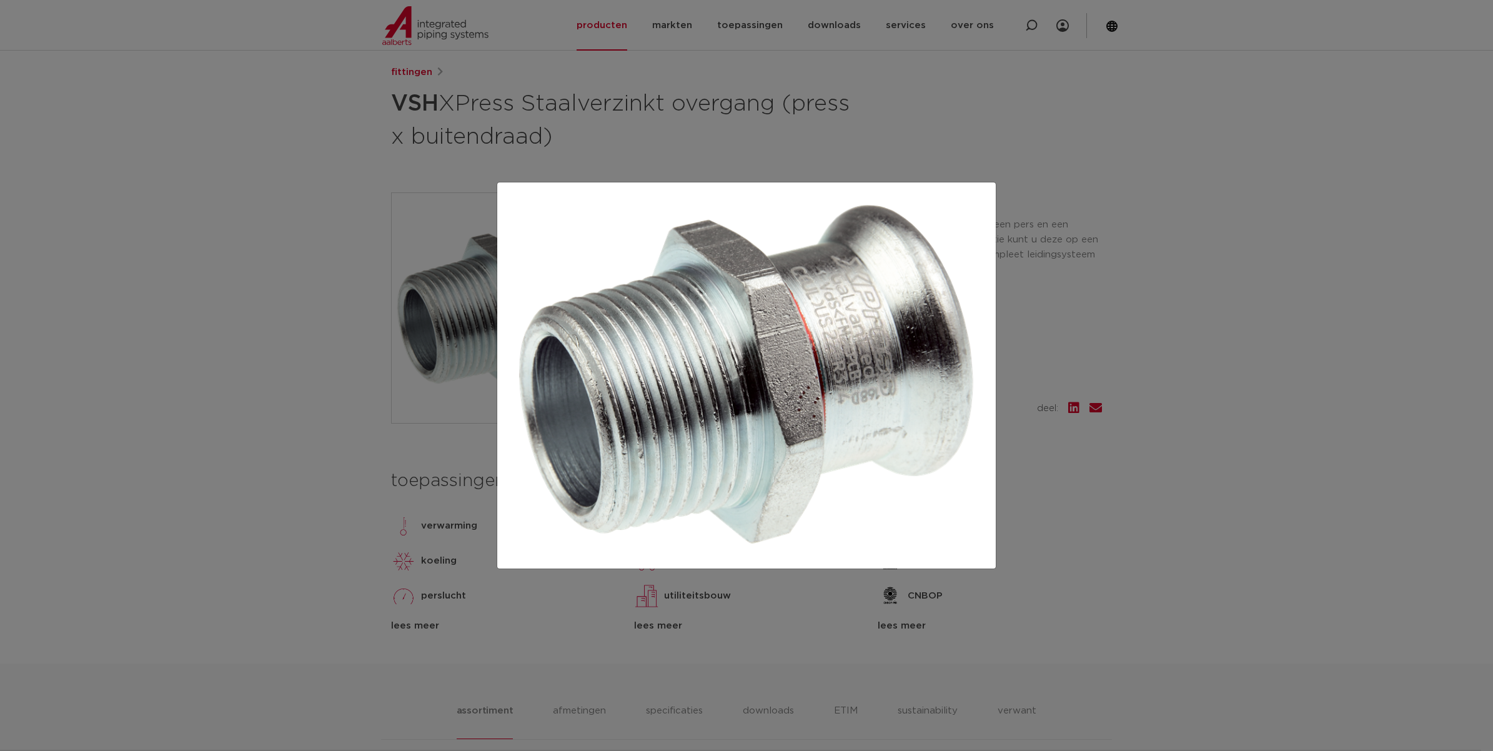
click at [1400, 324] on div at bounding box center [746, 375] width 1493 height 751
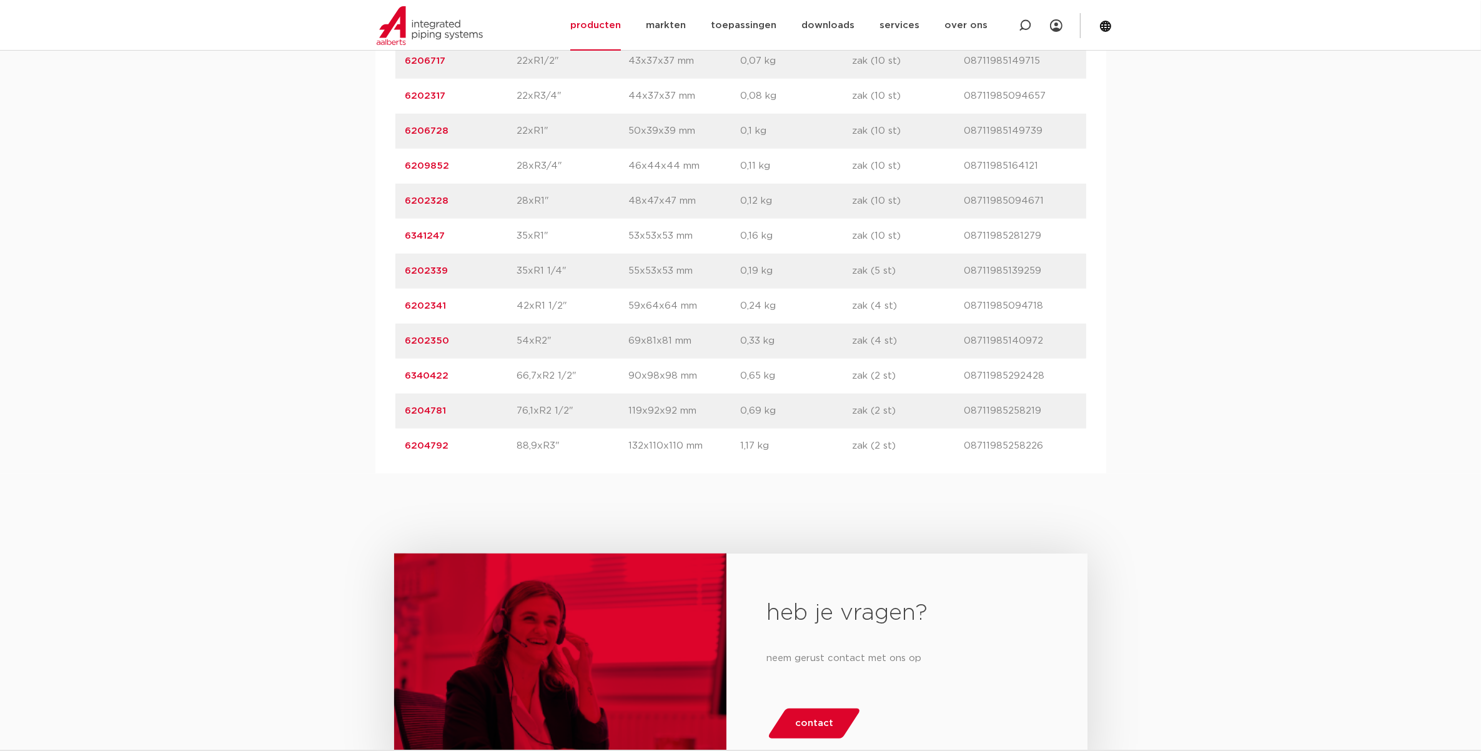
scroll to position [1093, 0]
click at [129, 181] on div "assortiment [GEOGRAPHIC_DATA] specificaties downloads ETIM sustainability verwa…" at bounding box center [740, 99] width 1481 height 746
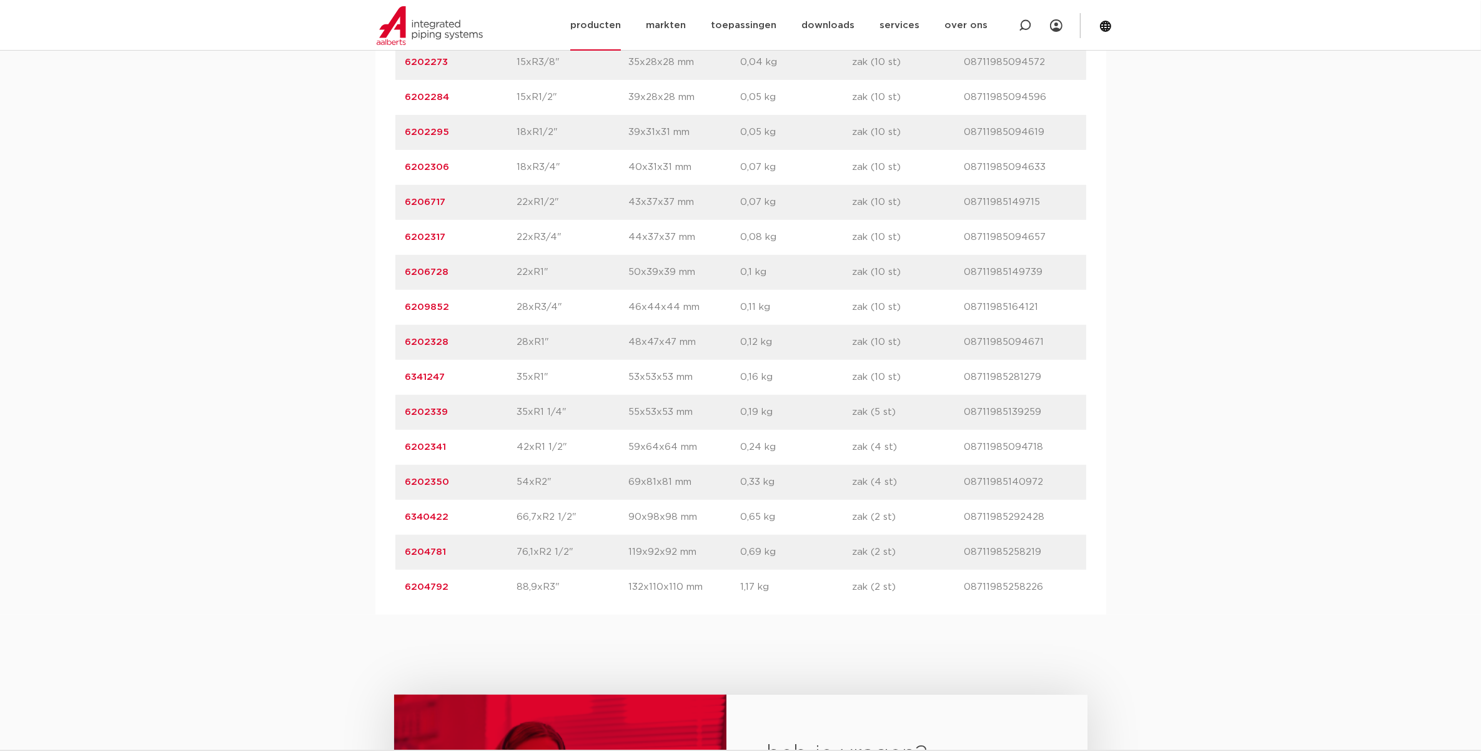
scroll to position [703, 0]
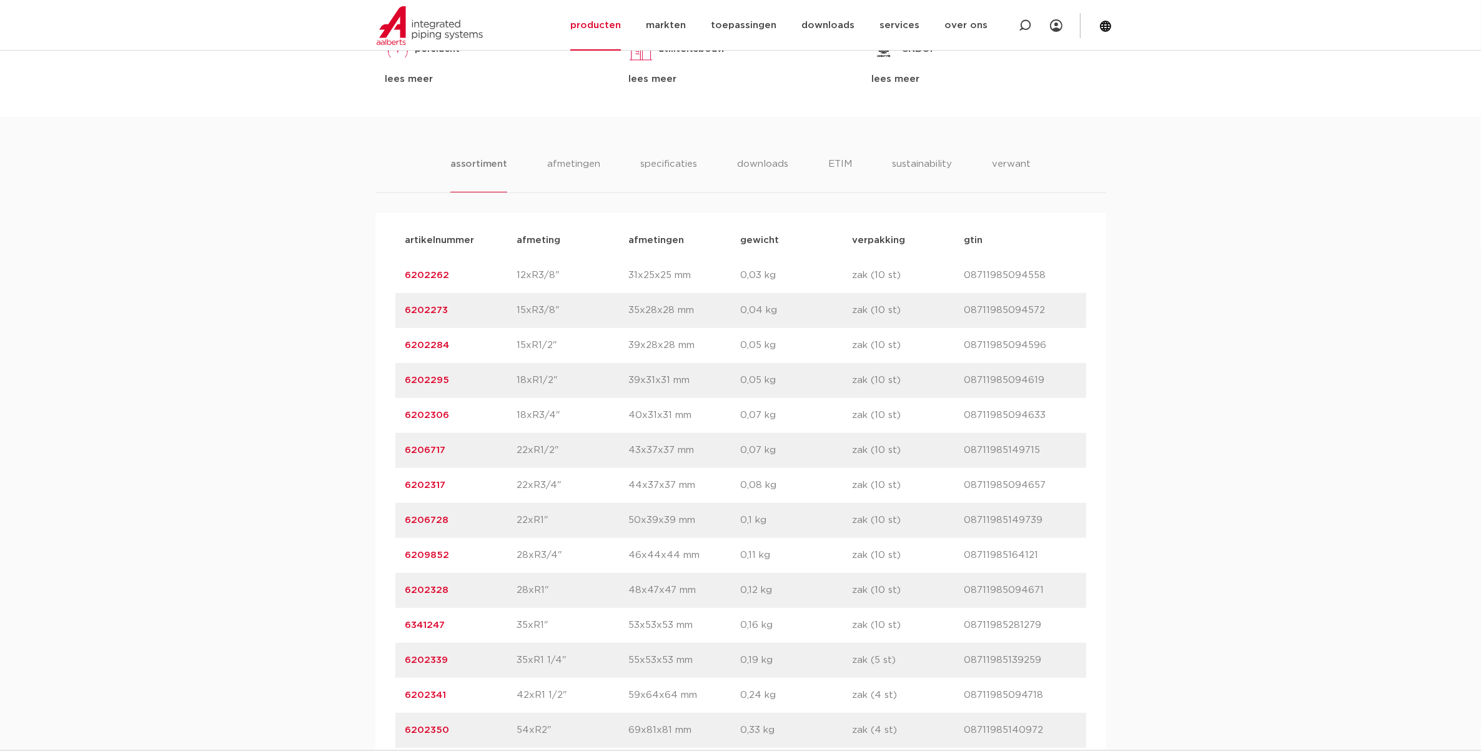
click at [111, 386] on div "assortiment afmetingen specificaties downloads ETIM sustainability verwant asso…" at bounding box center [740, 490] width 1481 height 746
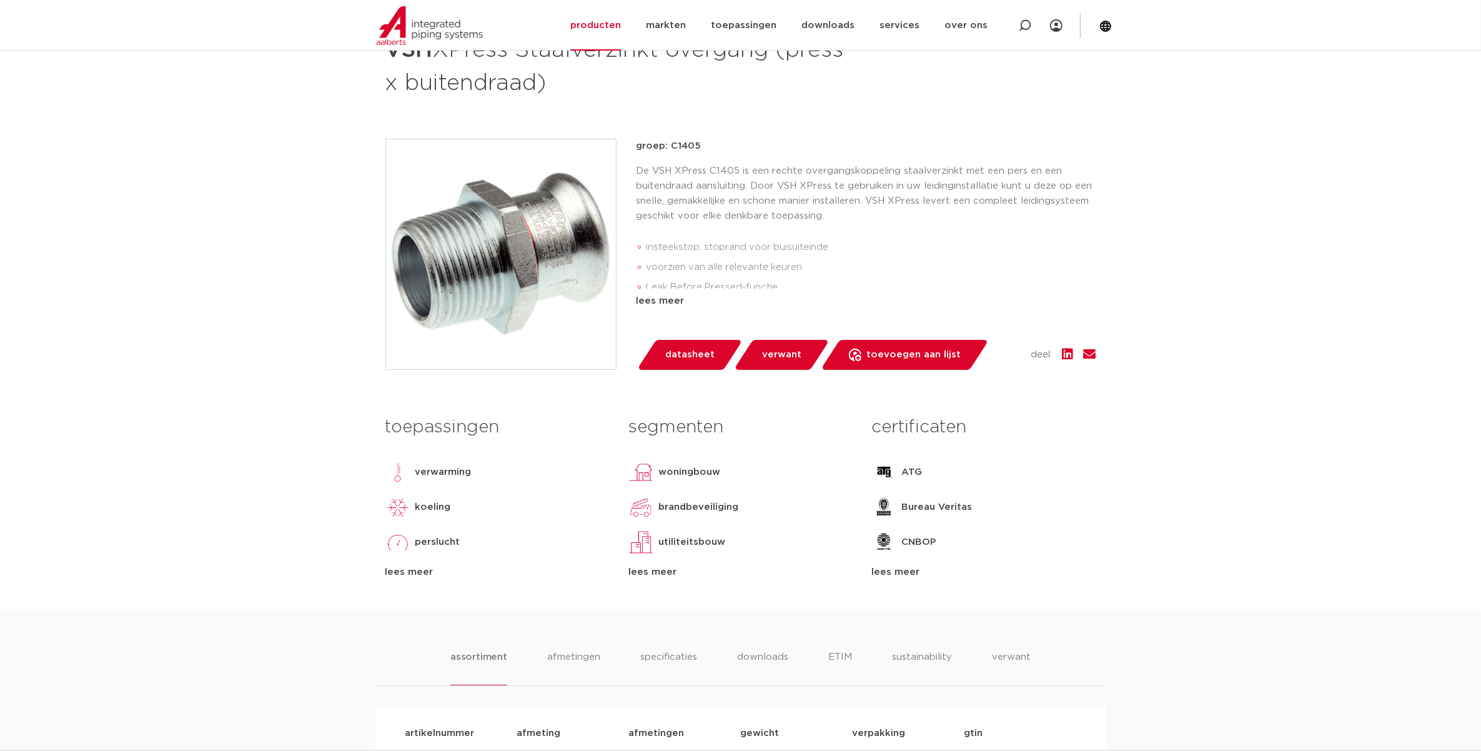
scroll to position [0, 0]
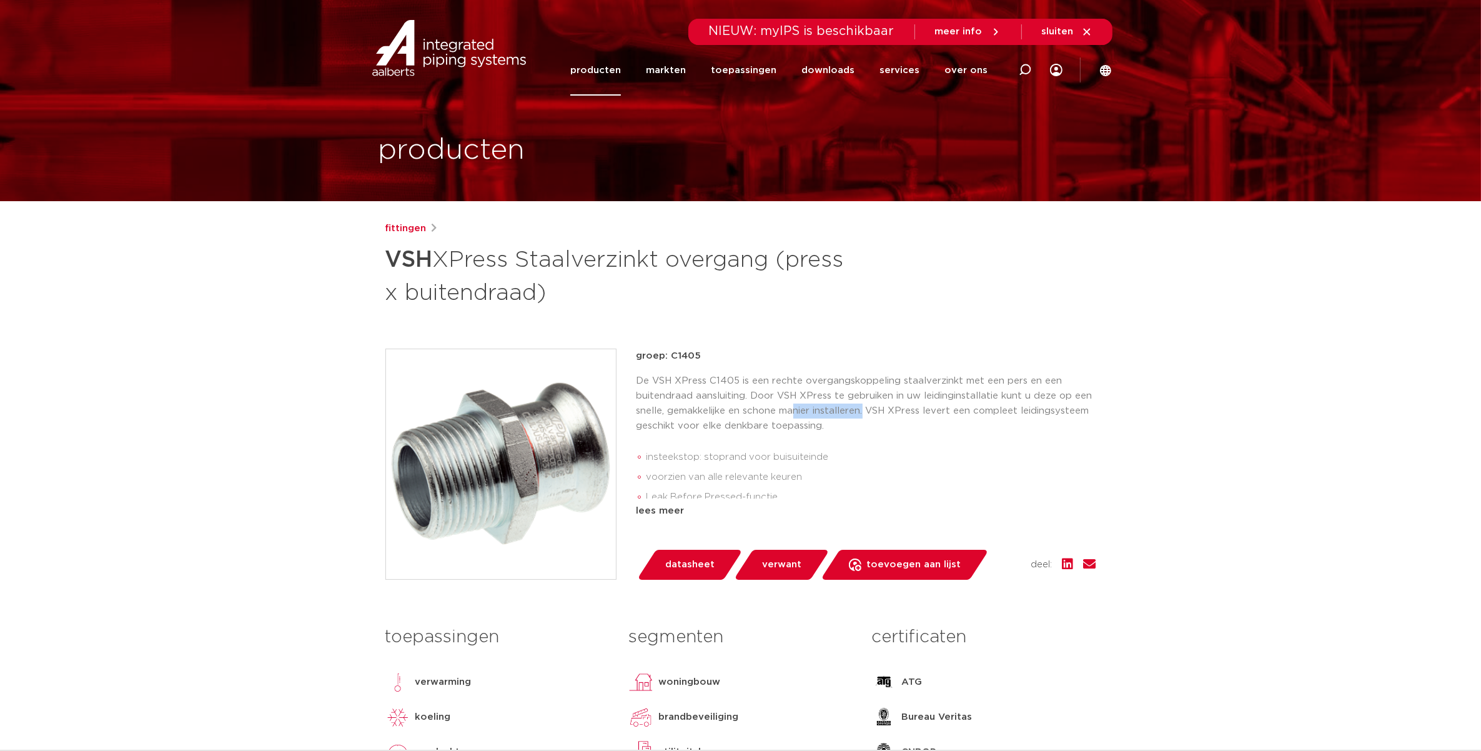
drag, startPoint x: 797, startPoint y: 413, endPoint x: 865, endPoint y: 417, distance: 68.8
click at [865, 417] on p "De VSH XPress C1405 is een rechte overgangskoppeling staalverzinkt met een pers…" at bounding box center [867, 404] width 460 height 60
drag, startPoint x: 865, startPoint y: 417, endPoint x: 885, endPoint y: 414, distance: 20.2
click at [885, 414] on p "De VSH XPress C1405 is een rechte overgangskoppeling staalverzinkt met een pers…" at bounding box center [867, 404] width 460 height 60
drag, startPoint x: 892, startPoint y: 411, endPoint x: 948, endPoint y: 410, distance: 55.6
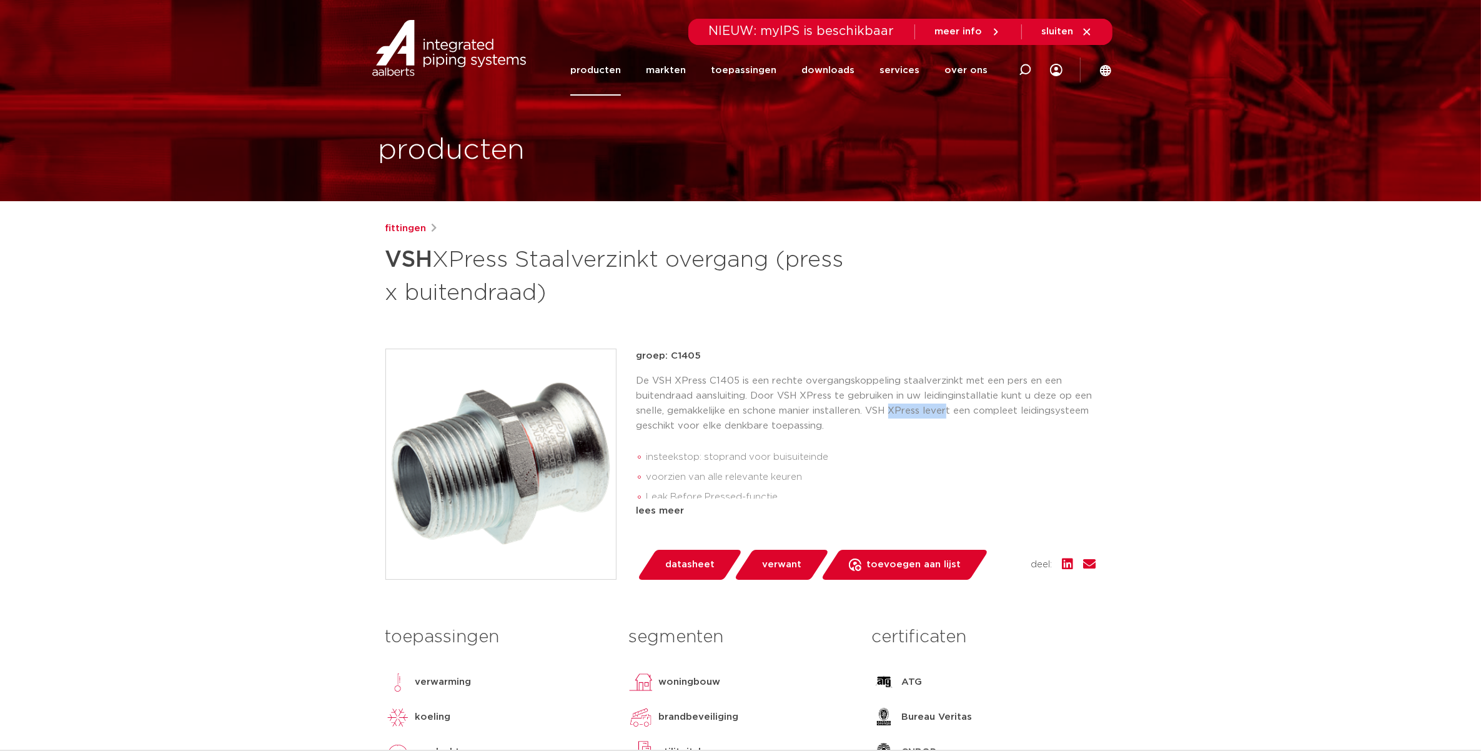
click at [948, 410] on p "De VSH XPress C1405 is een rechte overgangskoppeling staalverzinkt met een pers…" at bounding box center [867, 404] width 460 height 60
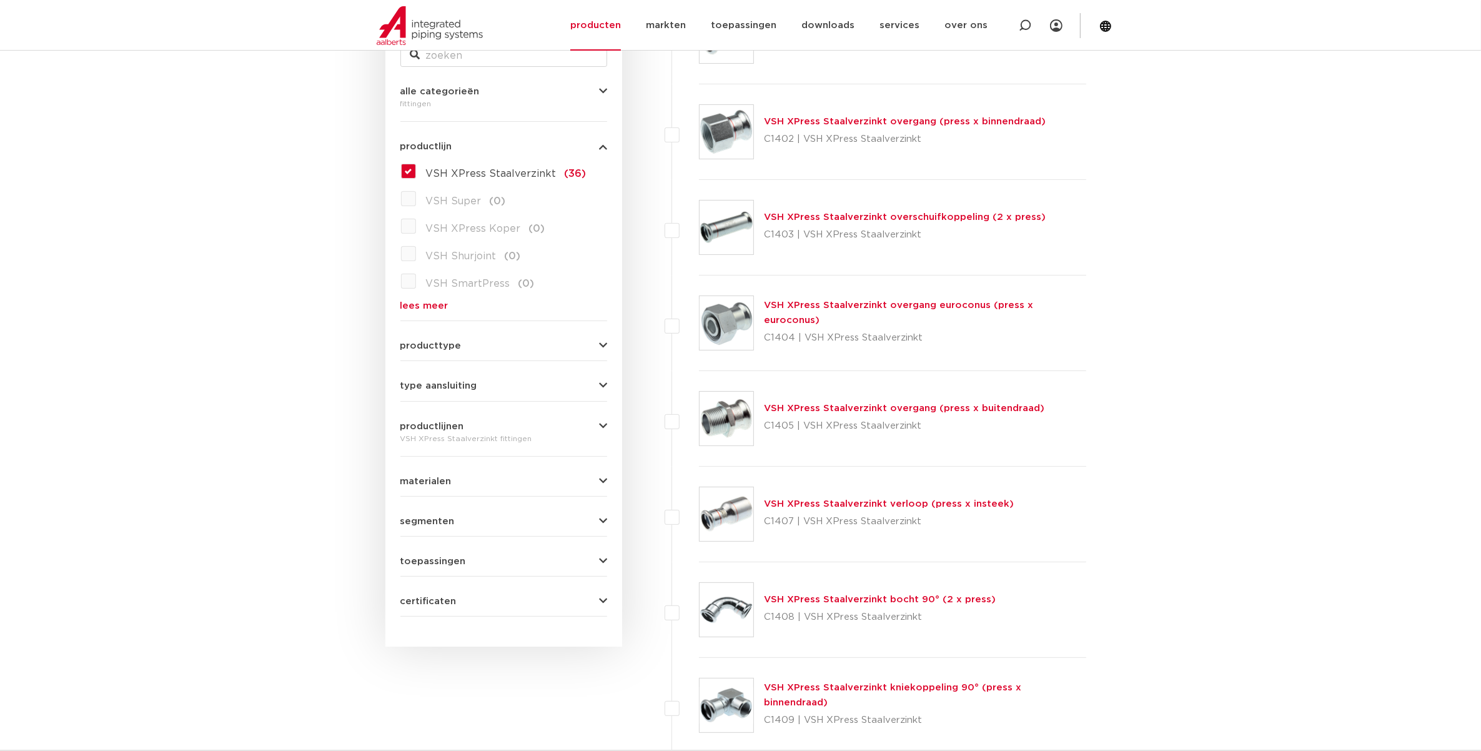
scroll to position [312, 0]
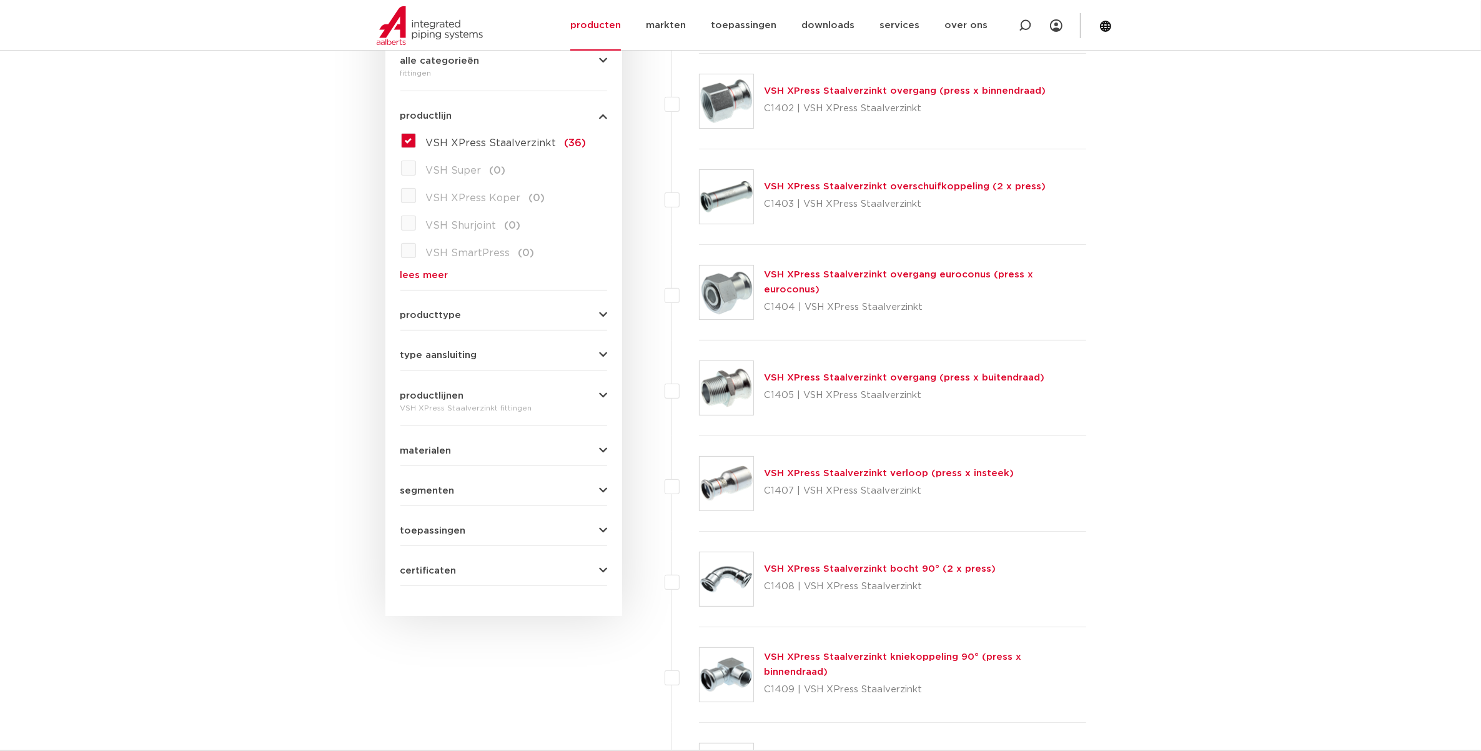
click at [820, 375] on link "VSH XPress Staalverzinkt overgang (press x buitendraad)" at bounding box center [904, 377] width 281 height 9
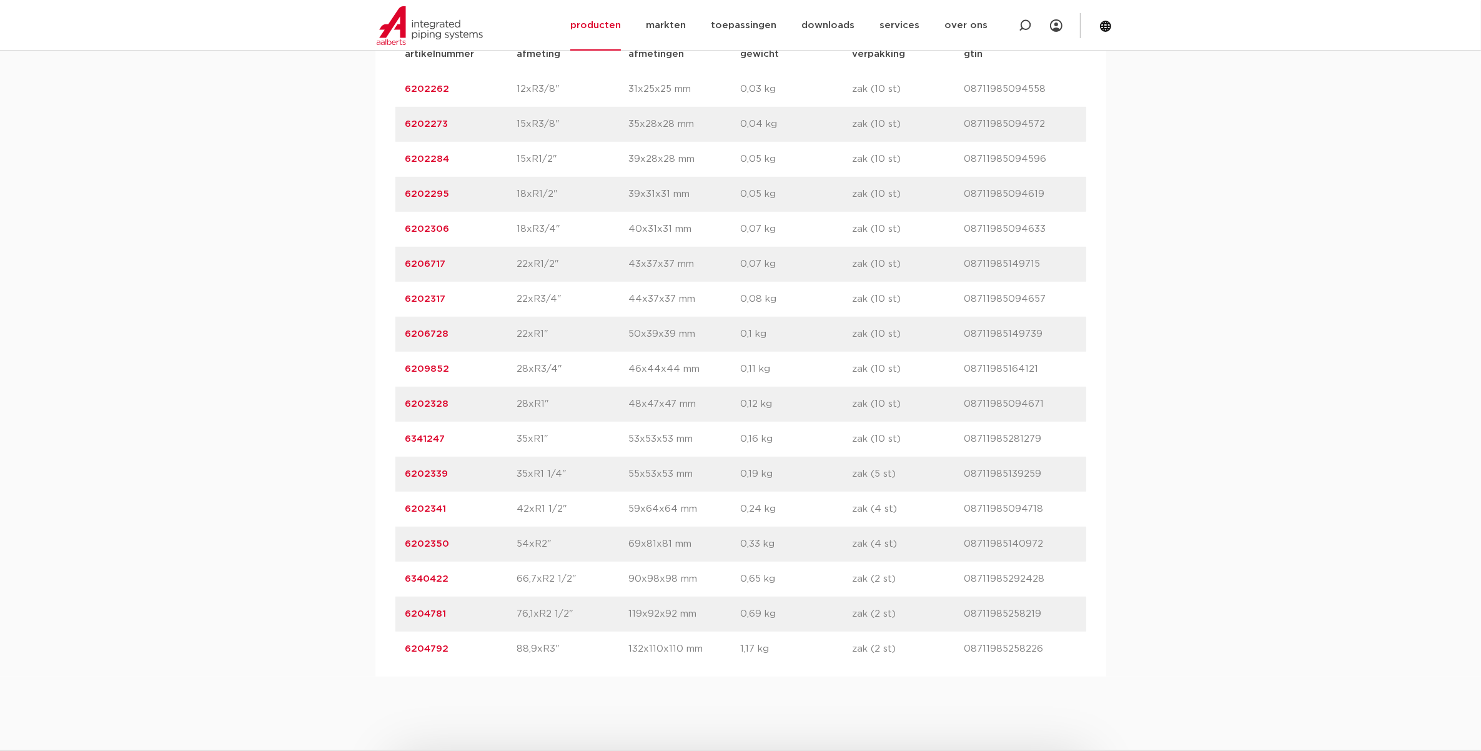
scroll to position [958, 0]
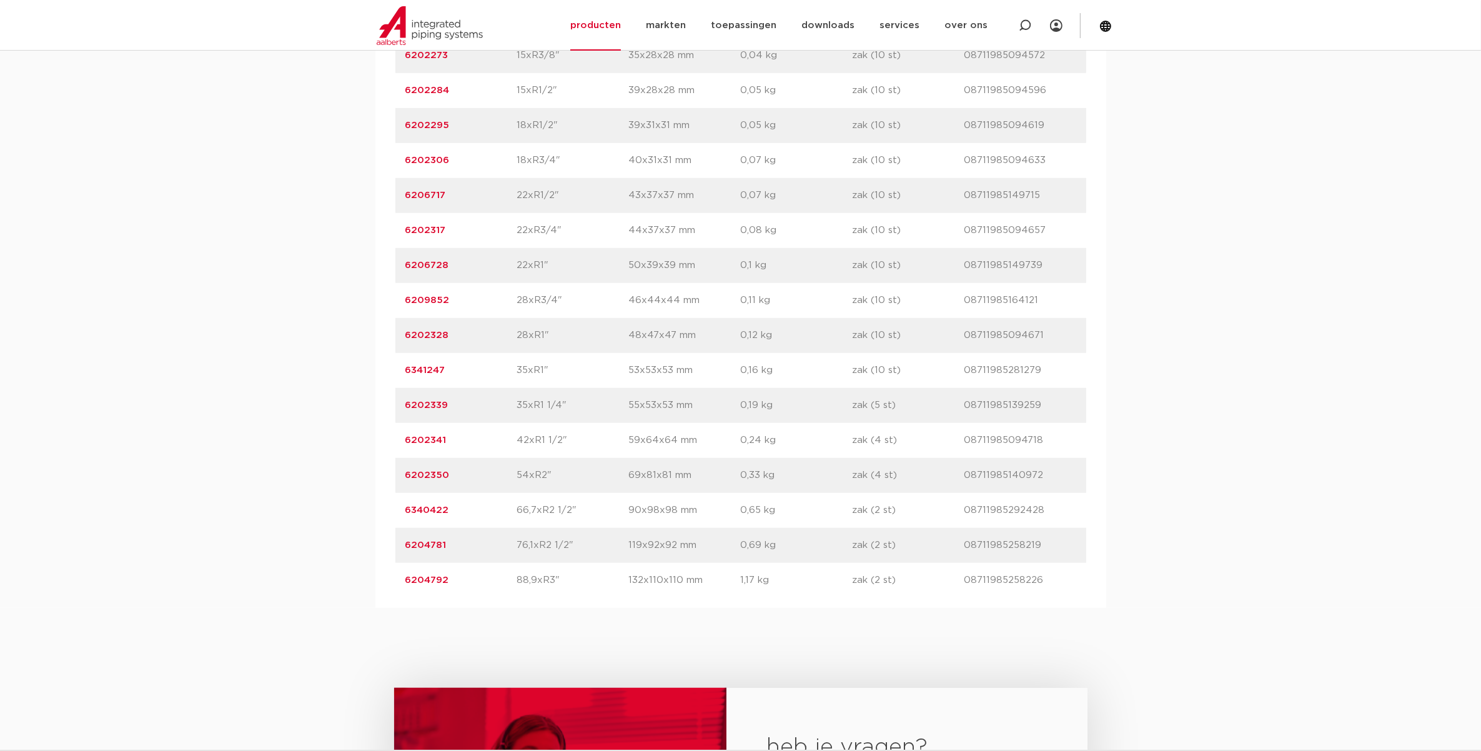
drag, startPoint x: 452, startPoint y: 577, endPoint x: 386, endPoint y: 585, distance: 66.8
click at [386, 585] on div "artikelnummer afmeting afmetingen gewicht verpakking gtin artikelnummer 6202262…" at bounding box center [741, 283] width 731 height 650
drag, startPoint x: 386, startPoint y: 585, endPoint x: 416, endPoint y: 579, distance: 31.2
copy link "6204792"
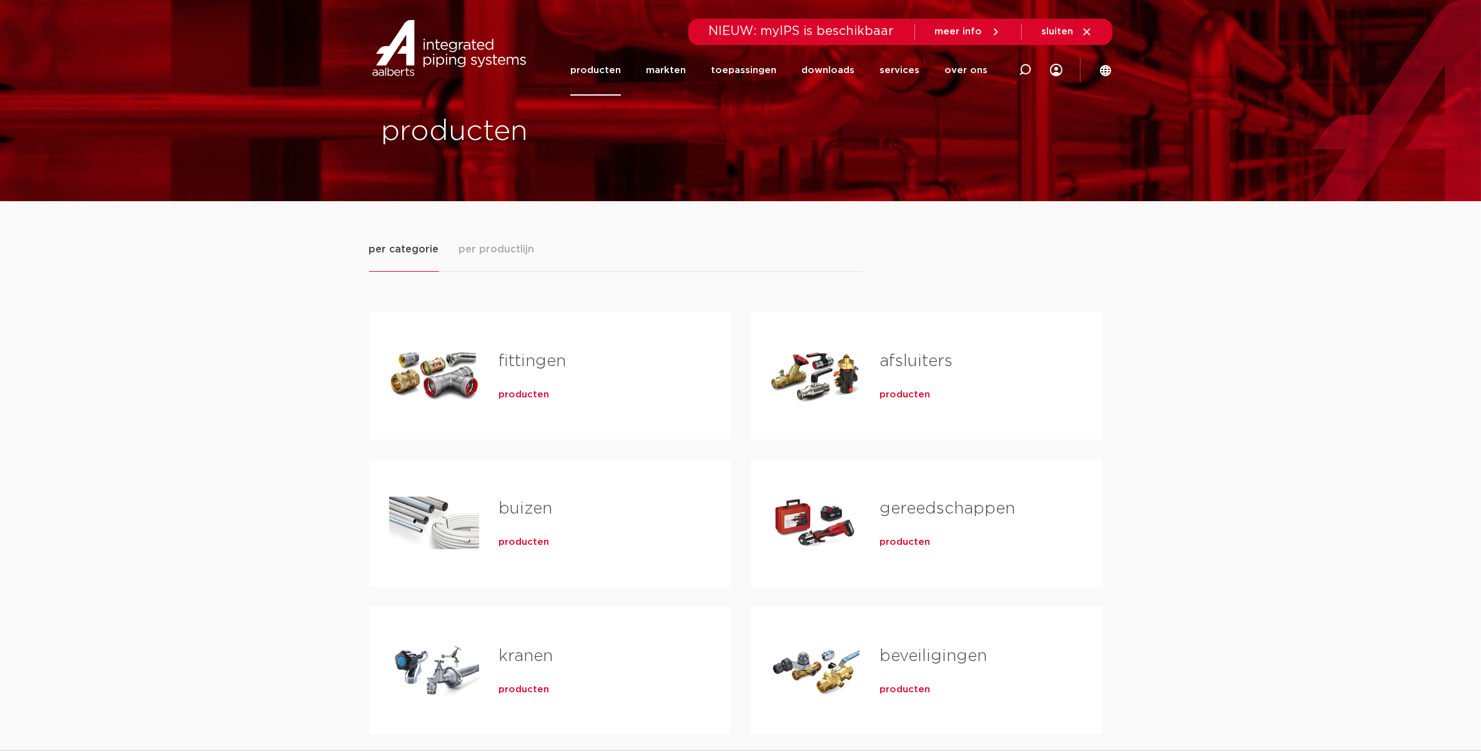
click at [541, 358] on link "fittingen" at bounding box center [532, 361] width 67 height 16
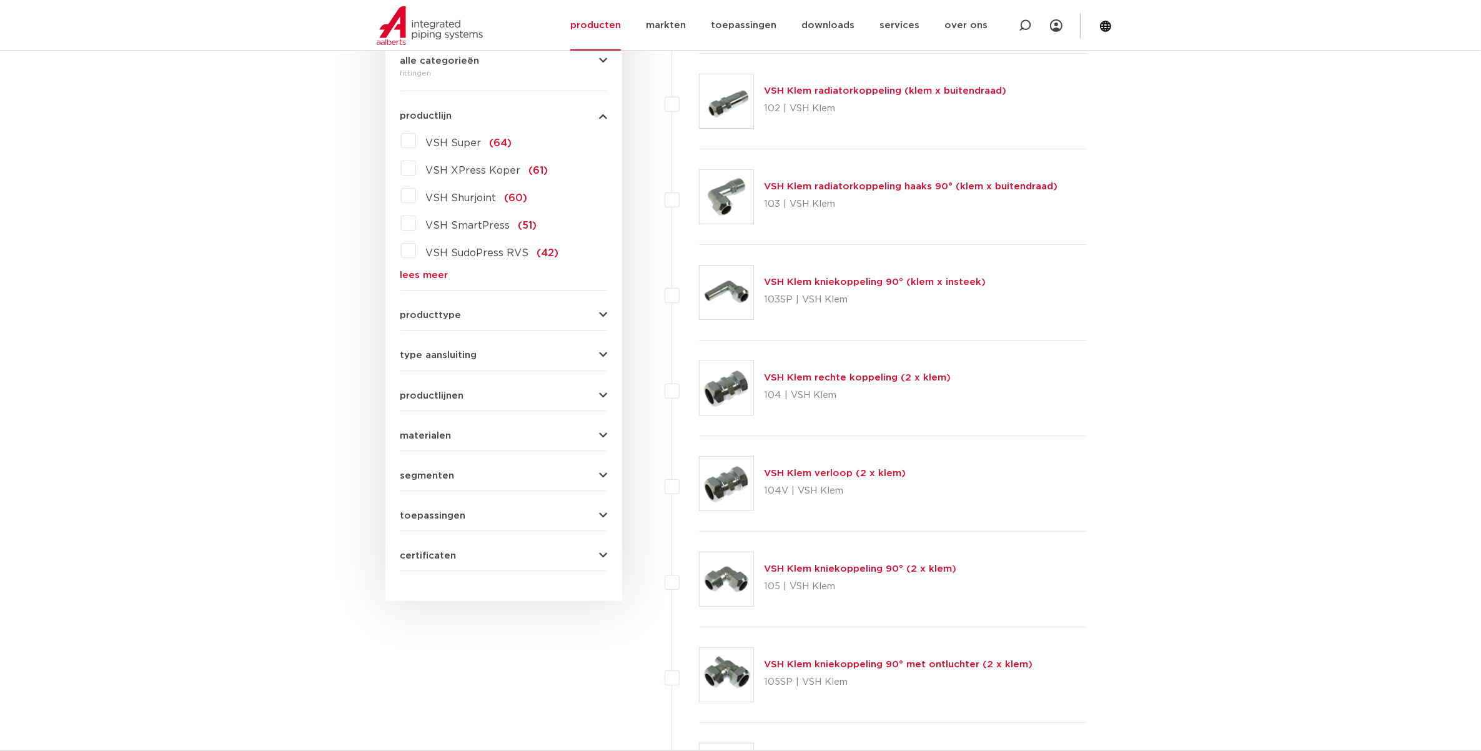
click at [428, 403] on form "zoek op naam of productnummer alle categorieën fittingen fittingen afsluiters b…" at bounding box center [503, 280] width 207 height 582
click at [431, 394] on span "productlijnen" at bounding box center [432, 395] width 64 height 9
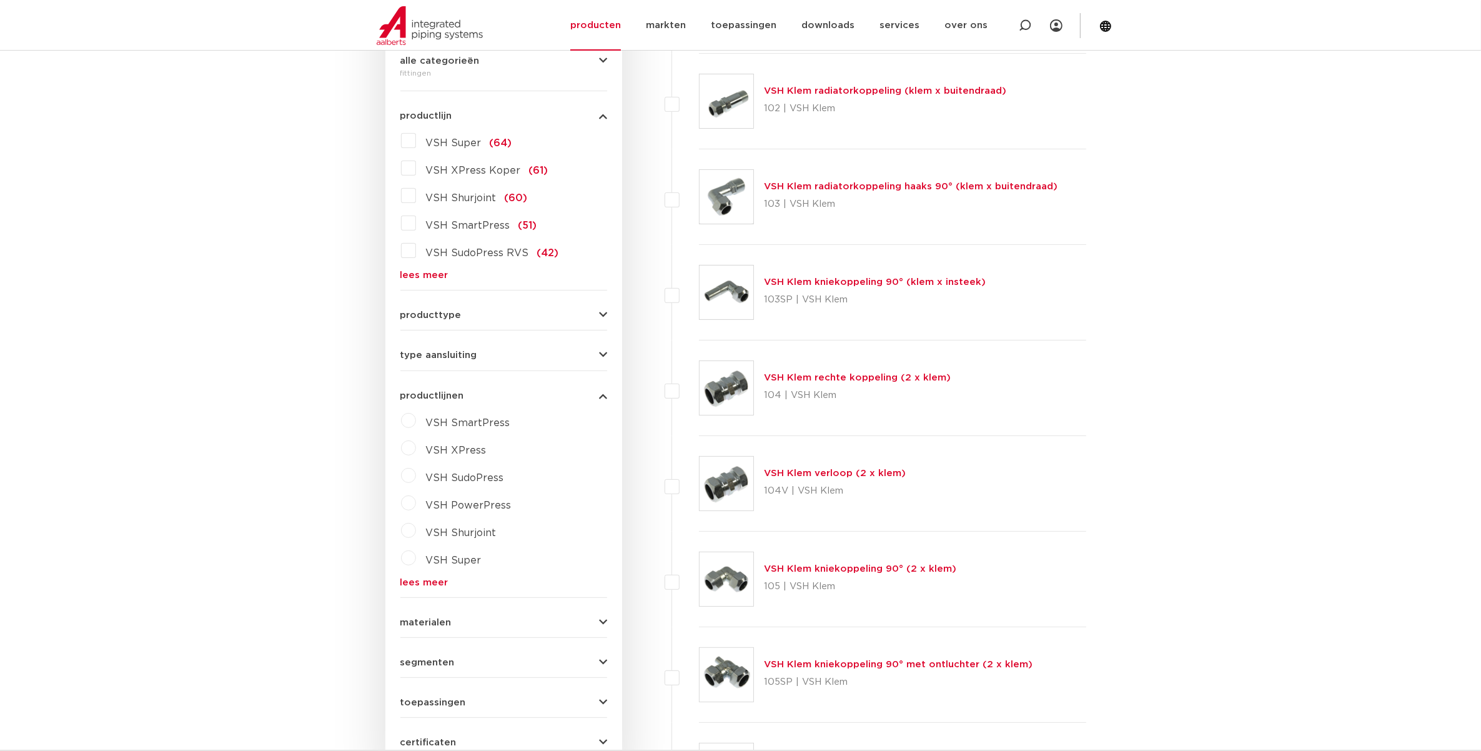
click at [416, 452] on label "VSH XPress" at bounding box center [451, 448] width 71 height 20
click at [470, 482] on select "maak een keuze VSH XPress RVS 304 fittingen VSH XPress Staalverzinkt fittingen …" at bounding box center [515, 479] width 178 height 28
select select "7530"
click at [426, 465] on select "maak een keuze VSH XPress RVS 304 fittingen VSH XPress Staalverzinkt fittingen …" at bounding box center [515, 479] width 178 height 28
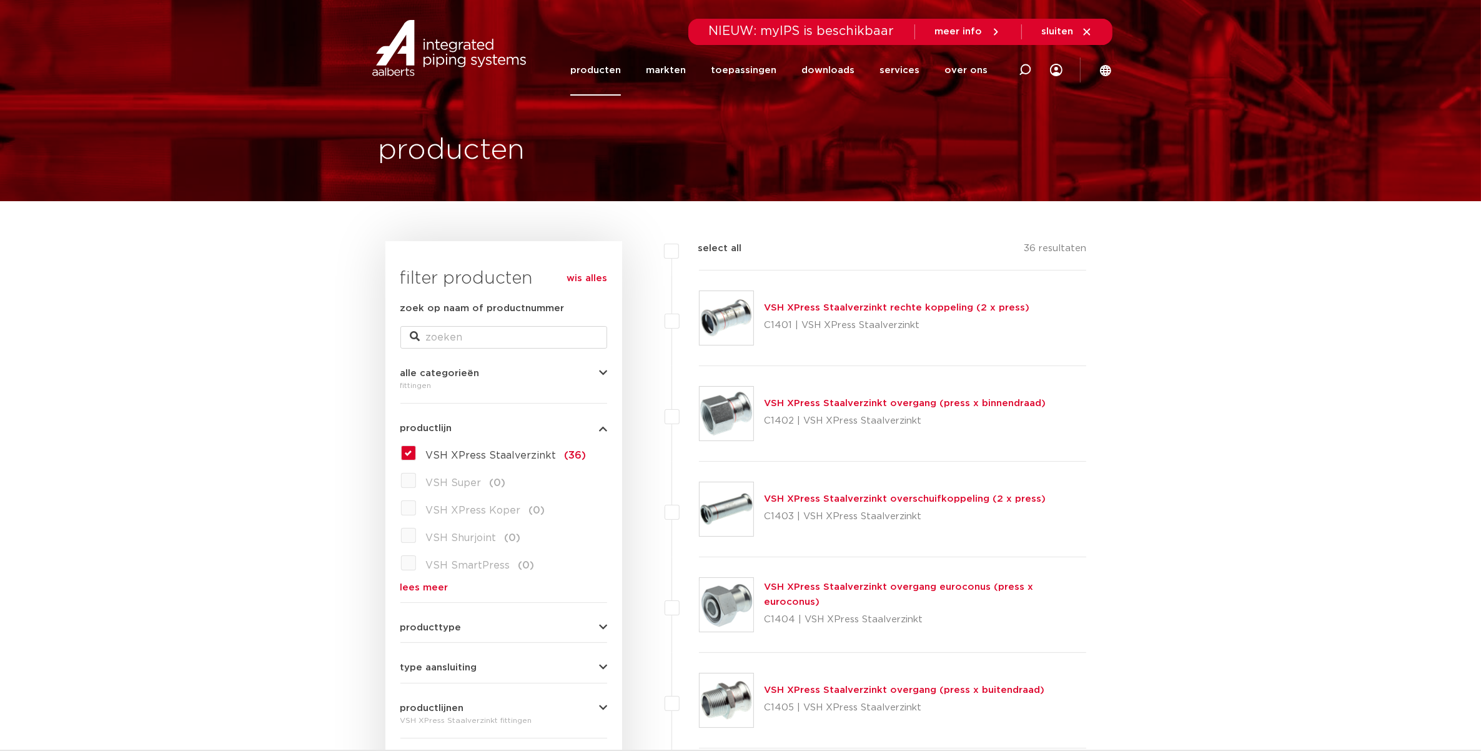
click at [794, 400] on link "VSH XPress Staalverzinkt overgang (press x binnendraad)" at bounding box center [905, 403] width 282 height 9
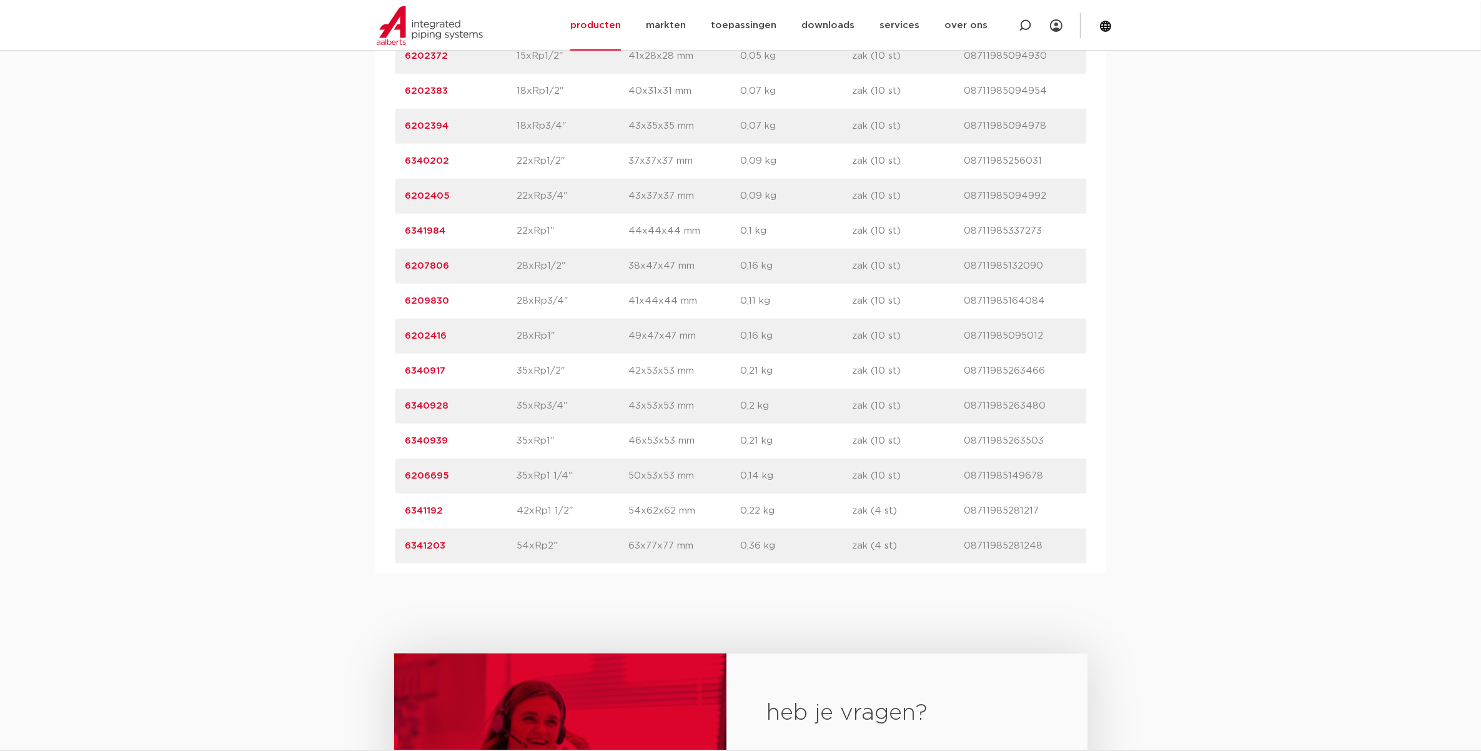
scroll to position [1015, 0]
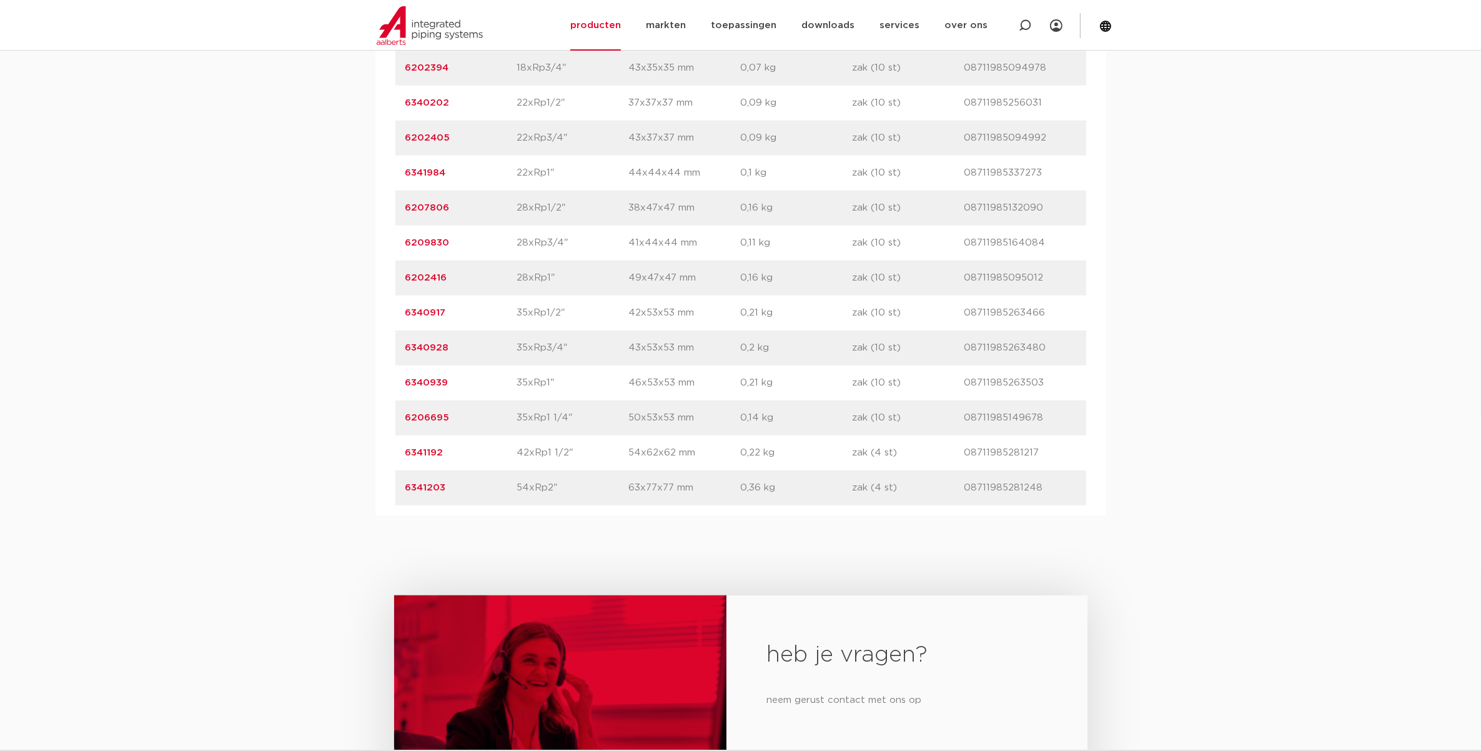
drag, startPoint x: 513, startPoint y: 490, endPoint x: 570, endPoint y: 490, distance: 57.5
click at [570, 490] on div "artikelnummer 6341203 afmeting 54xRp2" afmetingen 63x77x77 mm gewicht 0,36 kg v…" at bounding box center [740, 487] width 691 height 35
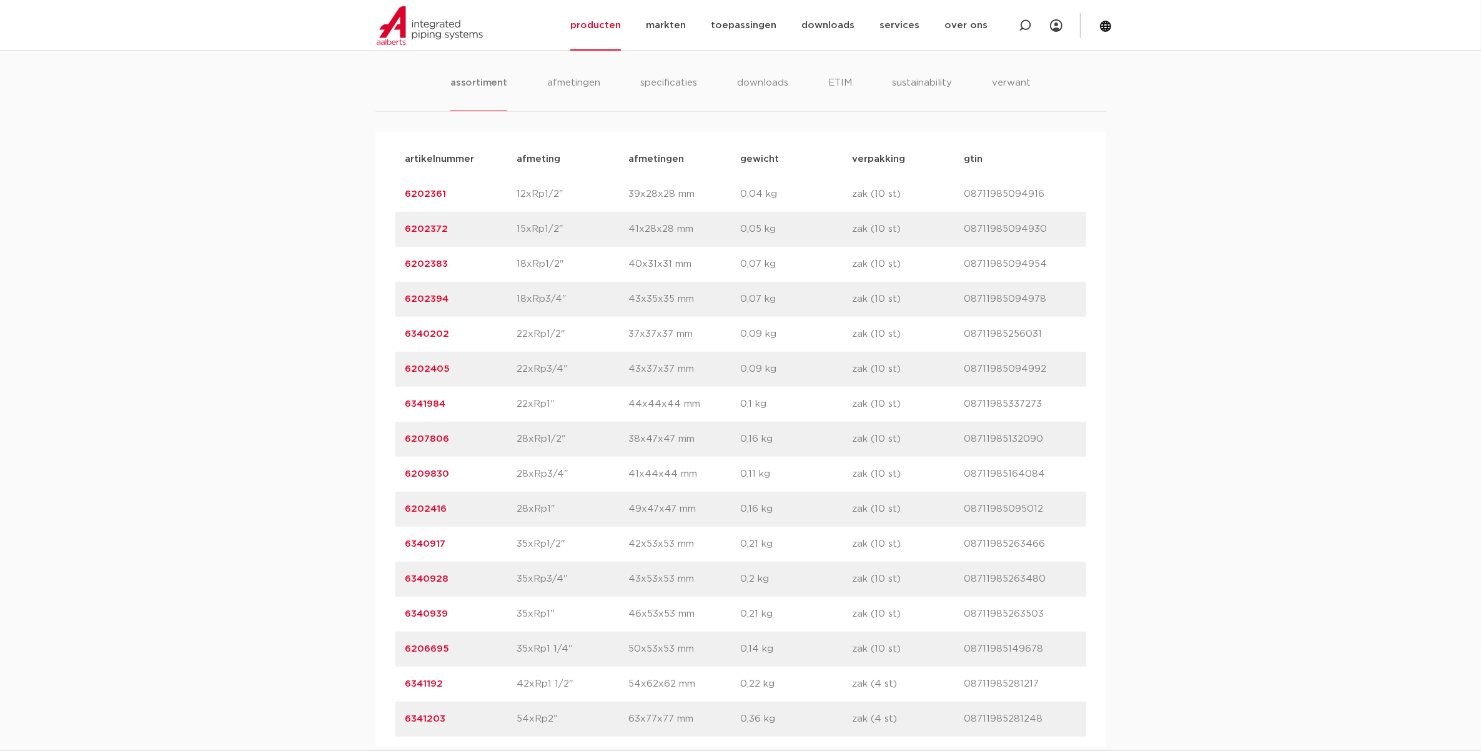
scroll to position [781, 0]
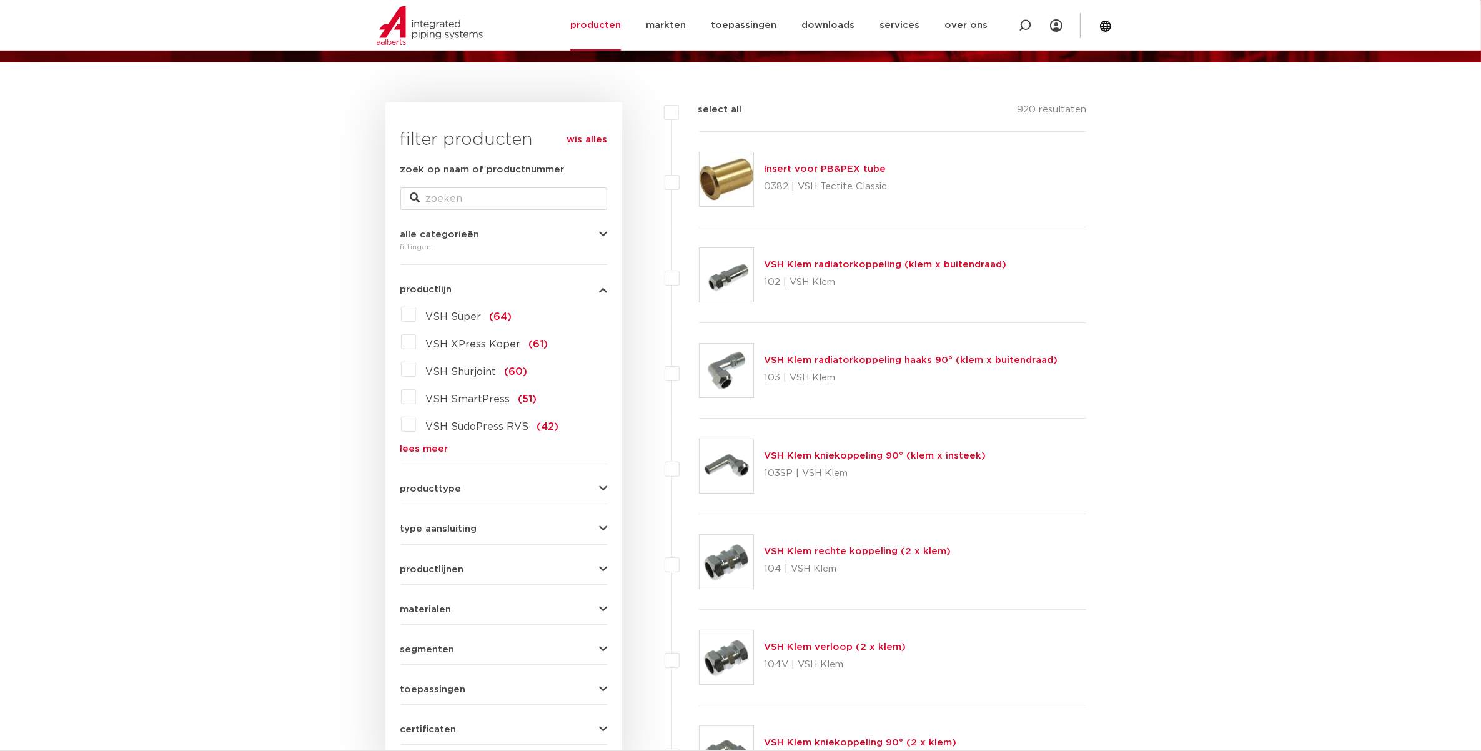
scroll to position [76, 0]
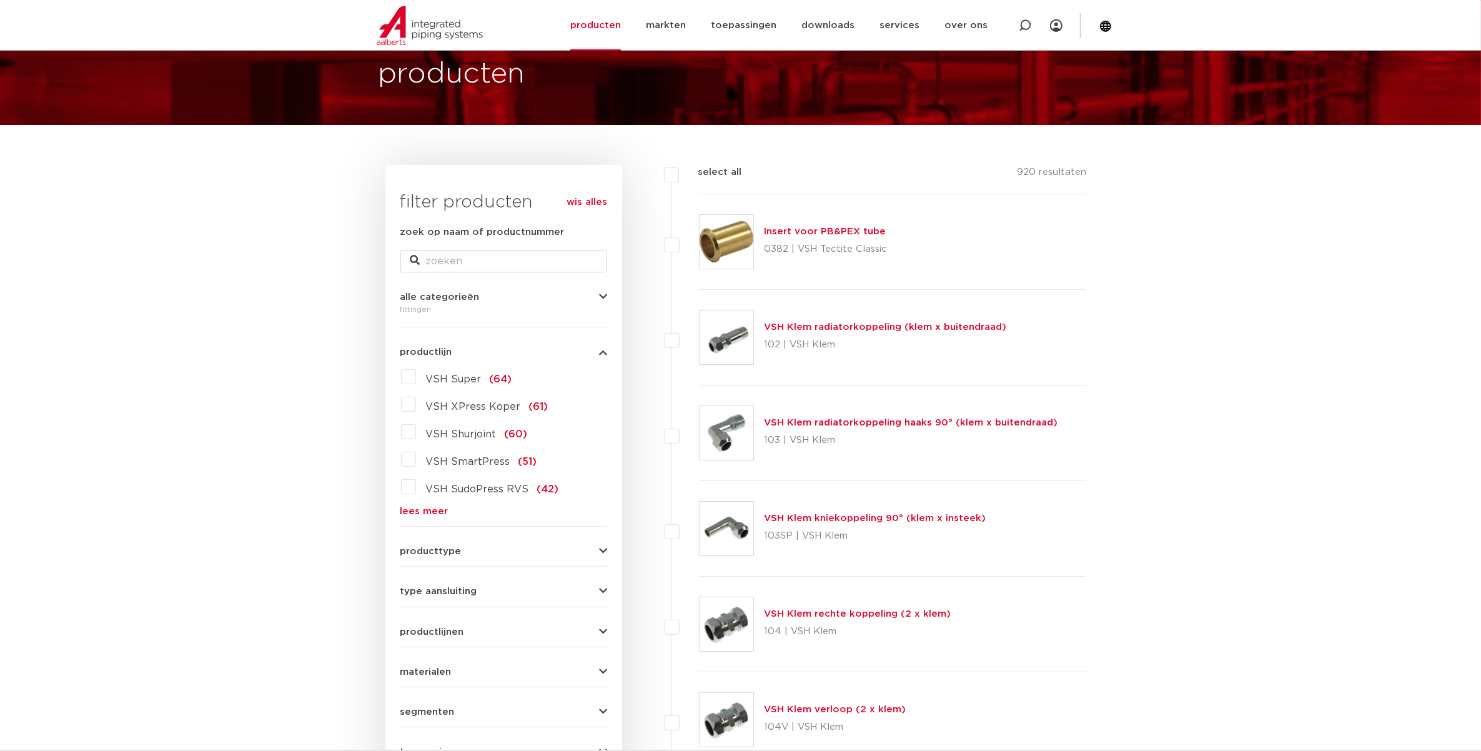
click at [435, 550] on span "producttype" at bounding box center [430, 551] width 61 height 9
click at [602, 17] on link "producten" at bounding box center [595, 25] width 51 height 51
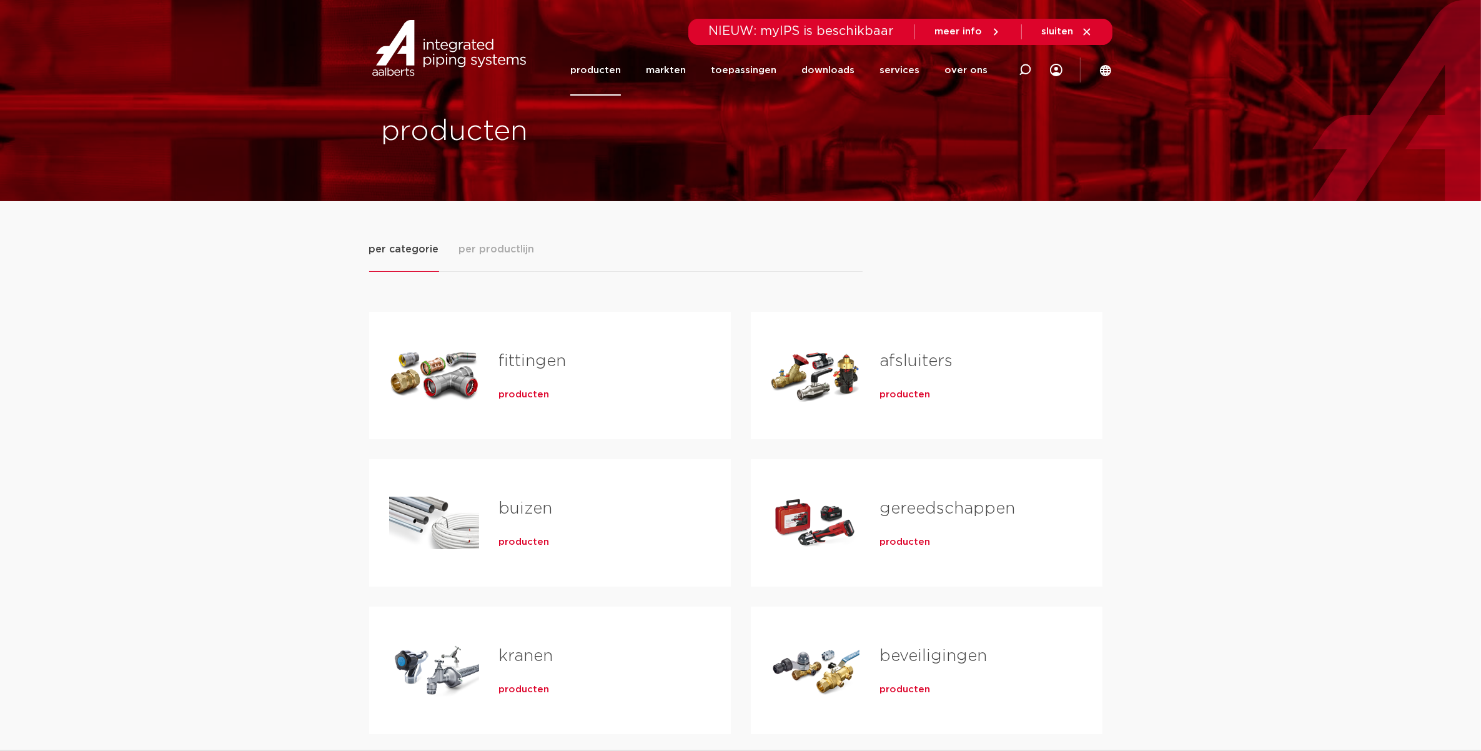
click at [529, 364] on link "fittingen" at bounding box center [532, 361] width 67 height 16
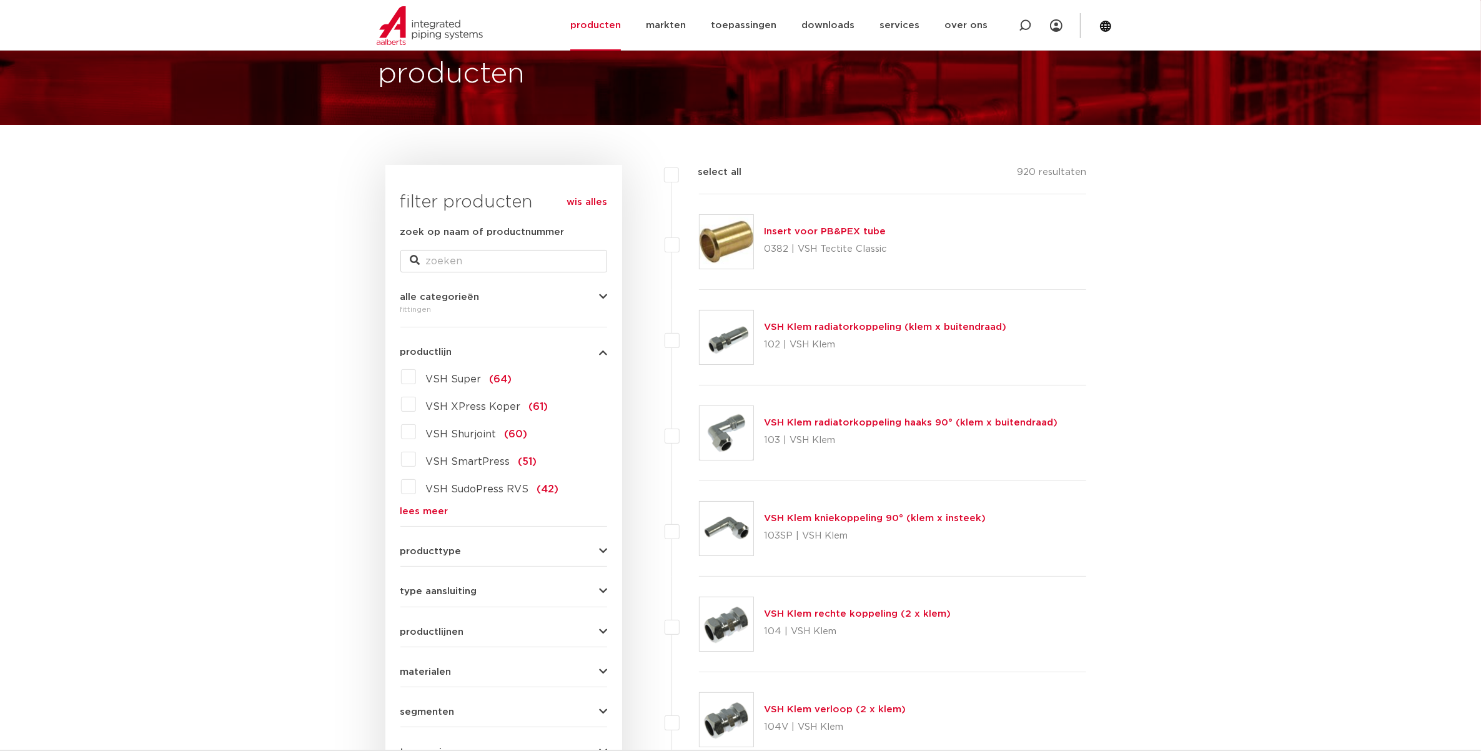
click at [435, 555] on span "producttype" at bounding box center [430, 551] width 61 height 9
click at [437, 630] on span "productlijnen" at bounding box center [432, 631] width 64 height 9
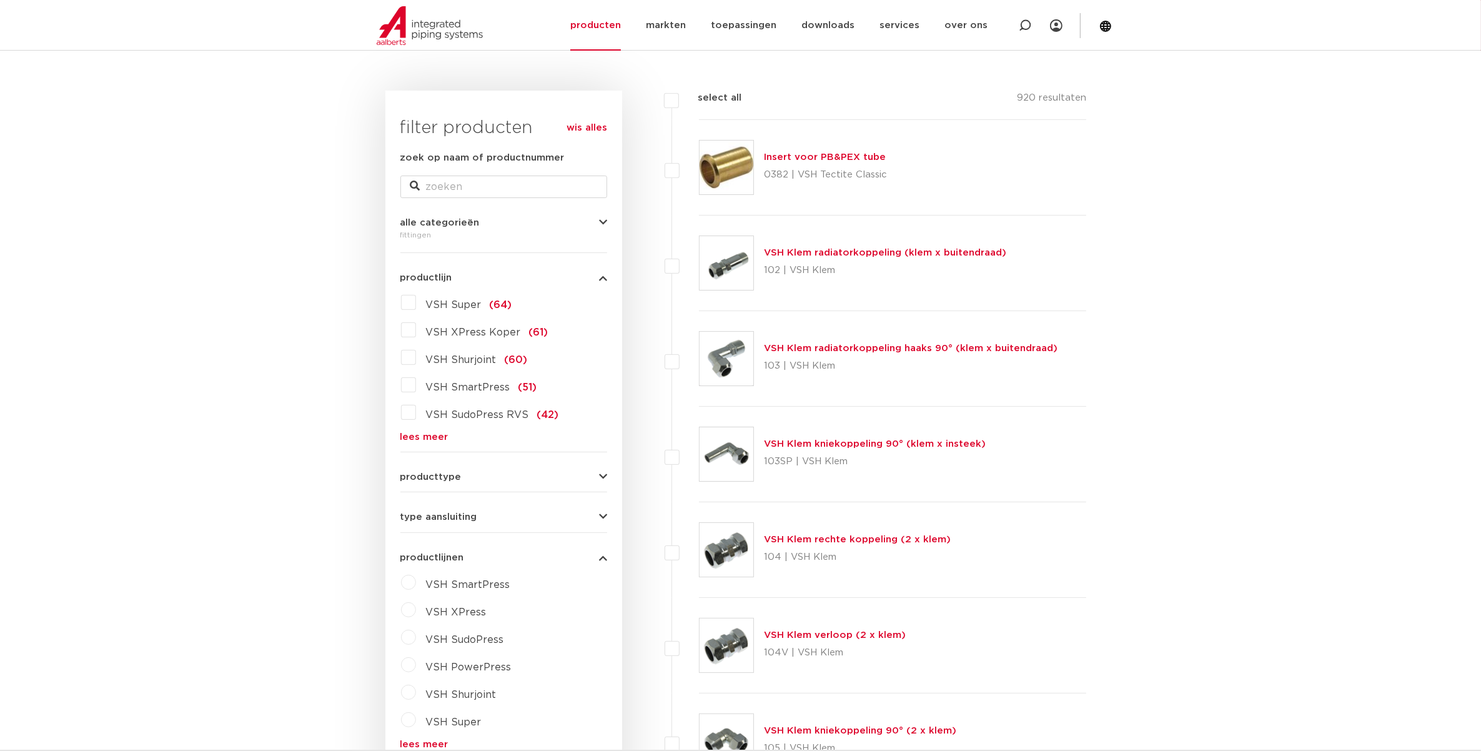
scroll to position [311, 0]
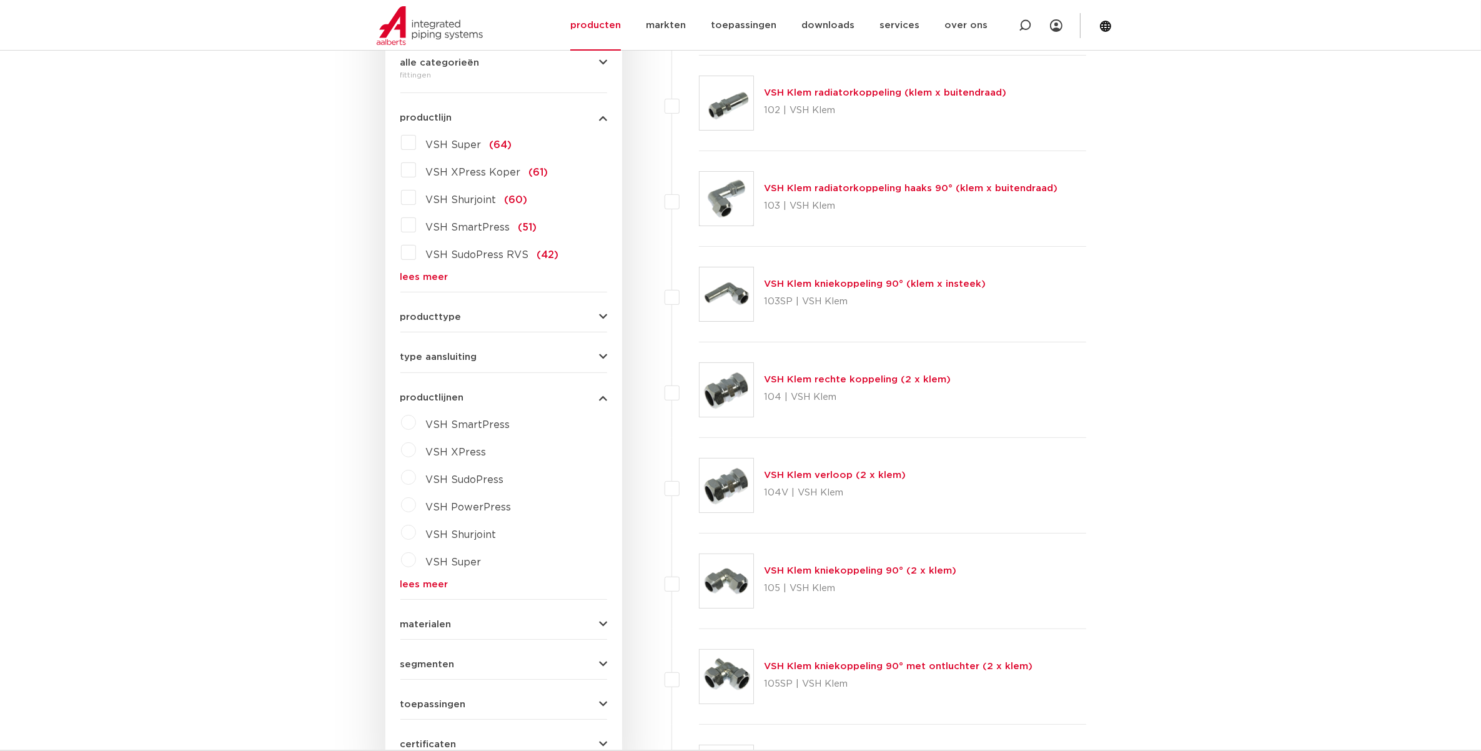
click at [416, 454] on label "VSH XPress" at bounding box center [451, 450] width 71 height 20
click at [495, 488] on select "maak een keuze VSH XPress RVS 304 fittingen VSH XPress Staalverzinkt fittingen …" at bounding box center [515, 481] width 178 height 28
select select "7530"
click at [426, 467] on select "maak een keuze VSH XPress RVS 304 fittingen VSH XPress Staalverzinkt fittingen …" at bounding box center [515, 481] width 178 height 28
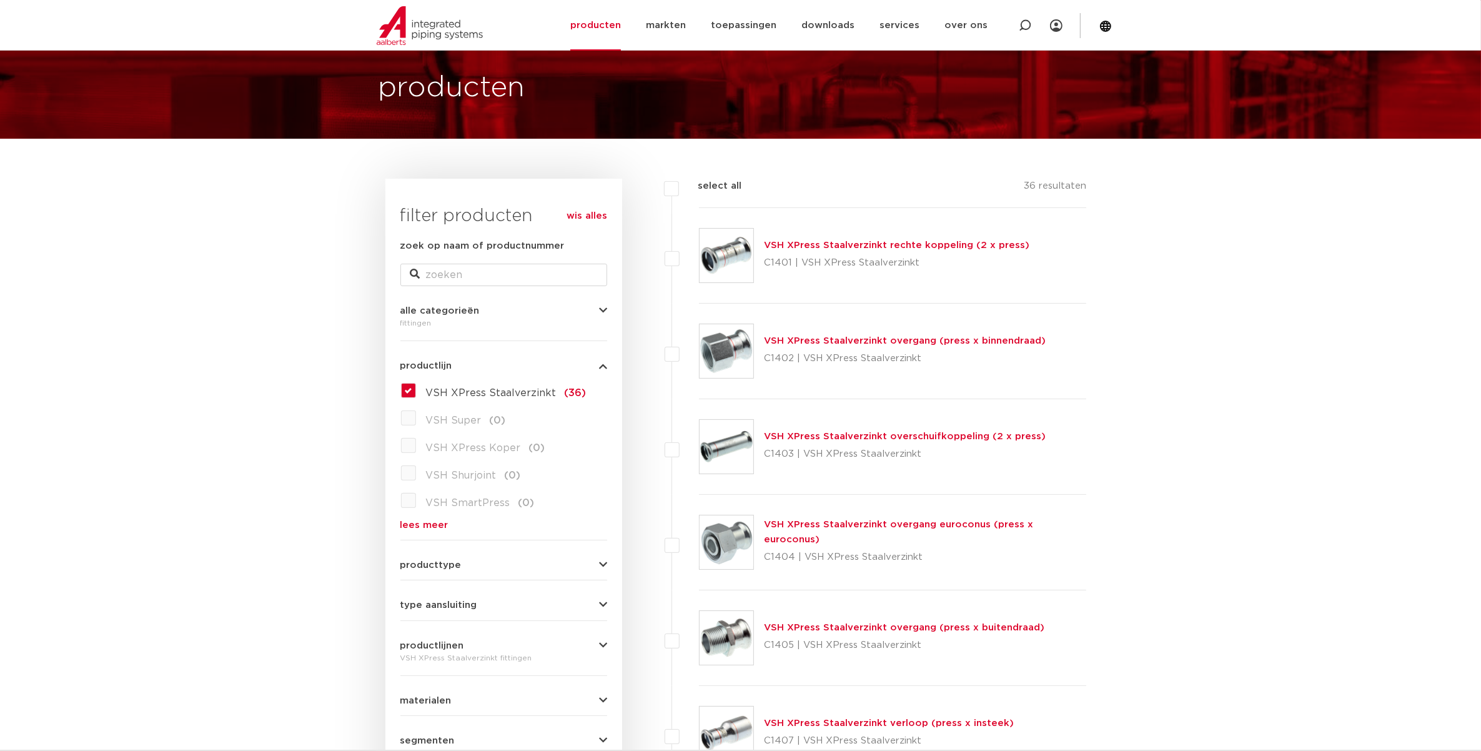
scroll to position [156, 0]
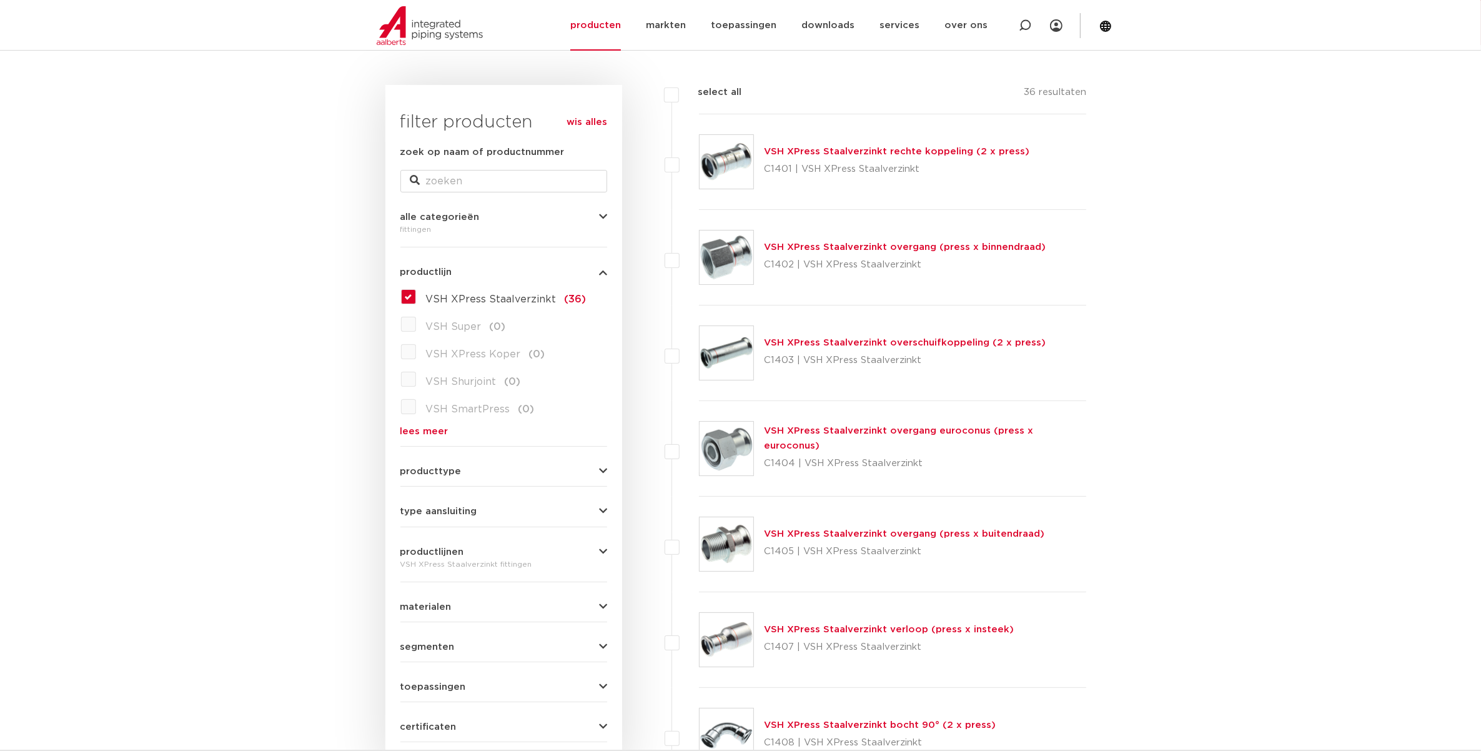
click at [830, 532] on link "VSH XPress Staalverzinkt overgang (press x buitendraad)" at bounding box center [904, 533] width 281 height 9
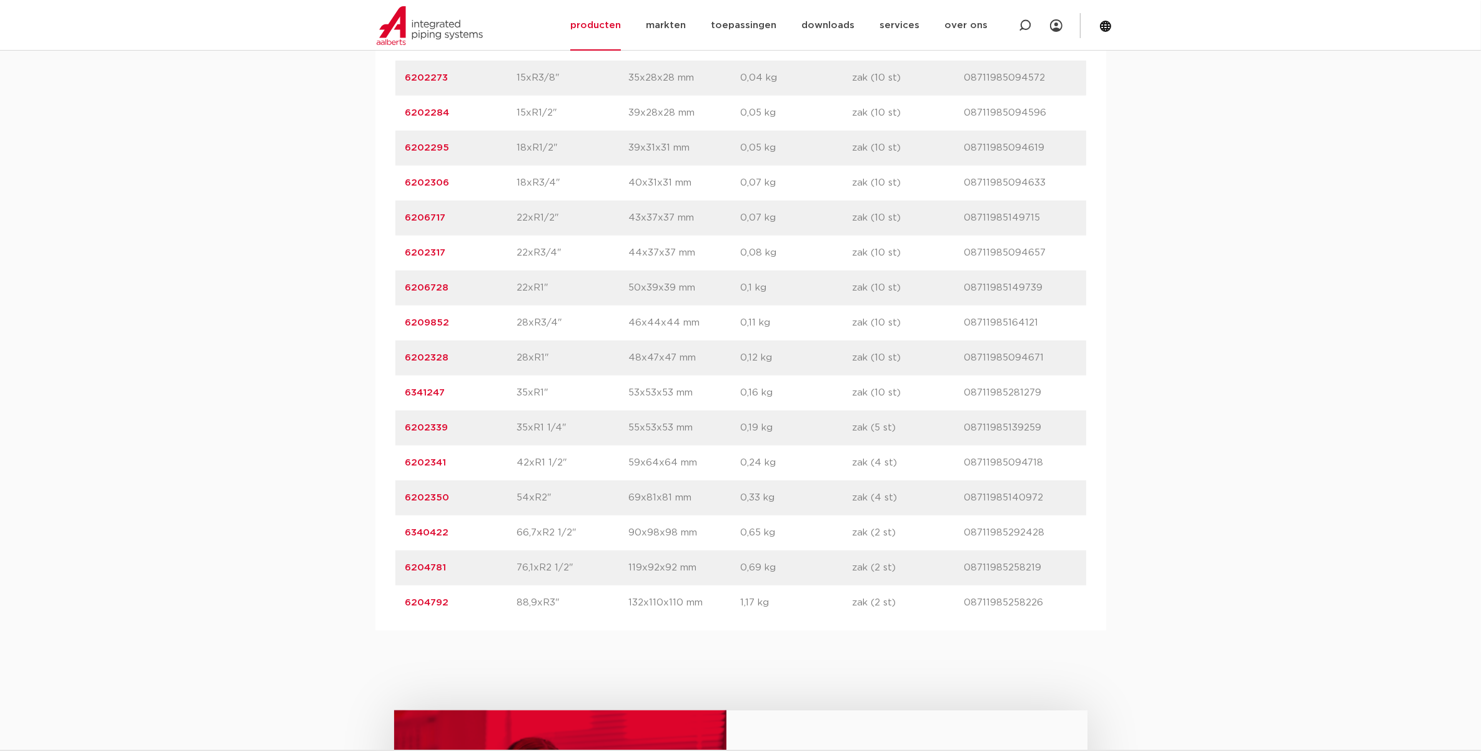
scroll to position [937, 0]
drag, startPoint x: 512, startPoint y: 604, endPoint x: 579, endPoint y: 602, distance: 66.9
click at [579, 602] on div "artikelnummer 6204792 afmeting 88,9xR3" afmetingen 132x110x110 mm gewicht 1,17 …" at bounding box center [740, 601] width 691 height 35
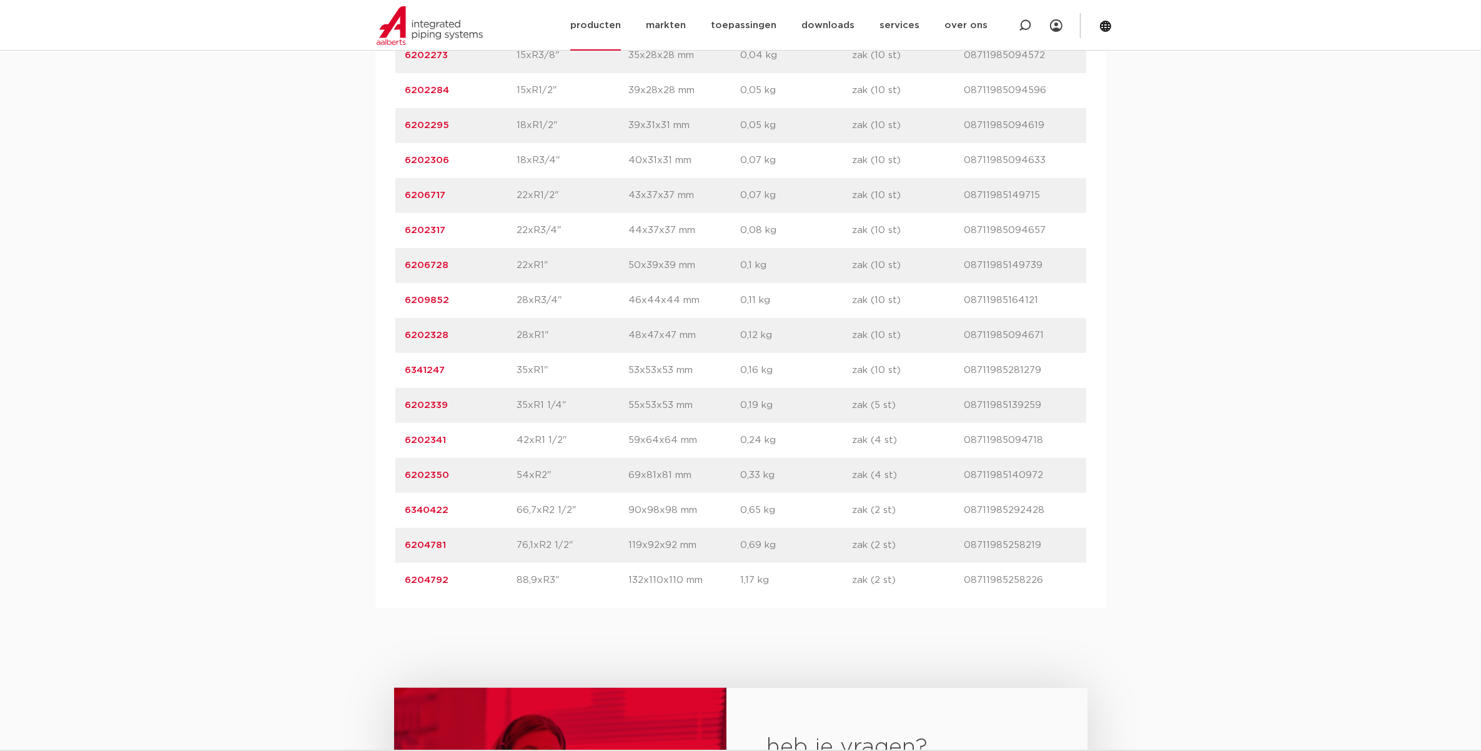
scroll to position [958, 0]
